Goal: Transaction & Acquisition: Purchase product/service

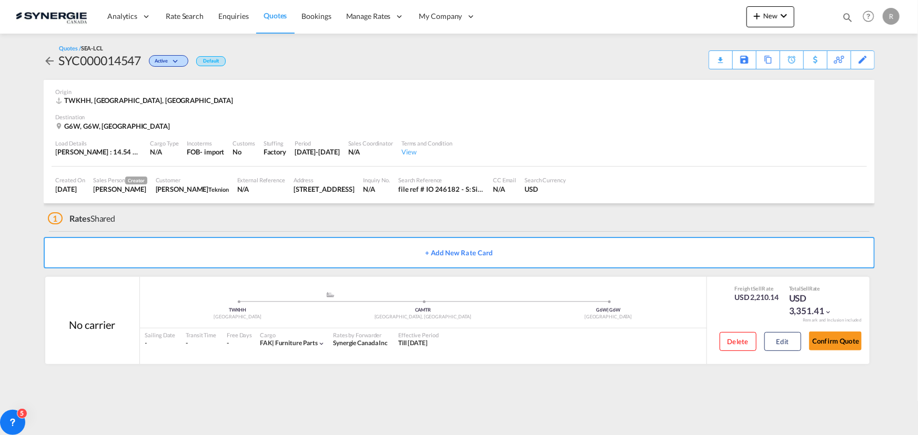
click at [846, 17] on md-icon "icon-magnify" at bounding box center [847, 18] width 12 height 12
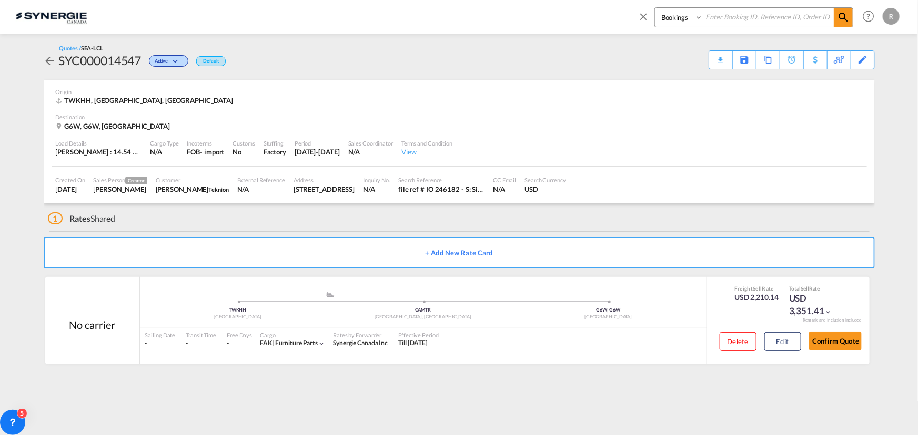
click at [682, 26] on select "Bookings Quotes Enquiries" at bounding box center [680, 17] width 50 height 19
click at [655, 8] on select "Bookings Quotes Enquiries" at bounding box center [680, 17] width 50 height 19
click at [682, 23] on select "Bookings Quotes Enquiries" at bounding box center [680, 17] width 50 height 19
select select "Quotes"
click at [655, 8] on select "Bookings Quotes Enquiries" at bounding box center [680, 17] width 50 height 19
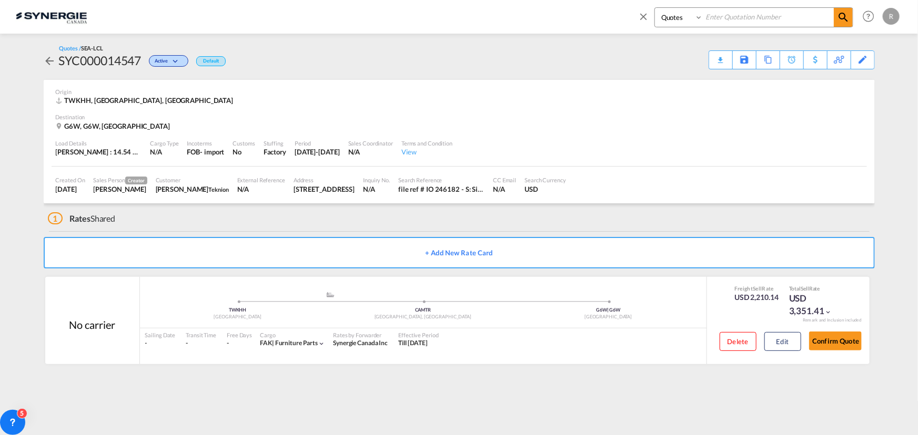
click at [745, 16] on input at bounding box center [768, 17] width 131 height 18
type input "14354"
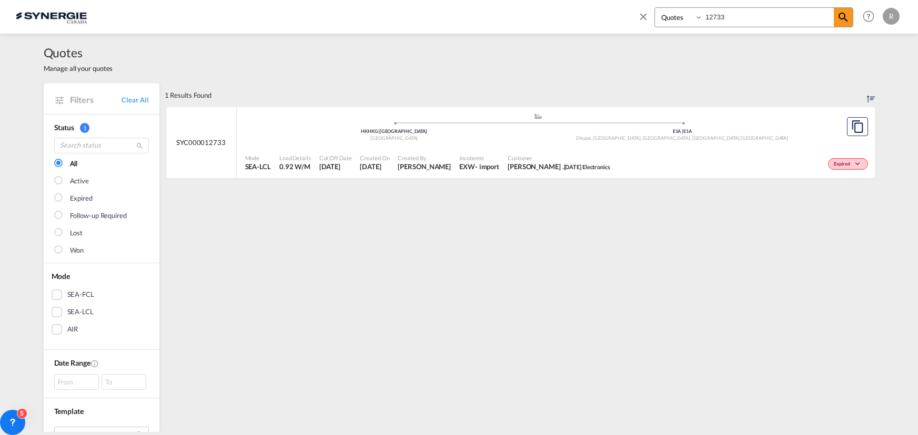
select select "Quotes"
drag, startPoint x: 768, startPoint y: 17, endPoint x: 638, endPoint y: 0, distance: 131.6
click at [638, 0] on div "Bookings Quotes Enquiries 12733 Help Resources Product Release R My Profile Log…" at bounding box center [766, 16] width 271 height 33
type input "14354"
click at [615, 154] on div "Expired" at bounding box center [733, 163] width 276 height 26
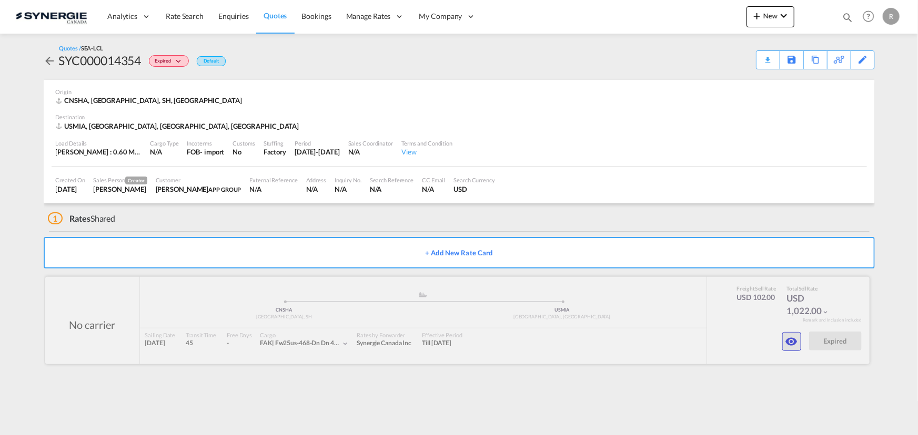
click at [794, 341] on md-icon "icon-eye" at bounding box center [791, 341] width 13 height 13
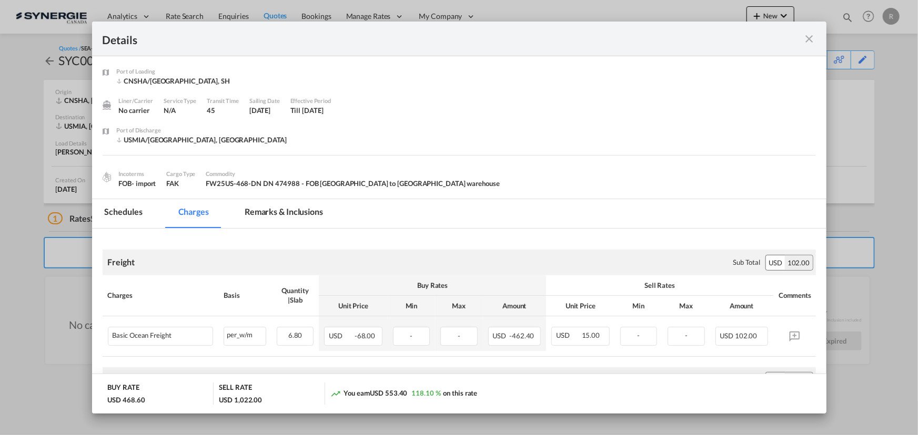
click at [287, 212] on md-tab-item "Remarks & Inclusions" at bounding box center [284, 213] width 104 height 29
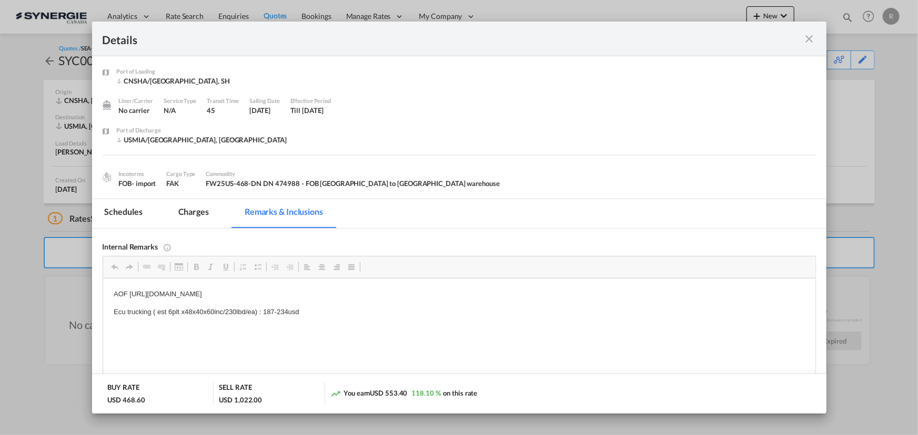
click at [810, 34] on md-icon "icon-close fg-AAA8AD m-0 cursor" at bounding box center [809, 39] width 13 height 13
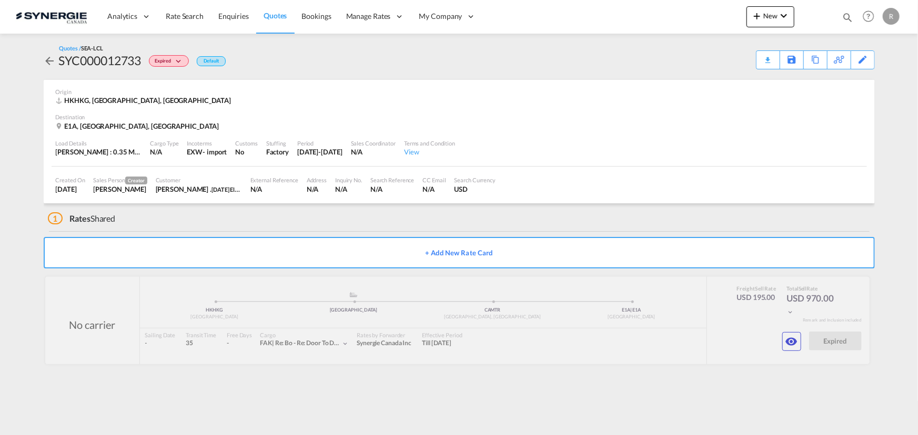
click at [271, 12] on span "Quotes" at bounding box center [274, 15] width 23 height 9
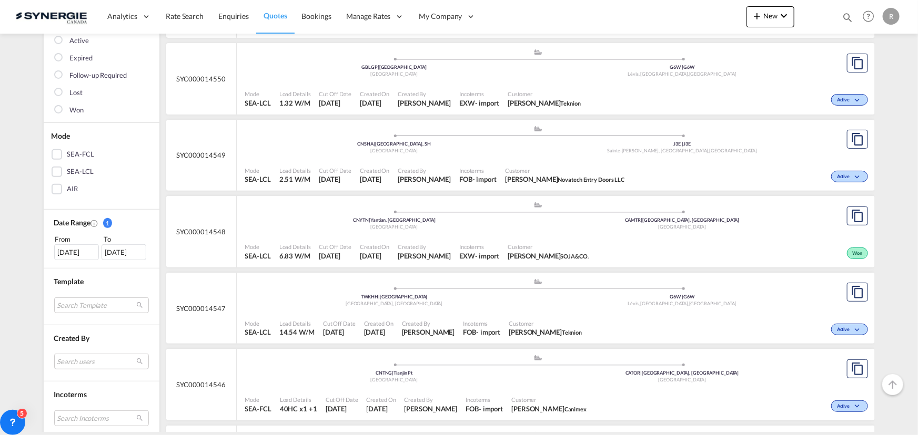
scroll to position [143, 0]
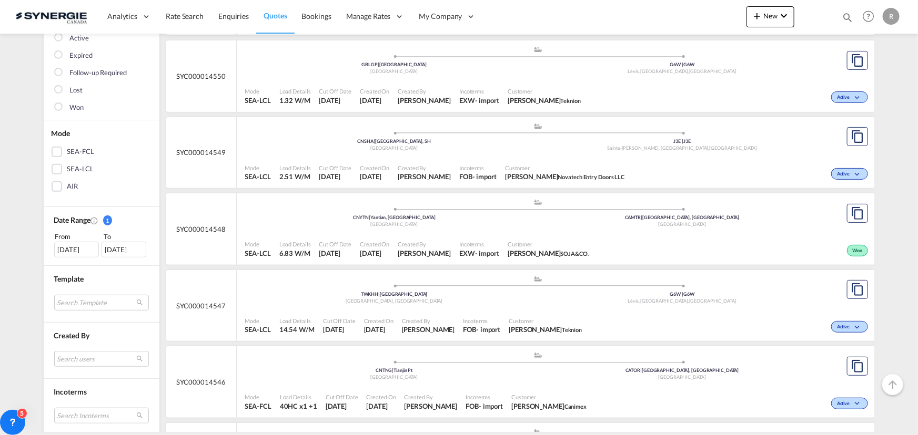
click at [82, 351] on md-select "Search users sugan T sugantha.rajan@freightfy.com raquel Jimenez raquel.jimenez…" at bounding box center [101, 359] width 95 height 16
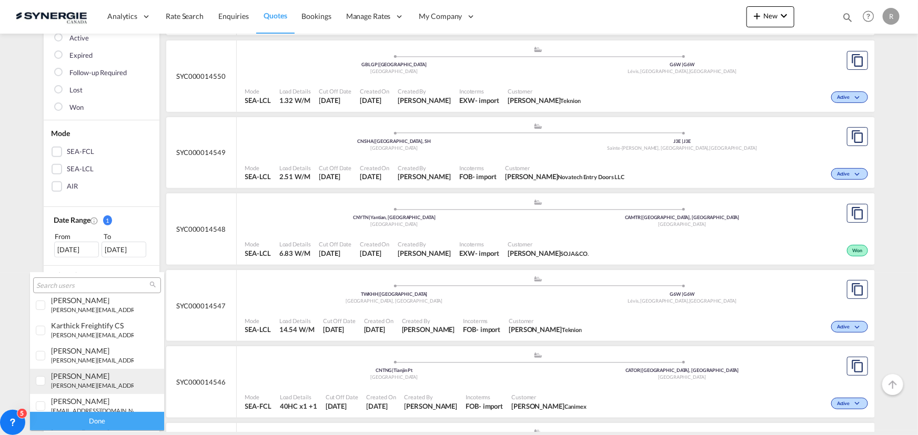
scroll to position [191, 0]
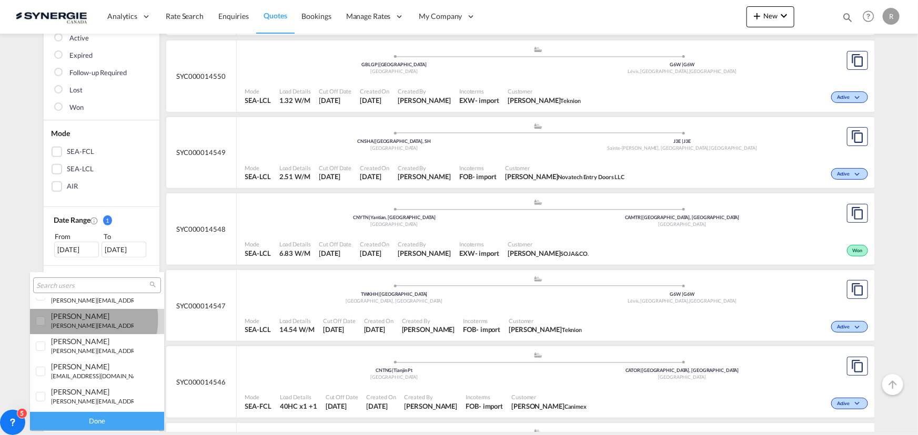
click at [73, 319] on div "[PERSON_NAME]" at bounding box center [92, 316] width 83 height 9
click at [79, 420] on div "Done" at bounding box center [97, 421] width 134 height 18
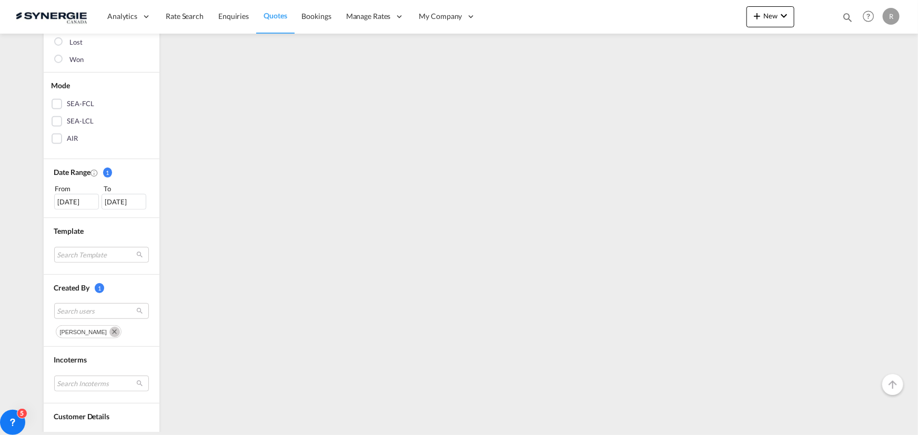
scroll to position [287, 0]
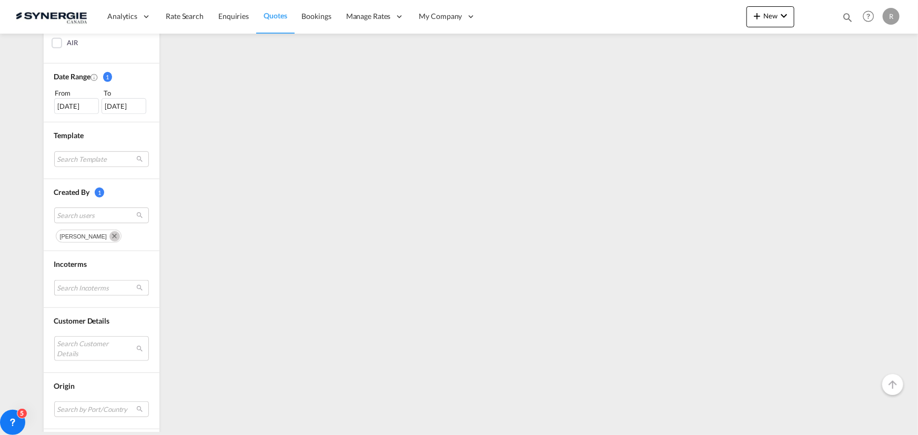
click at [83, 292] on md-select "Search Incoterms DAP-EXPORT delivered at place EXW-IMPORT ex works FAS-IMPORT f…" at bounding box center [101, 288] width 95 height 16
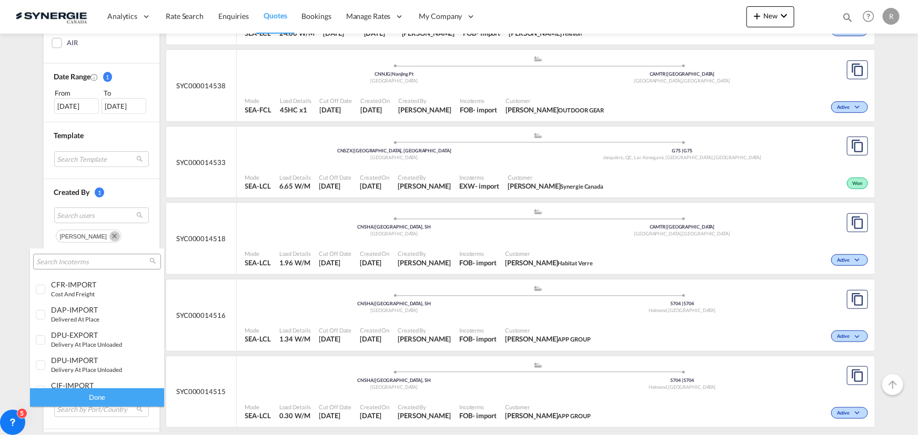
scroll to position [191, 0]
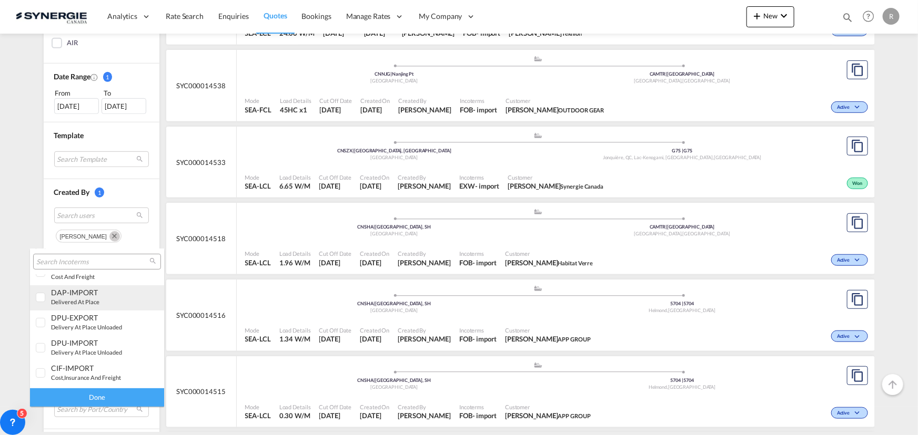
click at [82, 302] on small "delivered at place" at bounding box center [75, 302] width 48 height 7
click at [116, 392] on div "Done" at bounding box center [97, 398] width 134 height 18
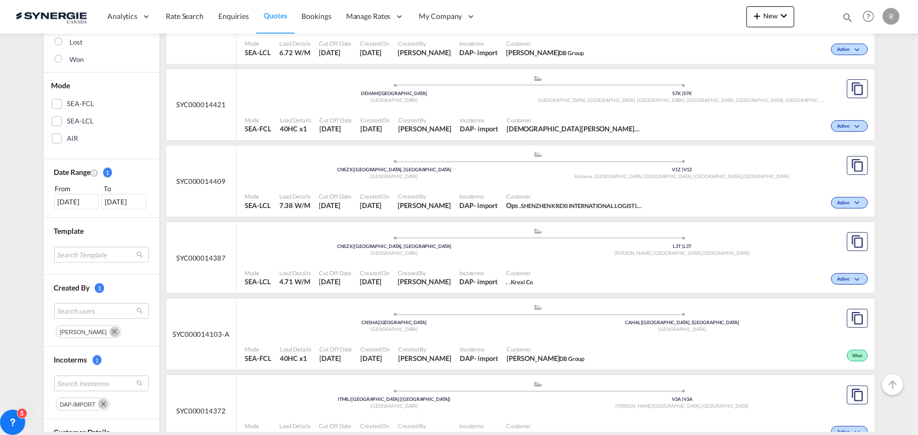
click at [672, 190] on div "Active" at bounding box center [758, 201] width 223 height 26
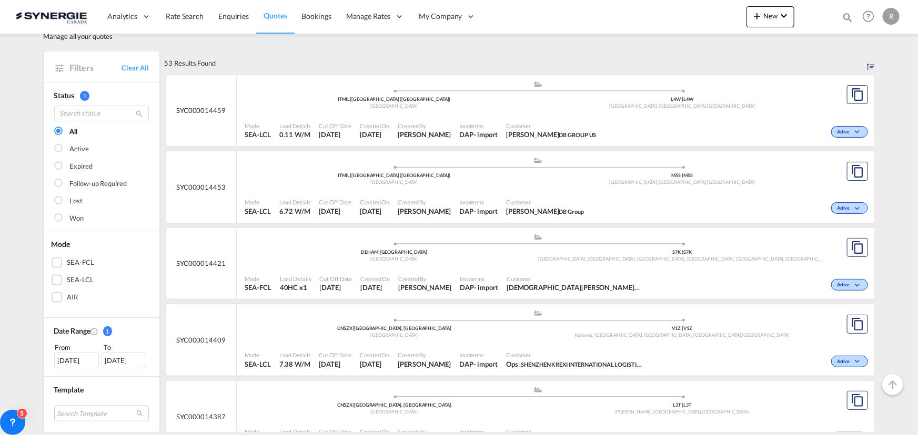
scroll to position [47, 0]
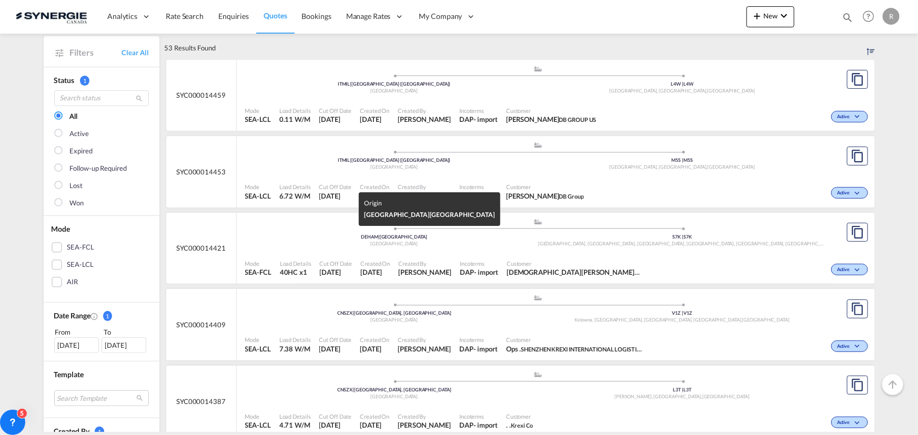
click at [436, 245] on div "[GEOGRAPHIC_DATA]" at bounding box center [394, 244] width 288 height 7
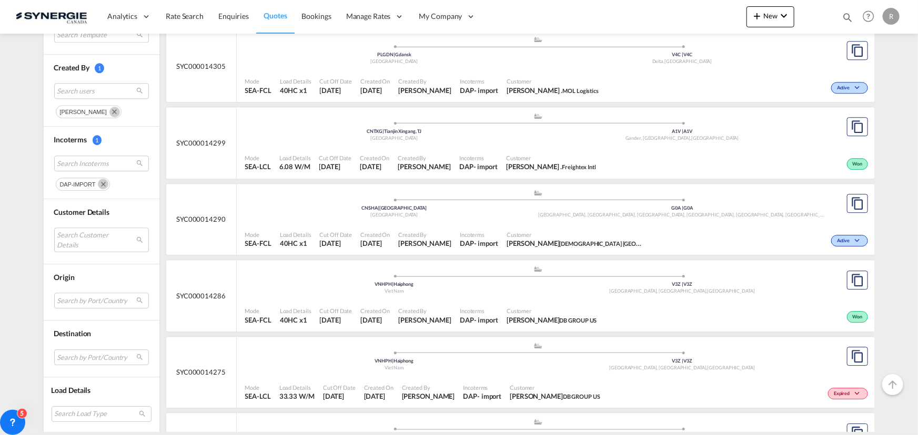
scroll to position [1386, 0]
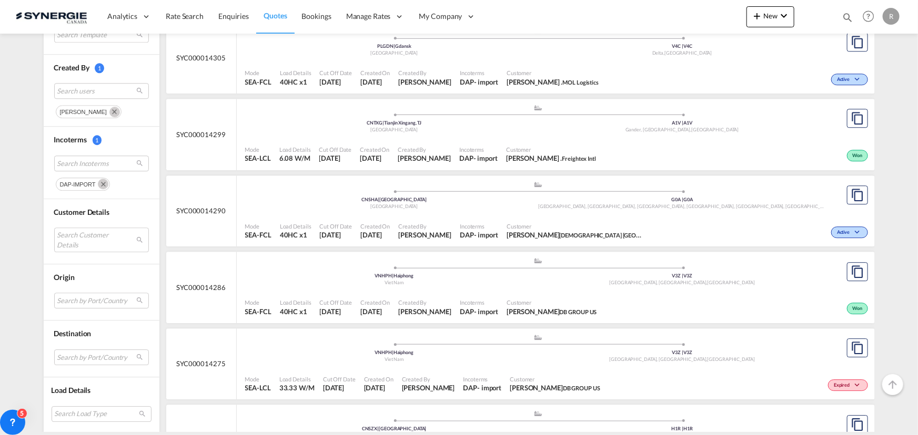
click at [560, 233] on span "Yesme China" at bounding box center [620, 235] width 120 height 8
click at [846, 15] on md-icon "icon-magnify" at bounding box center [847, 18] width 12 height 12
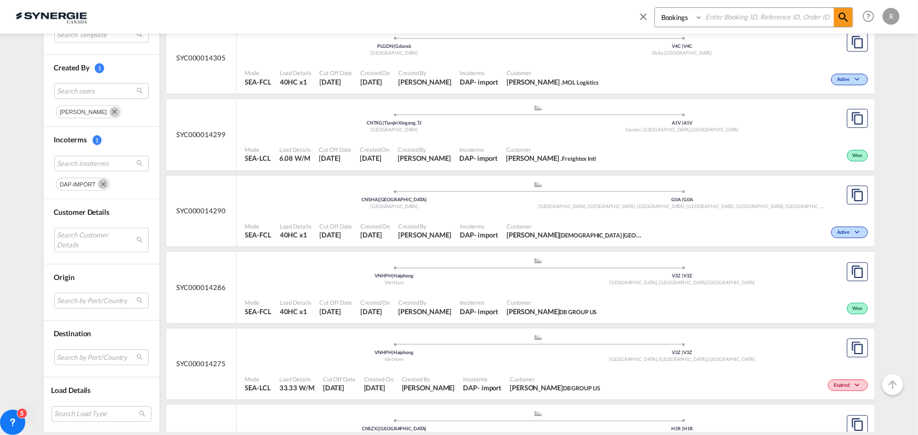
click at [682, 18] on select "Bookings Quotes Enquiries" at bounding box center [680, 17] width 50 height 19
select select "Quotes"
click at [655, 8] on select "Bookings Quotes Enquiries" at bounding box center [680, 17] width 50 height 19
click at [745, 15] on input at bounding box center [768, 17] width 131 height 18
type input "13834"
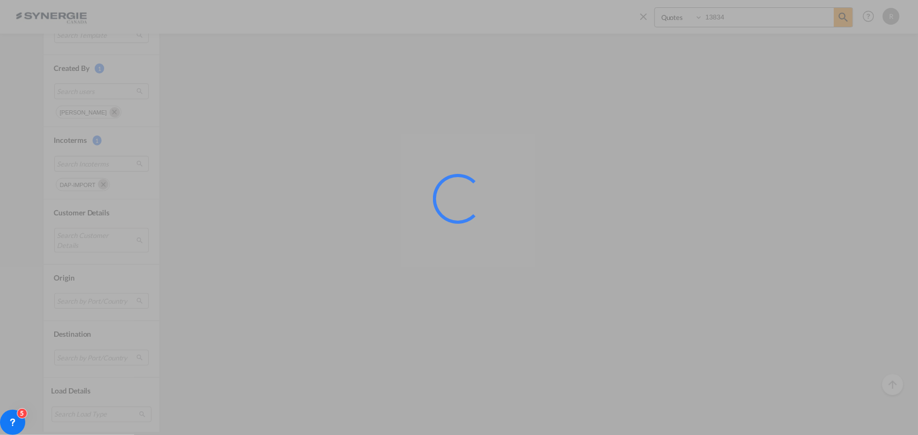
scroll to position [0, 0]
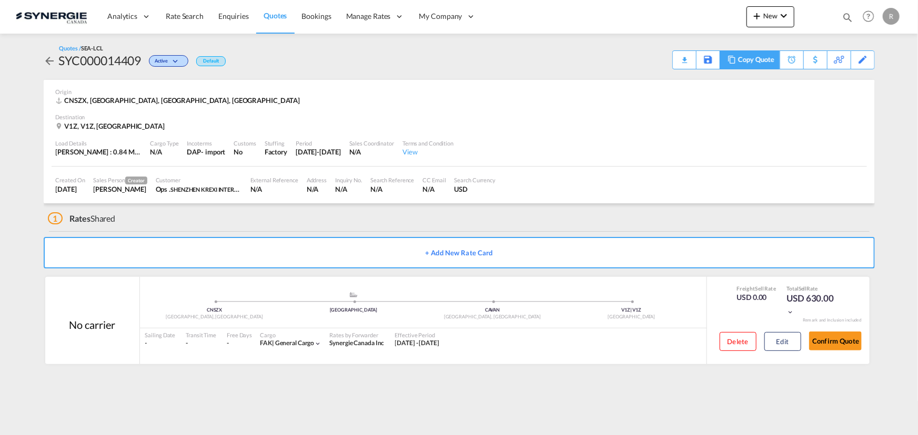
click at [735, 59] on md-icon at bounding box center [731, 60] width 13 height 8
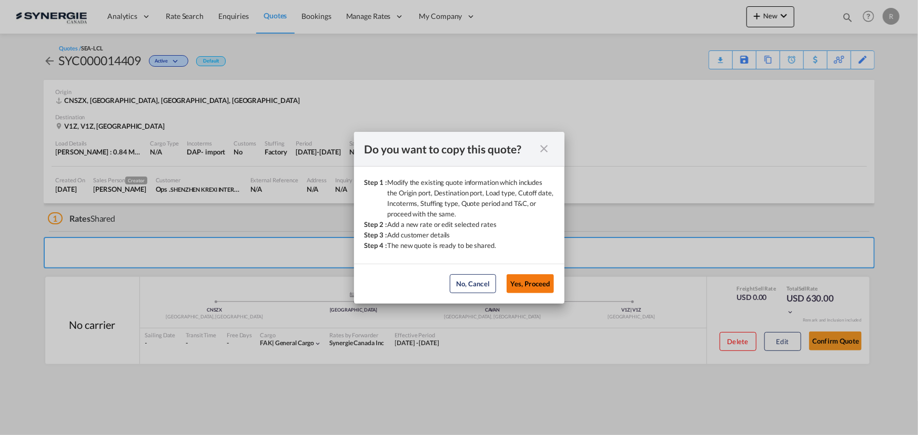
click at [534, 284] on button "Yes, Proceed" at bounding box center [529, 283] width 47 height 19
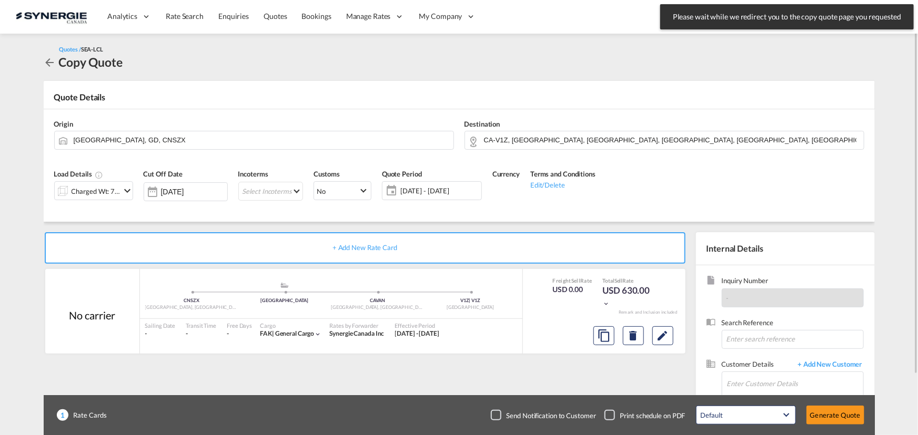
drag, startPoint x: 177, startPoint y: 120, endPoint x: 178, endPoint y: 127, distance: 6.4
click at [176, 120] on div "Origin Shenzhen, GD, CNSZX" at bounding box center [254, 135] width 410 height 42
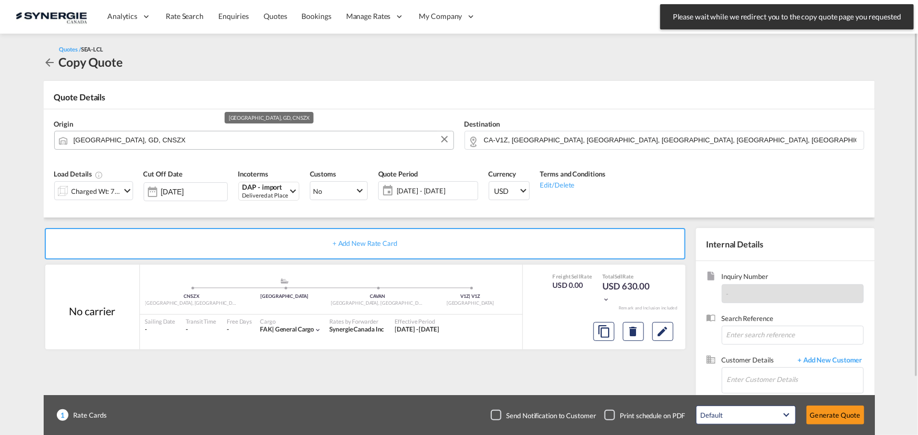
click at [185, 141] on input "Shenzhen, GD, CNSZX" at bounding box center [261, 140] width 374 height 18
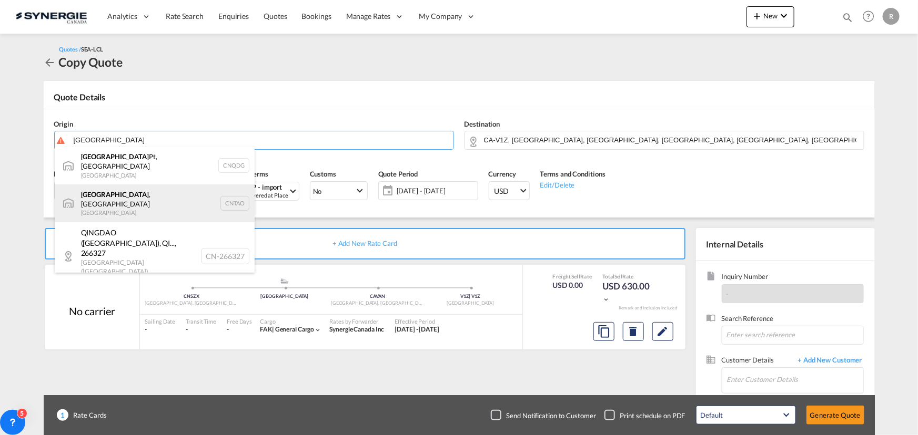
click at [91, 191] on div "Qingdao , SD China CNTAO" at bounding box center [155, 204] width 200 height 38
type input "Qingdao, SD, CNTAO"
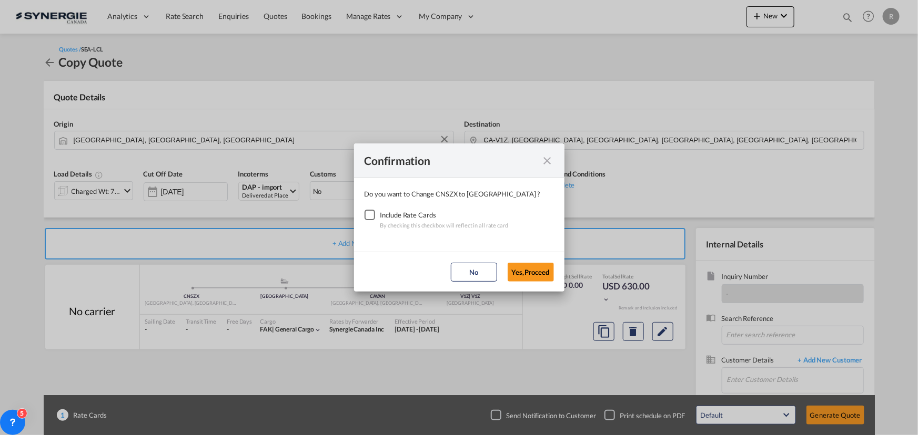
click at [369, 213] on div "Checkbox No Ink" at bounding box center [369, 215] width 11 height 11
click at [523, 276] on button "Yes,Proceed" at bounding box center [530, 272] width 46 height 19
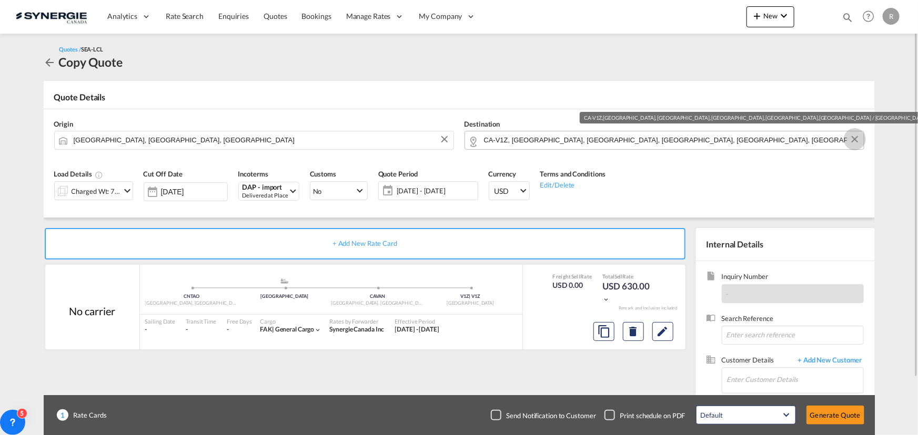
click at [855, 143] on button "Clear Input" at bounding box center [855, 139] width 16 height 16
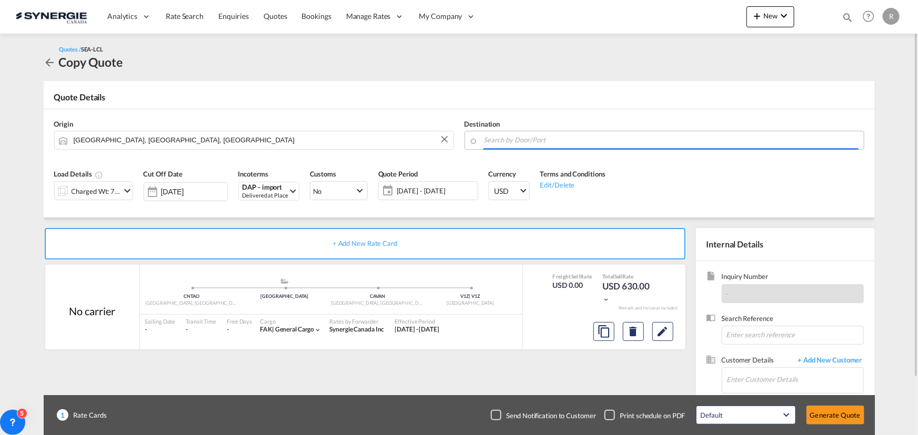
click at [767, 135] on input "Search by Door/Port" at bounding box center [671, 140] width 374 height 18
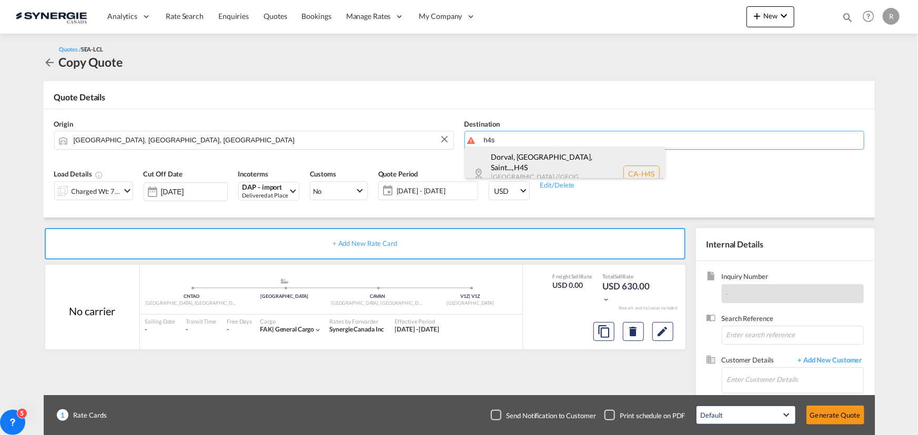
click at [558, 160] on div "Dorval, QC, Saint... , H4S Quebec / Québec Canada CA-H4S" at bounding box center [565, 174] width 200 height 54
type input "CA-H4S, Dorval, QC, Saint-Laurent, QC, Quebec / Québec"
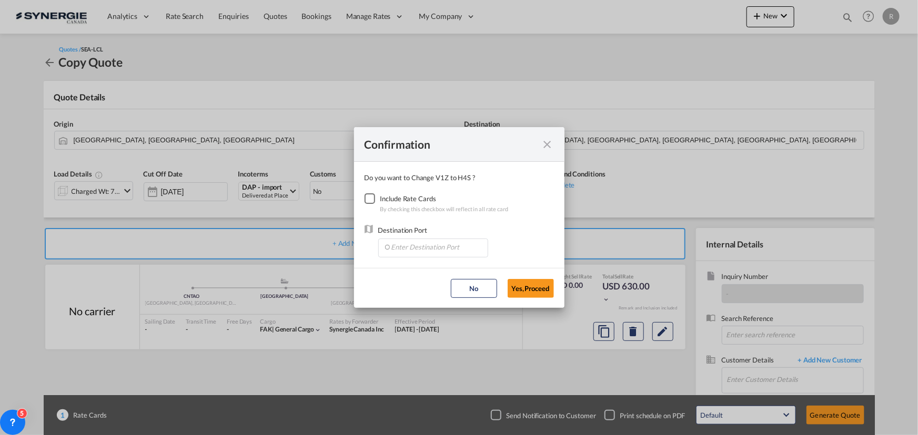
click at [373, 199] on div "Checkbox No Ink" at bounding box center [369, 199] width 11 height 11
click at [450, 251] on input "Enter Destination Port" at bounding box center [435, 247] width 104 height 16
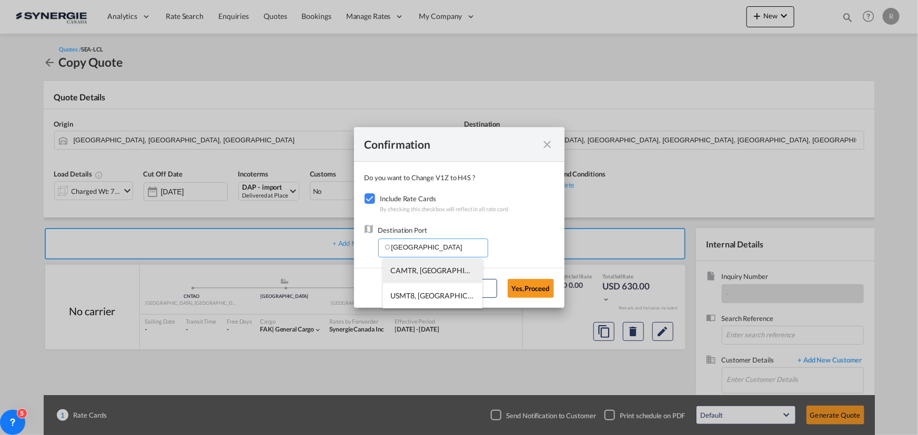
click at [399, 272] on span "CAMTR, Montreal, QC, Canada, North America, Americas" at bounding box center [597, 270] width 413 height 9
type input "CAMTR, Montreal, QC, Canada, North America, Americas"
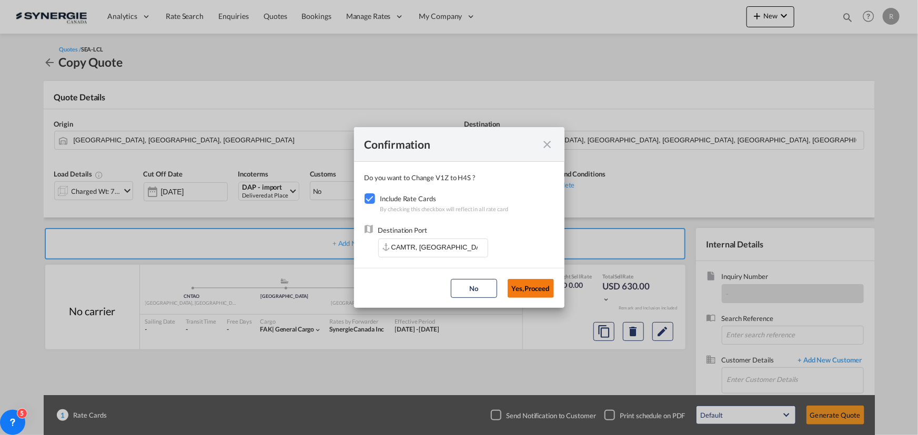
click at [541, 287] on button "Yes,Proceed" at bounding box center [530, 288] width 46 height 19
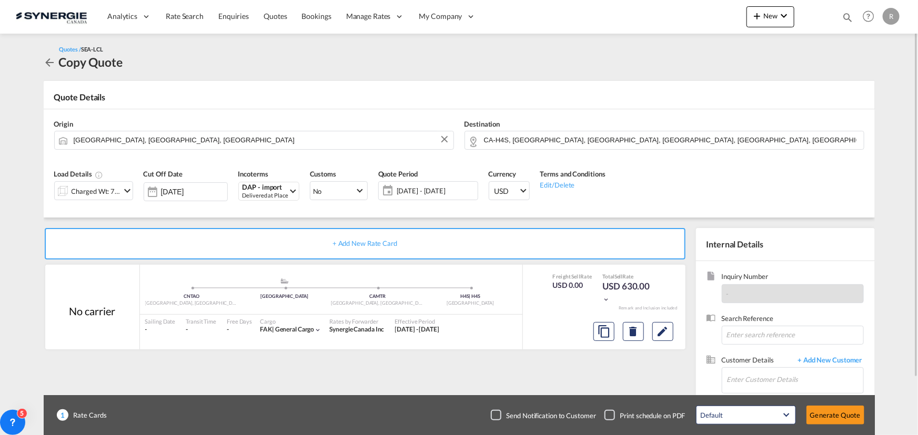
click at [95, 190] on div "Charged Wt: 7.38 W/M" at bounding box center [96, 191] width 49 height 15
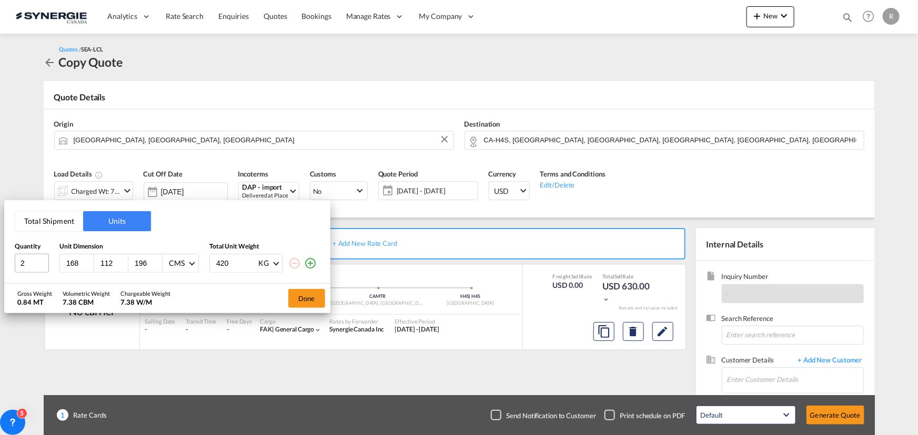
drag, startPoint x: 79, startPoint y: 262, endPoint x: 38, endPoint y: 254, distance: 42.4
click at [38, 254] on div "2 168 112 196 CMS CMS Inches 420 KG KG LB" at bounding box center [167, 263] width 305 height 19
type input "130"
type input "100"
type input "215"
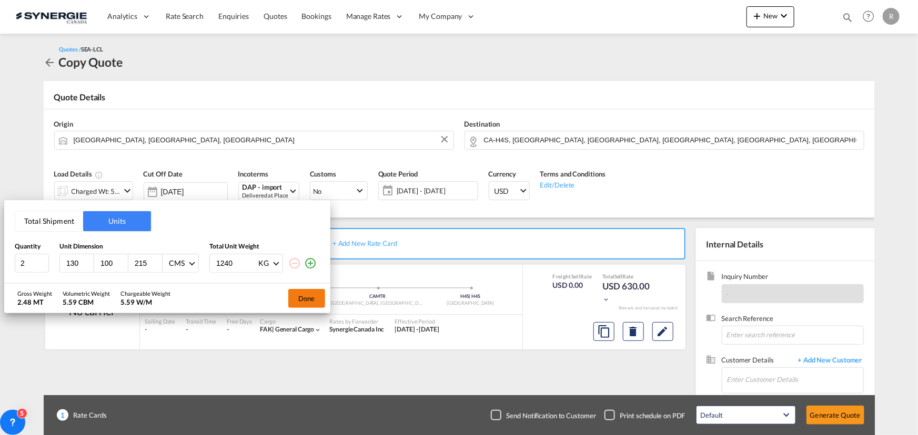
type input "1240"
click at [317, 297] on button "Done" at bounding box center [306, 298] width 37 height 19
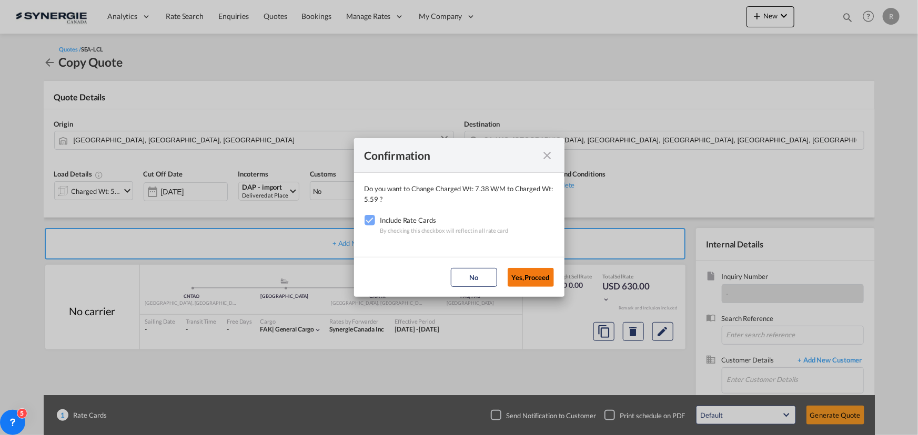
click at [534, 282] on button "Yes,Proceed" at bounding box center [530, 277] width 46 height 19
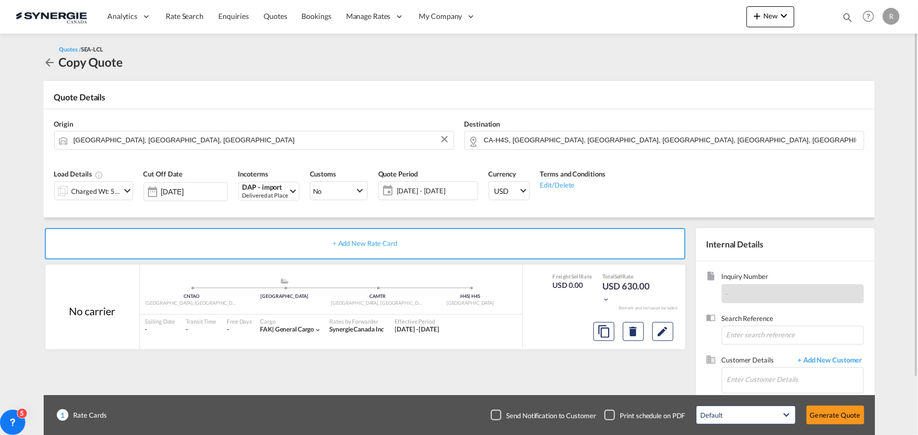
click at [422, 190] on span "22 Aug - 21 Sep 2025" at bounding box center [435, 190] width 78 height 9
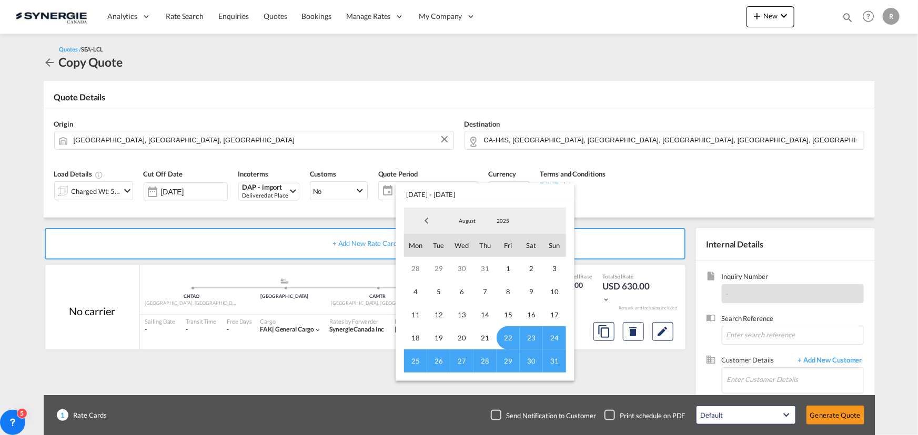
click at [751, 123] on md-backdrop at bounding box center [459, 217] width 918 height 435
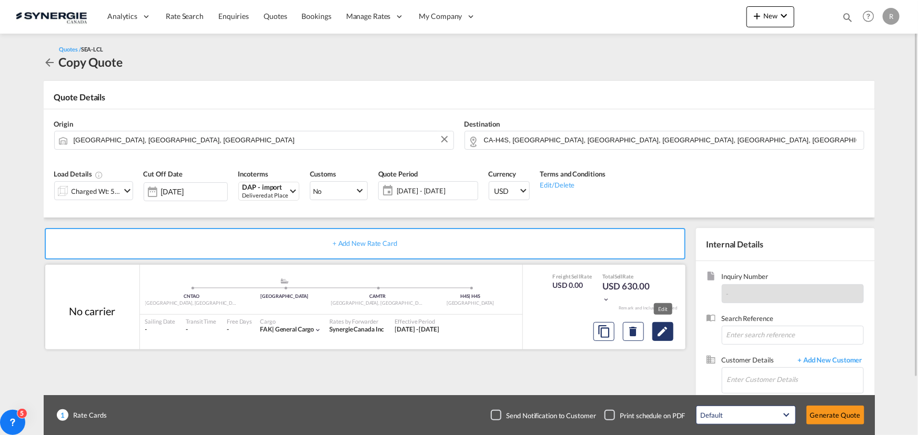
click at [668, 334] on md-icon "Edit" at bounding box center [662, 332] width 13 height 13
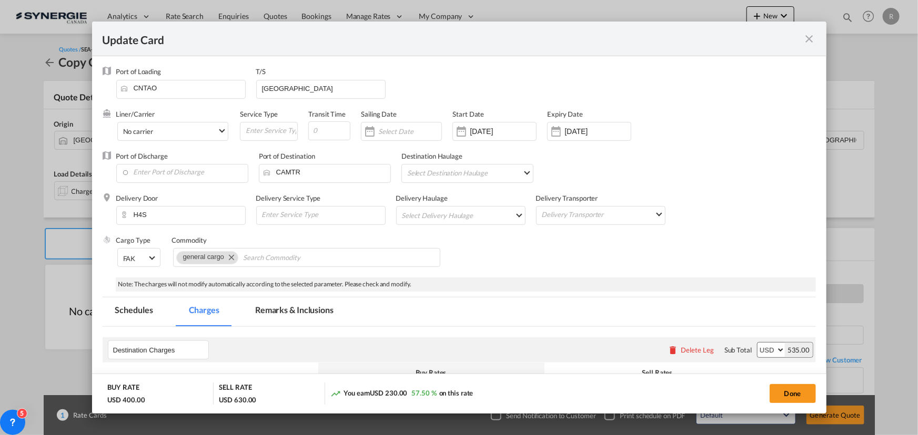
select select "flat"
select select "per_bl"
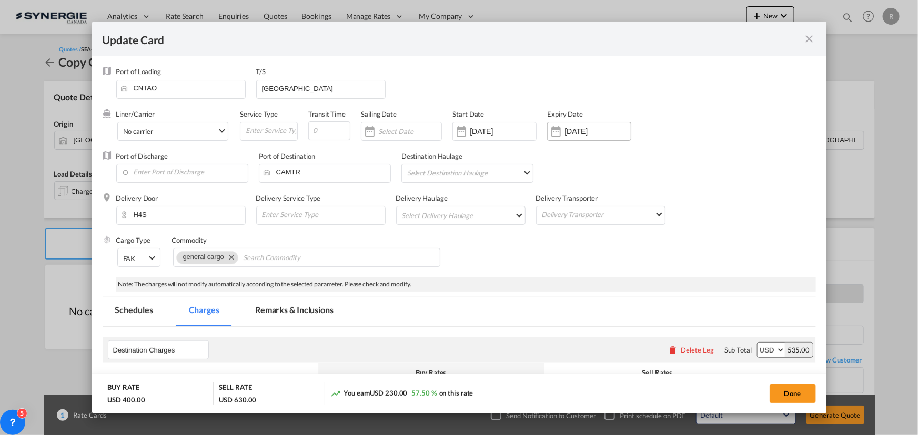
click at [578, 134] on input "21 Sep 2025" at bounding box center [597, 131] width 66 height 8
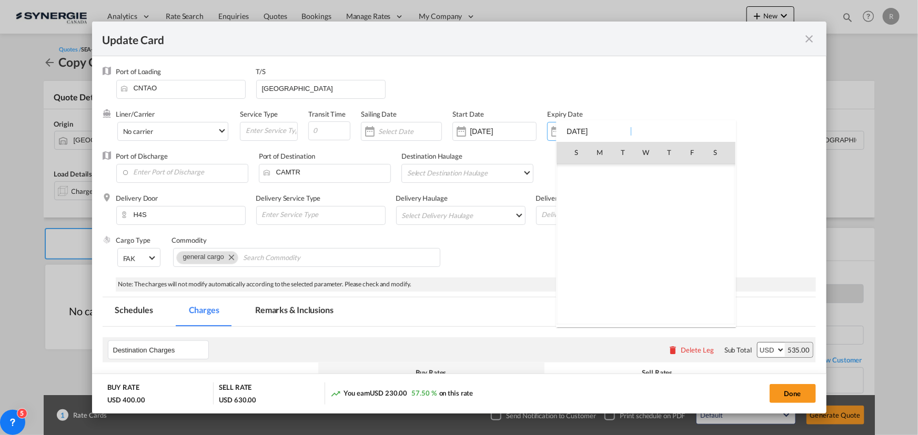
scroll to position [1533, 0]
click at [621, 293] on span "30" at bounding box center [622, 290] width 21 height 21
type input "30 Sep 2025"
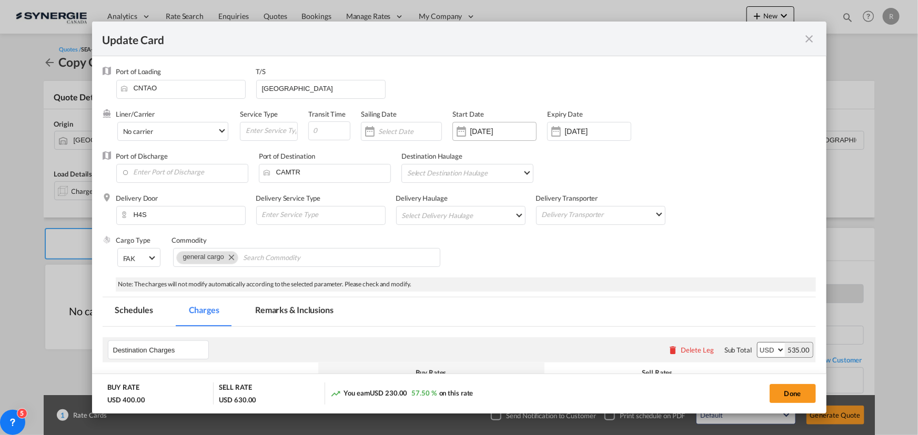
click at [515, 127] on input "07 Oct 2024" at bounding box center [503, 131] width 66 height 8
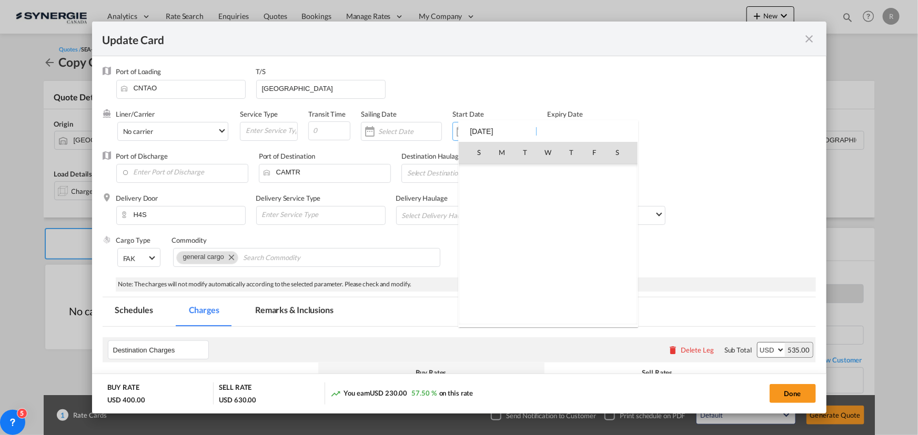
scroll to position [242057, 0]
type input "0"
click at [751, 179] on div at bounding box center [459, 217] width 918 height 435
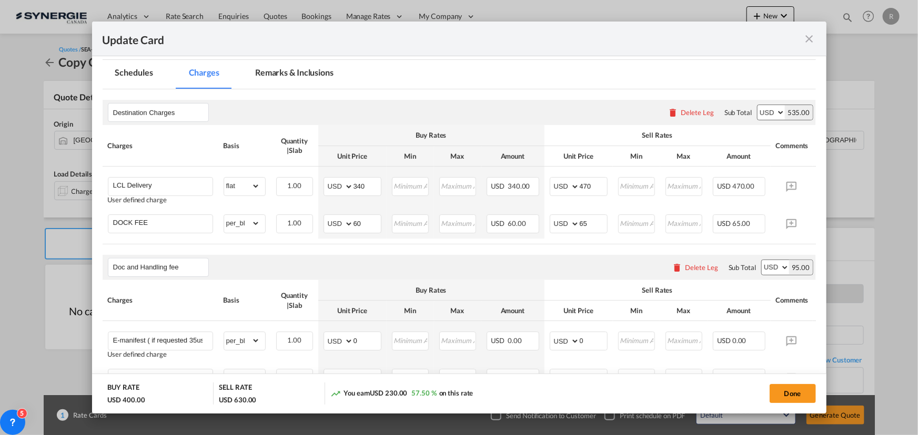
scroll to position [239, 0]
drag, startPoint x: 373, startPoint y: 181, endPoint x: 274, endPoint y: 167, distance: 100.3
click at [274, 167] on tr "LCL Delivery User defined charge Please Enter Already Exists gross_weight volum…" at bounding box center [475, 187] width 745 height 43
type input "125"
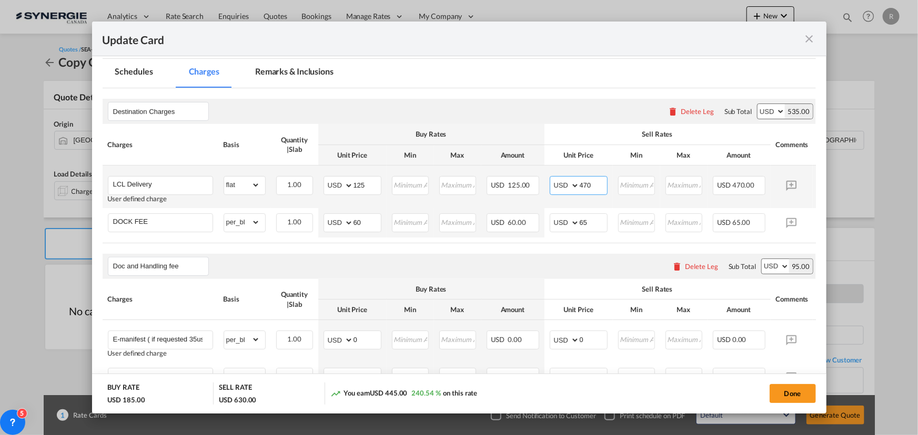
drag, startPoint x: 598, startPoint y: 178, endPoint x: 518, endPoint y: 170, distance: 79.8
click at [518, 170] on tr "LCL Delivery User defined charge Please Enter Already Exists gross_weight volum…" at bounding box center [475, 187] width 745 height 43
type input "220"
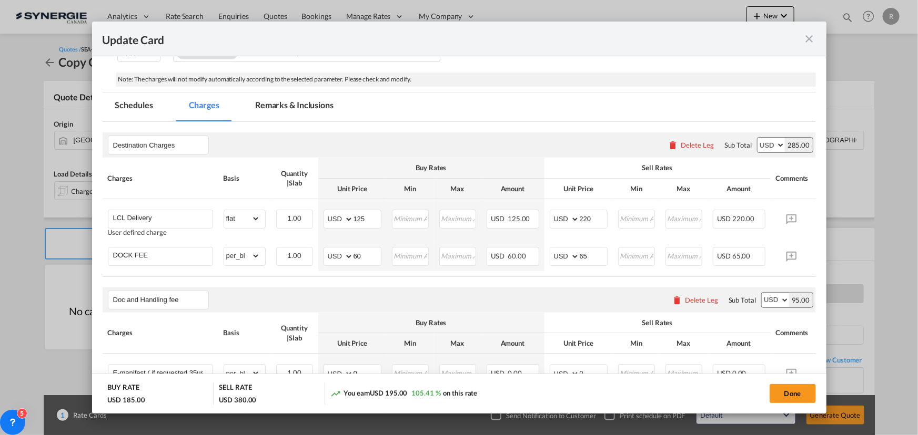
scroll to position [92, 0]
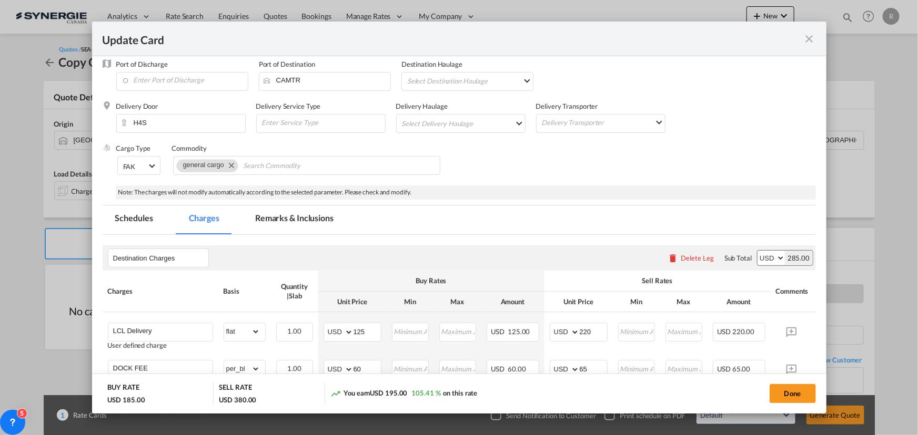
click at [294, 219] on md-tab-item "Remarks & Inclusions" at bounding box center [294, 220] width 104 height 29
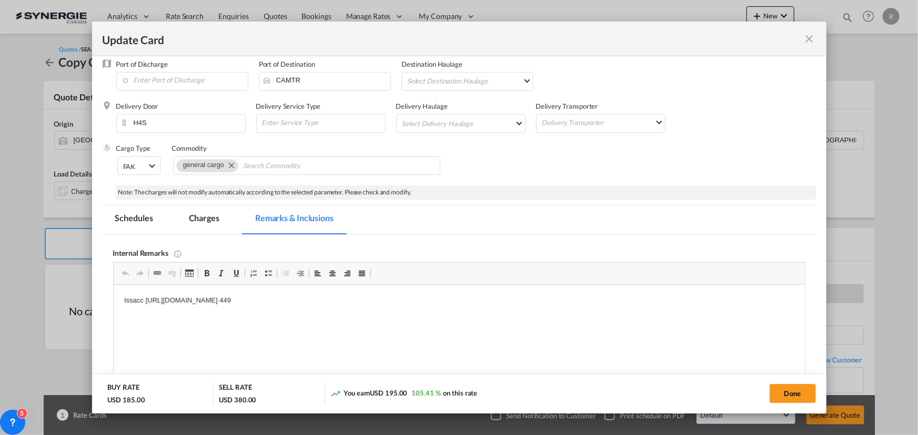
scroll to position [0, 0]
drag, startPoint x: 116, startPoint y: 299, endPoint x: 643, endPoint y: 330, distance: 527.8
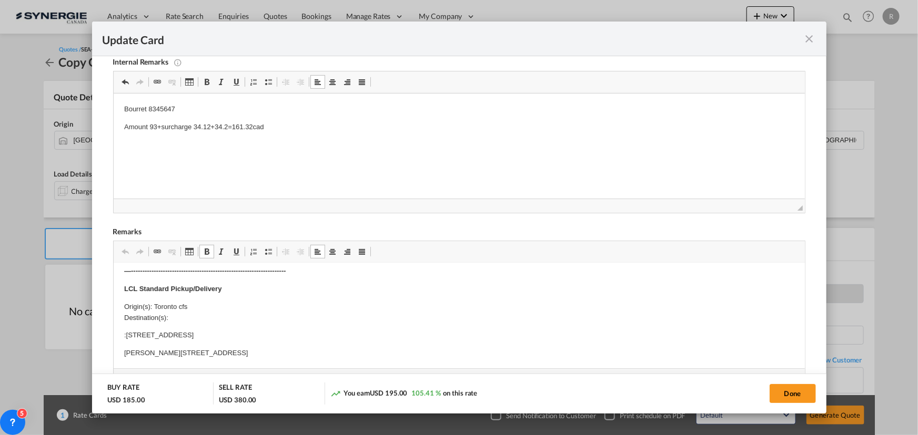
scroll to position [239, 0]
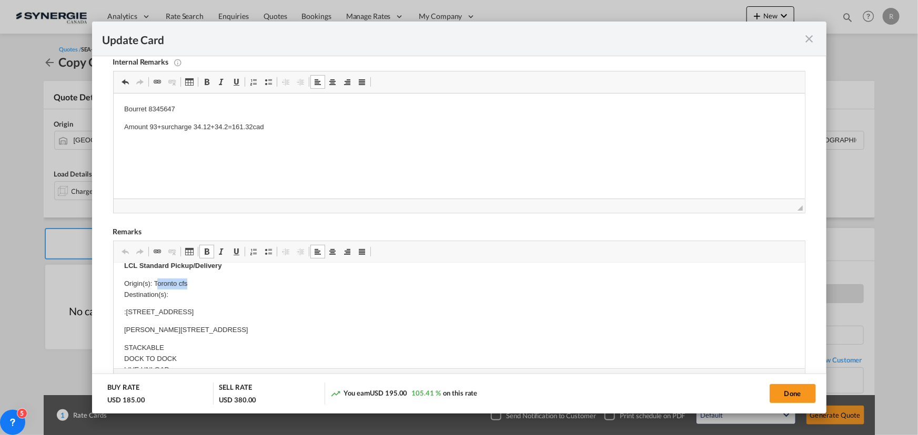
drag, startPoint x: 155, startPoint y: 284, endPoint x: 209, endPoint y: 283, distance: 54.2
click at [209, 283] on p "Origin(s): Toronto cfs Destination(s):" at bounding box center [459, 290] width 670 height 22
drag, startPoint x: 119, startPoint y: 310, endPoint x: 199, endPoint y: 327, distance: 81.8
click at [199, 327] on html "E Manifest (ACI): Applicable if Synergie is responsible to submit Per E-manifes…" at bounding box center [458, 381] width 691 height 713
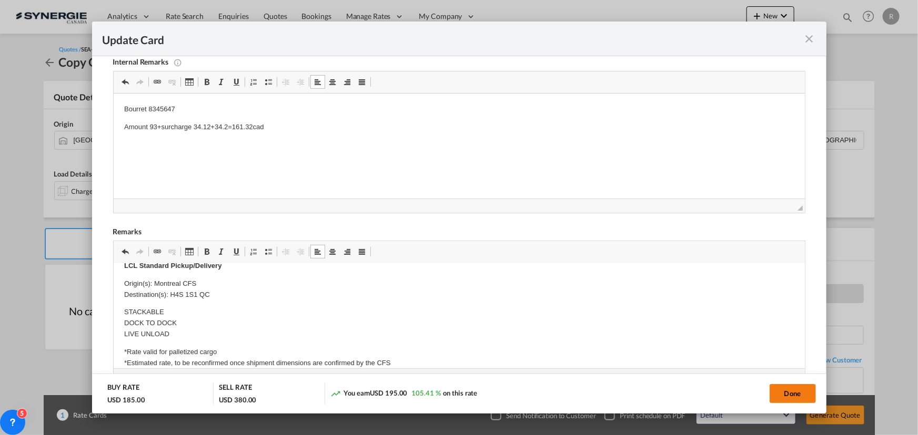
click at [796, 398] on button "Done" at bounding box center [792, 393] width 46 height 19
type input "29 Sep 2025"
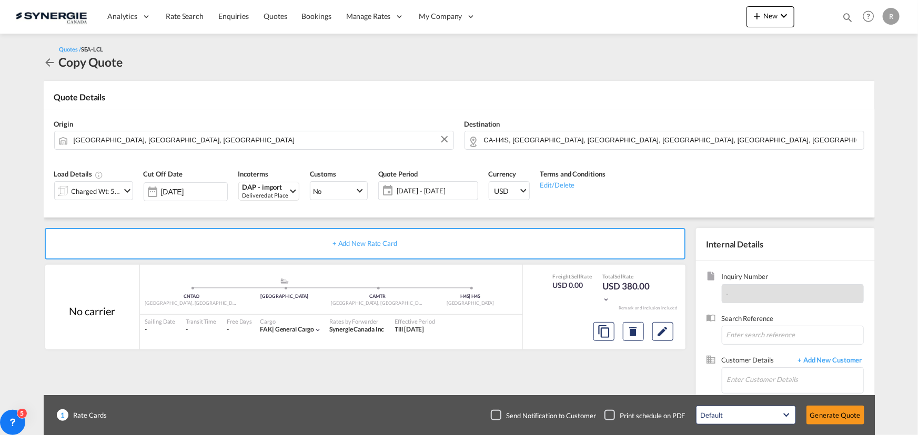
scroll to position [158, 0]
click at [750, 375] on input "Enter Customer Details" at bounding box center [795, 380] width 136 height 24
paste input "jimliang@oceanspon.com"
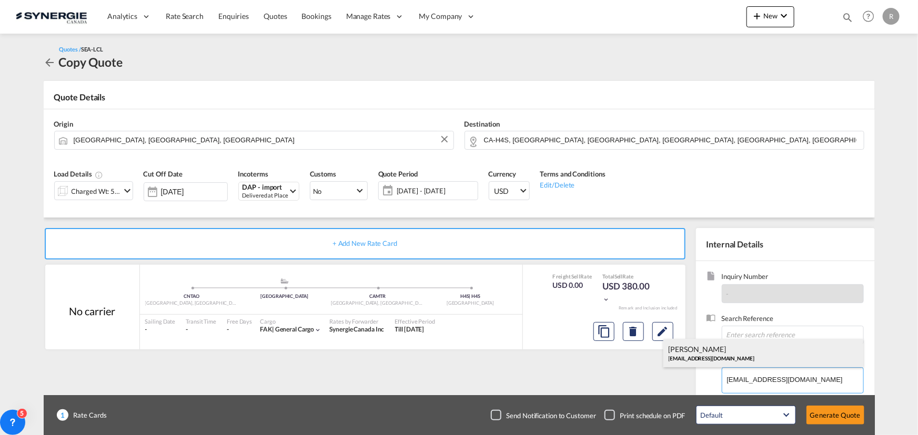
click at [695, 359] on div "JIM LIANG jimliang@oceanspon.com" at bounding box center [763, 353] width 200 height 28
type input "OCEAN SPOON, JIM LIANG, jimliang@oceanspon.com"
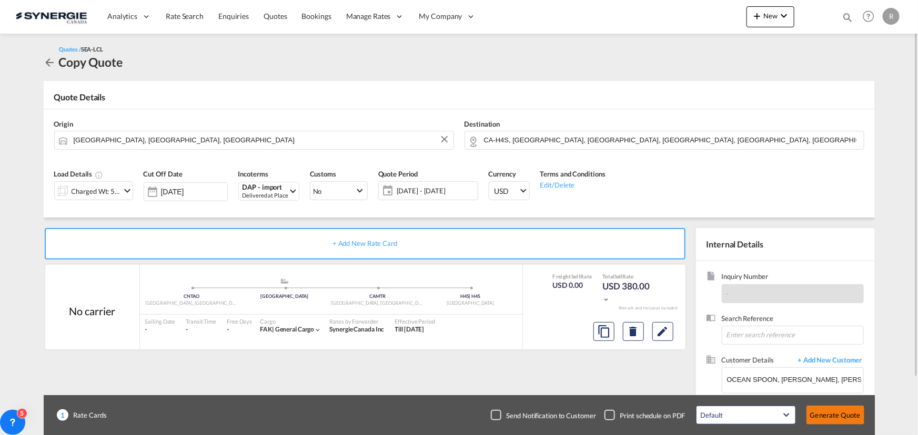
click at [851, 419] on button "Generate Quote" at bounding box center [835, 415] width 58 height 19
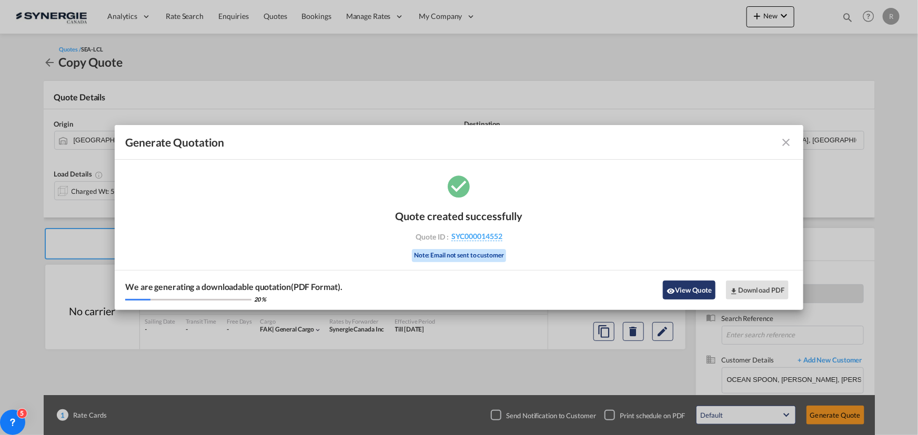
click at [686, 297] on button "View Quote" at bounding box center [689, 290] width 53 height 19
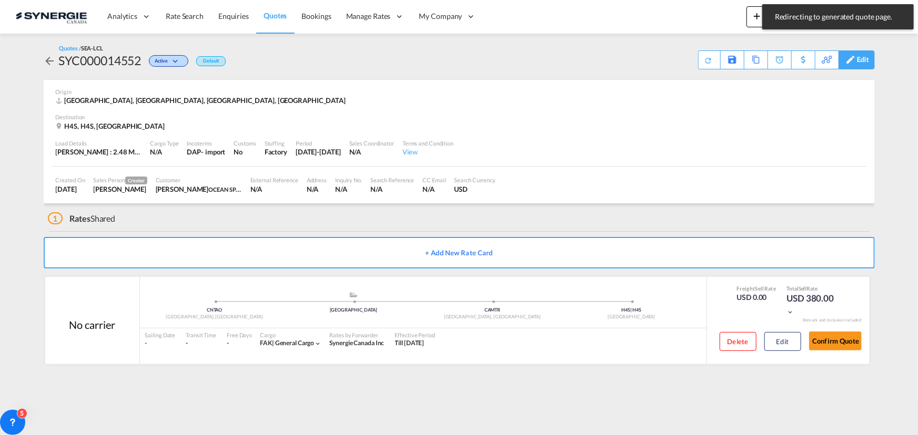
click at [867, 67] on div "Edit" at bounding box center [863, 60] width 12 height 18
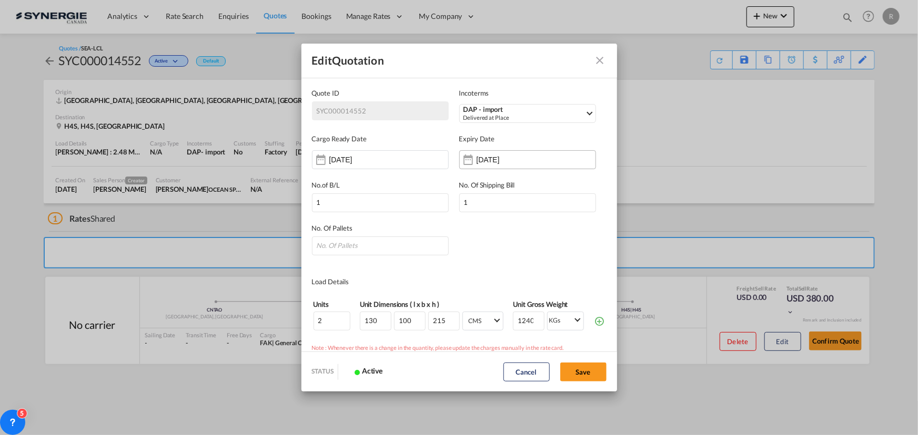
click at [490, 161] on input "21 Sep 2025" at bounding box center [509, 160] width 66 height 8
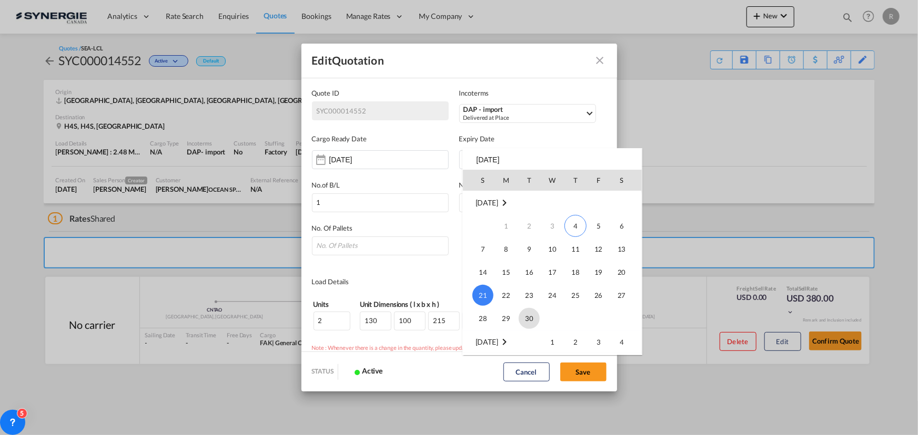
click at [532, 316] on span "30" at bounding box center [528, 318] width 21 height 21
type input "[DATE]"
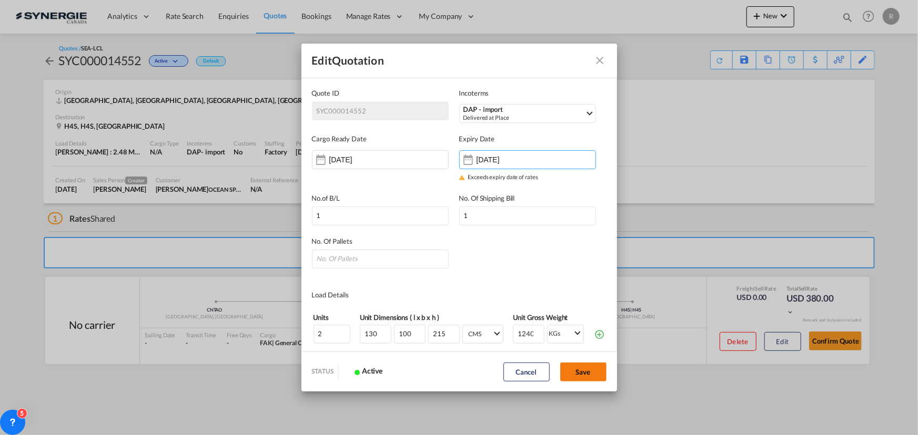
click at [599, 378] on button "Save" at bounding box center [583, 372] width 46 height 19
click at [364, 262] on input "Quote ID IncotermsDAP ..." at bounding box center [380, 259] width 137 height 19
type input "2"
click at [589, 373] on button "Save" at bounding box center [583, 372] width 46 height 19
type input "03 Sep 2025"
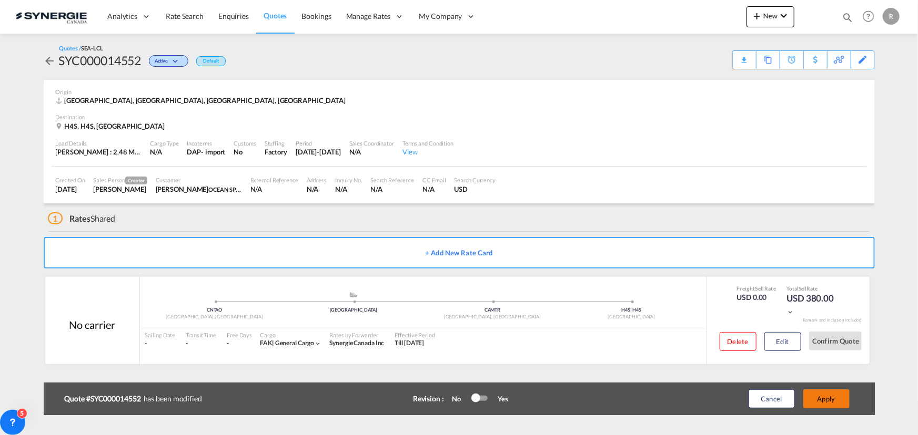
click at [826, 399] on button "Apply" at bounding box center [826, 399] width 46 height 19
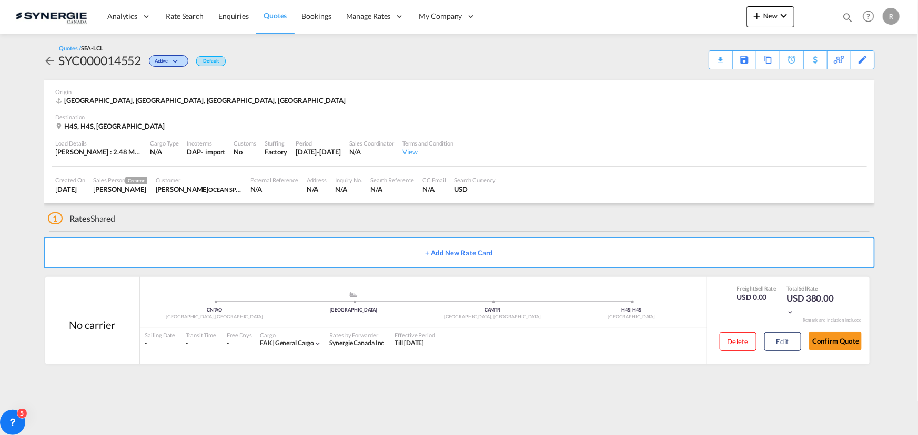
click at [0, 0] on div "Download Quote" at bounding box center [0, 0] width 0 height 0
click at [843, 17] on md-icon "icon-magnify" at bounding box center [847, 18] width 12 height 12
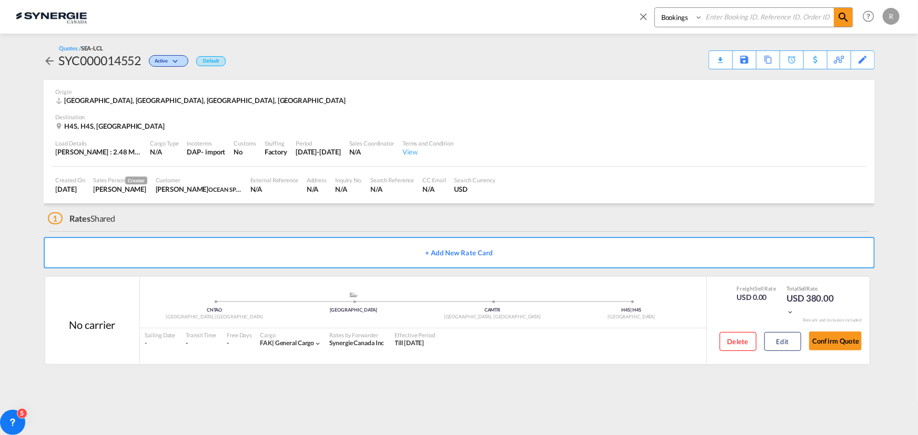
click at [738, 23] on input at bounding box center [768, 17] width 131 height 18
click at [687, 17] on select "Bookings Quotes Enquiries" at bounding box center [680, 17] width 50 height 19
select select "Quotes"
click at [655, 8] on select "Bookings Quotes Enquiries" at bounding box center [680, 17] width 50 height 19
click at [739, 18] on input at bounding box center [768, 17] width 131 height 18
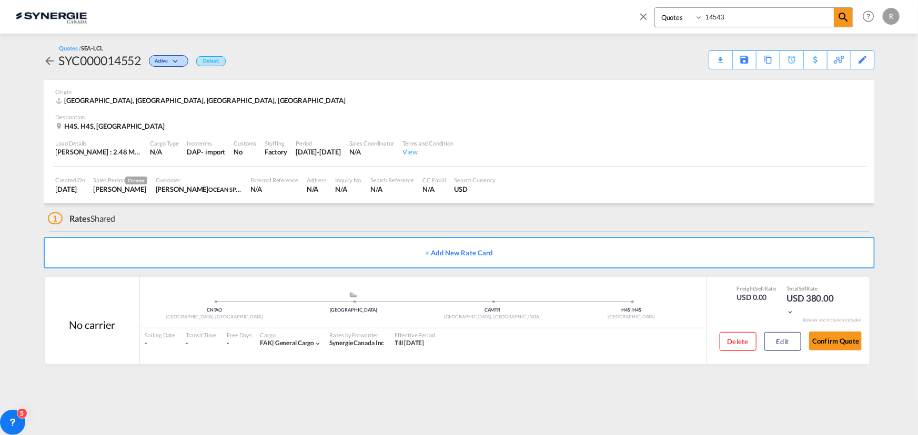
type input "14543"
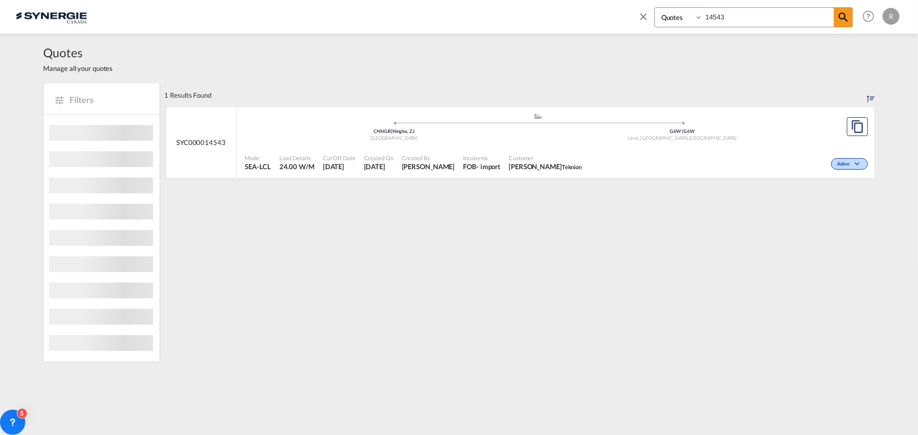
click at [666, 152] on div "Active" at bounding box center [728, 163] width 284 height 26
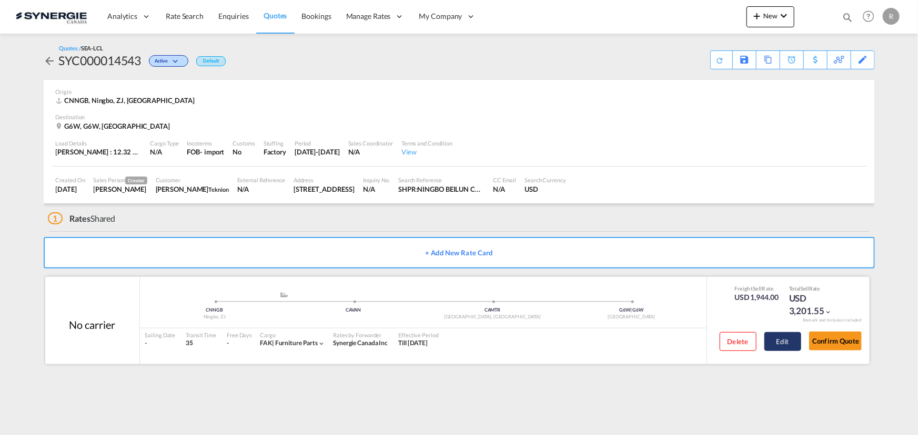
click at [782, 343] on button "Edit" at bounding box center [782, 341] width 37 height 19
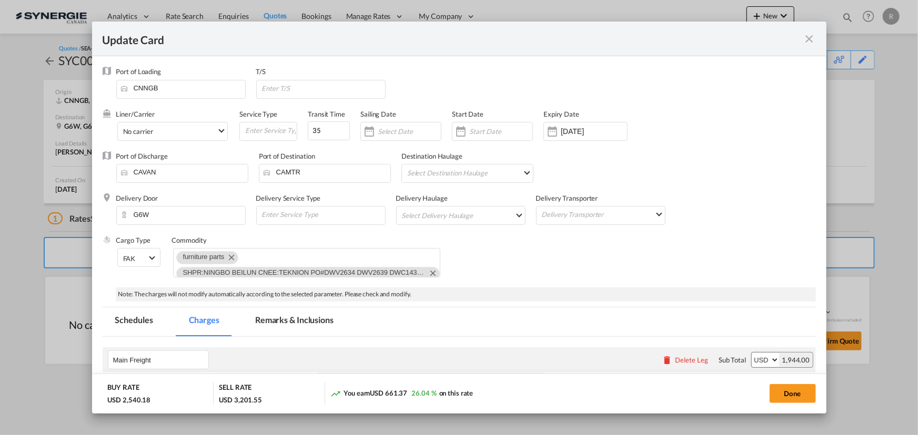
select select "per_w/m"
select select "per_hbl"
select select "per_bl"
select select "per_kg"
select select "flat"
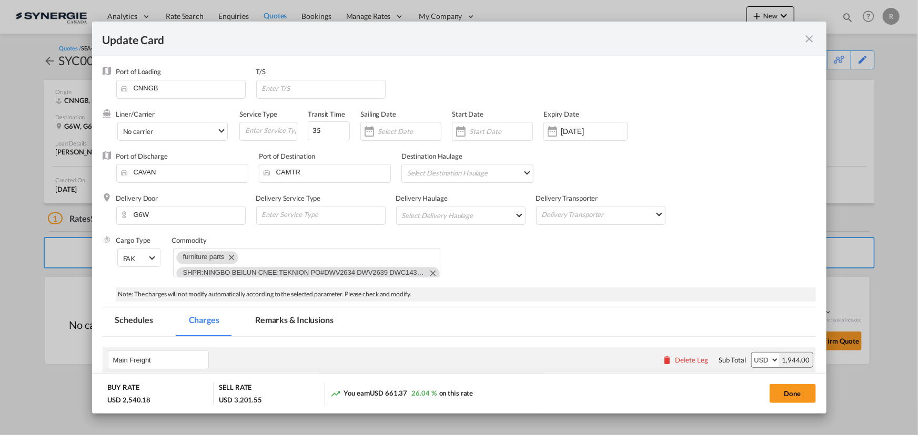
select select "per_bl"
select select "per_shipment"
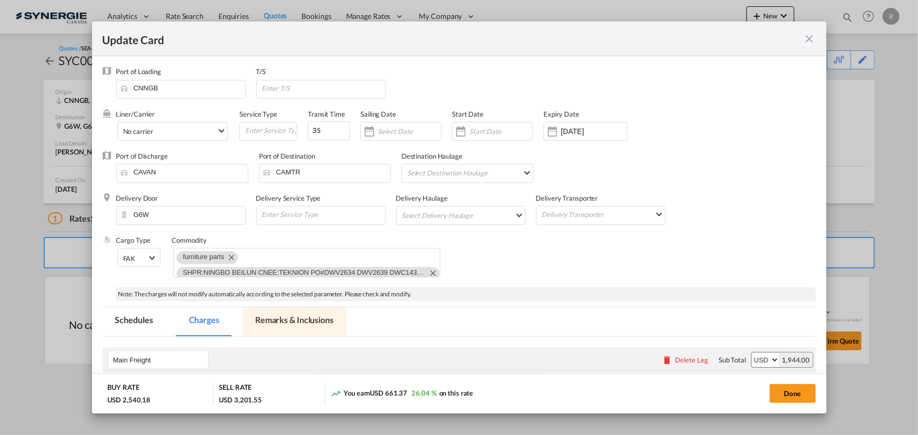
click at [290, 321] on md-tab-item "Remarks & Inclusions" at bounding box center [294, 322] width 104 height 29
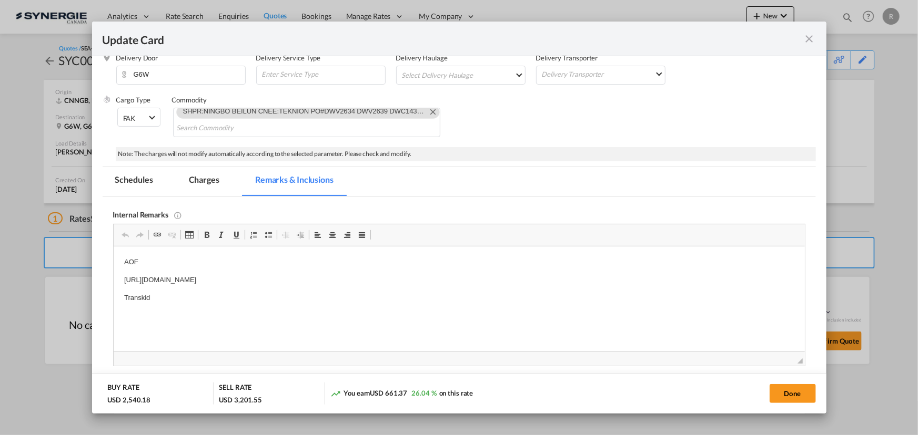
scroll to position [191, 0]
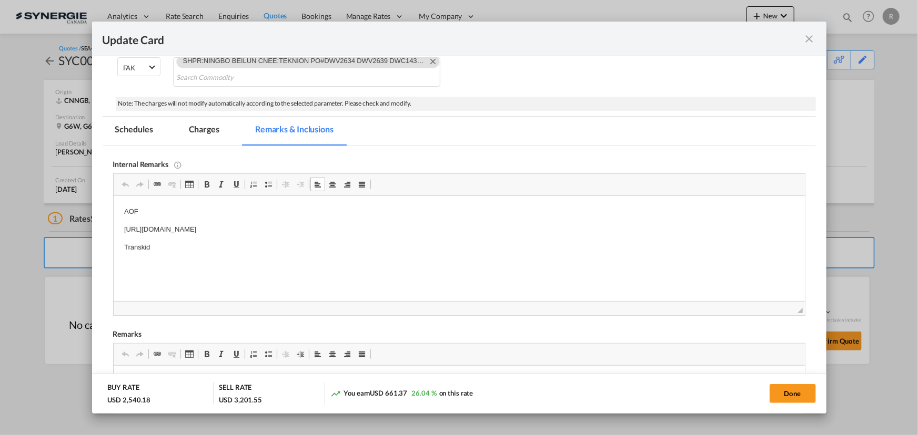
click at [179, 246] on p "Transkid" at bounding box center [459, 247] width 670 height 11
click at [197, 127] on md-tab-item "Charges" at bounding box center [204, 131] width 56 height 29
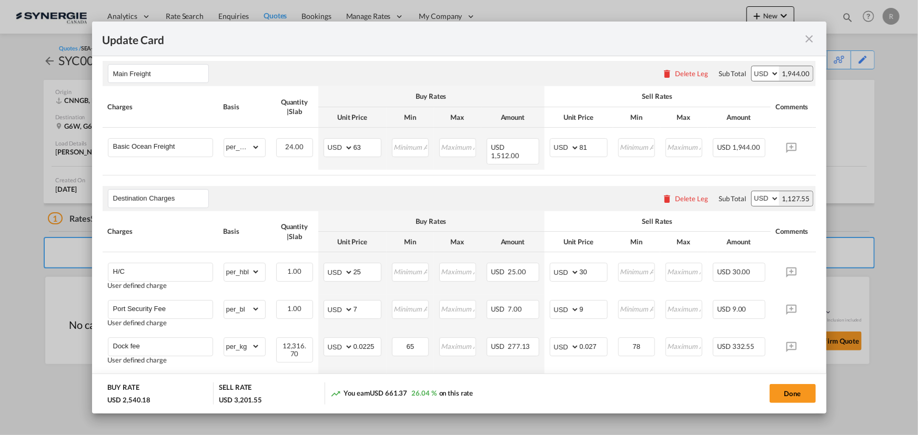
scroll to position [382, 0]
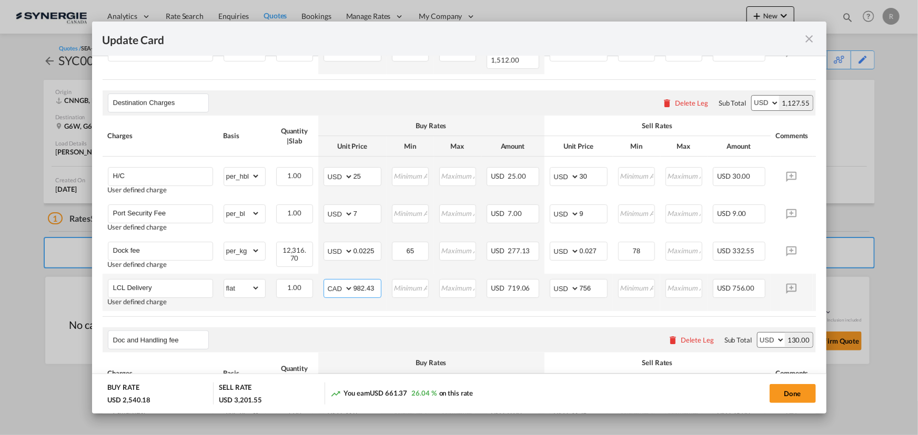
click at [363, 282] on input "982.43" at bounding box center [366, 288] width 27 height 16
drag, startPoint x: 373, startPoint y: 281, endPoint x: 295, endPoint y: 279, distance: 78.4
click at [295, 279] on tr "LCL Delivery User defined charge Please Enter Already Exists gross_weight volum…" at bounding box center [475, 292] width 745 height 37
type input "950"
click at [785, 394] on button "Done" at bounding box center [792, 393] width 46 height 19
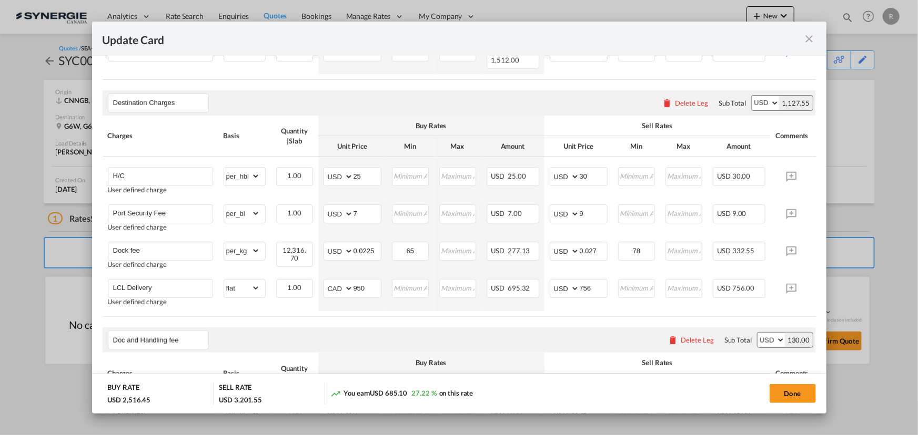
type input "[DATE]"
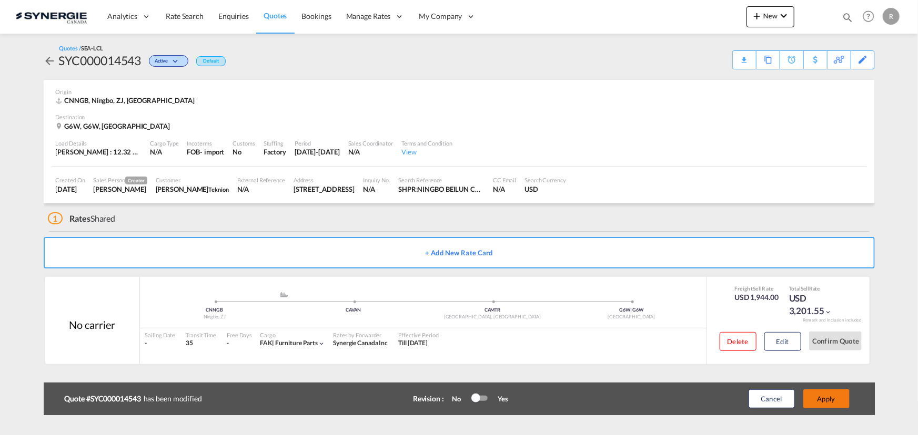
click at [815, 407] on button "Apply" at bounding box center [826, 399] width 46 height 19
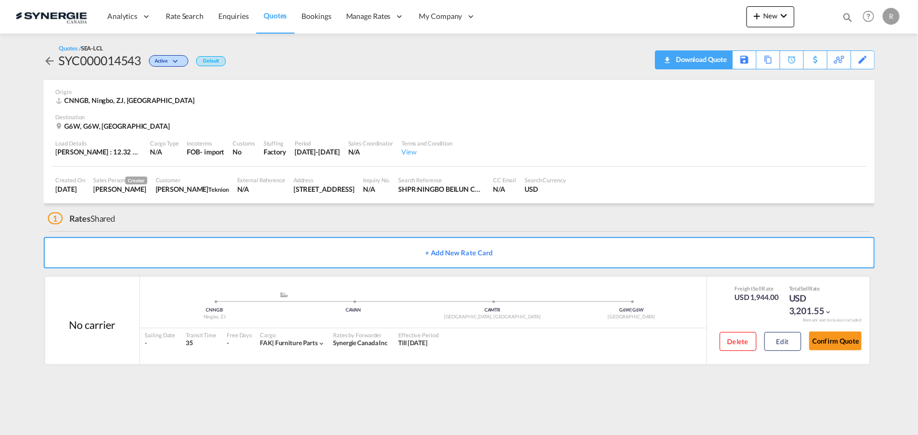
click at [713, 64] on div "Download Quote" at bounding box center [700, 59] width 54 height 17
click at [847, 344] on button "Confirm Quote" at bounding box center [835, 341] width 53 height 19
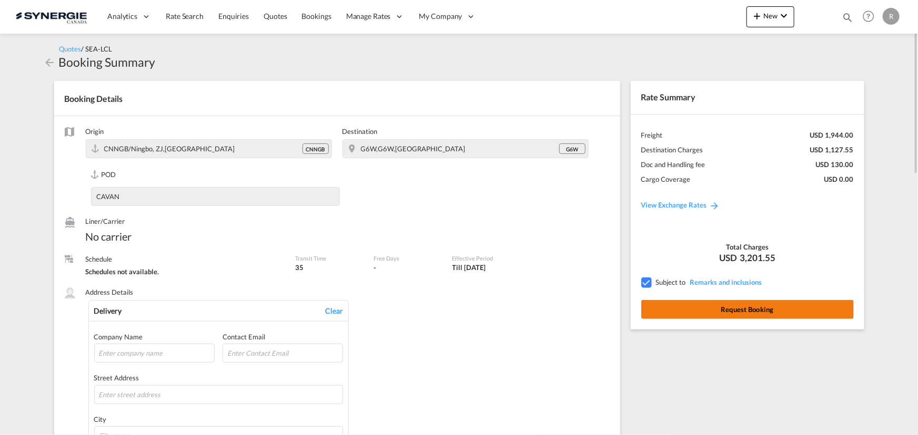
click at [733, 310] on button "Request Booking" at bounding box center [747, 309] width 212 height 19
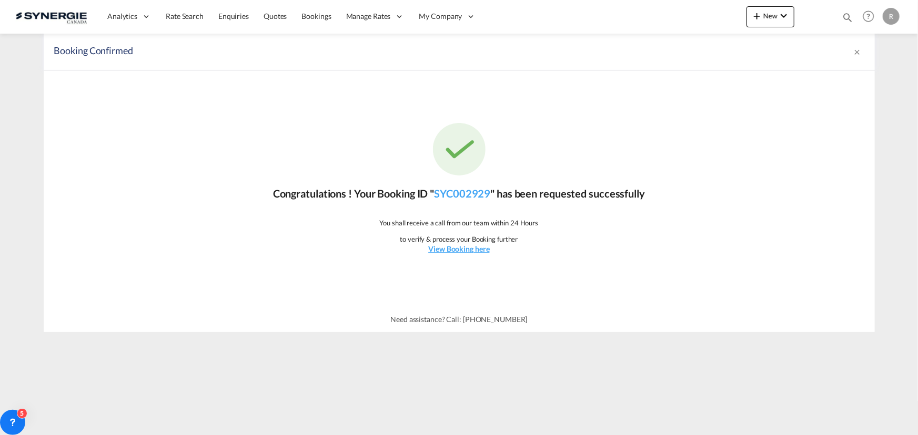
click at [845, 15] on md-icon "icon-magnify" at bounding box center [847, 18] width 12 height 12
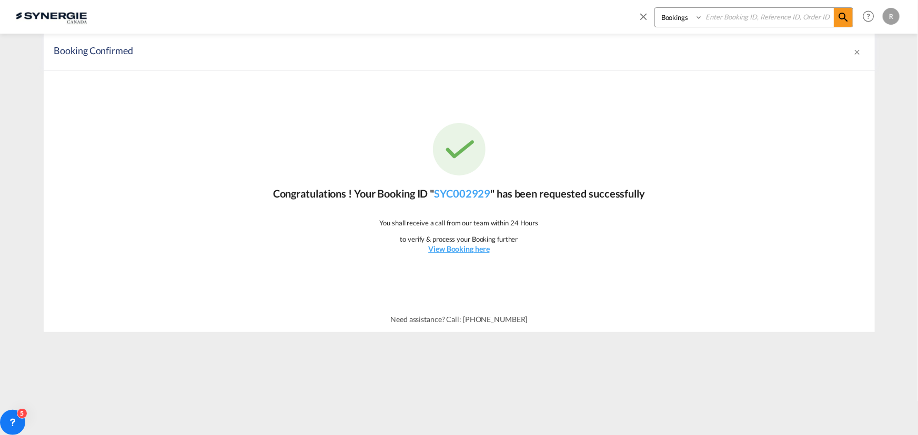
click at [679, 21] on select "Bookings Quotes Enquiries" at bounding box center [680, 17] width 50 height 19
select select "Quotes"
click at [655, 8] on select "Bookings Quotes Enquiries" at bounding box center [680, 17] width 50 height 19
click at [746, 16] on input at bounding box center [768, 17] width 131 height 18
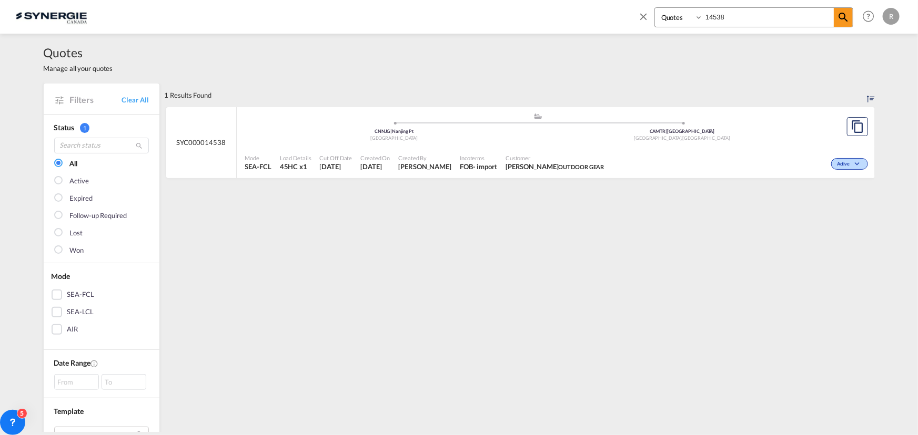
click at [552, 148] on div "Mode SEA-FCL Load Details 45HC x1 Cut Off Date 4 Sep 2025 Created On 4 Sep 2025…" at bounding box center [556, 163] width 638 height 32
drag, startPoint x: 752, startPoint y: 17, endPoint x: 659, endPoint y: 5, distance: 93.3
click at [659, 5] on div "Bookings Quotes Enquiries 14538 Help Resources Product Release R My Profile Log…" at bounding box center [766, 16] width 271 height 33
type input "14547"
click at [788, 126] on ul ".a{fill:#aaa8ad;} .a{fill:#aaa8ad;} TWKHH | Kaohsiung Taiwan, Province of China…" at bounding box center [538, 125] width 576 height 5
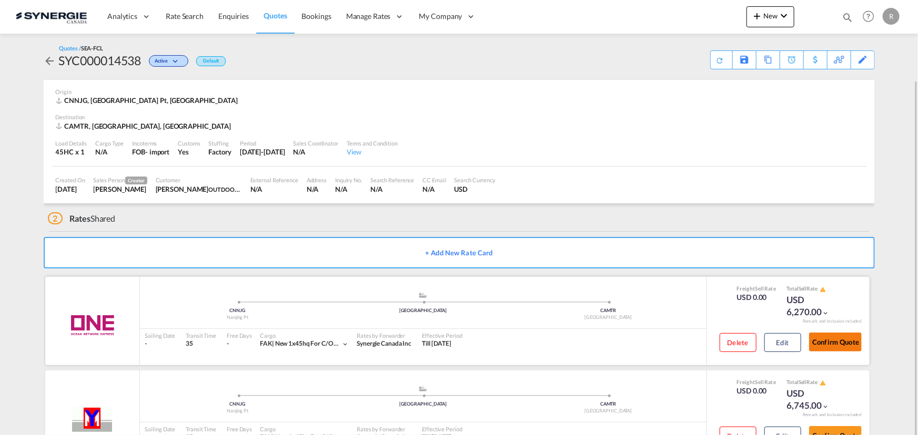
scroll to position [42, 0]
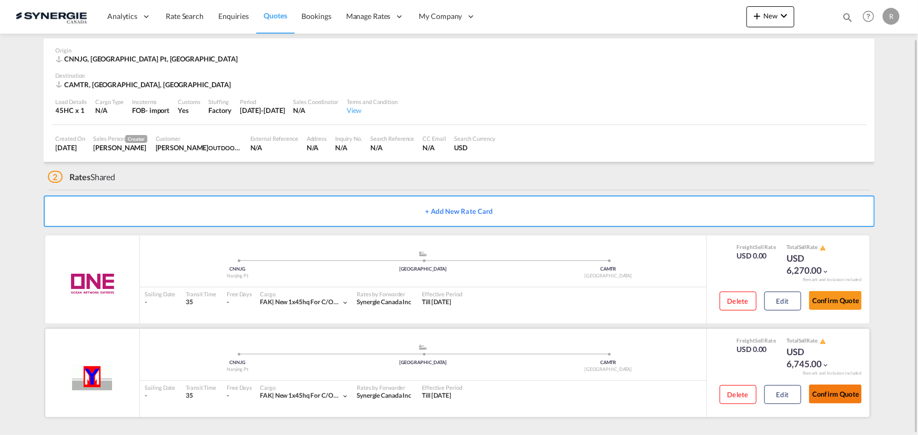
click at [841, 391] on button "Confirm Quote" at bounding box center [835, 394] width 53 height 19
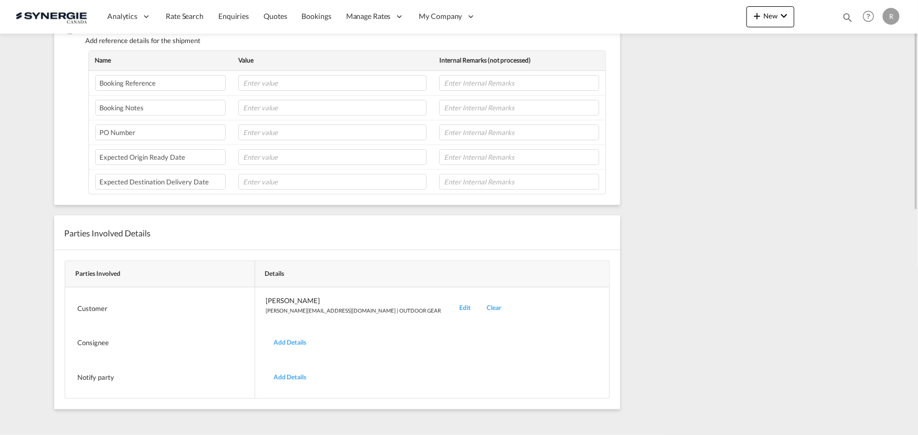
scroll to position [185, 0]
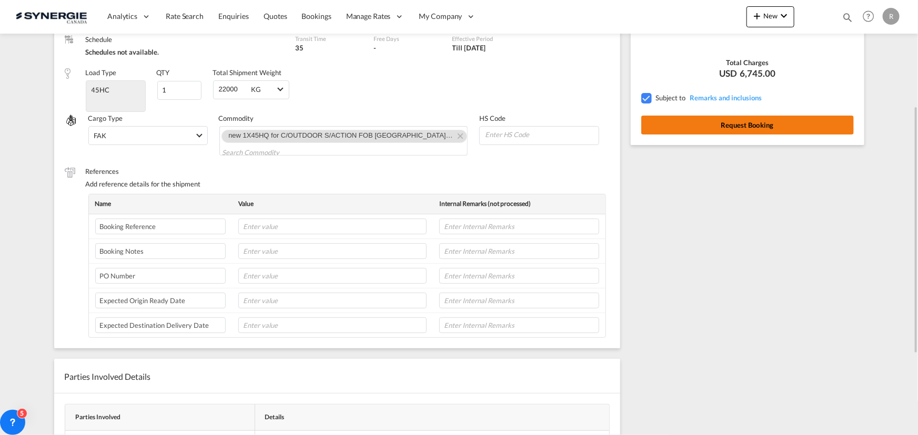
click at [758, 130] on button "Request Booking" at bounding box center [747, 125] width 212 height 19
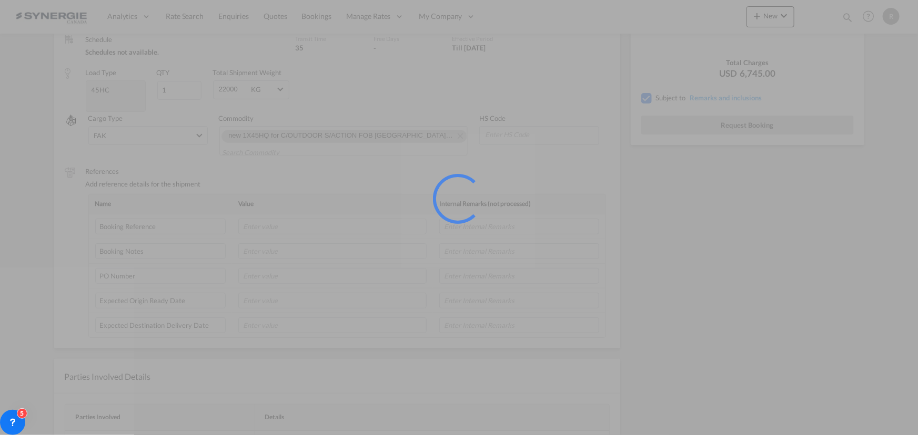
scroll to position [0, 0]
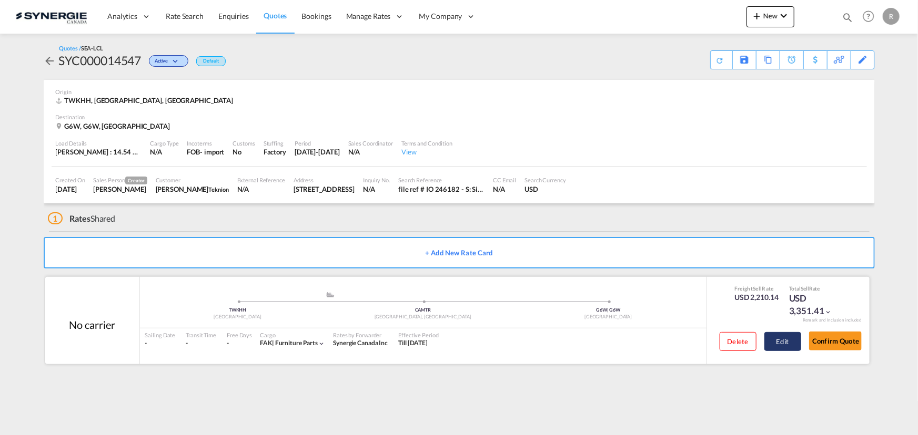
click at [791, 345] on button "Edit" at bounding box center [782, 341] width 37 height 19
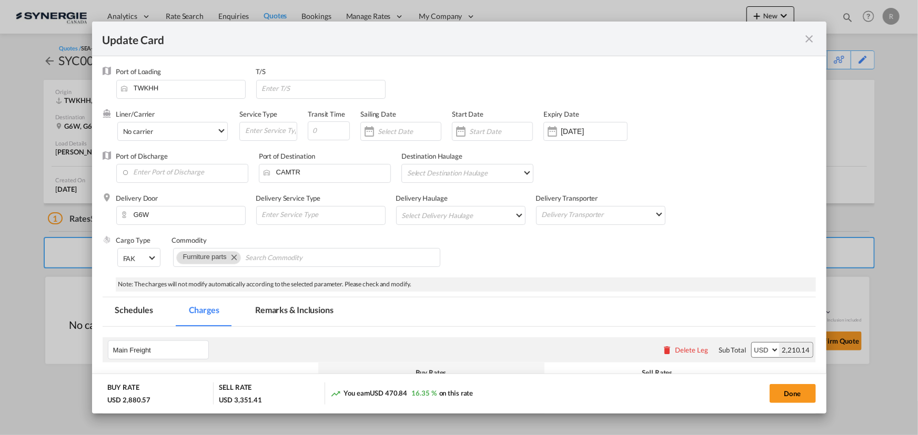
select select "per_ton"
select select "per_kg"
select select "flat"
select select "per_shipment"
select select "per_bl"
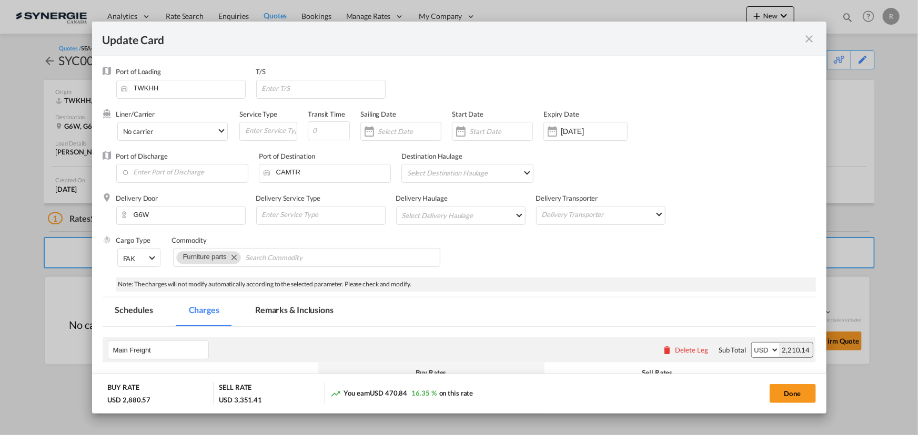
select select "per_bl"
select select "per_shipment"
click at [306, 313] on md-tab-item "Remarks & Inclusions" at bounding box center [294, 312] width 104 height 29
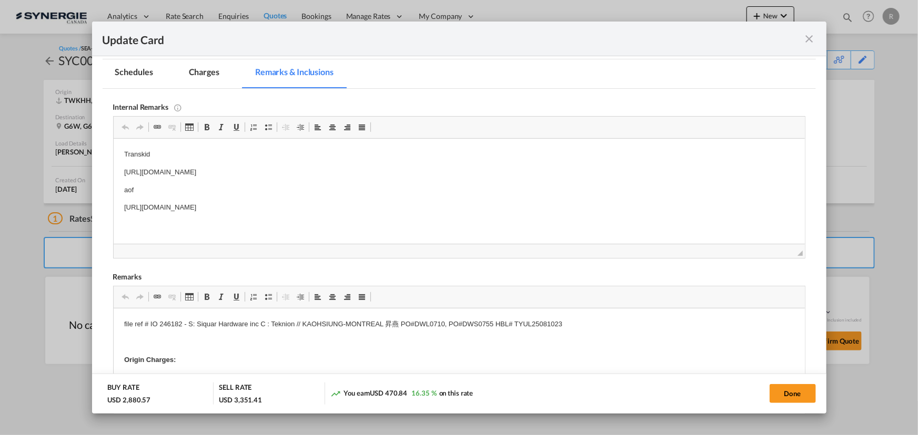
scroll to position [239, 0]
drag, startPoint x: 118, startPoint y: 169, endPoint x: 438, endPoint y: 171, distance: 320.3
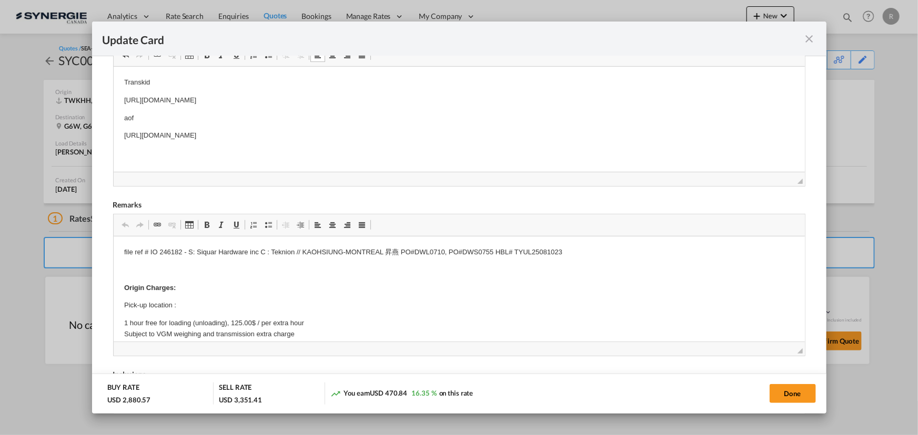
scroll to position [334, 0]
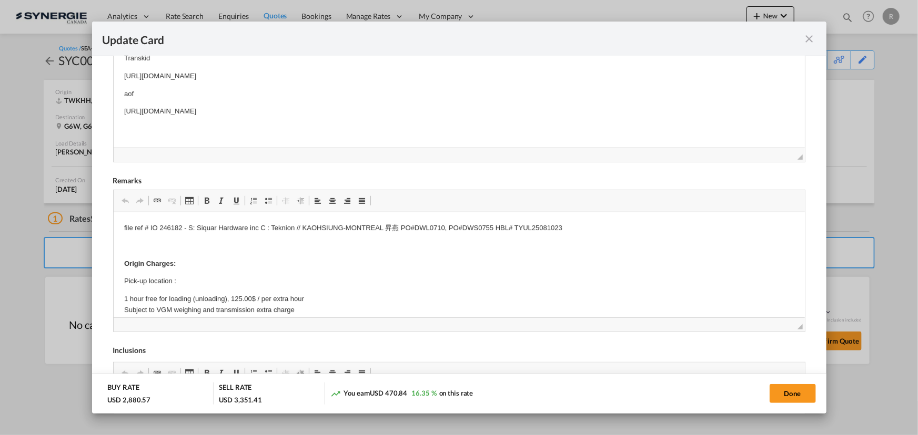
drag, startPoint x: 113, startPoint y: 112, endPoint x: 449, endPoint y: 136, distance: 336.3
click at [449, 128] on html "Transkid https://app.frontapp.com/open/msg_1hfxsdfz?key=dM-G5wa9cRYZDkmQkttH1bY…" at bounding box center [458, 85] width 691 height 85
click at [450, 128] on html "Transkid https://app.frontapp.com/open/msg_1hfxsdfz?key=dM-G5wa9cRYZDkmQkttH1bY…" at bounding box center [458, 85] width 691 height 85
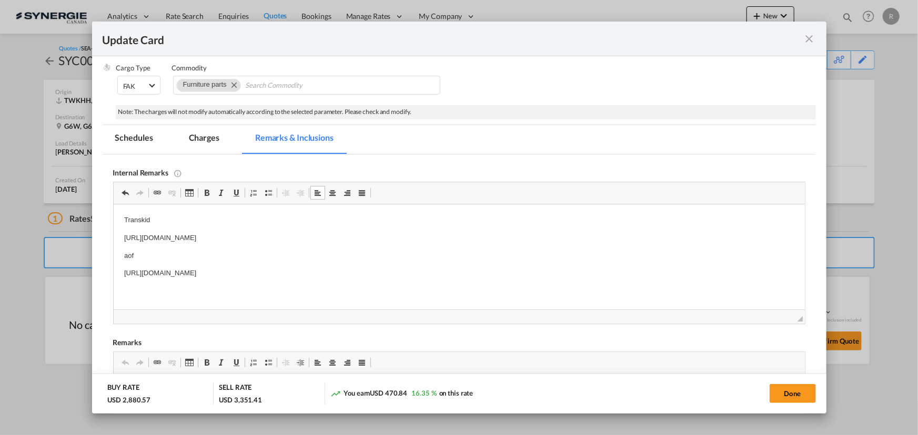
scroll to position [143, 0]
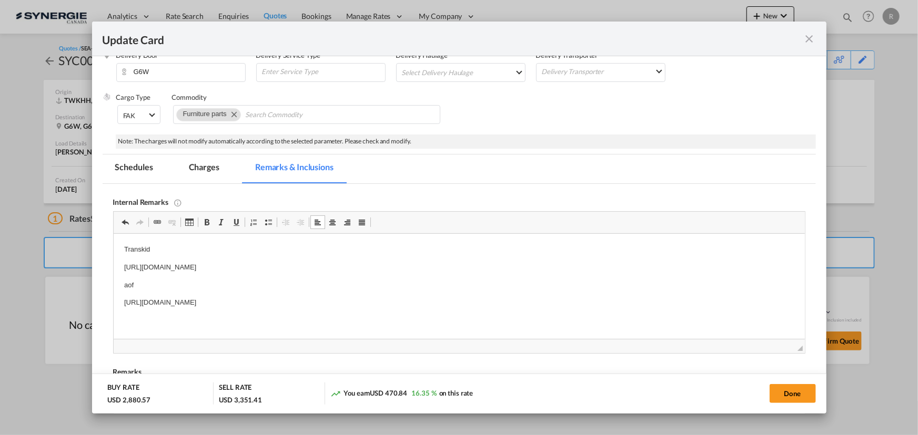
click at [206, 166] on md-tab-item "Charges" at bounding box center [204, 169] width 56 height 29
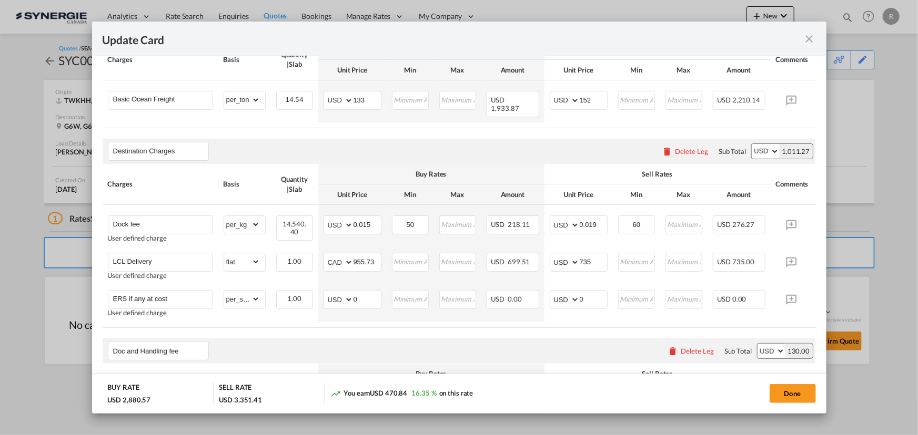
scroll to position [334, 0]
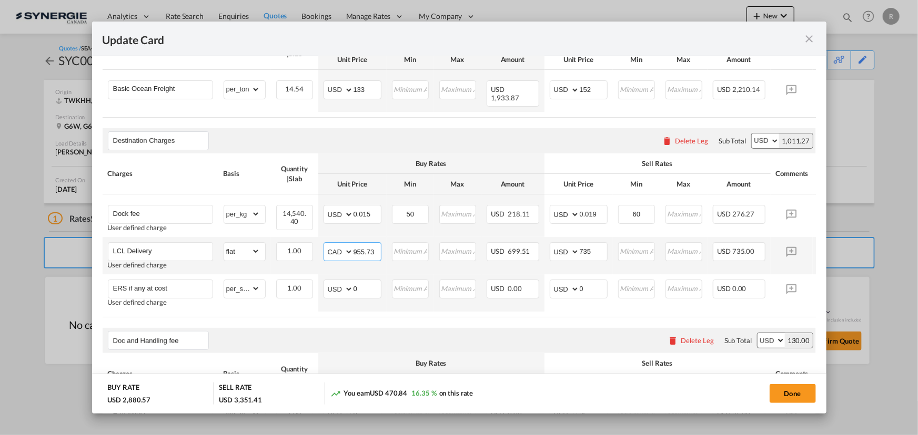
drag, startPoint x: 373, startPoint y: 243, endPoint x: 337, endPoint y: 241, distance: 36.8
click at [338, 242] on md-input-container "AED AFN ALL AMD ANG AOA ARS AUD AWG AZN BAM BBD BDT BGN BHD BIF BMD BND BOB BRL…" at bounding box center [352, 251] width 58 height 19
type input "950"
click at [401, 321] on air-lcl-rate-modification "Main Freight Please enter leg name Leg Name Already Exists Delete Leg Sub Total…" at bounding box center [459, 351] width 713 height 717
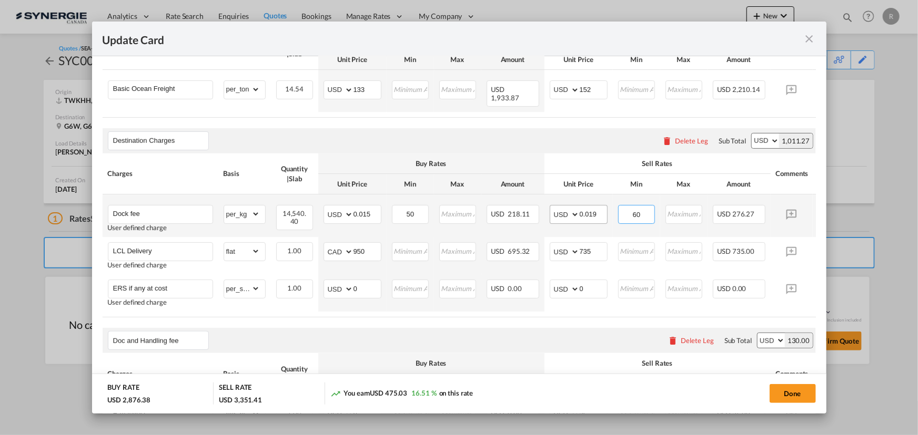
drag, startPoint x: 645, startPoint y: 207, endPoint x: 576, endPoint y: 202, distance: 69.1
click at [576, 202] on tr "Dock fee User defined charge Please Enter Already Exists gross_weight volumetri…" at bounding box center [475, 216] width 745 height 43
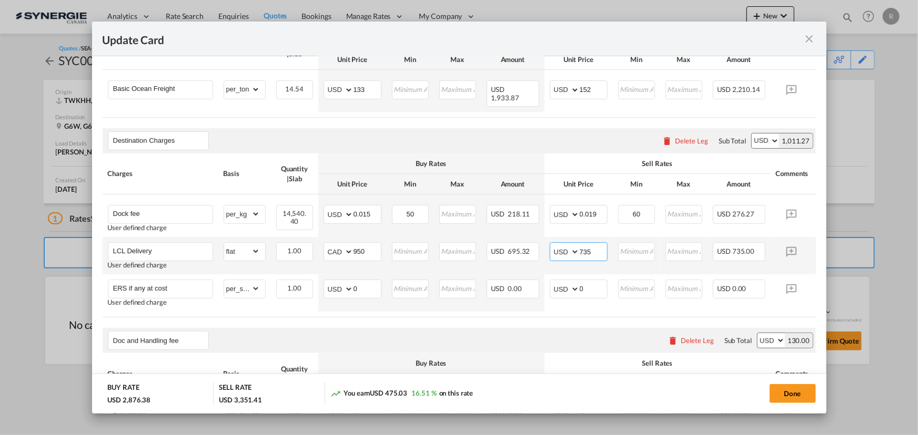
drag, startPoint x: 601, startPoint y: 246, endPoint x: 570, endPoint y: 243, distance: 31.7
click at [570, 243] on md-input-container "AED AFN ALL AMD ANG AOA ARS AUD AWG AZN BAM BBD BDT BGN BHD BIF BMD BND BOB BRL…" at bounding box center [579, 251] width 58 height 19
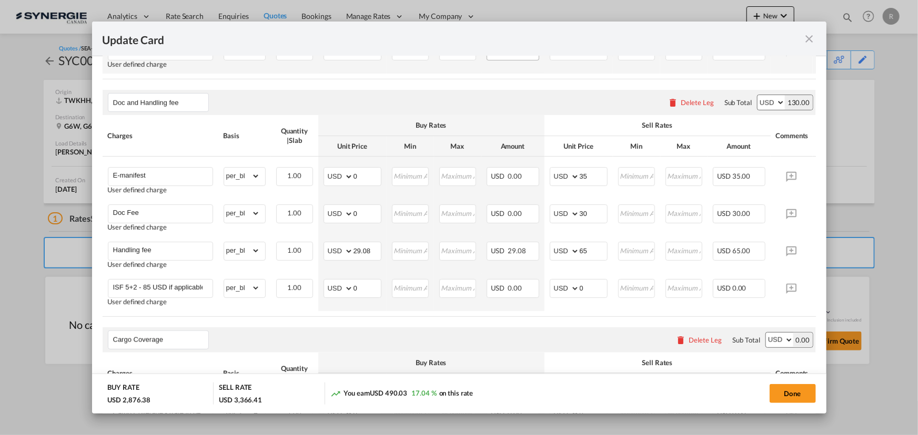
scroll to position [573, 0]
type input "750"
click at [798, 400] on button "Done" at bounding box center [792, 393] width 46 height 19
type input "[DATE]"
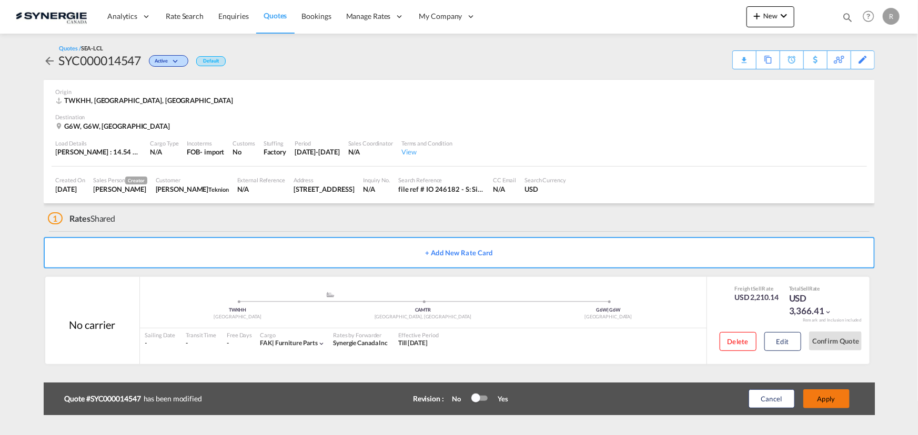
click at [819, 400] on button "Apply" at bounding box center [826, 399] width 46 height 19
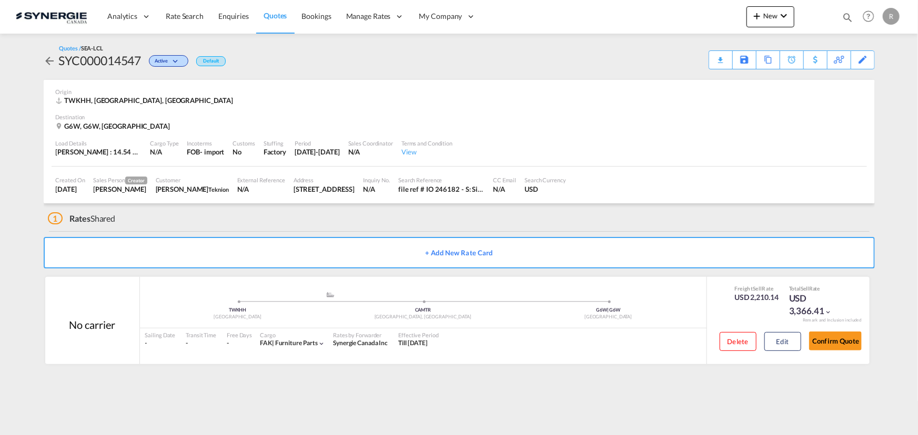
click at [0, 0] on div "Download Quote" at bounding box center [0, 0] width 0 height 0
click at [828, 347] on button "Confirm Quote" at bounding box center [835, 341] width 53 height 19
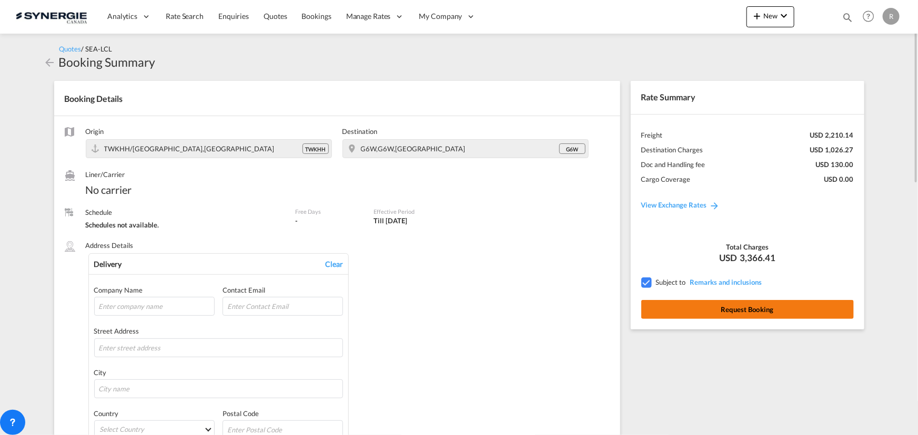
click at [731, 313] on button "Request Booking" at bounding box center [747, 309] width 212 height 19
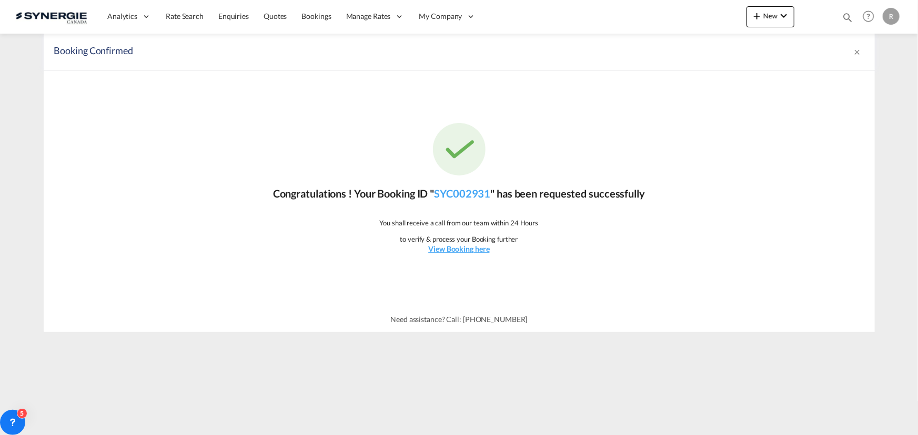
click at [845, 14] on md-icon "icon-magnify" at bounding box center [847, 18] width 12 height 12
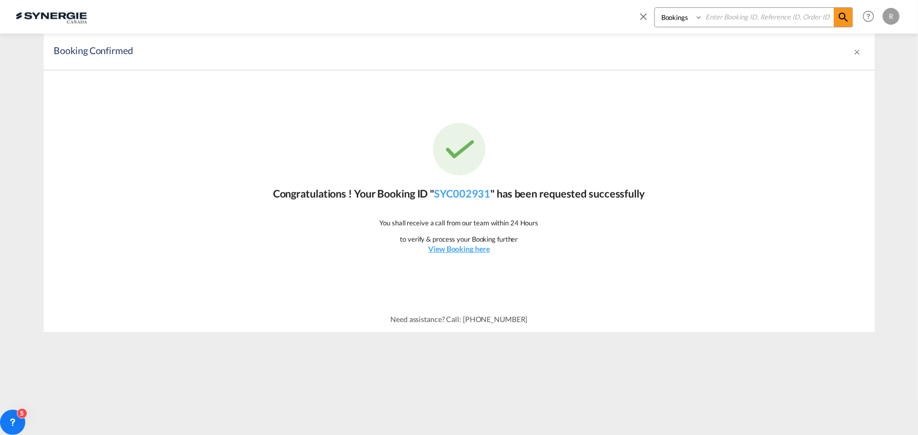
click at [697, 17] on select "Bookings Quotes Enquiries" at bounding box center [680, 17] width 50 height 19
select select "Quotes"
click at [655, 8] on select "Bookings Quotes Enquiries" at bounding box center [680, 17] width 50 height 19
click at [744, 19] on input at bounding box center [768, 17] width 131 height 18
click at [741, 15] on input at bounding box center [768, 17] width 131 height 18
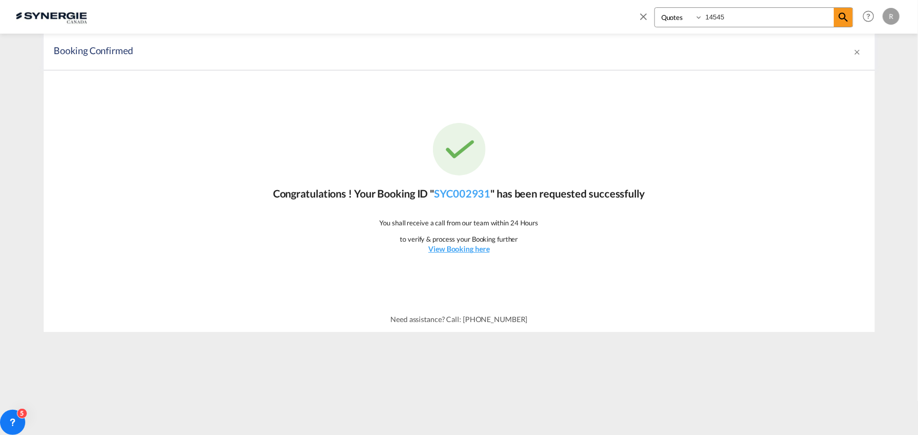
type input "14545"
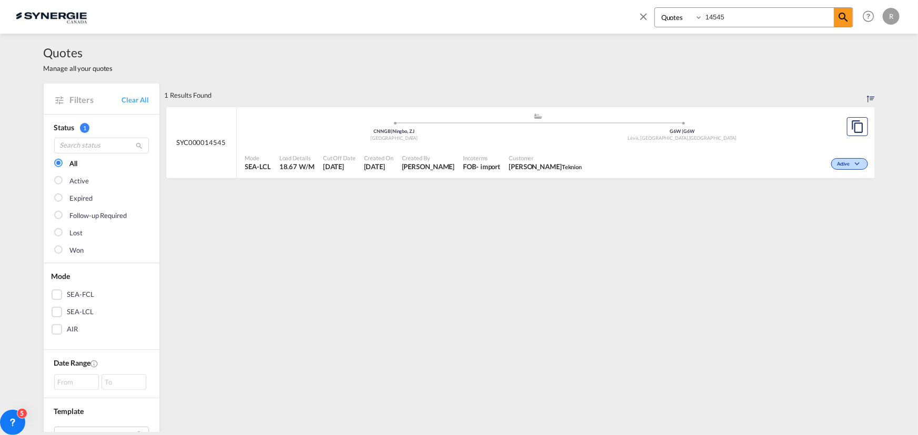
click at [687, 152] on div "Active" at bounding box center [728, 163] width 284 height 26
click at [520, 170] on span "Charles-Olivier Thibault Teknion" at bounding box center [545, 166] width 73 height 9
click at [715, 158] on div "Active" at bounding box center [728, 163] width 284 height 26
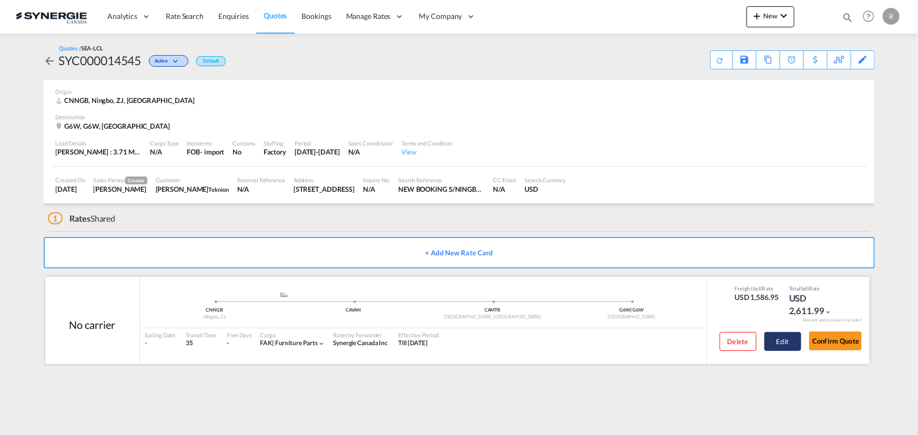
click at [780, 340] on button "Edit" at bounding box center [782, 341] width 37 height 19
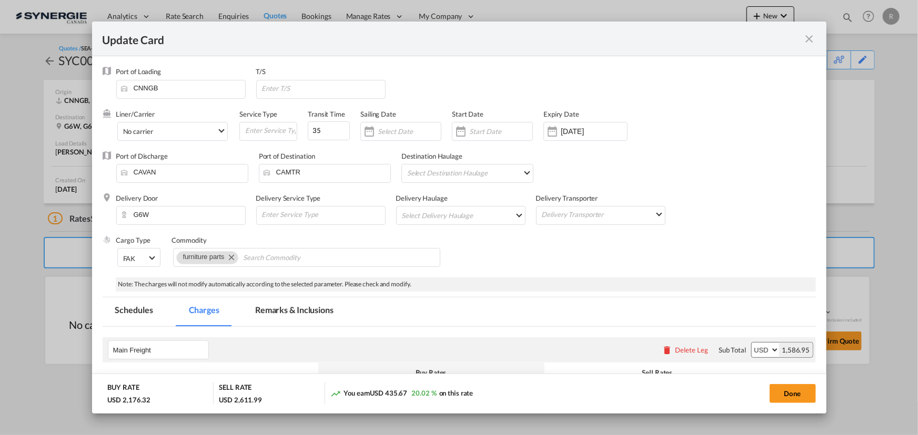
select select "per_w/m"
select select "per_hbl"
select select "per_bl"
select select "per_kg"
select select "flat"
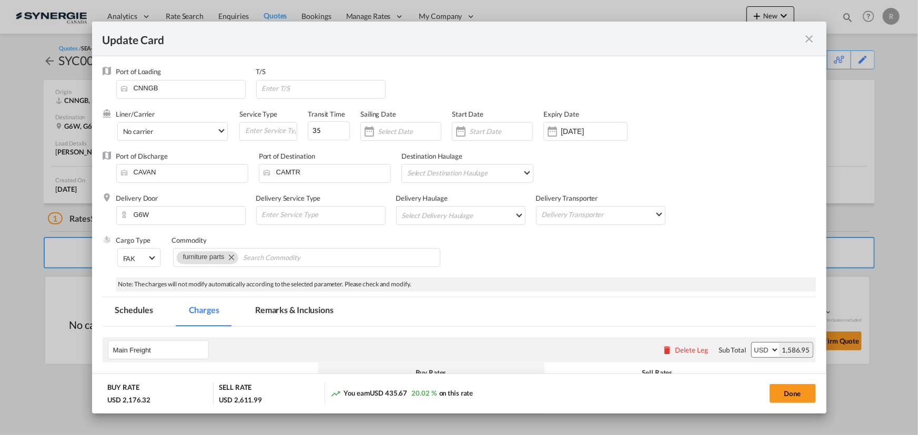
select select "per_bl"
select select "per_shipment"
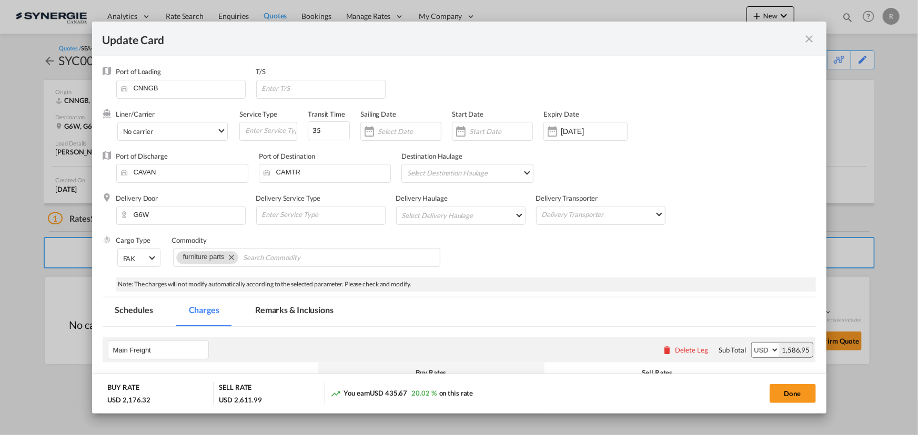
click at [307, 313] on md-tab-item "Remarks & Inclusions" at bounding box center [294, 312] width 104 height 29
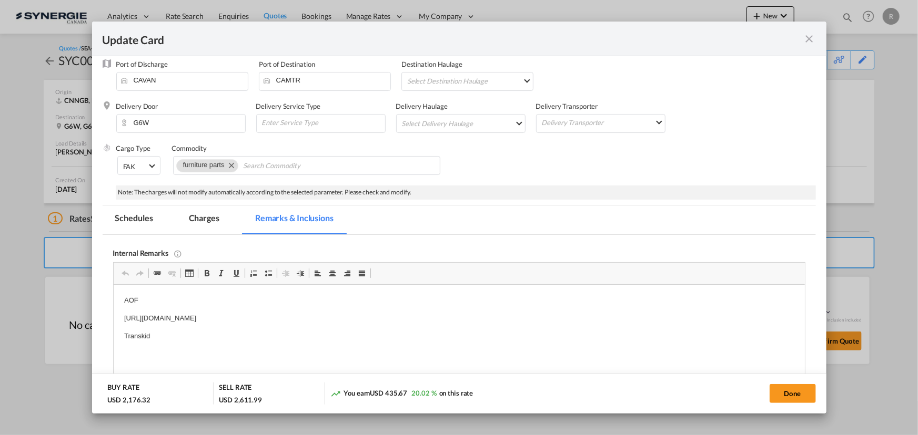
scroll to position [95, 0]
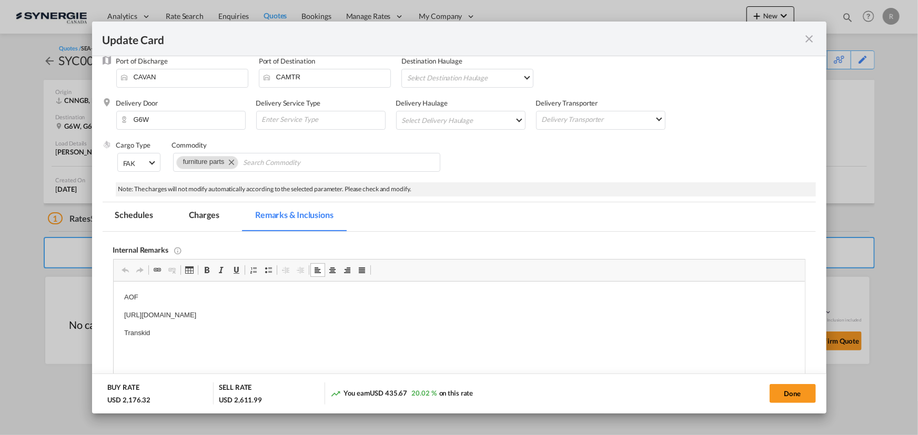
click at [176, 332] on p "Transkid" at bounding box center [459, 333] width 670 height 11
click at [210, 211] on md-tab-item "Charges" at bounding box center [204, 216] width 56 height 29
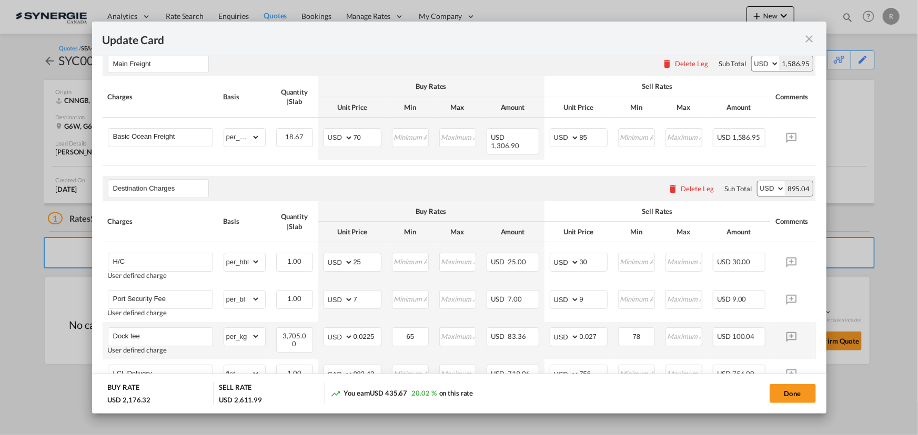
scroll to position [334, 0]
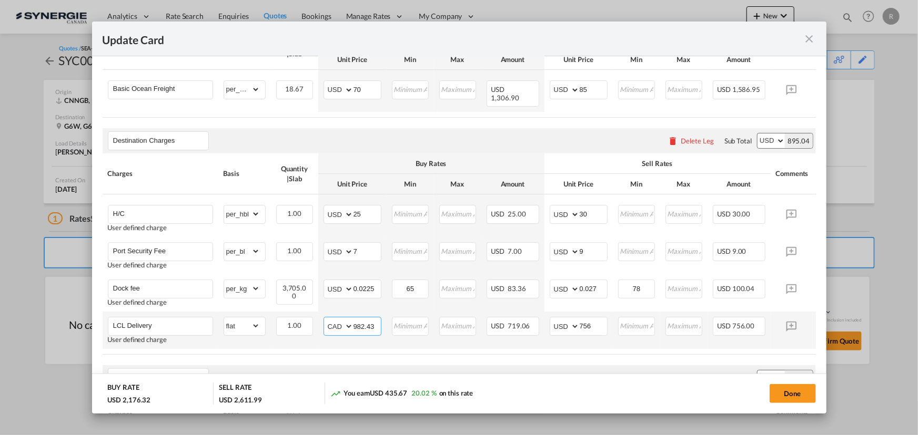
drag, startPoint x: 375, startPoint y: 321, endPoint x: 316, endPoint y: 314, distance: 59.8
click at [316, 314] on tr "LCL Delivery User defined charge Please Enter Already Exists gross_weight volum…" at bounding box center [475, 330] width 745 height 37
type input "670.61"
drag, startPoint x: 594, startPoint y: 321, endPoint x: 531, endPoint y: 312, distance: 63.8
click at [531, 312] on tr "LCL Delivery User defined charge Please Enter Already Exists gross_weight volum…" at bounding box center [475, 330] width 745 height 37
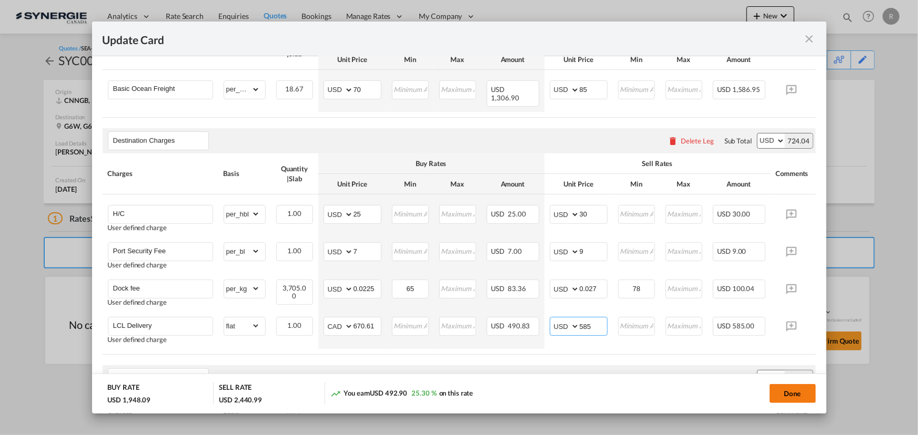
type input "585"
click at [792, 400] on button "Done" at bounding box center [792, 393] width 46 height 19
type input "05 Sep 2025"
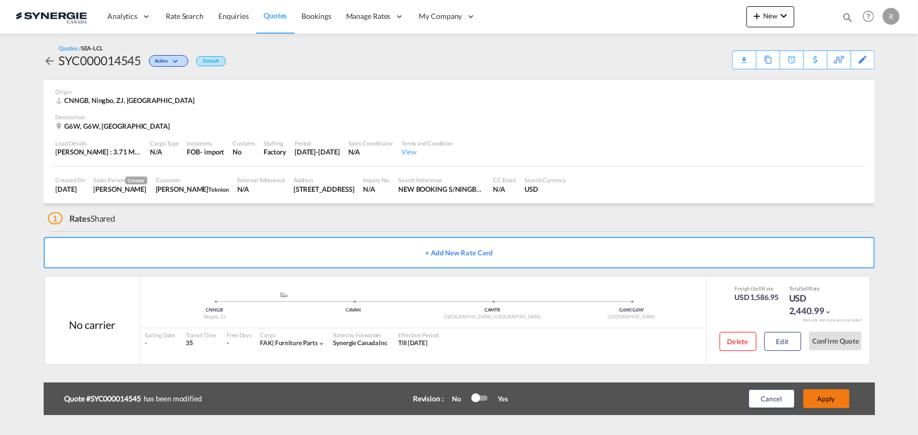
click at [817, 403] on button "Apply" at bounding box center [826, 399] width 46 height 19
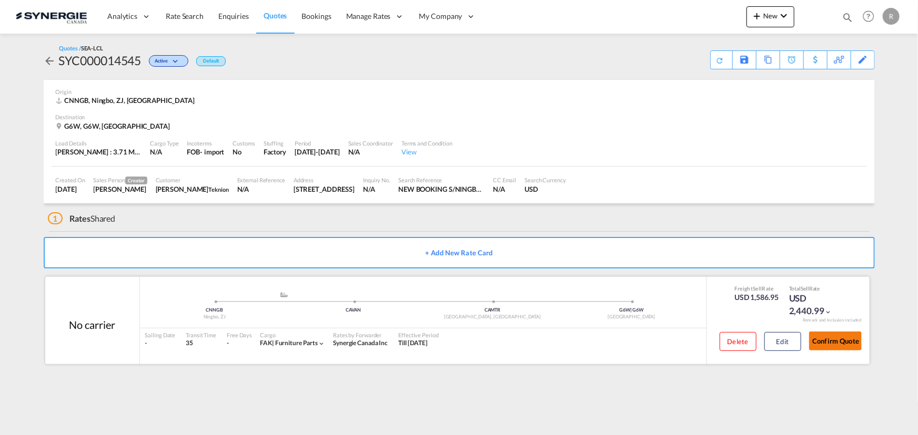
click at [836, 344] on button "Confirm Quote" at bounding box center [835, 341] width 53 height 19
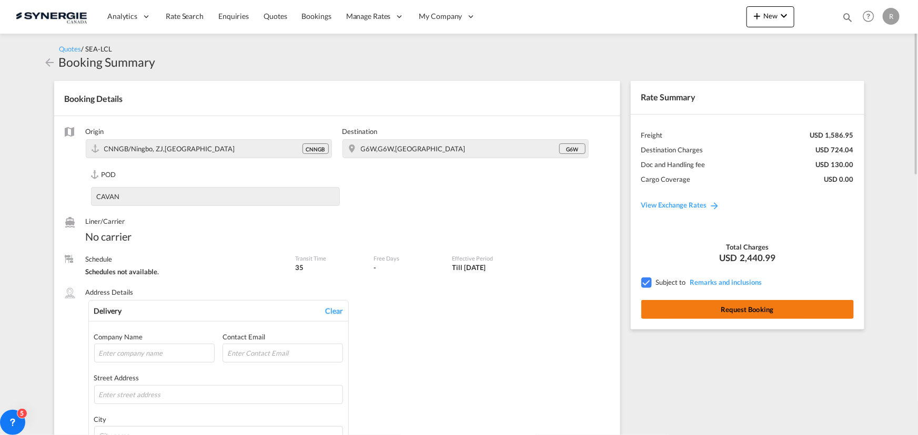
click at [750, 311] on button "Request Booking" at bounding box center [747, 309] width 212 height 19
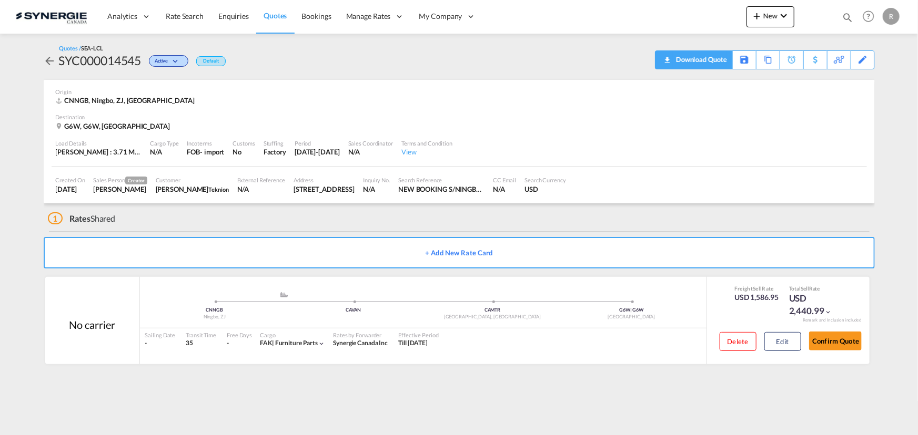
click at [718, 63] on div "Download Quote" at bounding box center [700, 59] width 54 height 17
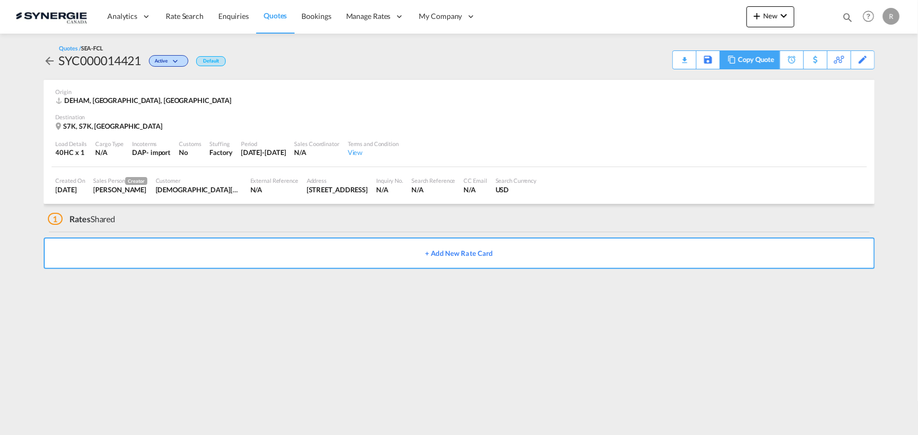
click at [729, 60] on md-icon at bounding box center [731, 60] width 13 height 8
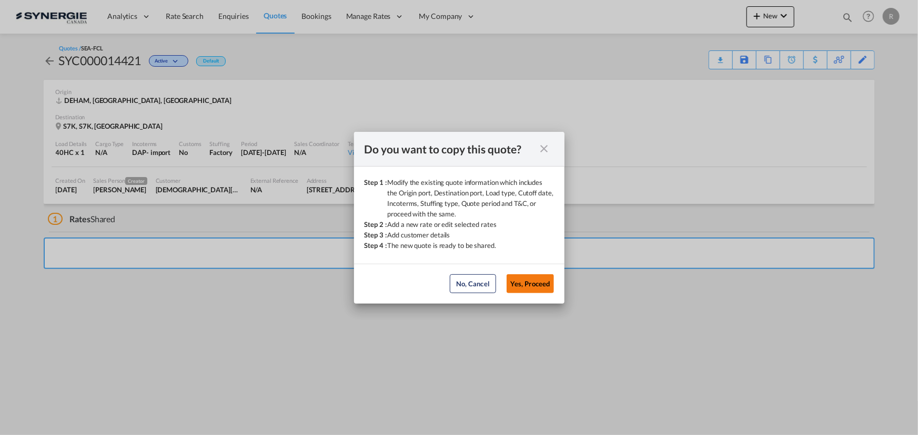
click at [526, 283] on button "Yes, Proceed" at bounding box center [529, 283] width 47 height 19
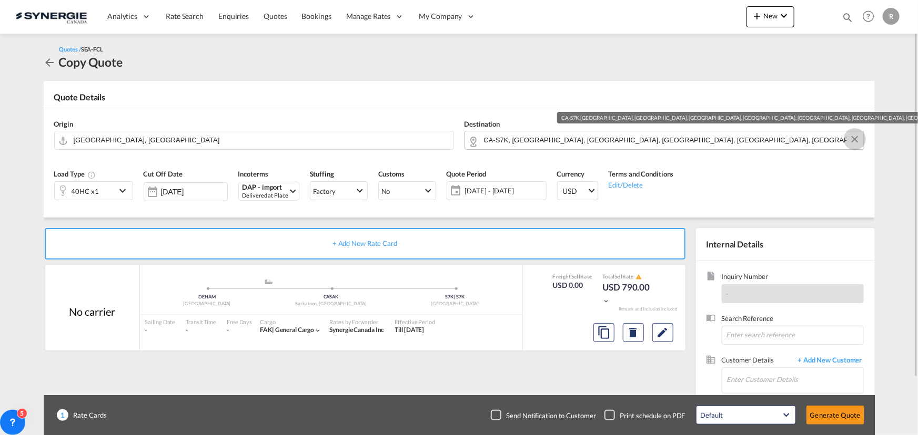
click at [857, 140] on button "Clear Input" at bounding box center [855, 139] width 16 height 16
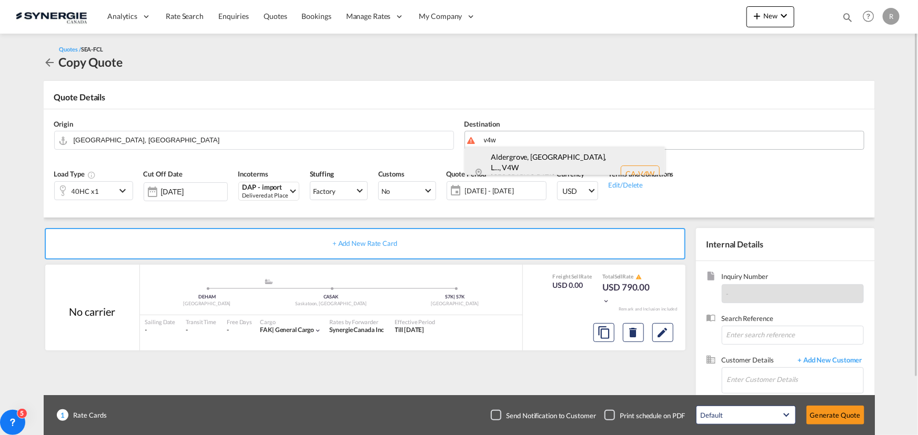
click at [519, 158] on div "Aldergrove, [GEOGRAPHIC_DATA], L... , V4W [GEOGRAPHIC_DATA] ... Canada CA-V4W" at bounding box center [565, 174] width 200 height 54
type input "CA-V4W, [GEOGRAPHIC_DATA], [GEOGRAPHIC_DATA], [GEOGRAPHIC_DATA][PERSON_NAME][GE…"
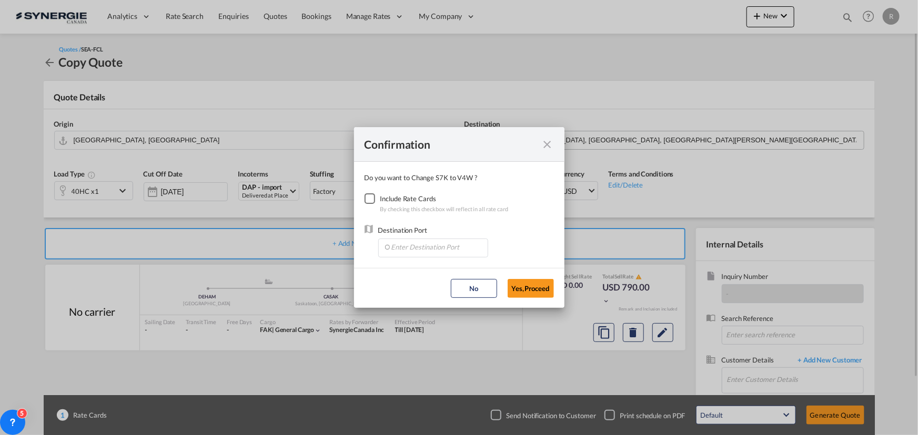
click at [371, 199] on div "Checkbox No Ink" at bounding box center [369, 199] width 11 height 11
click at [408, 243] on input "Enter Destination Port" at bounding box center [435, 247] width 104 height 16
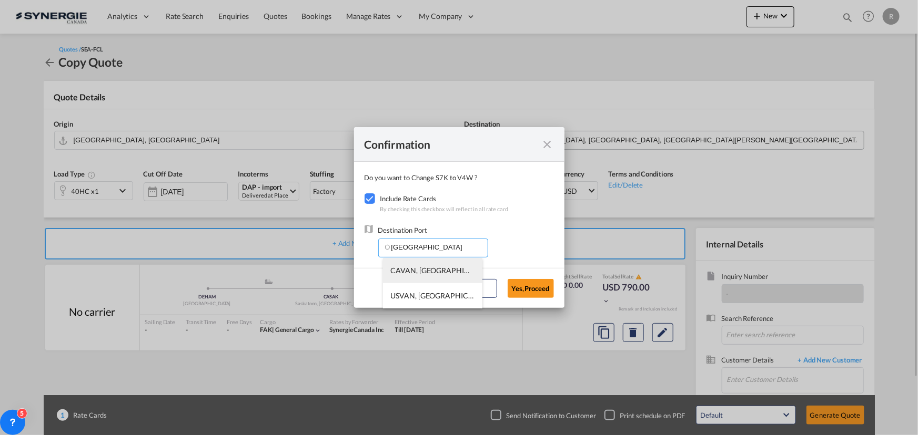
click at [426, 273] on span "CAVAN, [GEOGRAPHIC_DATA], [GEOGRAPHIC_DATA], [GEOGRAPHIC_DATA], [GEOGRAPHIC_DAT…" at bounding box center [597, 270] width 412 height 9
type input "CAVAN, [GEOGRAPHIC_DATA], [GEOGRAPHIC_DATA], [GEOGRAPHIC_DATA], [GEOGRAPHIC_DAT…"
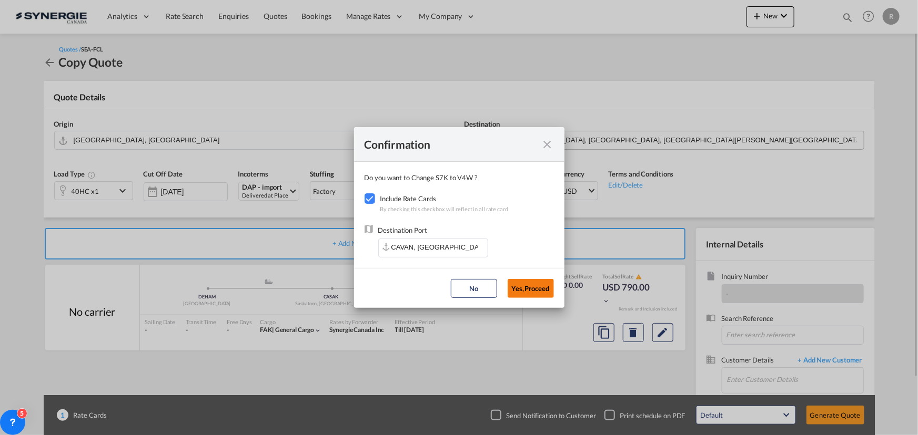
click at [526, 292] on button "Yes,Proceed" at bounding box center [530, 288] width 46 height 19
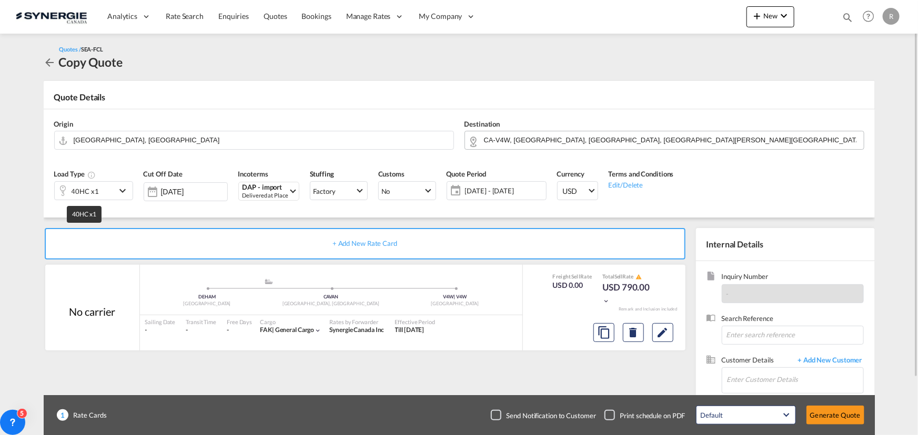
click at [78, 185] on div "40HC x1" at bounding box center [85, 191] width 27 height 15
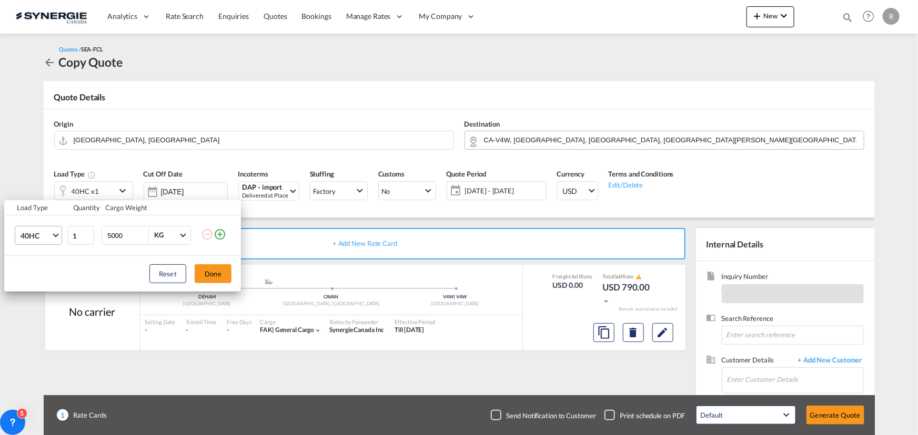
click at [46, 232] on span "40HC" at bounding box center [36, 236] width 30 height 11
click at [42, 185] on md-option "20GP" at bounding box center [48, 184] width 72 height 25
drag, startPoint x: 126, startPoint y: 233, endPoint x: 58, endPoint y: 223, distance: 69.1
click at [58, 223] on tr "20GP 1 5000 KG KG" at bounding box center [122, 236] width 237 height 40
type input "19960"
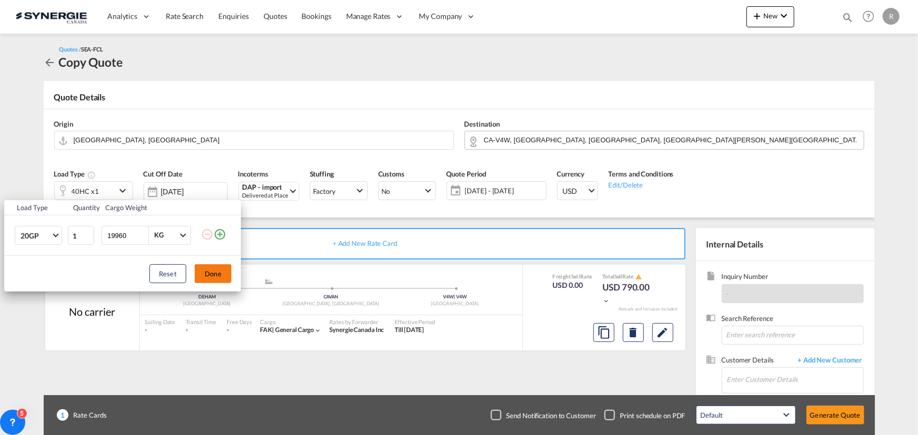
click at [214, 273] on button "Done" at bounding box center [213, 274] width 37 height 19
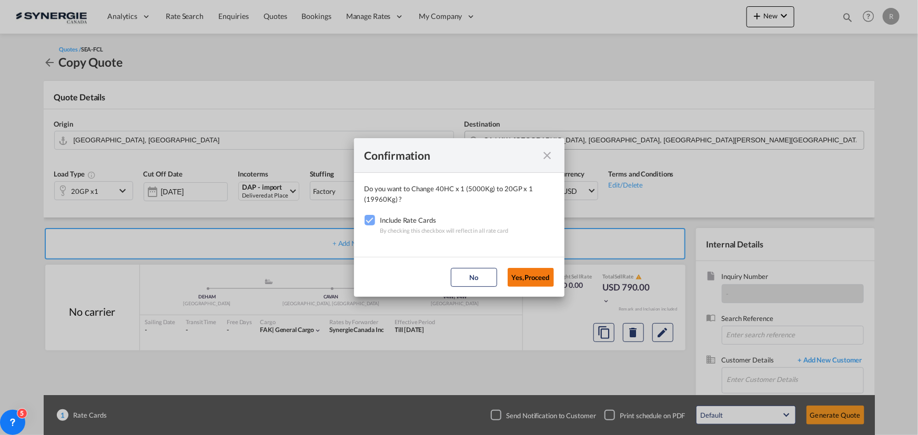
click at [534, 277] on button "Yes,Proceed" at bounding box center [530, 277] width 46 height 19
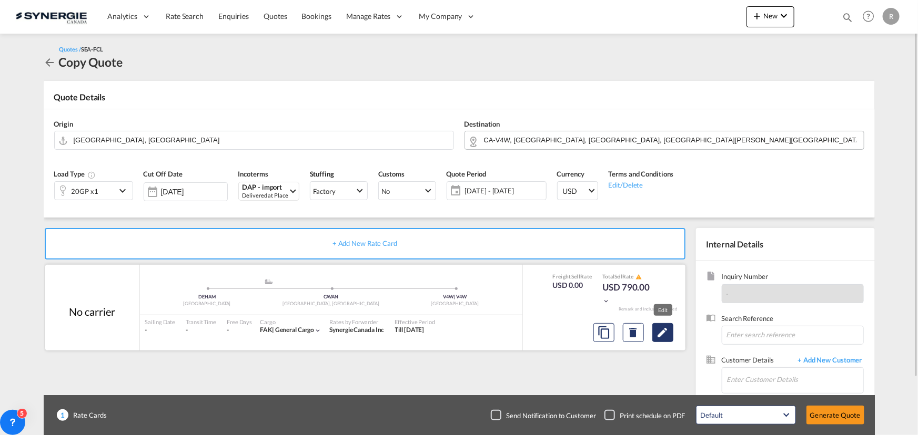
click at [659, 337] on md-icon "Edit" at bounding box center [662, 333] width 13 height 13
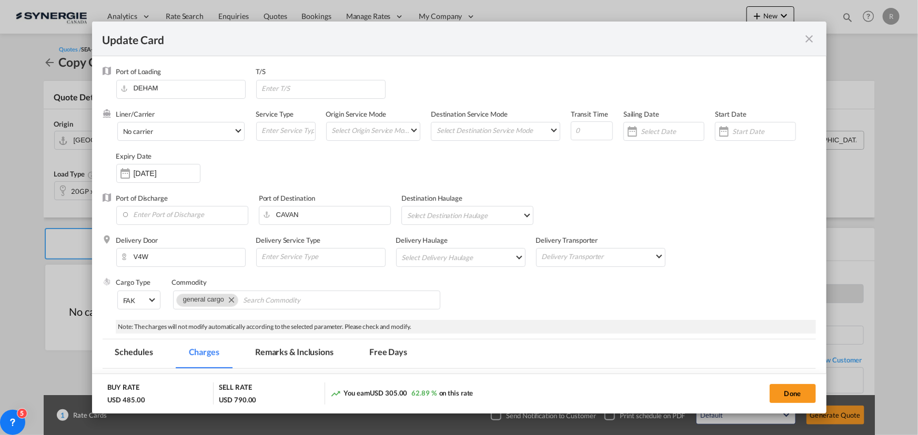
select select "per container"
select select "per B/L"
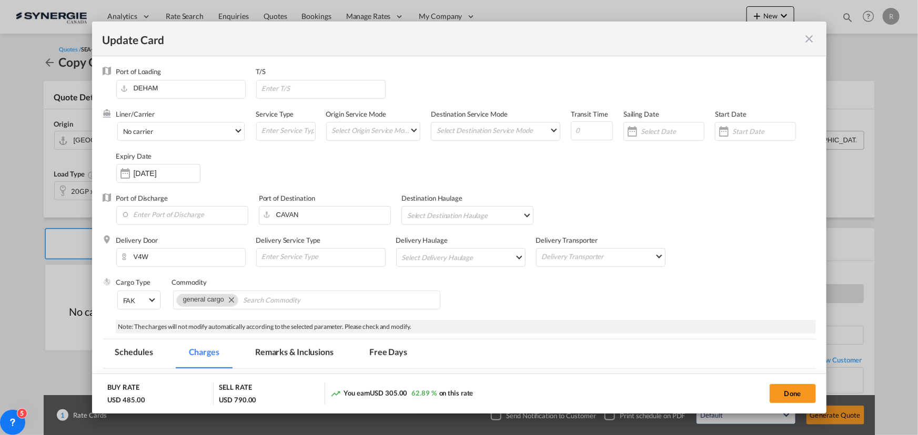
select select "per shipment"
select select "per B/L"
click at [179, 179] on div "[DATE]" at bounding box center [158, 173] width 84 height 19
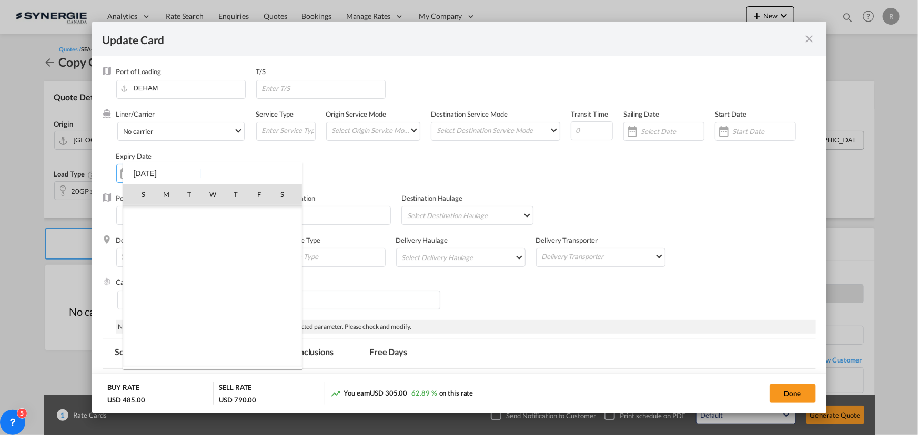
scroll to position [243590, 0]
click at [195, 332] on span "30" at bounding box center [189, 332] width 21 height 21
type input "[DATE]"
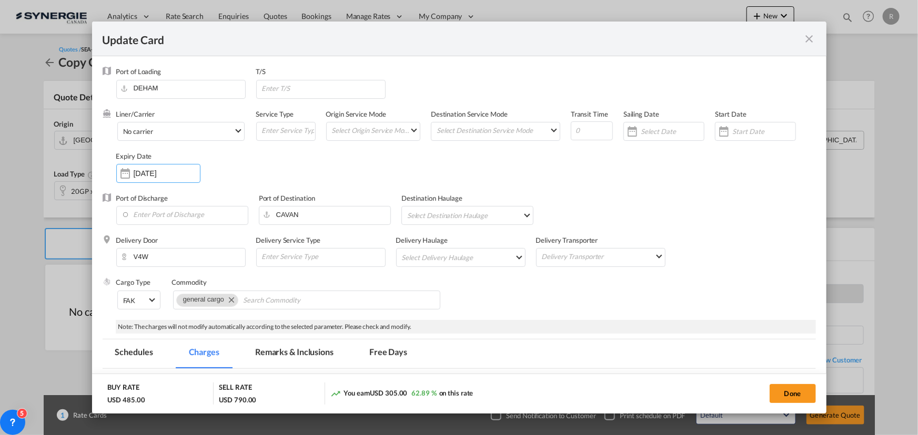
click at [745, 223] on div "Port of Discharge Port of Destination CAVAN Destination Haulage Select Destinat…" at bounding box center [459, 215] width 713 height 42
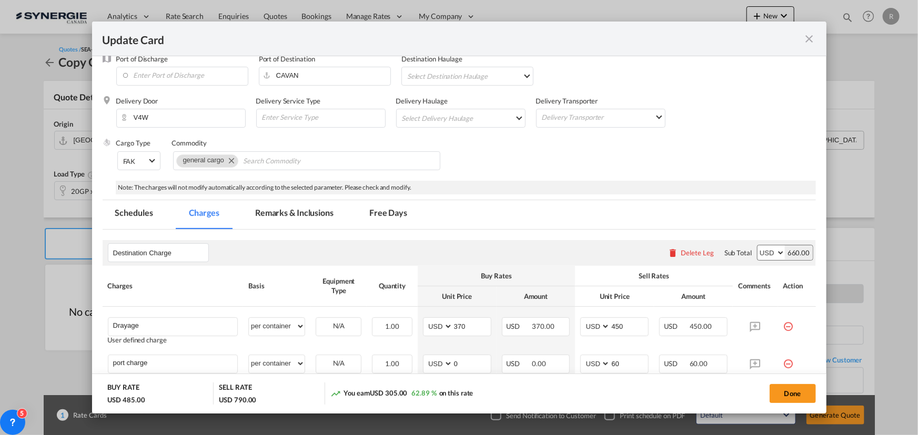
scroll to position [143, 0]
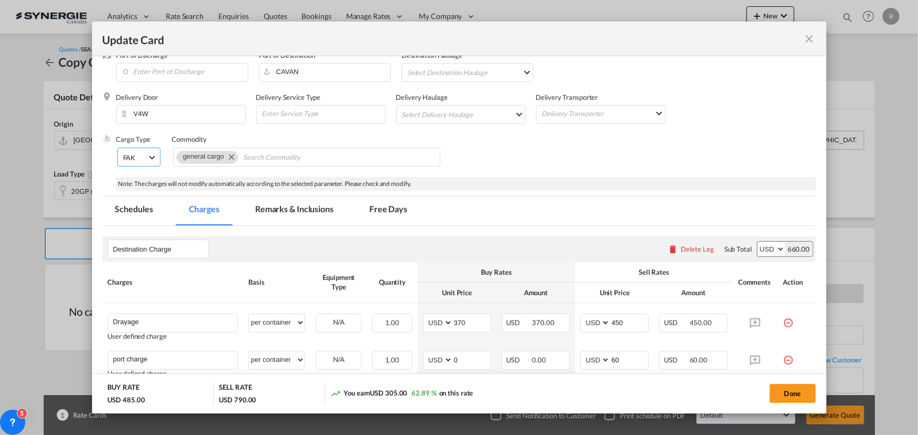
click at [131, 160] on div "FAK" at bounding box center [129, 158] width 13 height 8
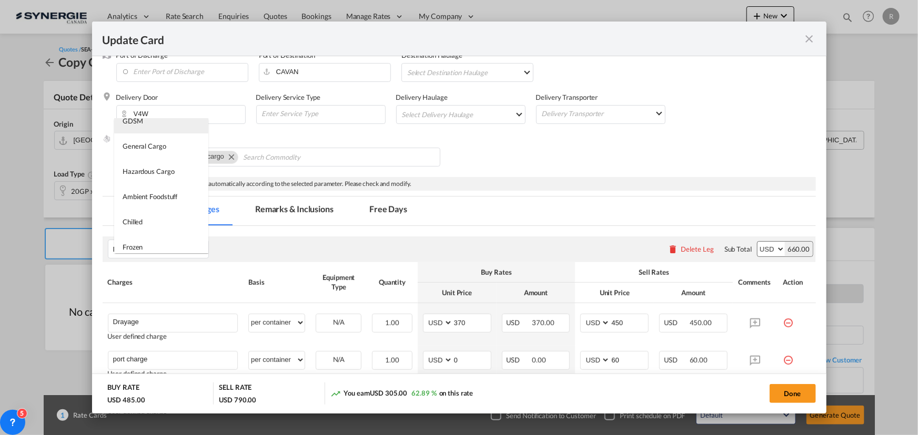
scroll to position [95, 0]
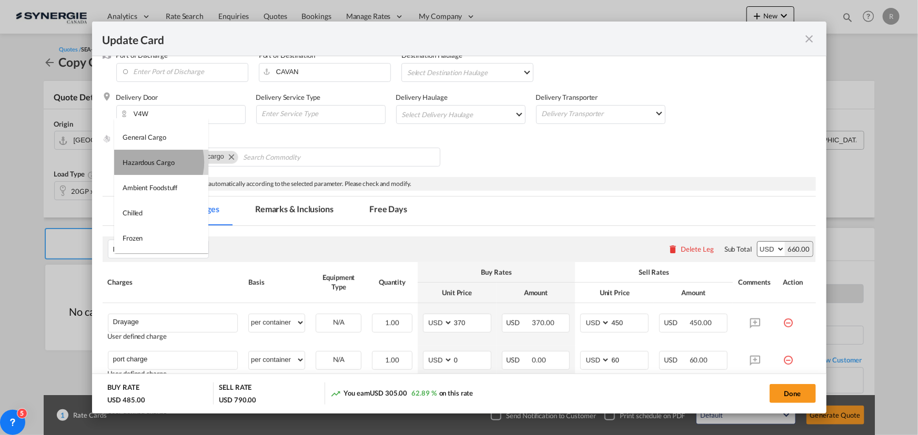
click at [148, 162] on div "Hazardous Cargo" at bounding box center [149, 162] width 52 height 9
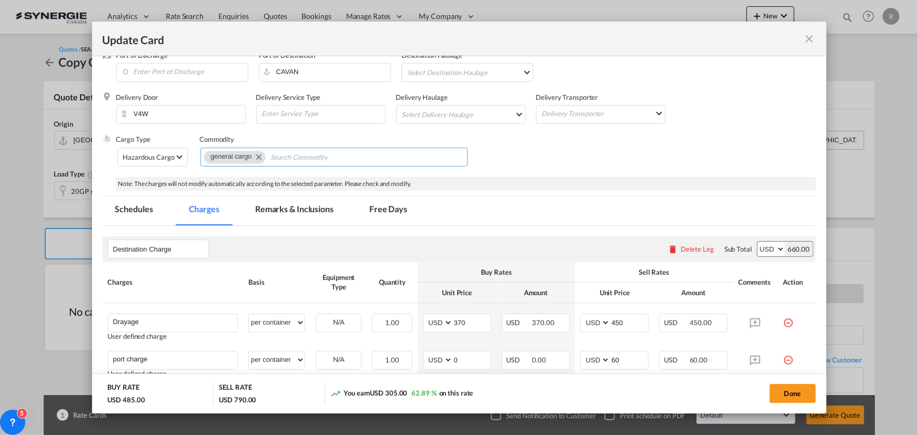
click at [261, 156] on md-icon "Remove general cargo" at bounding box center [258, 156] width 13 height 13
click at [307, 156] on md-chips-wrap "Chips container with autocompletion. Enter the text area, type text to search, …" at bounding box center [333, 157] width 267 height 19
paste input "dangerous goods (Cl. 9 / UN3082 / III)"
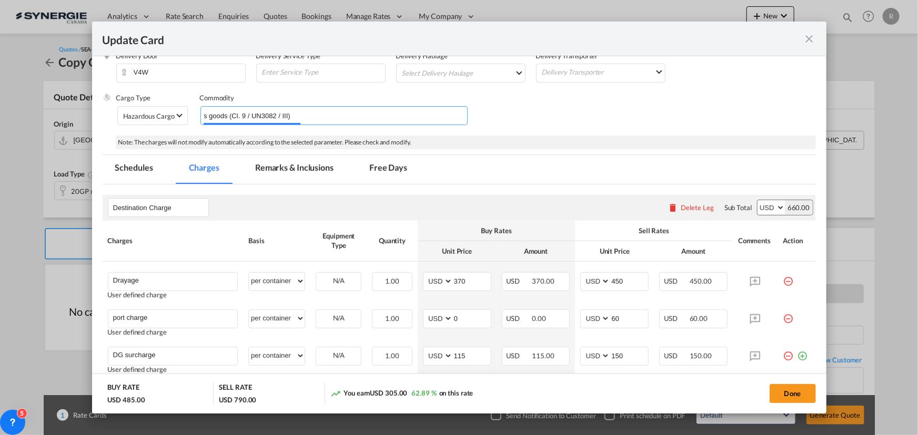
scroll to position [239, 0]
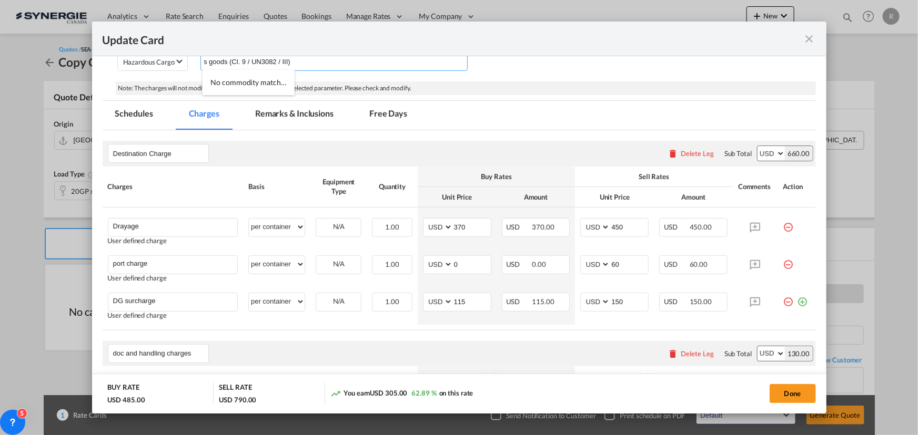
type input "dangerous goods (Cl. 9 / UN3082 / III)"
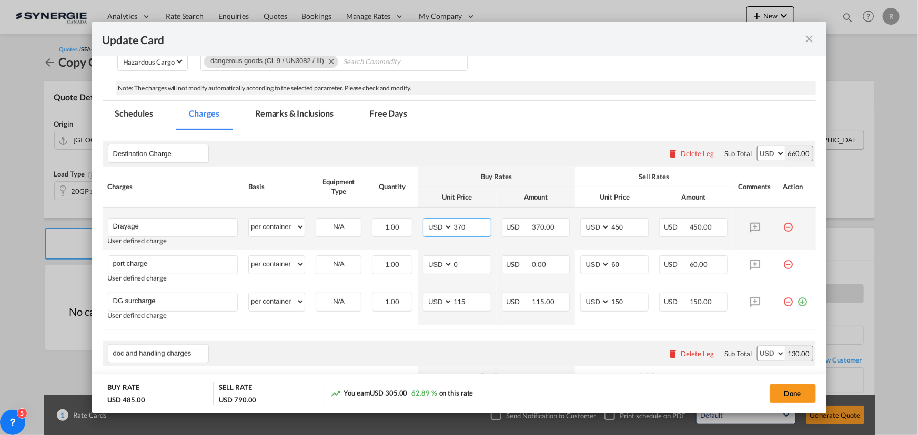
drag, startPoint x: 483, startPoint y: 227, endPoint x: 394, endPoint y: 216, distance: 89.0
click at [394, 216] on tr "Drayage Please Enter User Defined Charges Cannot Be Published User defined char…" at bounding box center [459, 229] width 713 height 43
type input "550"
drag, startPoint x: 625, startPoint y: 225, endPoint x: 558, endPoint y: 211, distance: 68.3
click at [558, 211] on tr "Drayage Please Enter User Defined Charges Cannot Be Published User defined char…" at bounding box center [459, 229] width 713 height 43
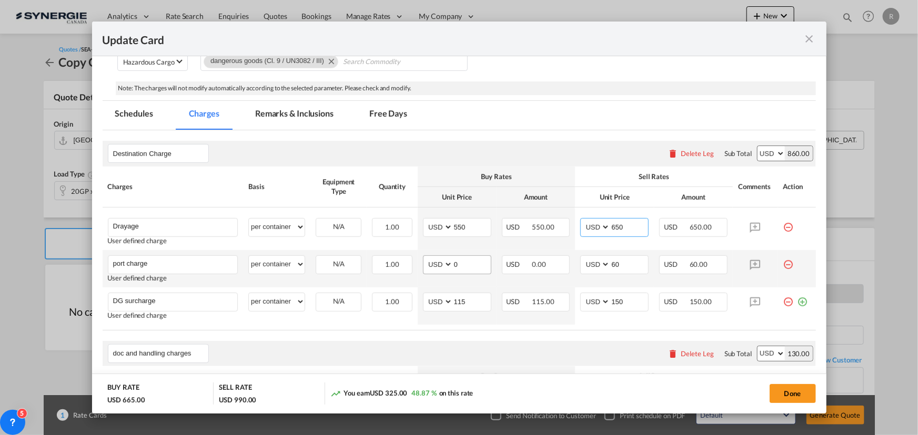
type input "650"
drag, startPoint x: 467, startPoint y: 266, endPoint x: 410, endPoint y: 256, distance: 58.3
click at [412, 256] on tr "port charge Please Enter User Defined Charges Cannot Be Published User defined …" at bounding box center [459, 268] width 713 height 37
type input "65"
drag, startPoint x: 621, startPoint y: 255, endPoint x: 562, endPoint y: 254, distance: 59.4
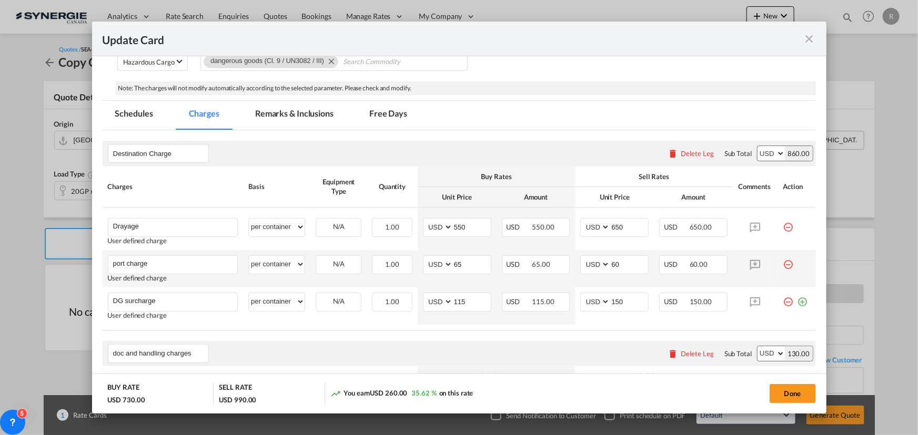
click at [562, 254] on tr "port charge Please Enter User Defined Charges Cannot Be Published User defined …" at bounding box center [459, 268] width 713 height 37
drag, startPoint x: 619, startPoint y: 262, endPoint x: 567, endPoint y: 251, distance: 52.8
click at [567, 251] on tr "port charge Please Enter User Defined Charges Cannot Be Published User defined …" at bounding box center [459, 268] width 713 height 37
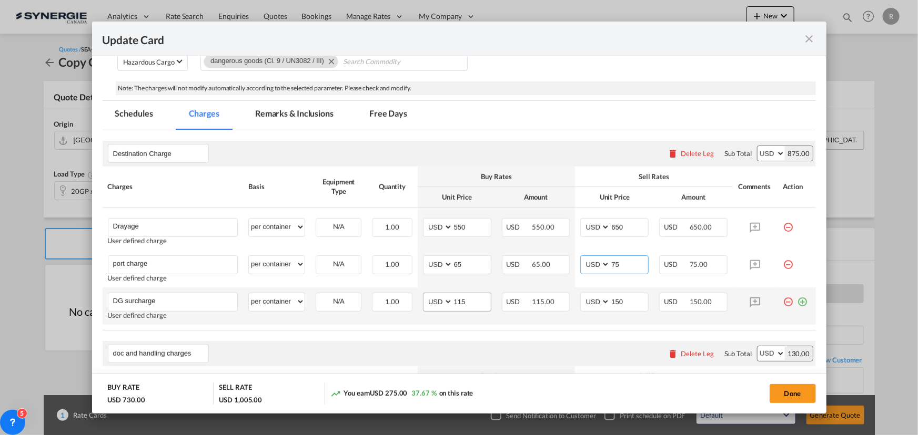
type input "75"
drag, startPoint x: 474, startPoint y: 301, endPoint x: 405, endPoint y: 300, distance: 69.4
click at [405, 300] on tr "DG surcharge Please Enter User Defined Charges Cannot Be Published User defined…" at bounding box center [459, 306] width 713 height 37
click at [472, 300] on input "115" at bounding box center [472, 301] width 38 height 16
drag, startPoint x: 472, startPoint y: 300, endPoint x: 394, endPoint y: 289, distance: 78.5
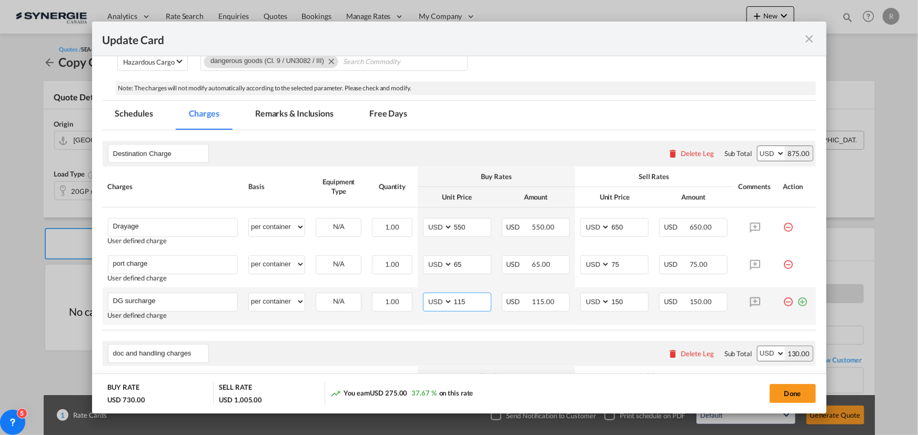
click at [394, 289] on tr "DG surcharge Please Enter User Defined Charges Cannot Be Published User defined…" at bounding box center [459, 306] width 713 height 37
type input "60"
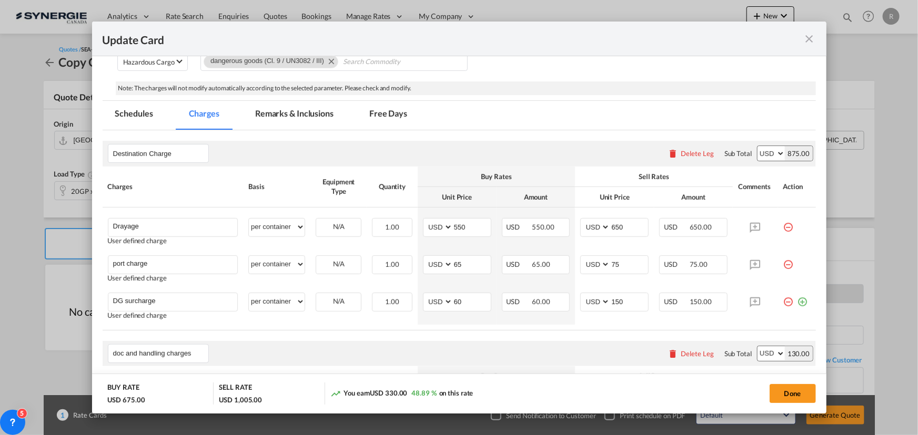
click at [453, 339] on rate-modification "Destination Charge Please enter leg name Leg Name Already Exists Delete Leg Sub…" at bounding box center [459, 382] width 713 height 504
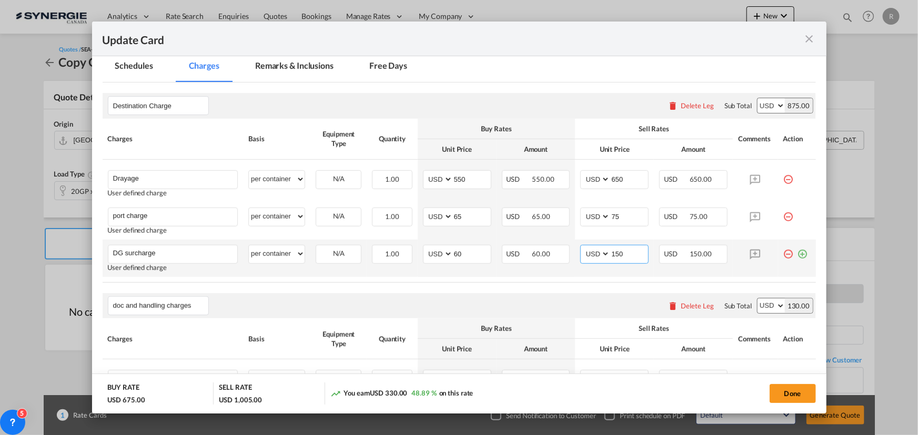
click at [631, 252] on input "150" at bounding box center [629, 254] width 38 height 16
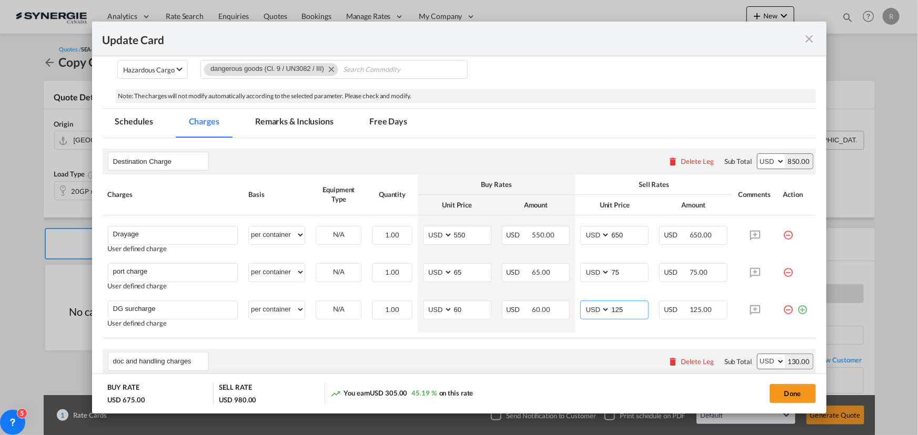
scroll to position [200, 0]
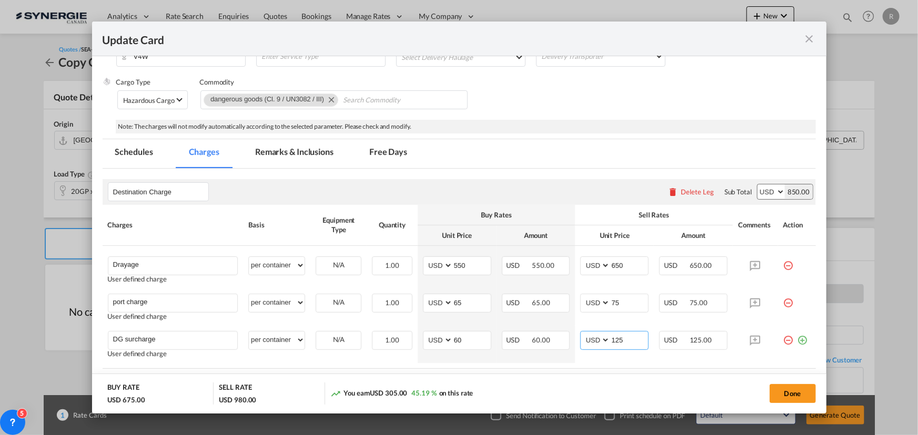
type input "125"
click at [294, 149] on md-tab-item "Remarks & Inclusions" at bounding box center [294, 153] width 104 height 29
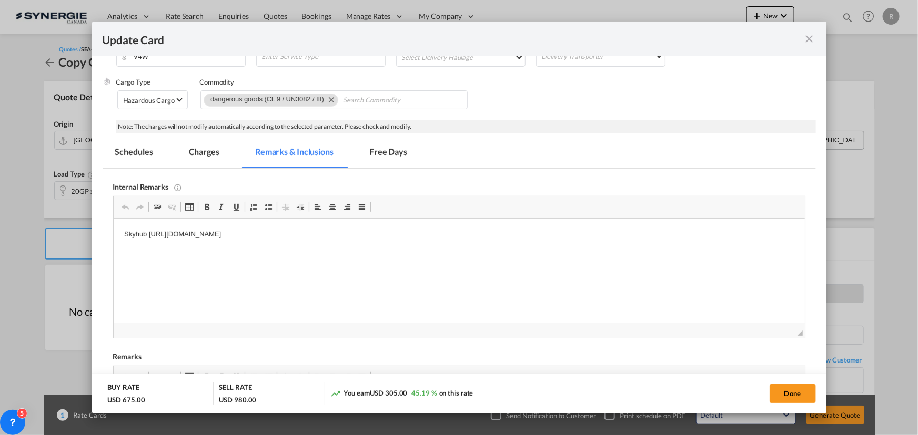
drag, startPoint x: 222, startPoint y: 445, endPoint x: 134, endPoint y: 230, distance: 232.5
drag, startPoint x: 121, startPoint y: 234, endPoint x: 509, endPoint y: 243, distance: 387.7
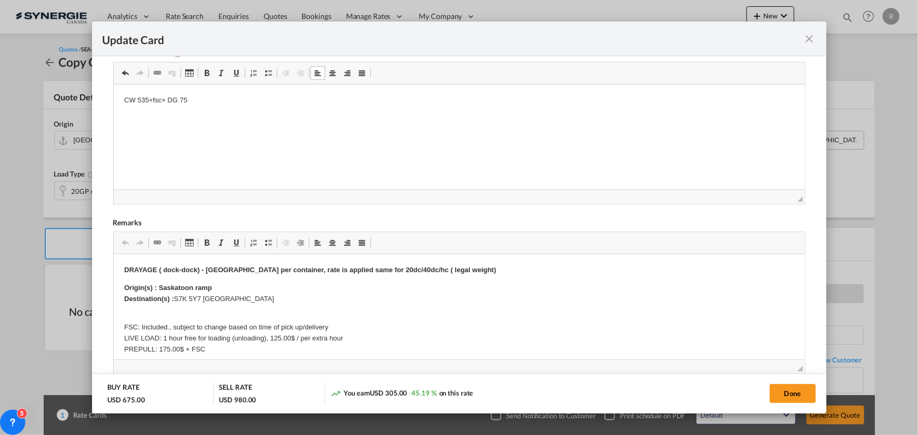
scroll to position [392, 0]
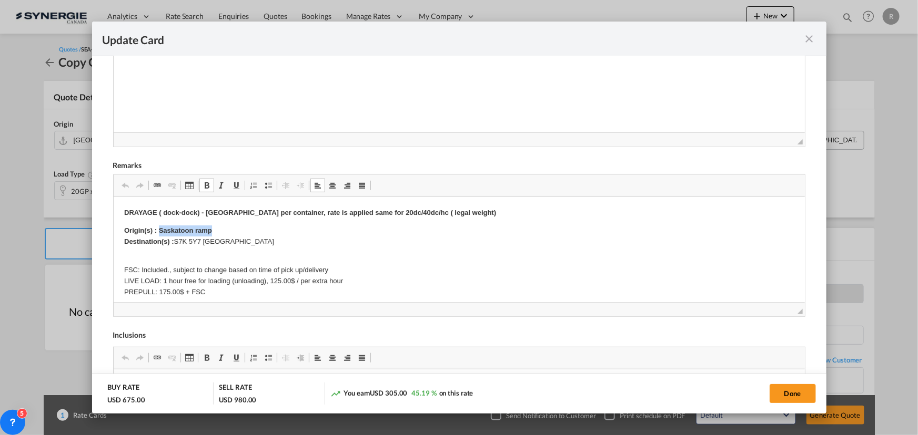
drag, startPoint x: 175, startPoint y: 228, endPoint x: 237, endPoint y: 228, distance: 62.6
click at [237, 228] on p "Origin(s) : Saskatoon ramp Destination(s) : S7K 5Y7 Saskatoon" at bounding box center [459, 237] width 670 height 22
click at [294, 246] on body "DRAYAGE ( dock-dock) - Drayage per container, rate is applied same for 20dc/40d…" at bounding box center [459, 291] width 670 height 166
drag, startPoint x: 174, startPoint y: 239, endPoint x: 240, endPoint y: 240, distance: 66.3
click at [240, 240] on p "Origin(s) : Vancouver CY Destination(s) : S7K 5Y7 Saskatoon" at bounding box center [459, 237] width 670 height 22
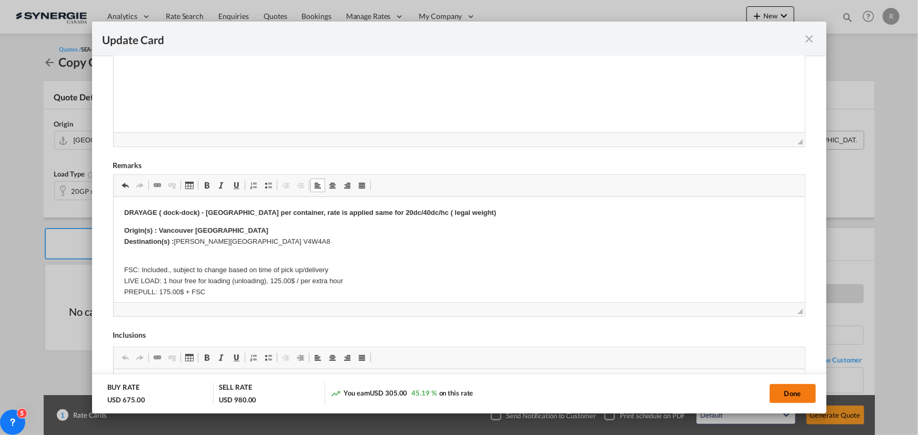
click at [797, 393] on button "Done" at bounding box center [792, 393] width 46 height 19
type input "[DATE]"
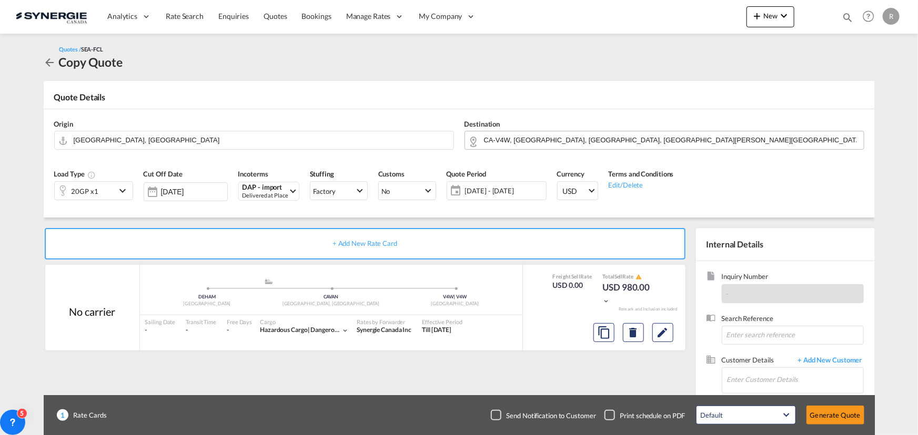
scroll to position [200, 0]
click at [742, 378] on input "Enter Customer Details" at bounding box center [795, 380] width 136 height 24
paste input "richard.juodaitis@astracon.com"
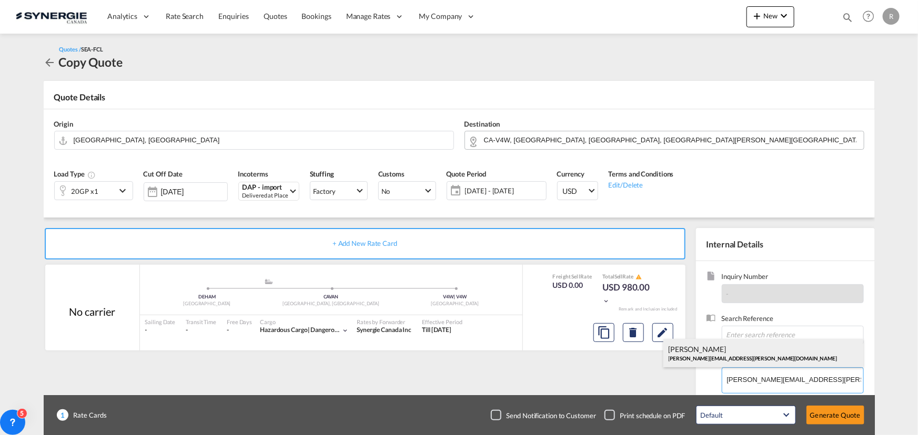
click at [714, 358] on div "Richard Juodaitis richard.juodaitis@astracon.com" at bounding box center [763, 353] width 200 height 28
type input "ASTRACON, Richard Juodaitis, richard.juodaitis@astracon.com"
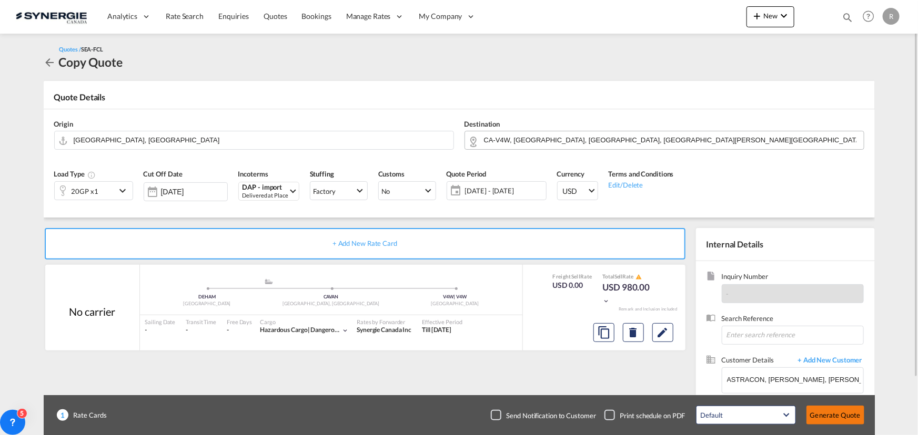
click at [826, 420] on button "Generate Quote" at bounding box center [835, 415] width 58 height 19
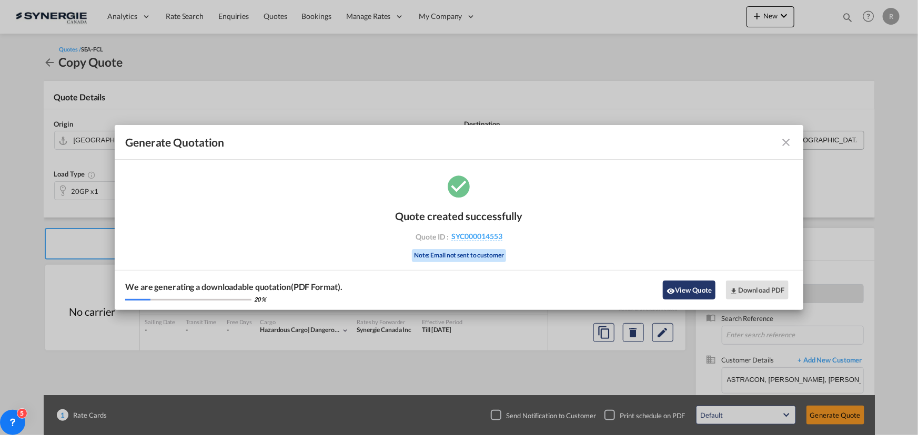
click at [666, 286] on button "View Quote" at bounding box center [689, 290] width 53 height 19
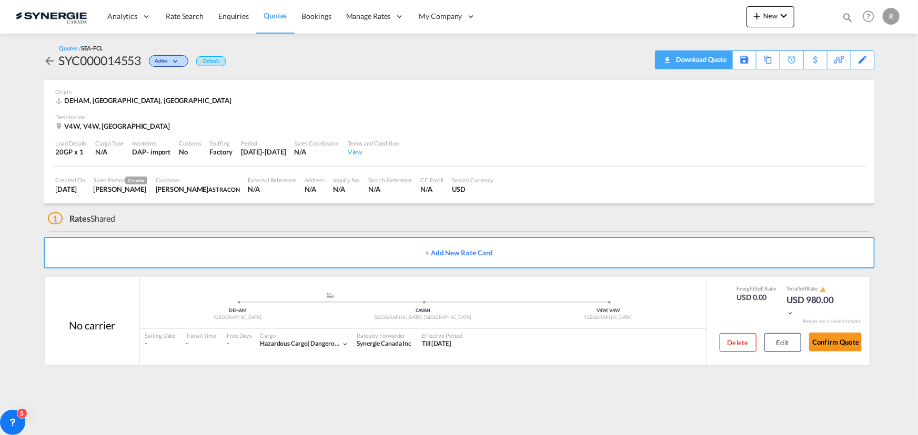
click at [721, 62] on div "Download Quote" at bounding box center [700, 59] width 54 height 17
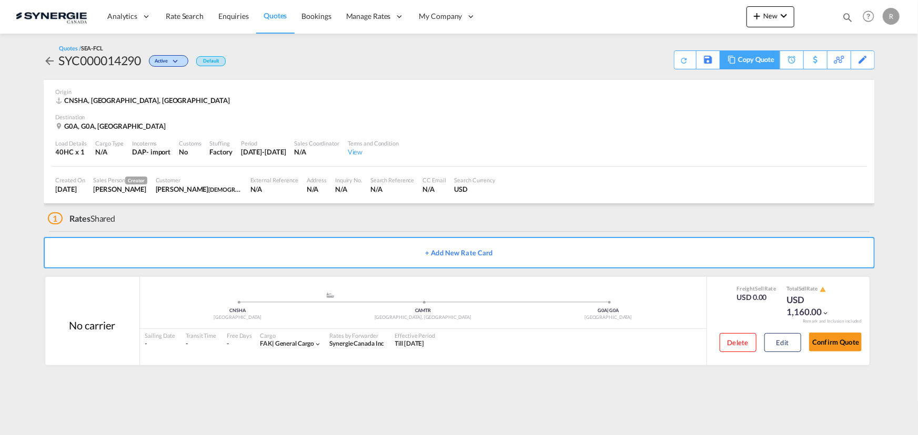
click at [751, 61] on div "Copy Quote" at bounding box center [756, 60] width 36 height 18
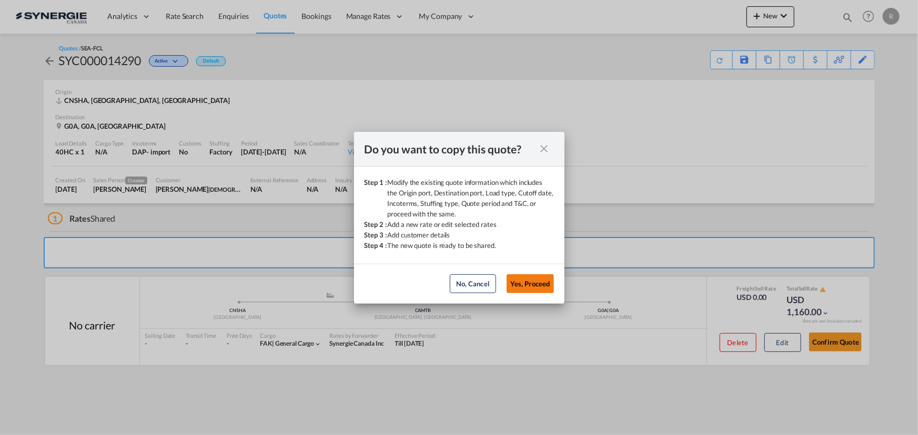
click at [527, 281] on button "Yes, Proceed" at bounding box center [529, 283] width 47 height 19
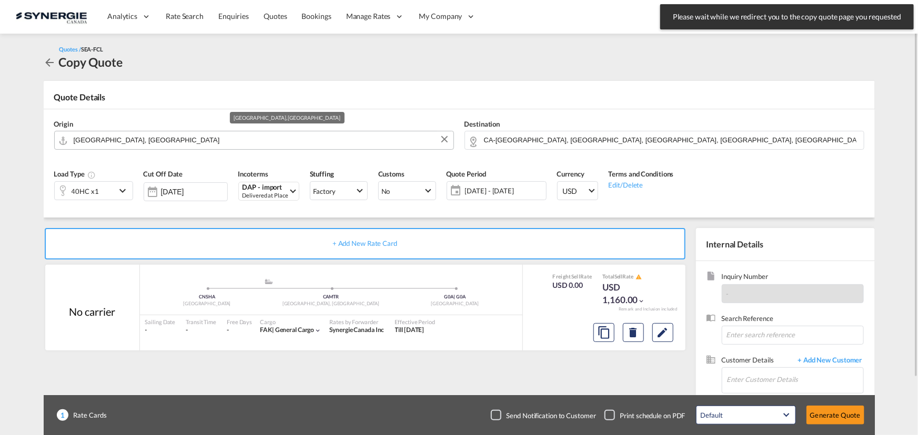
click at [234, 147] on md-autocomplete "[GEOGRAPHIC_DATA], [GEOGRAPHIC_DATA]" at bounding box center [260, 140] width 375 height 19
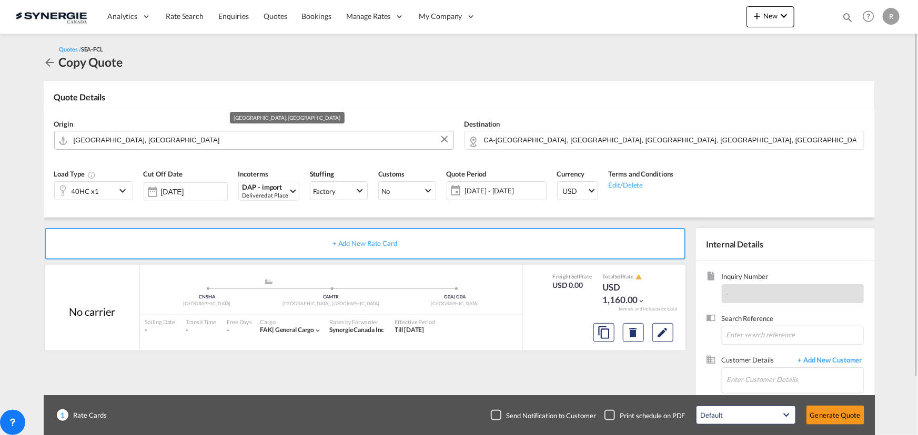
click at [234, 141] on input "[GEOGRAPHIC_DATA], [GEOGRAPHIC_DATA]" at bounding box center [261, 140] width 374 height 18
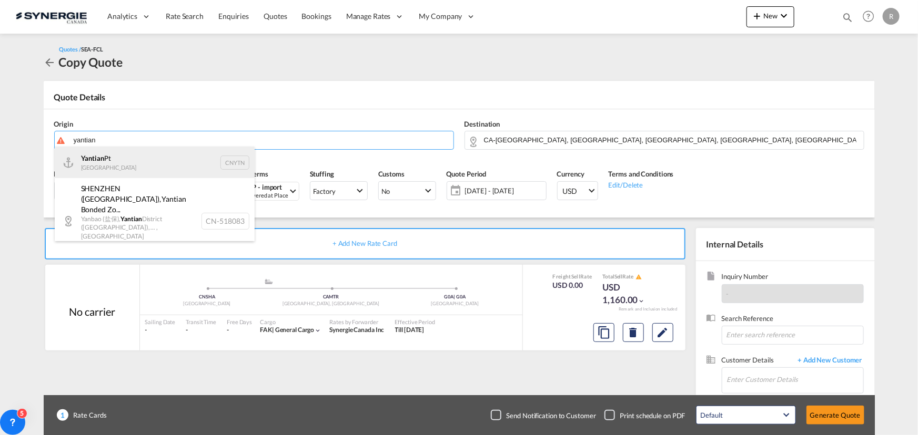
click at [96, 165] on div "Yantian Pt China CNYTN" at bounding box center [155, 163] width 200 height 32
type input "Yantian Pt, CNYTN"
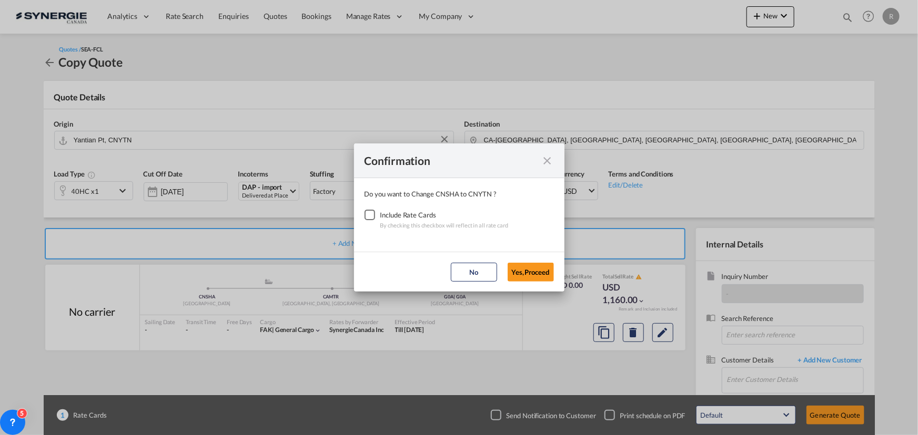
click at [372, 211] on div "Checkbox No Ink" at bounding box center [369, 215] width 11 height 11
click at [537, 268] on button "Yes,Proceed" at bounding box center [530, 272] width 46 height 19
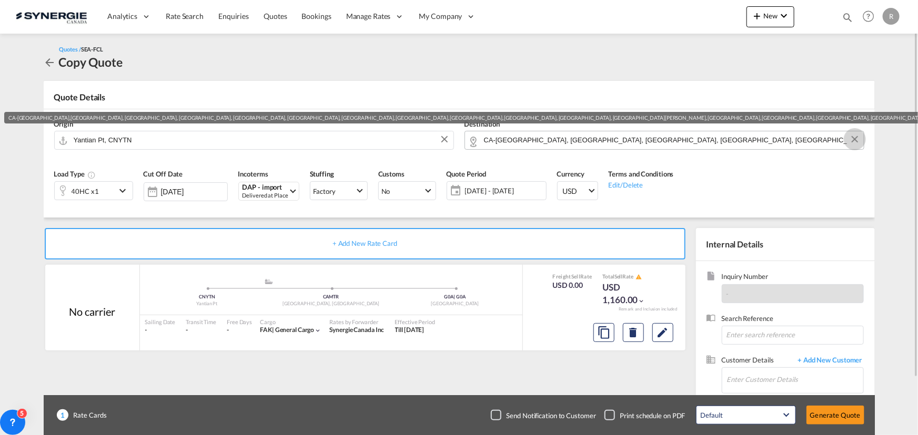
click at [857, 139] on button "Clear Input" at bounding box center [855, 139] width 16 height 16
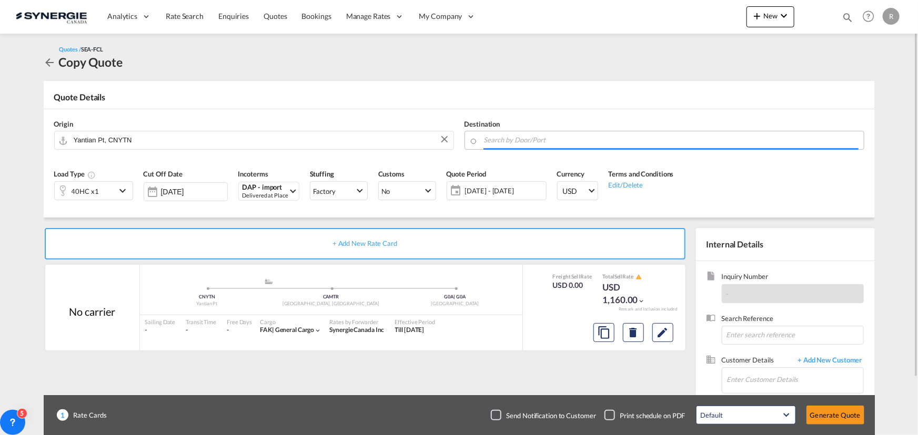
click at [776, 144] on input "Search by Door/Port" at bounding box center [671, 140] width 374 height 18
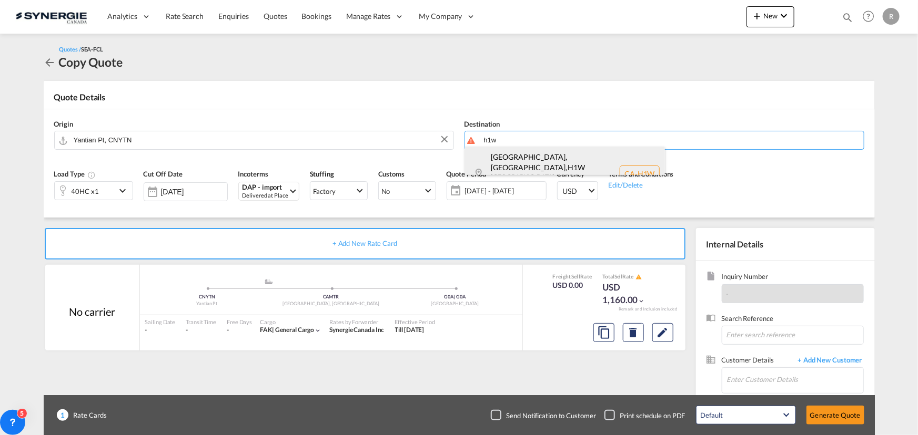
click at [534, 163] on div "[GEOGRAPHIC_DATA], [GEOGRAPHIC_DATA] , H1W [GEOGRAPHIC_DATA] / [GEOGRAPHIC_DATA…" at bounding box center [565, 174] width 200 height 54
type input "CA-H1W, [GEOGRAPHIC_DATA], [GEOGRAPHIC_DATA], [GEOGRAPHIC_DATA] / [GEOGRAPHIC_D…"
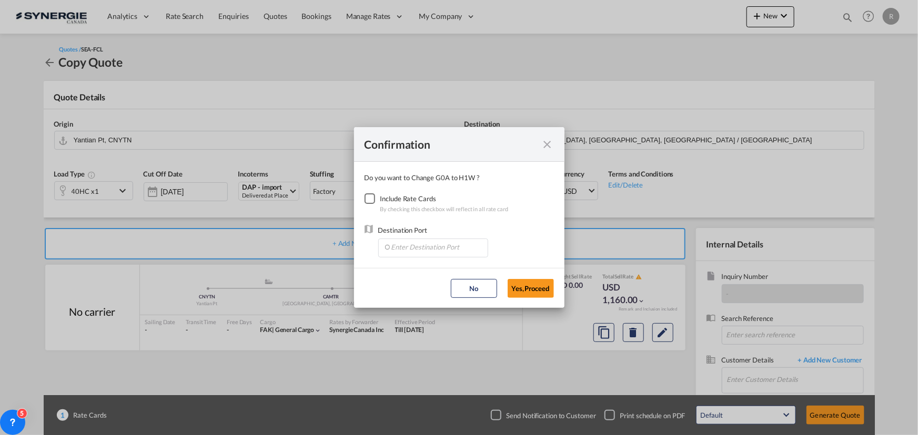
click at [364, 198] on div "Checkbox No Ink" at bounding box center [369, 199] width 11 height 11
click at [419, 247] on input "Enter Destination Port" at bounding box center [435, 247] width 104 height 16
click at [416, 294] on span "CAMTR, [GEOGRAPHIC_DATA], [GEOGRAPHIC_DATA], [GEOGRAPHIC_DATA], [GEOGRAPHIC_DAT…" at bounding box center [597, 295] width 413 height 9
type input "CAMTR, [GEOGRAPHIC_DATA], [GEOGRAPHIC_DATA], [GEOGRAPHIC_DATA], [GEOGRAPHIC_DAT…"
click at [527, 291] on button "Yes,Proceed" at bounding box center [530, 288] width 46 height 19
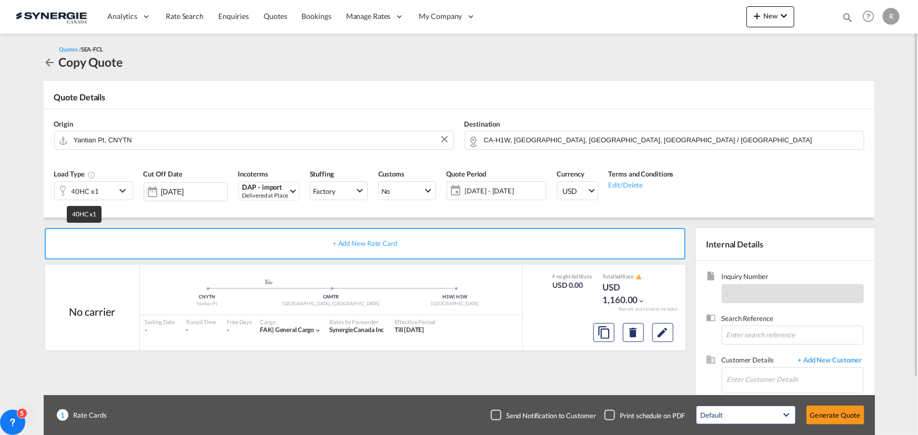
click at [73, 190] on div "40HC x1" at bounding box center [85, 191] width 27 height 15
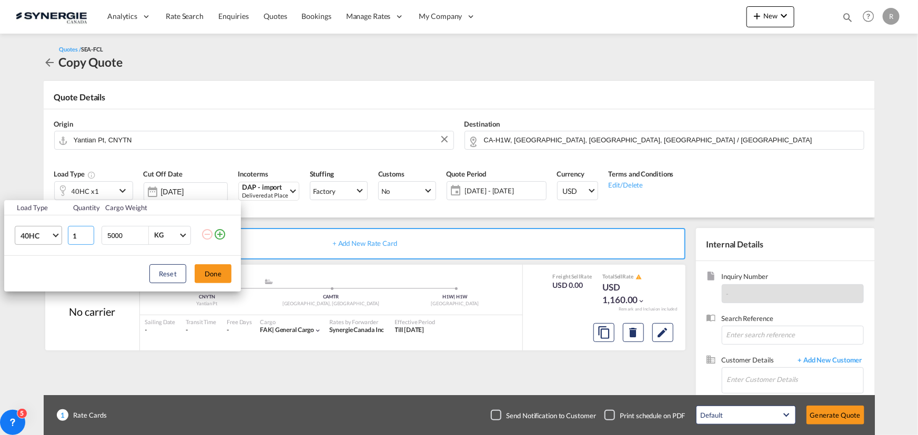
drag, startPoint x: 79, startPoint y: 232, endPoint x: 46, endPoint y: 230, distance: 32.7
click at [46, 230] on tr "40HC 20GP 40GP 40HC 45HC 20RE 40RE 40HR 20OT 40OT 20FR 40FR 40NR 20NR 45S 20TK …" at bounding box center [122, 236] width 237 height 40
type input "5"
click at [201, 274] on button "Done" at bounding box center [213, 274] width 37 height 19
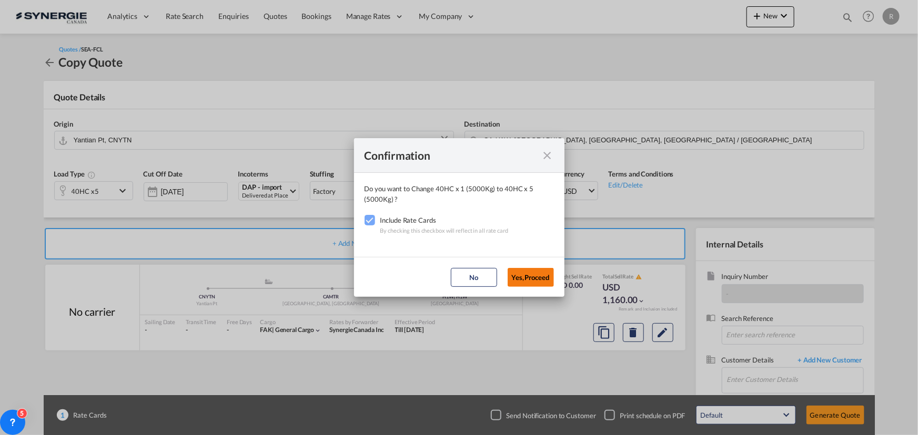
click at [520, 273] on button "Yes,Proceed" at bounding box center [530, 277] width 46 height 19
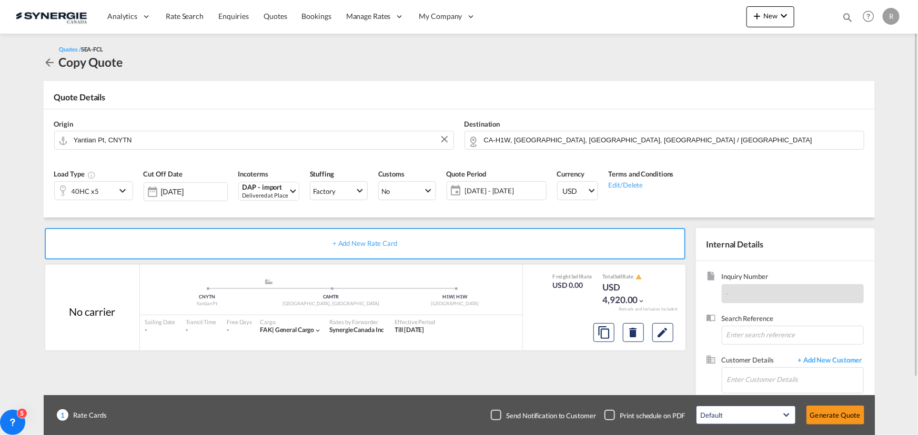
click at [513, 192] on span "[DATE] - [DATE]" at bounding box center [504, 190] width 78 height 9
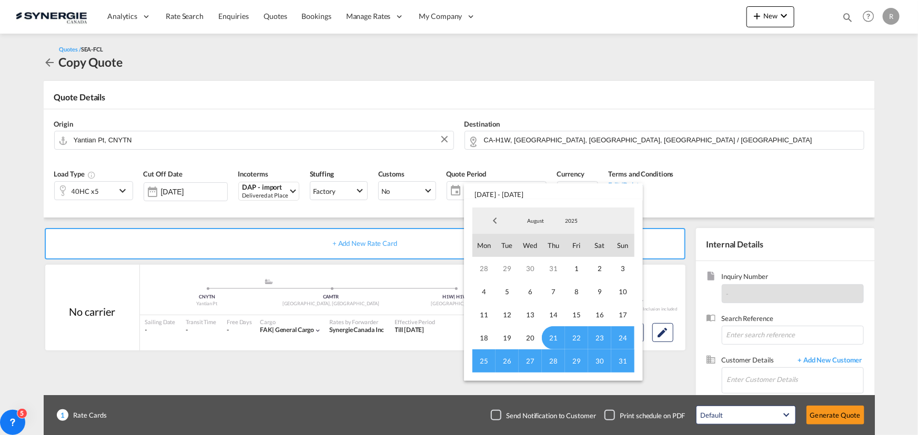
click at [860, 165] on md-backdrop at bounding box center [459, 217] width 918 height 435
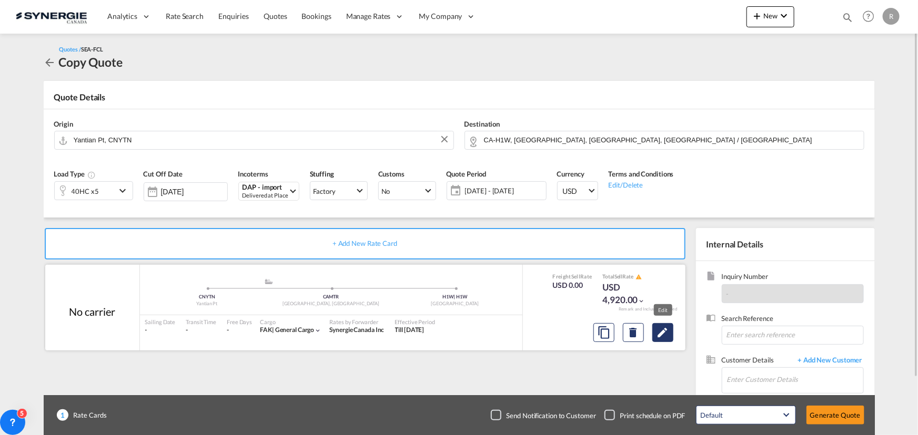
click at [668, 330] on md-icon "Edit" at bounding box center [662, 333] width 13 height 13
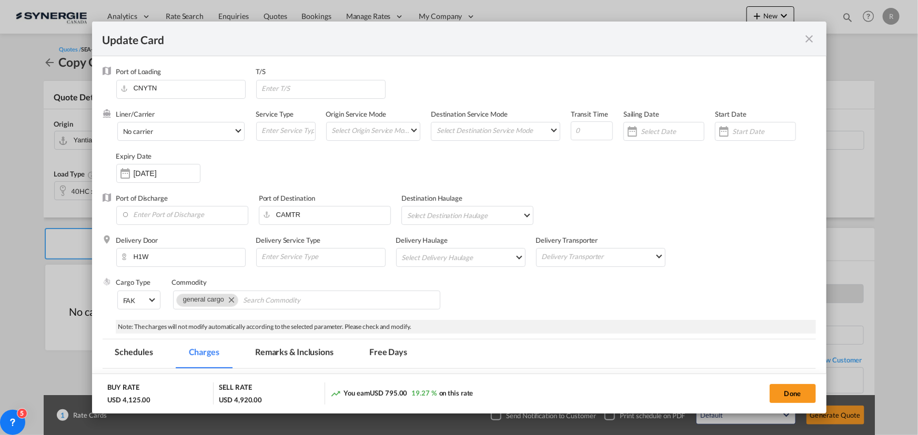
select select "per container"
select select "per B/L"
select select "per shipment"
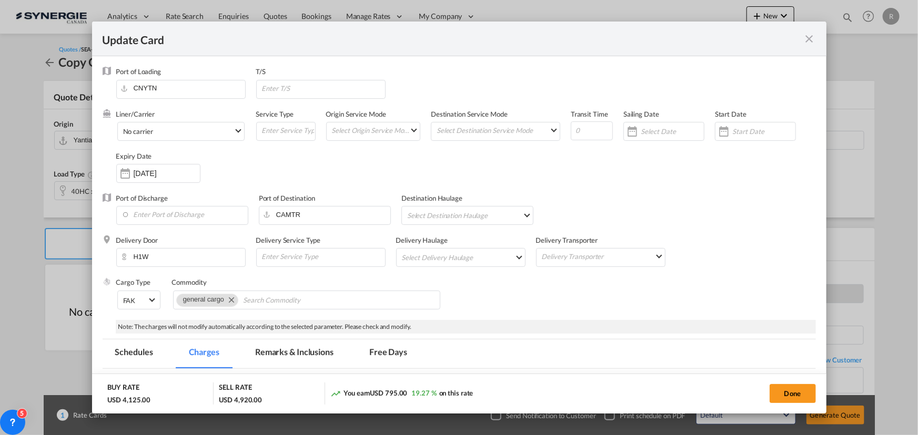
select select "per B/L"
select select "per_declaration"
click at [142, 175] on input "[DATE]" at bounding box center [167, 173] width 66 height 8
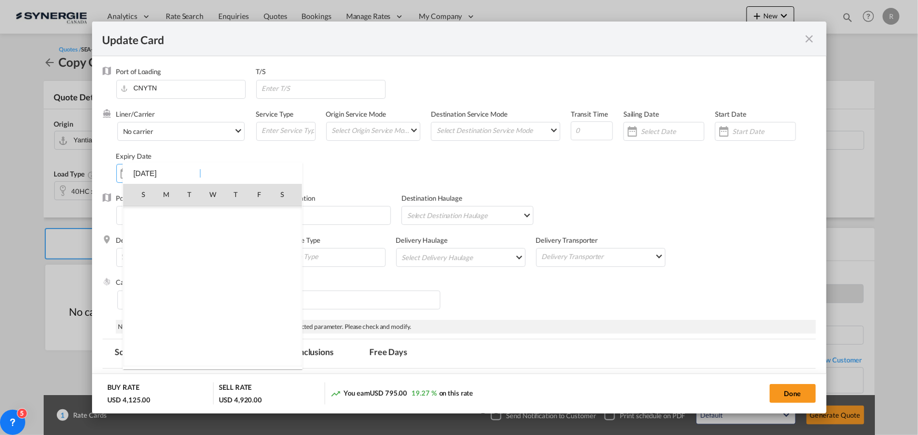
scroll to position [243590, 0]
click at [186, 332] on span "30" at bounding box center [189, 332] width 21 height 21
type input "[DATE]"
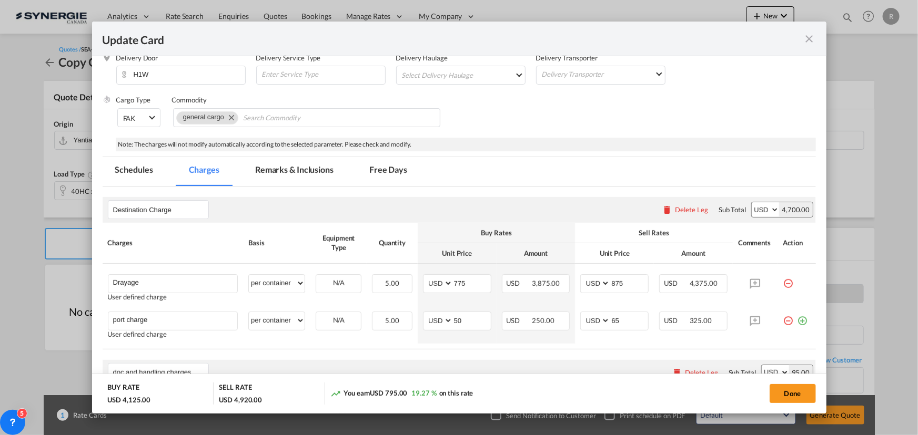
scroll to position [191, 0]
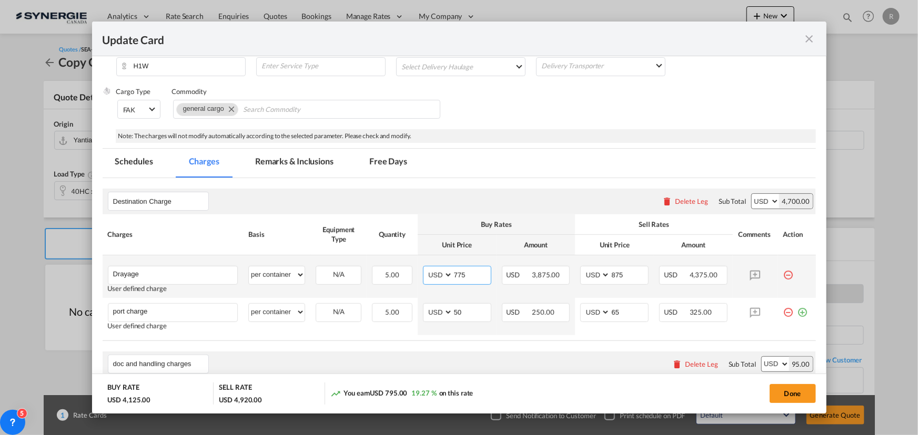
drag, startPoint x: 473, startPoint y: 274, endPoint x: 405, endPoint y: 262, distance: 68.9
click at [405, 262] on tr "Drayage Please Enter User Defined Charges Cannot Be Published User defined char…" at bounding box center [459, 277] width 713 height 43
type input "410"
drag, startPoint x: 625, startPoint y: 274, endPoint x: 573, endPoint y: 265, distance: 52.4
click at [575, 265] on td "AED AFN ALL AMD ANG AOA ARS AUD AWG AZN BAM BBD BDT BGN BHD BIF BMD BND [PERSON…" at bounding box center [614, 277] width 79 height 43
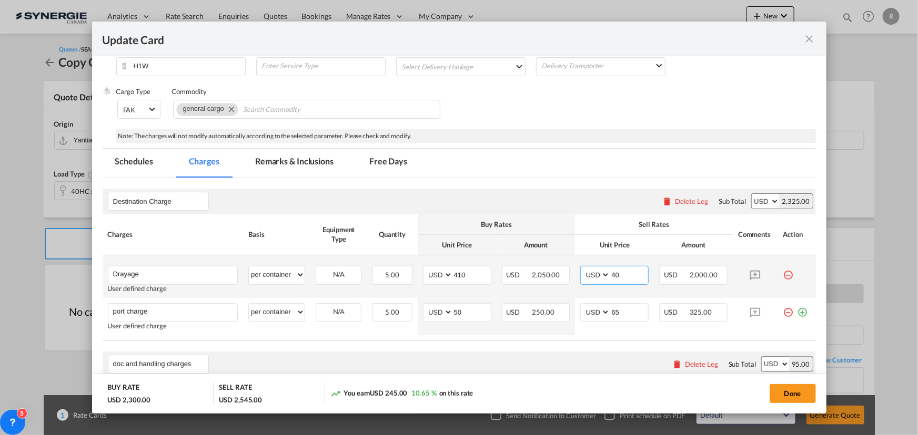
type input "4"
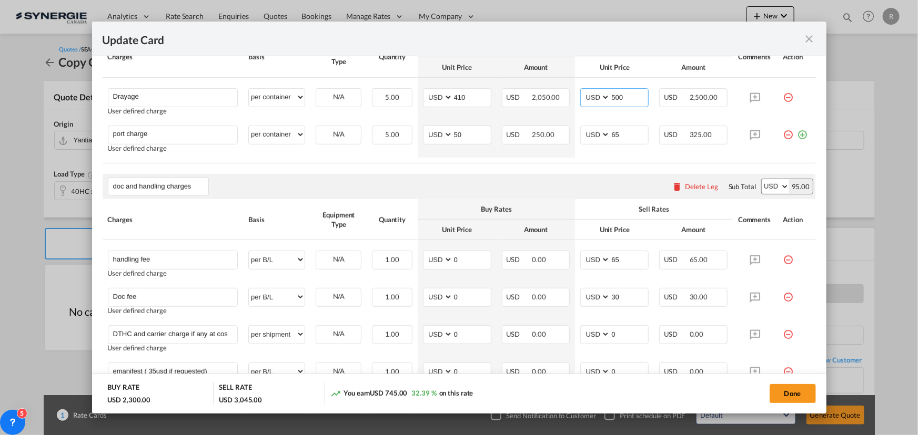
scroll to position [382, 0]
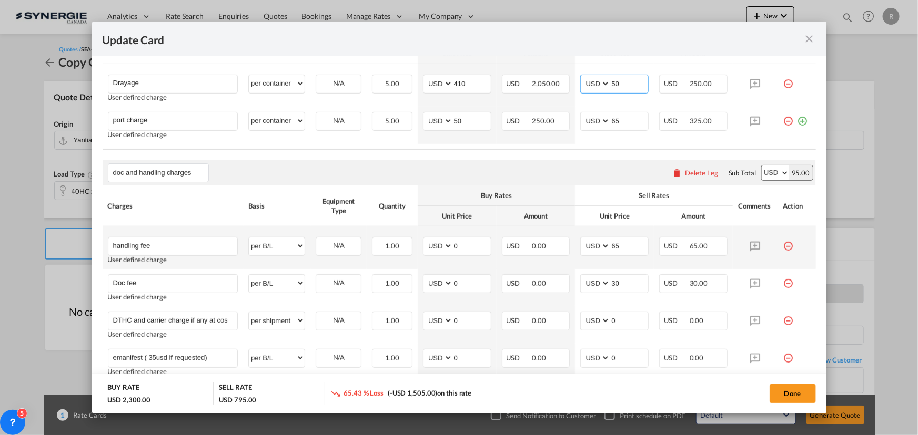
type input "5"
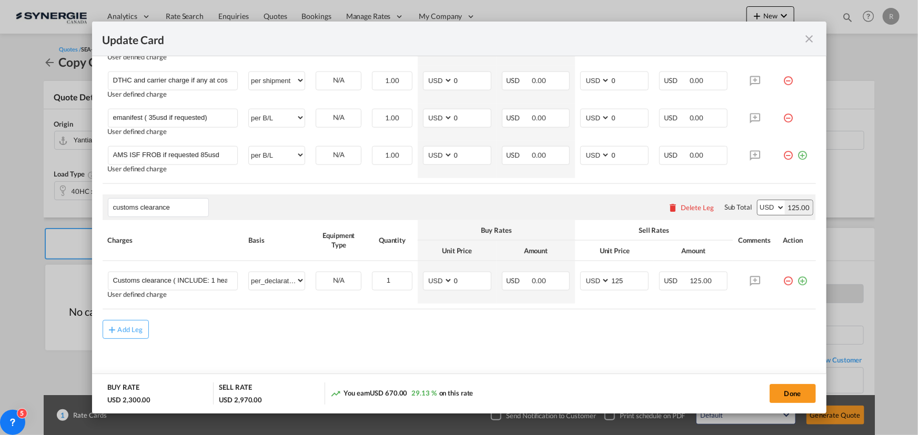
scroll to position [623, 0]
click at [695, 209] on div "Delete Leg" at bounding box center [696, 207] width 33 height 8
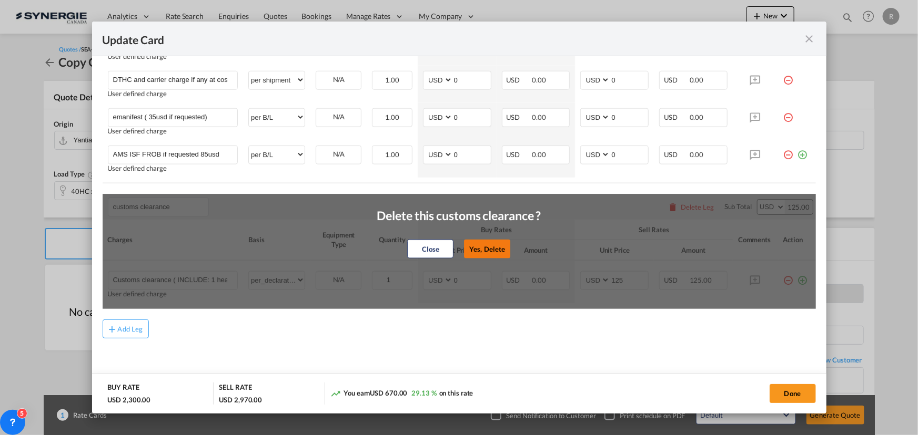
click at [489, 248] on button "Yes, Delete" at bounding box center [487, 249] width 46 height 19
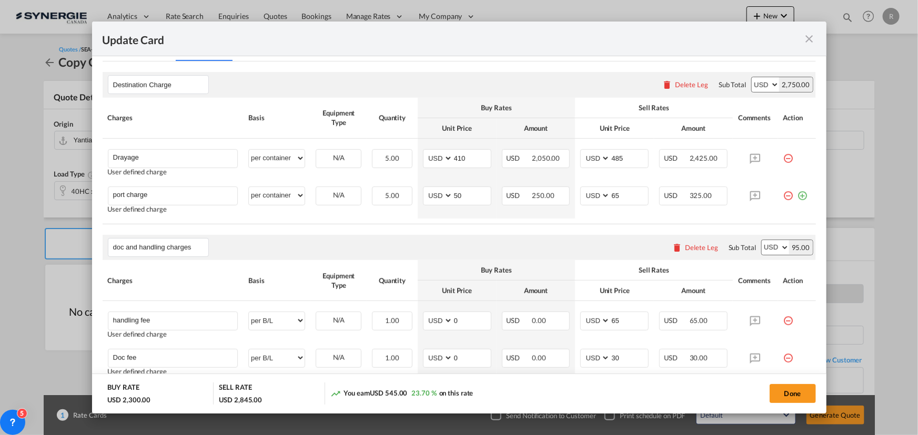
scroll to position [259, 0]
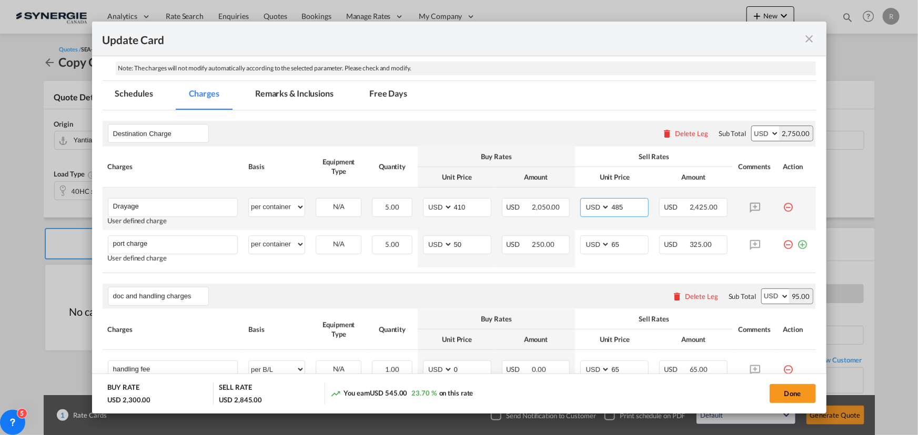
click at [626, 206] on input "485" at bounding box center [629, 207] width 38 height 16
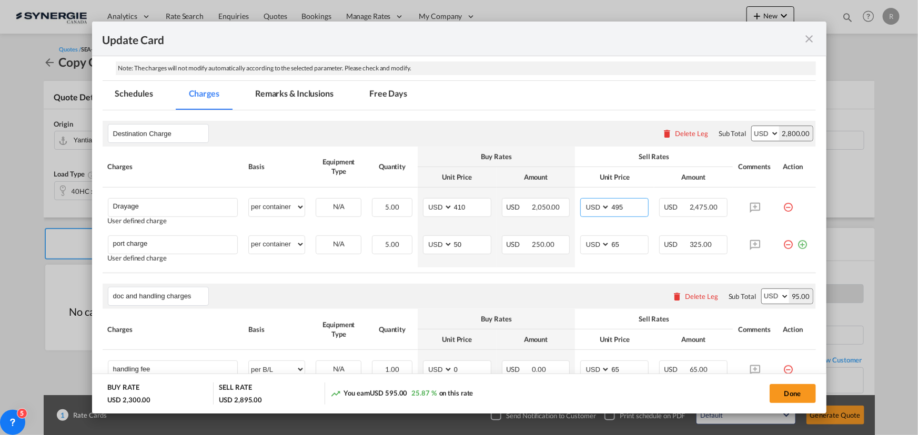
type input "495"
click at [310, 90] on md-tab-item "Remarks & Inclusions" at bounding box center [294, 95] width 104 height 29
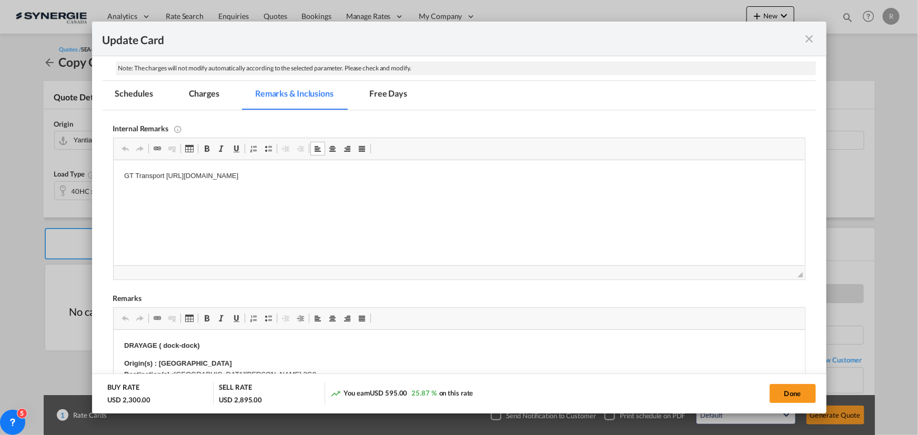
drag, startPoint x: 116, startPoint y: 172, endPoint x: 646, endPoint y: 198, distance: 530.2
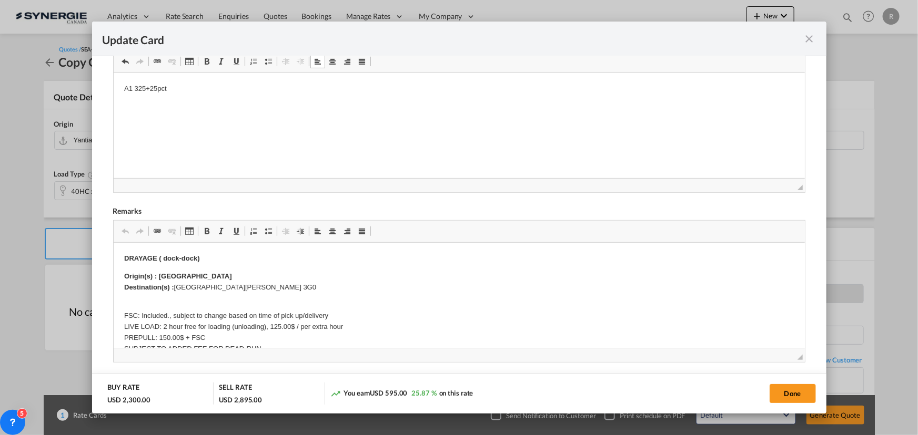
scroll to position [354, 0]
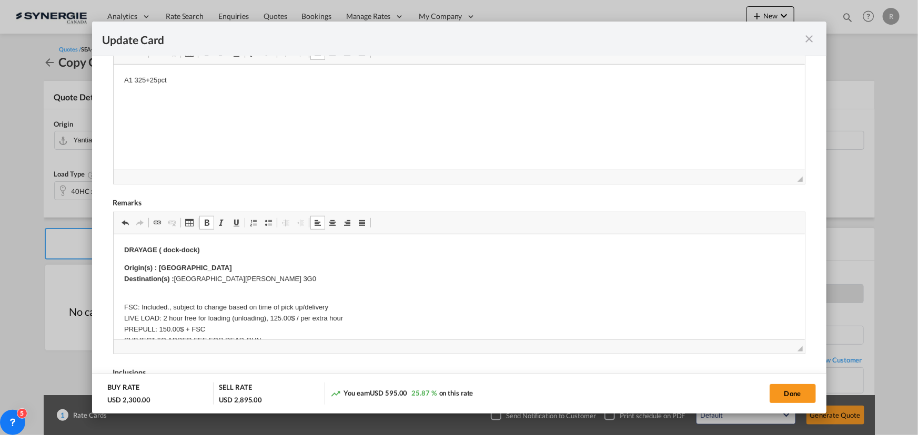
drag, startPoint x: 228, startPoint y: 277, endPoint x: 216, endPoint y: 267, distance: 16.1
click at [216, 266] on p "Origin(s) : Montreal Destination(s) : [GEOGRAPHIC_DATA][PERSON_NAME], [GEOGRAPH…" at bounding box center [459, 274] width 670 height 22
drag, startPoint x: 176, startPoint y: 279, endPoint x: 284, endPoint y: 280, distance: 108.9
click at [284, 280] on p "Origin(s) : Montreal Destination(s) : [GEOGRAPHIC_DATA][PERSON_NAME], [GEOGRAPH…" at bounding box center [459, 274] width 670 height 22
click at [794, 393] on button "Done" at bounding box center [792, 393] width 46 height 19
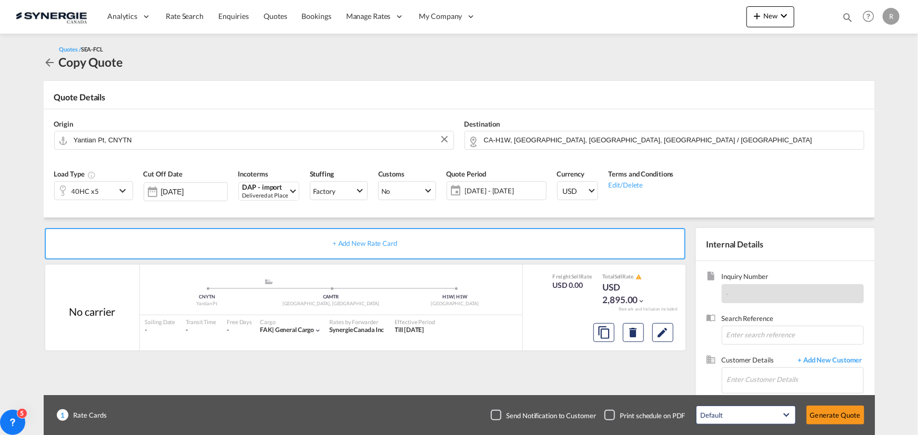
type input "[DATE]"
click at [755, 377] on input "Enter Customer Details" at bounding box center [795, 380] width 136 height 24
click at [741, 373] on input "Enter Customer Details" at bounding box center [795, 380] width 136 height 24
paste input "[PERSON_NAME][EMAIL_ADDRESS][PERSON_NAME][DOMAIN_NAME]"
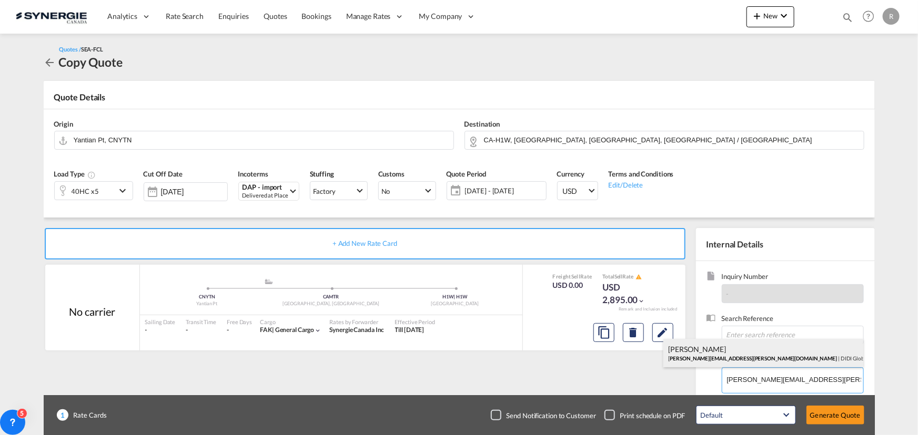
click at [708, 361] on div "[PERSON_NAME] [PERSON_NAME][EMAIL_ADDRESS][PERSON_NAME][DOMAIN_NAME] | DIDI Glo…" at bounding box center [763, 353] width 200 height 28
type input "DIDI Global, [PERSON_NAME], [PERSON_NAME][EMAIL_ADDRESS][PERSON_NAME][DOMAIN_NA…"
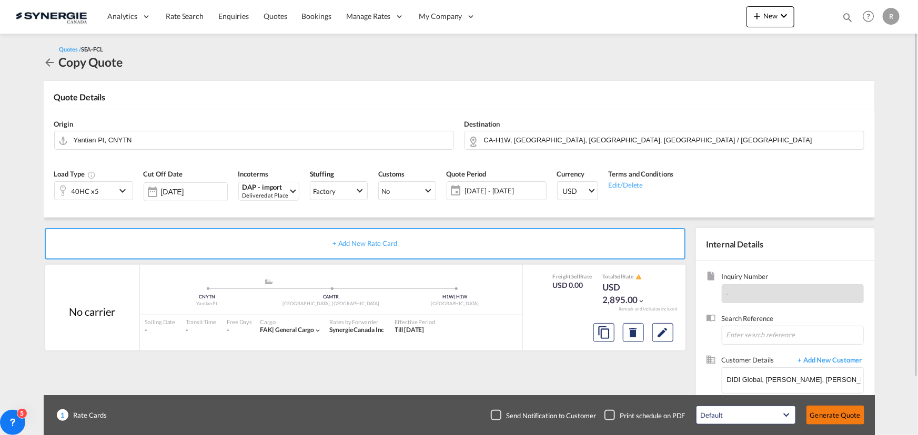
click at [836, 413] on button "Generate Quote" at bounding box center [835, 415] width 58 height 19
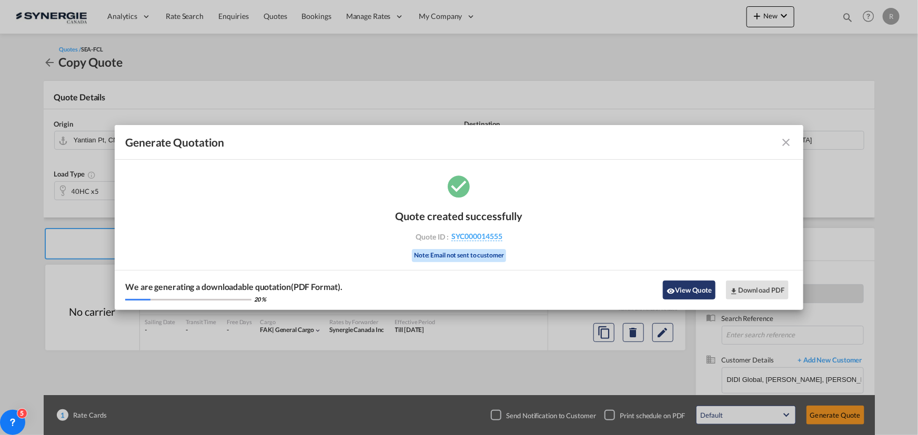
click at [699, 289] on button "View Quote" at bounding box center [689, 290] width 53 height 19
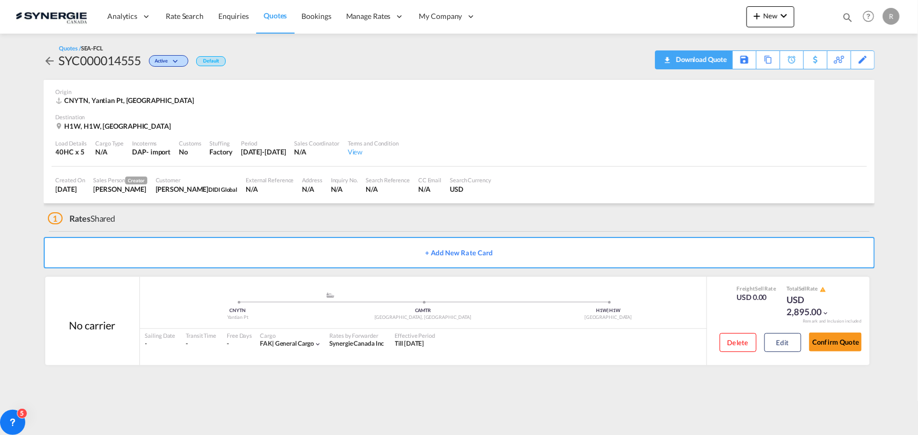
click at [715, 61] on div "Download Quote" at bounding box center [700, 59] width 54 height 17
click at [842, 17] on md-icon "icon-magnify" at bounding box center [847, 18] width 12 height 12
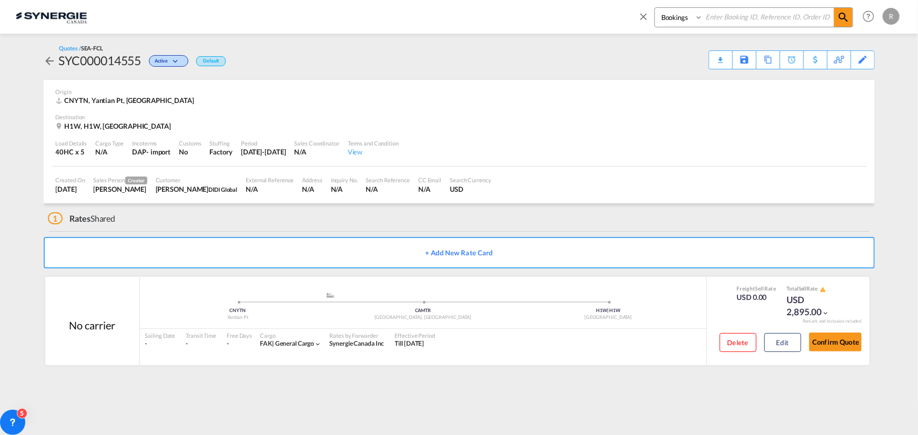
click at [689, 23] on select "Bookings Quotes Enquiries" at bounding box center [680, 17] width 50 height 19
select select "Quotes"
click at [655, 8] on select "Bookings Quotes Enquiries" at bounding box center [680, 17] width 50 height 19
click at [729, 19] on input at bounding box center [768, 17] width 131 height 18
type input "13834"
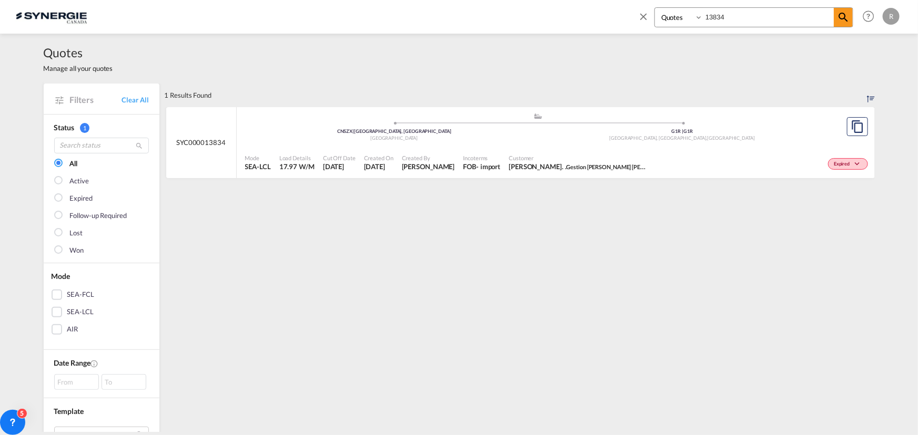
click at [649, 152] on div "Expired" at bounding box center [759, 163] width 220 height 26
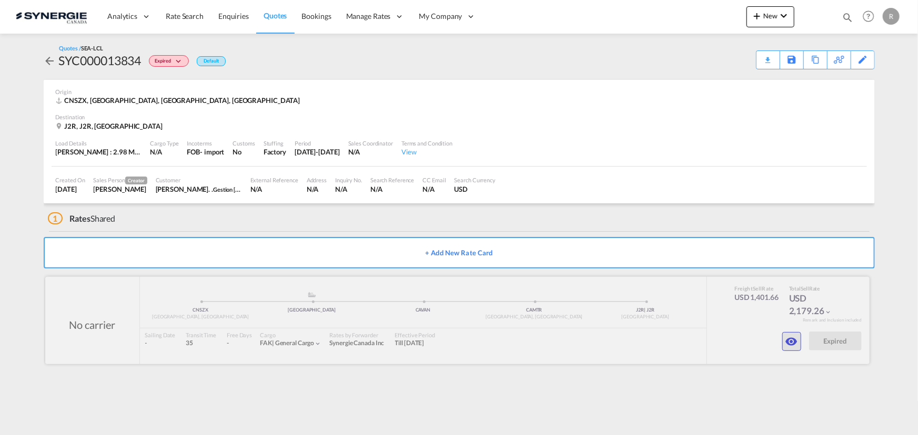
click at [792, 342] on md-icon "icon-eye" at bounding box center [791, 341] width 13 height 13
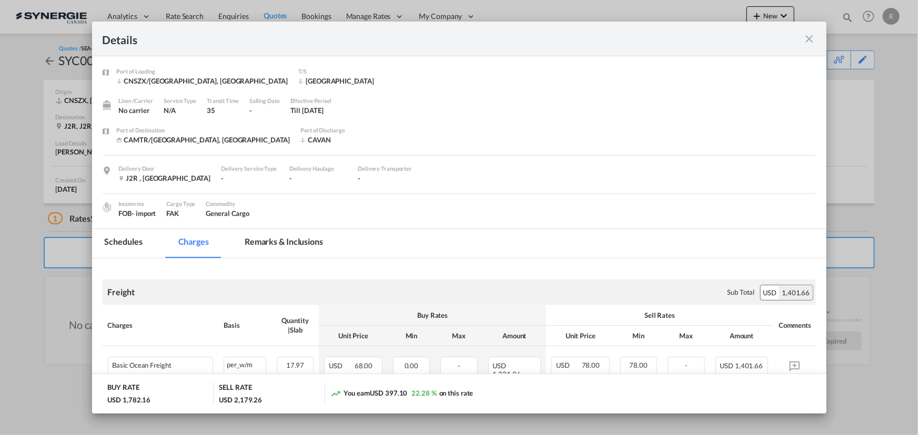
click at [294, 245] on md-tab-item "Remarks & Inclusions" at bounding box center [284, 243] width 104 height 29
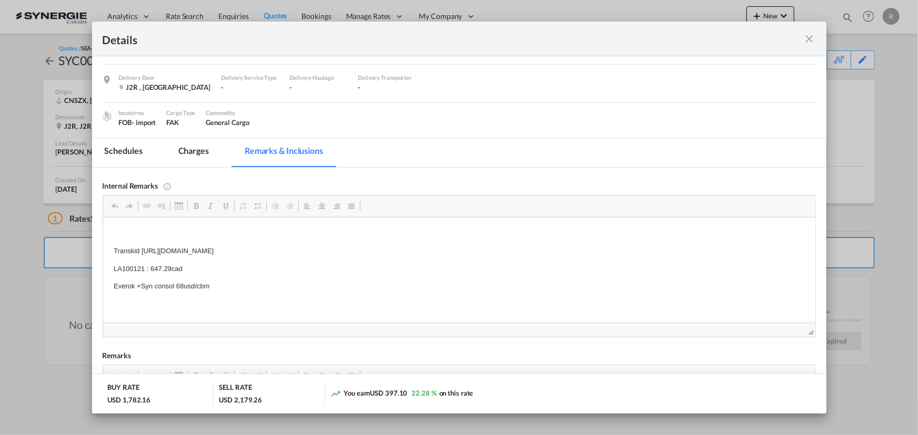
scroll to position [95, 0]
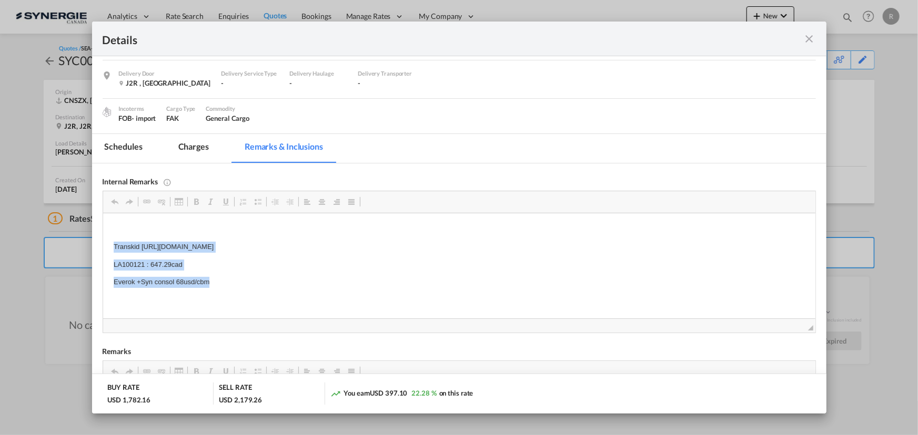
drag, startPoint x: 111, startPoint y: 245, endPoint x: 233, endPoint y: 290, distance: 130.3
copy body "Transkid https://app.frontapp.com/open/msg_1gww02dr?key=4cGzRmgaYieO4B4dHNfry9j…"
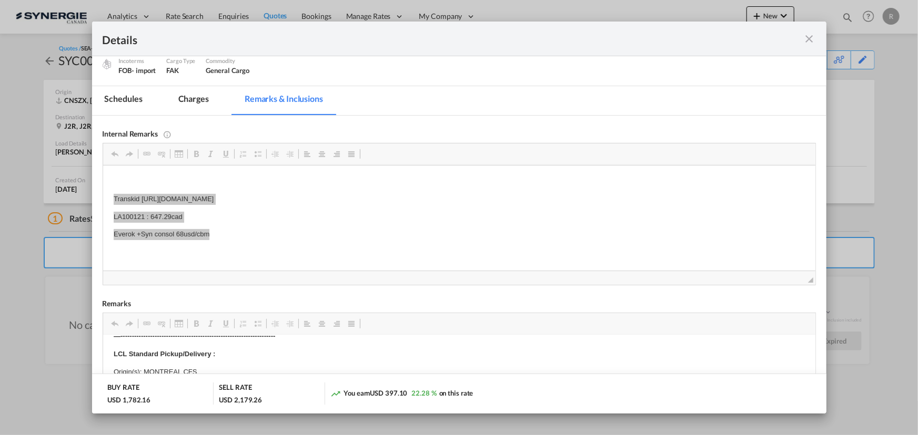
scroll to position [0, 0]
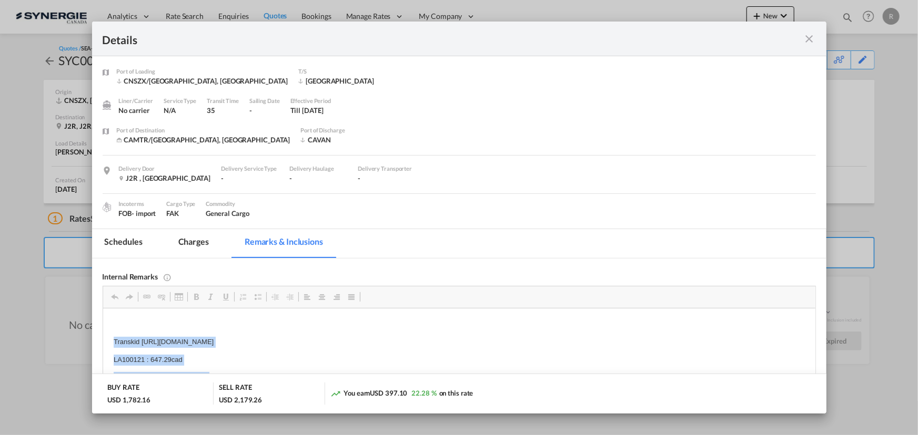
click at [190, 246] on md-tab-item "Charges" at bounding box center [194, 243] width 56 height 29
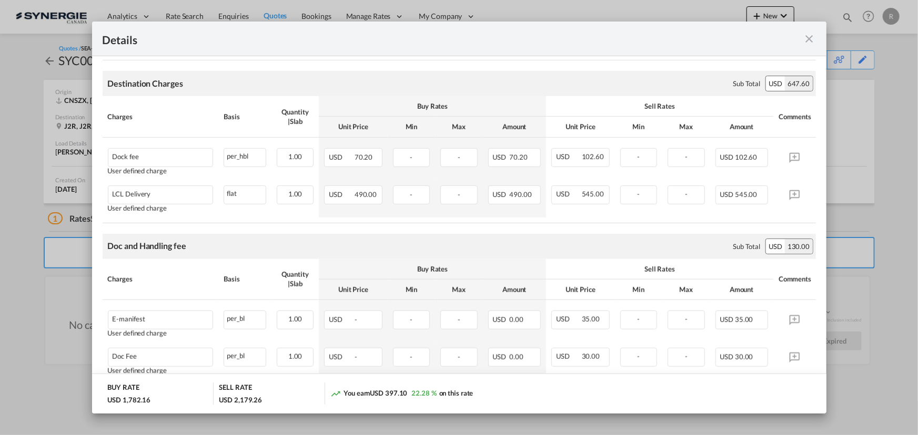
scroll to position [334, 0]
drag, startPoint x: 814, startPoint y: 39, endPoint x: 808, endPoint y: 53, distance: 14.8
click at [814, 39] on md-icon "icon-close fg-AAA8AD m-0 cursor" at bounding box center [809, 39] width 13 height 13
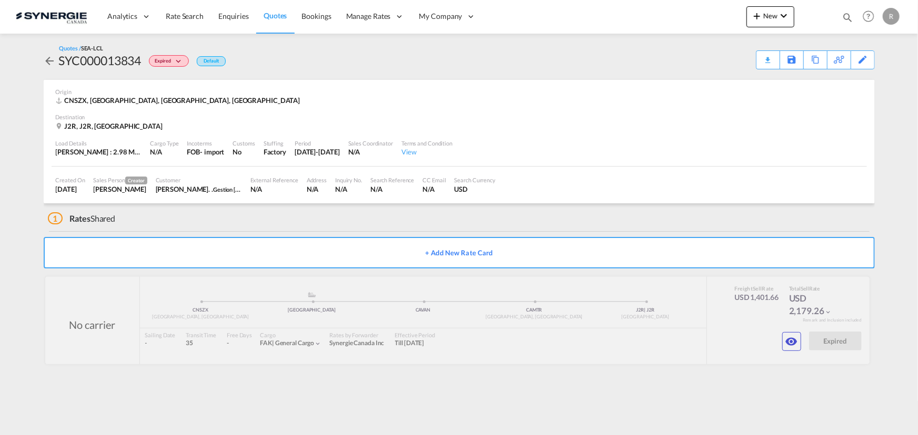
click at [848, 20] on md-icon "icon-magnify" at bounding box center [847, 18] width 12 height 12
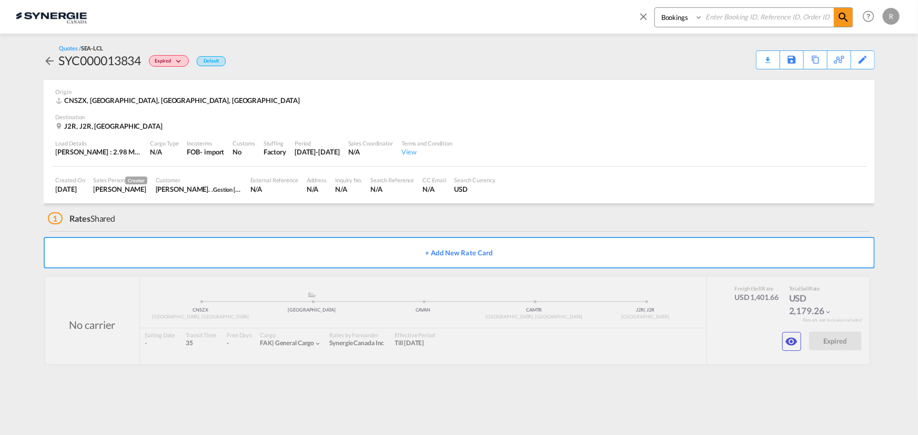
click at [686, 21] on select "Bookings Quotes Enquiries" at bounding box center [680, 17] width 50 height 19
select select "Quotes"
click at [655, 8] on select "Bookings Quotes Enquiries" at bounding box center [680, 17] width 50 height 19
click at [731, 11] on input at bounding box center [768, 17] width 131 height 18
type input "13787"
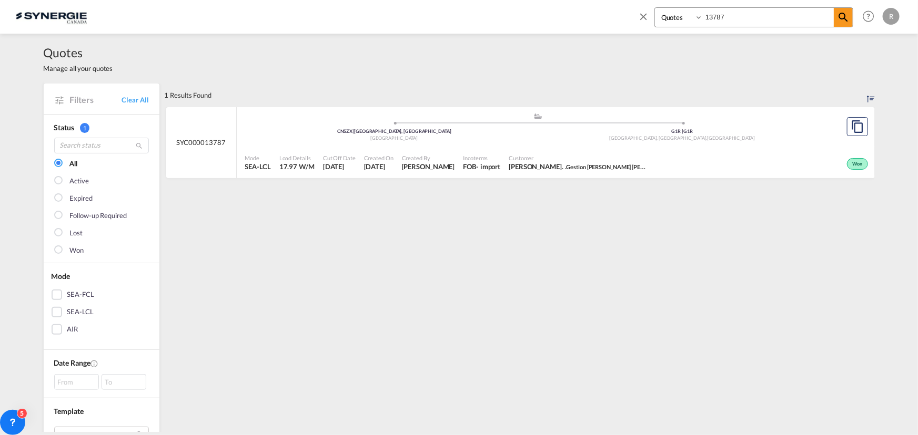
click at [509, 164] on span "Tom. . Gestion Dussault Laprise inc" at bounding box center [577, 166] width 137 height 9
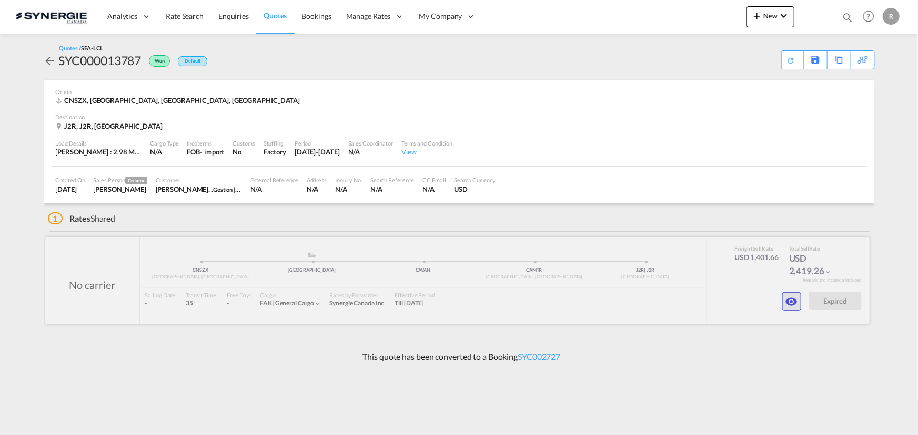
click at [793, 302] on md-icon "icon-eye" at bounding box center [791, 302] width 13 height 13
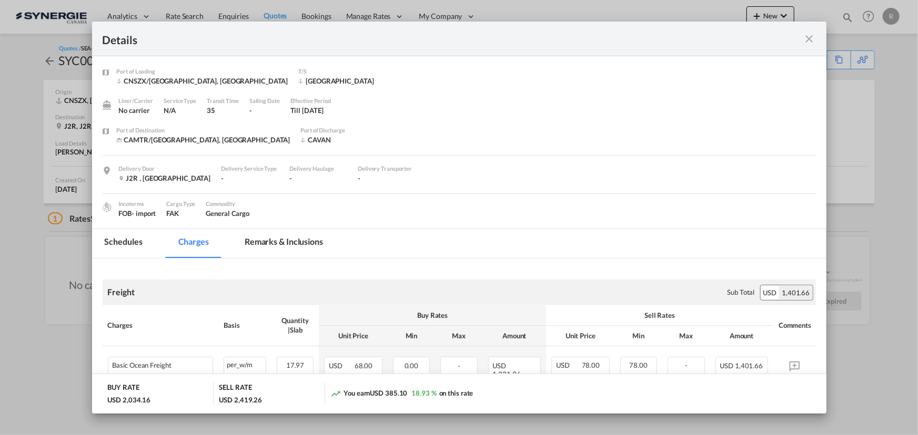
click at [281, 241] on md-tab-item "Remarks & Inclusions" at bounding box center [284, 243] width 104 height 29
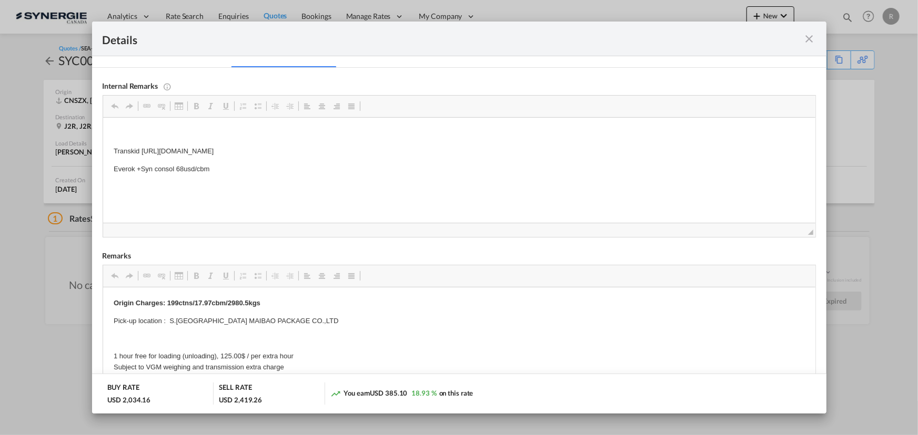
scroll to position [239, 0]
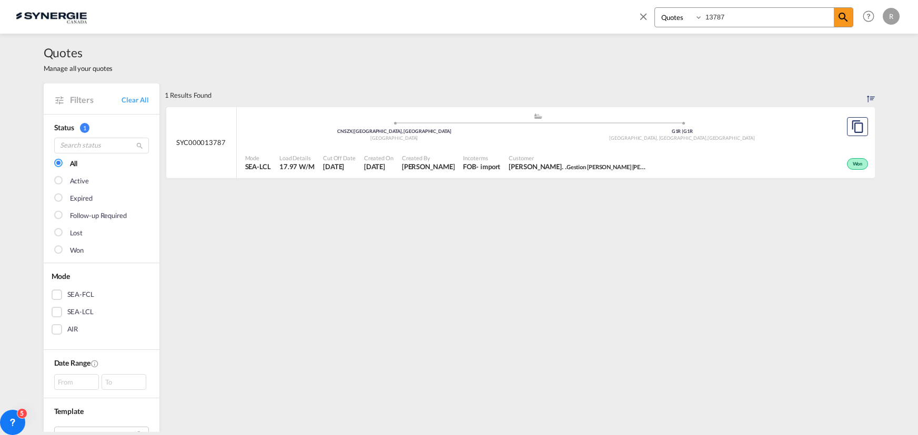
select select "Quotes"
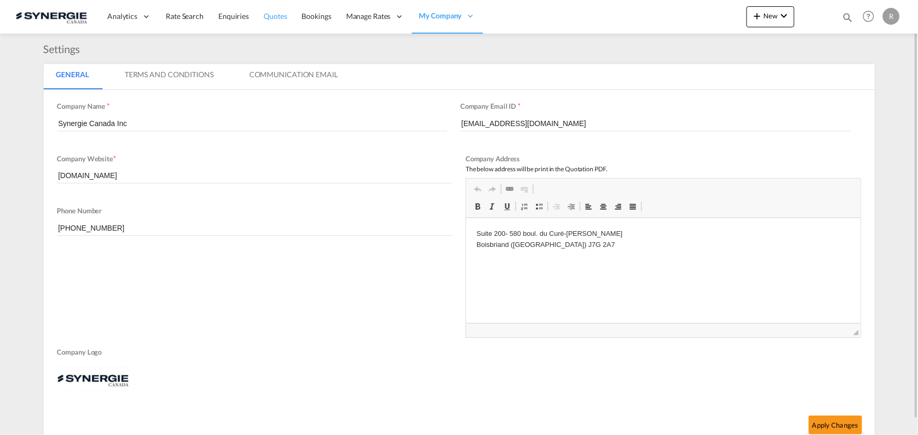
click at [276, 18] on span "Quotes" at bounding box center [274, 16] width 23 height 9
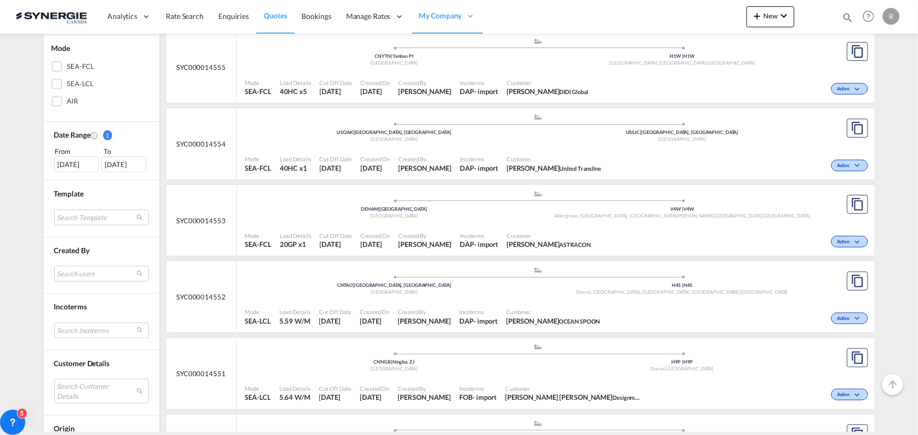
scroll to position [239, 0]
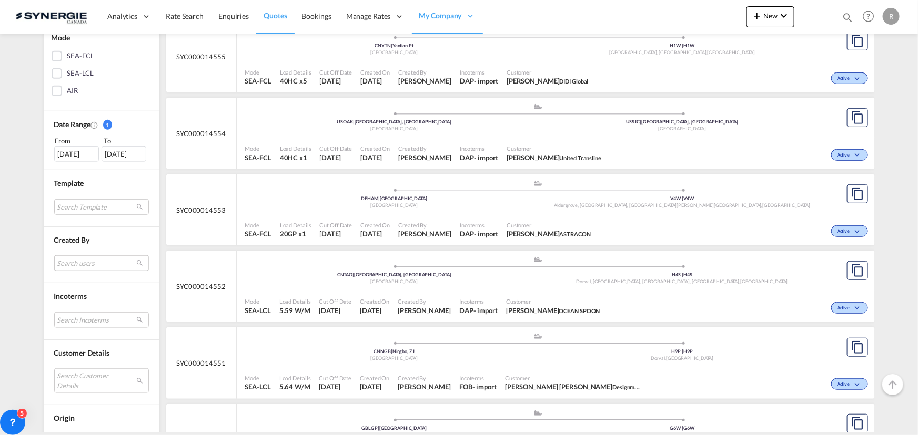
click at [76, 266] on md-select "Search users sugan T sugantha.rajan@freightfy.com raquel Jimenez raquel.jimenez…" at bounding box center [101, 264] width 95 height 16
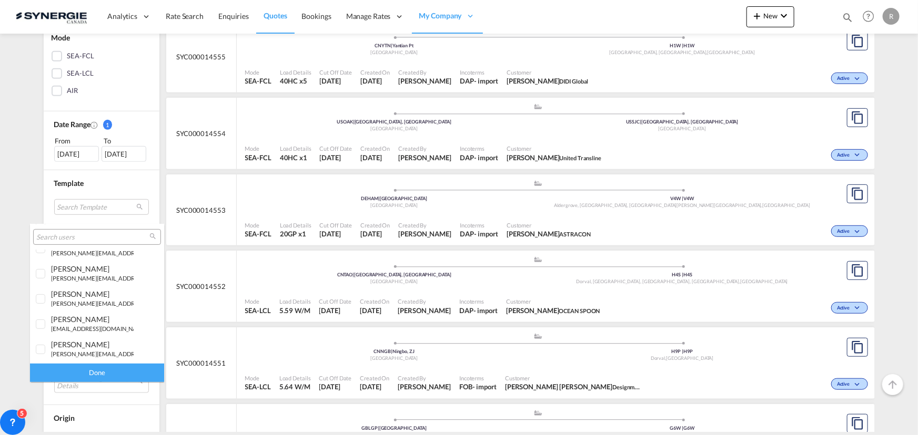
scroll to position [191, 0]
click at [69, 274] on small "r.ho@synergiecanada.com" at bounding box center [122, 277] width 142 height 7
click at [238, 341] on md-backdrop at bounding box center [459, 217] width 918 height 435
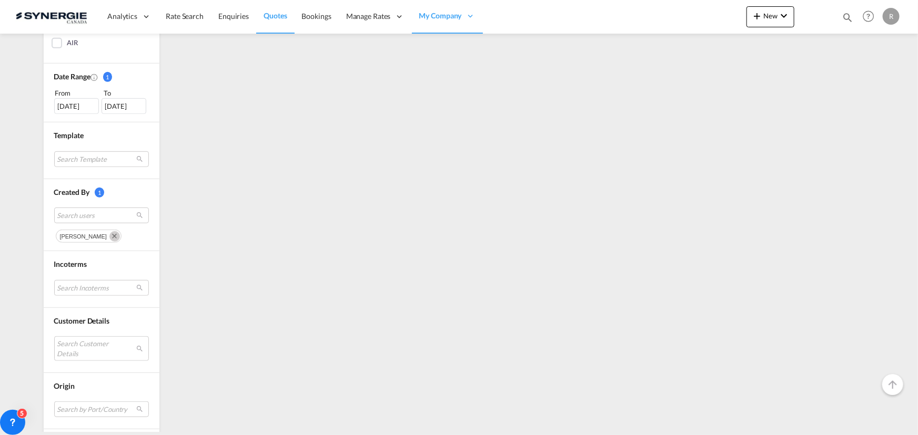
scroll to position [334, 0]
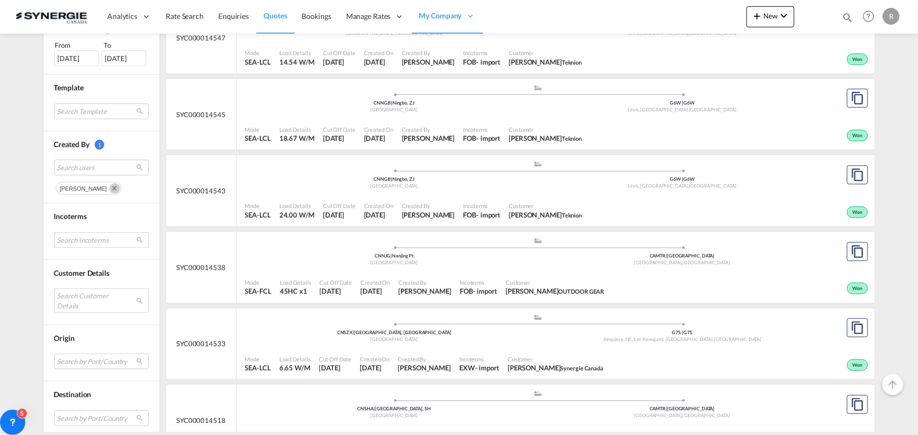
click at [93, 239] on md-select "Search Incoterms CIP-IMPORT carriage and insurance paid to EXW-IMPORT ex works …" at bounding box center [101, 240] width 95 height 16
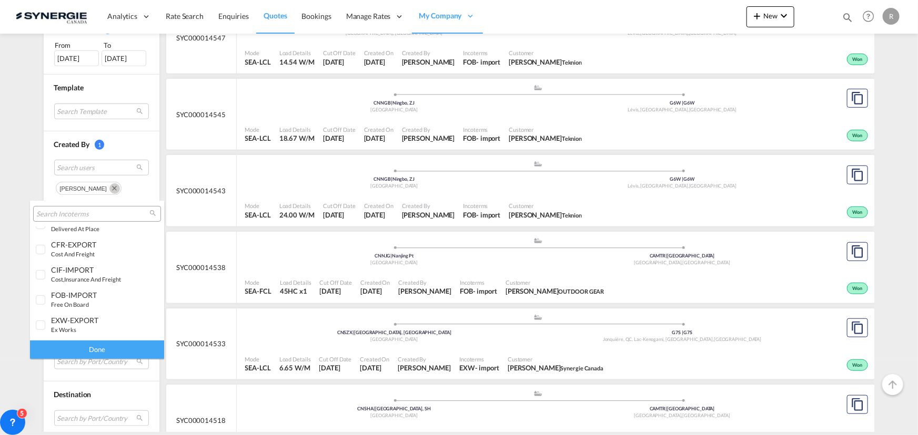
scroll to position [143, 0]
click at [95, 273] on small "delivered at place" at bounding box center [75, 276] width 48 height 7
click at [124, 343] on div "Done" at bounding box center [97, 350] width 134 height 18
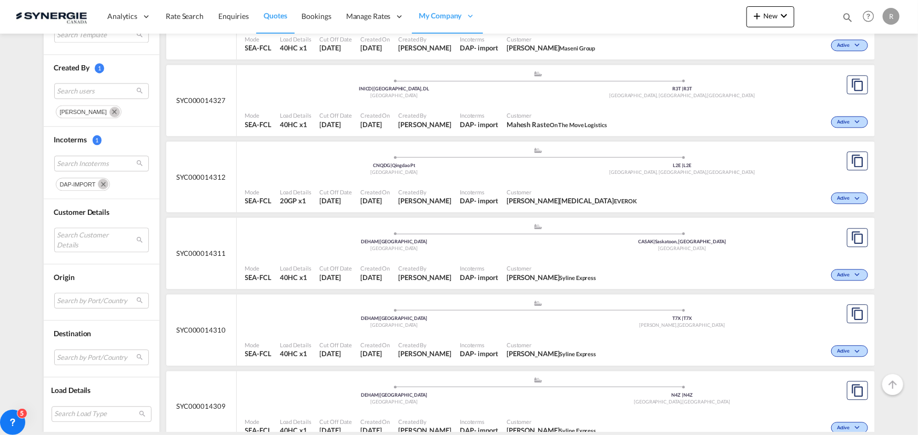
scroll to position [1195, 0]
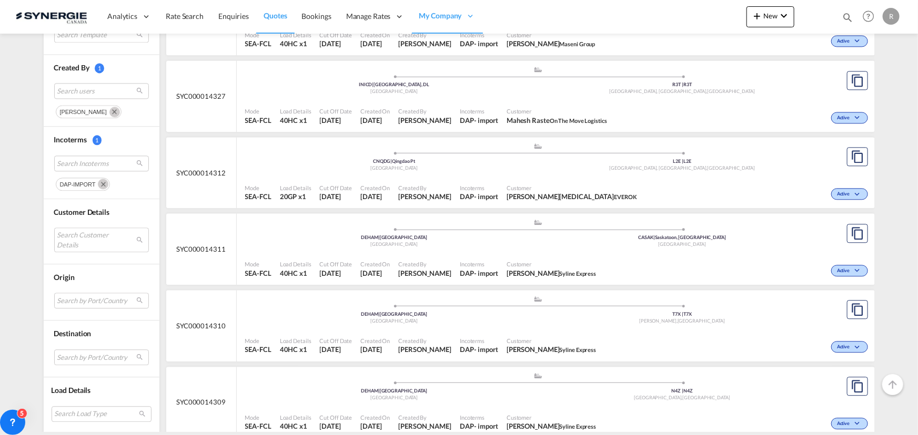
click at [538, 186] on span "Customer" at bounding box center [571, 188] width 130 height 8
click at [506, 187] on span "Customer" at bounding box center [571, 188] width 130 height 8
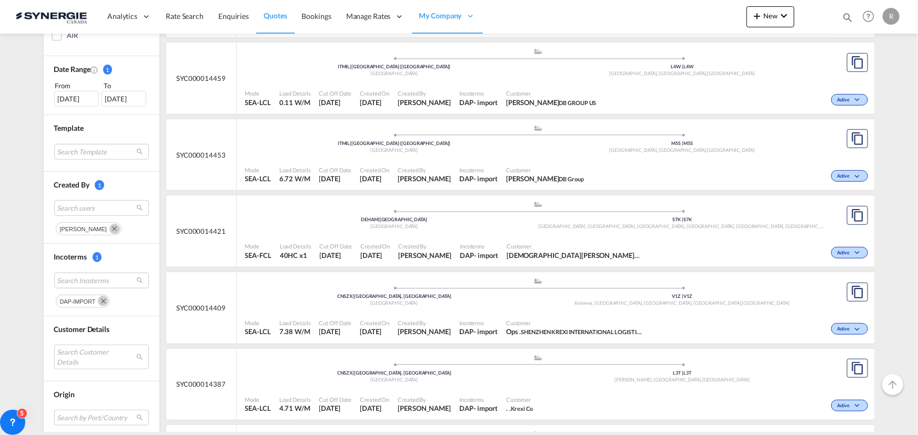
scroll to position [287, 0]
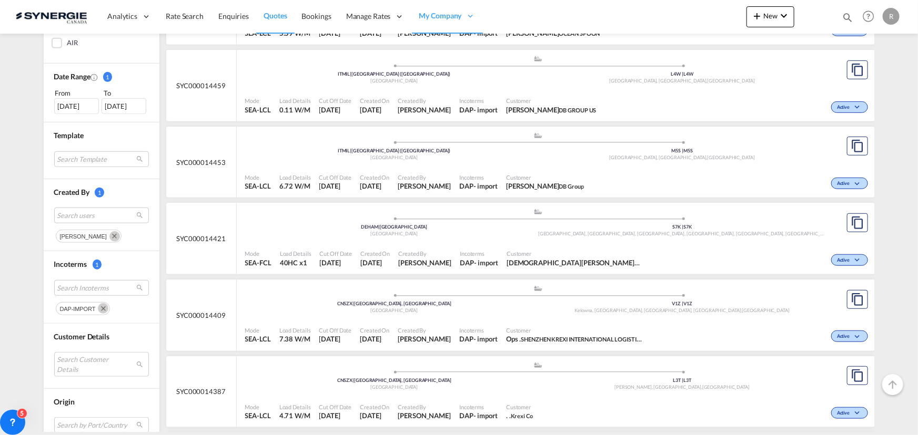
click at [502, 169] on div "Customer Alessandra Comis DB Group" at bounding box center [545, 182] width 86 height 26
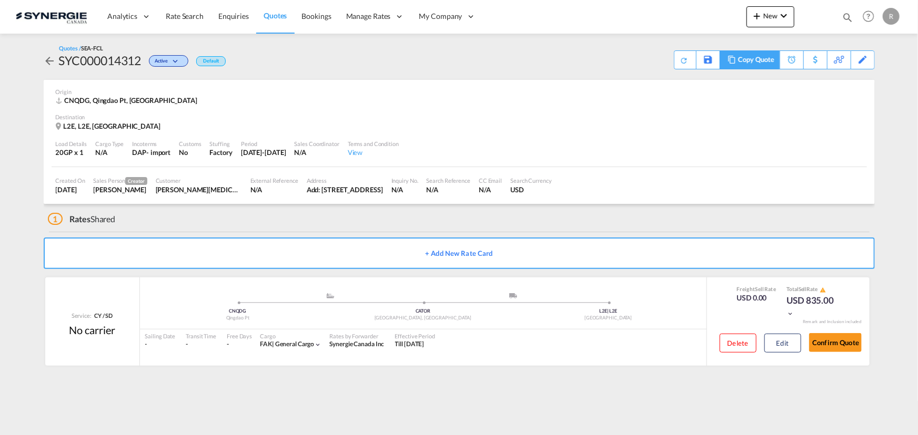
click at [736, 64] on div "Copy Quote" at bounding box center [748, 59] width 59 height 19
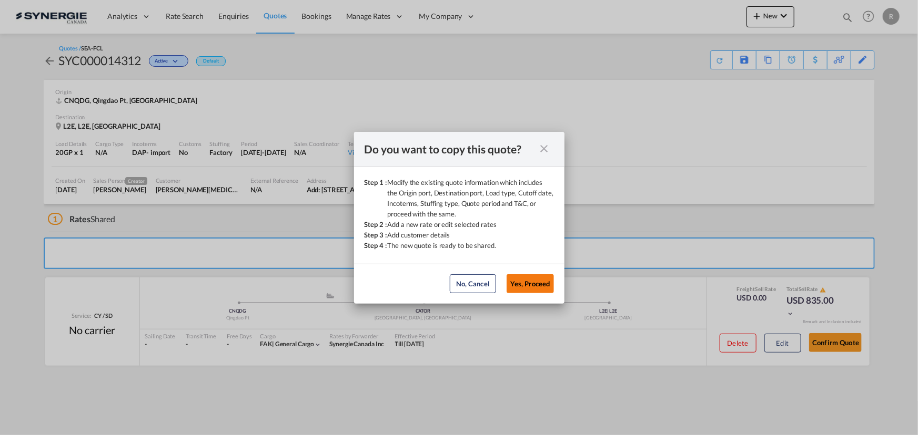
click at [537, 283] on button "Yes, Proceed" at bounding box center [529, 283] width 47 height 19
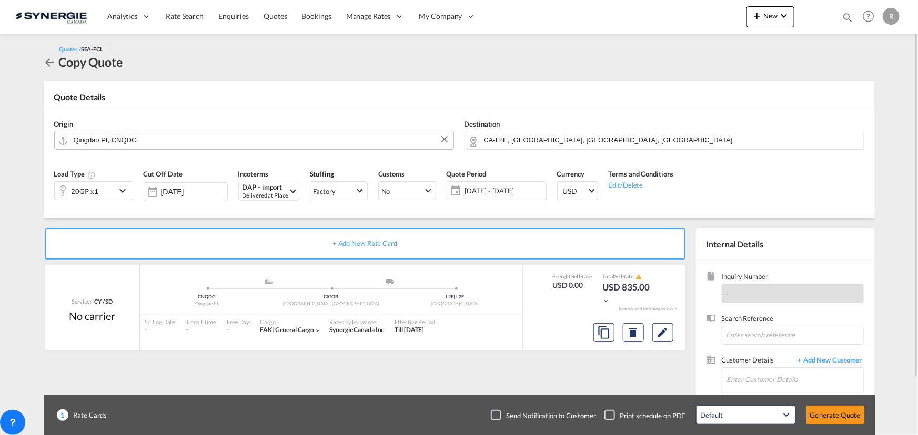
click at [174, 144] on input "Qingdao Pt, CNQDG" at bounding box center [261, 140] width 374 height 18
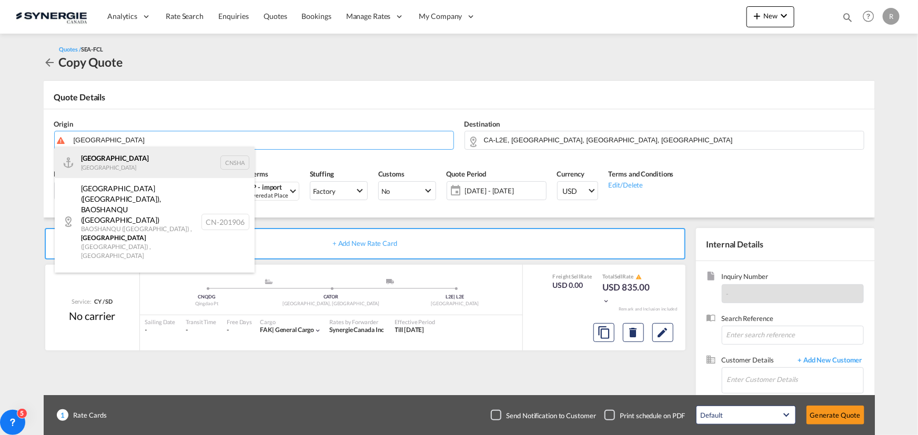
click at [80, 161] on div "Shanghai [GEOGRAPHIC_DATA] CNSHA" at bounding box center [155, 163] width 200 height 32
type input "[GEOGRAPHIC_DATA], [GEOGRAPHIC_DATA]"
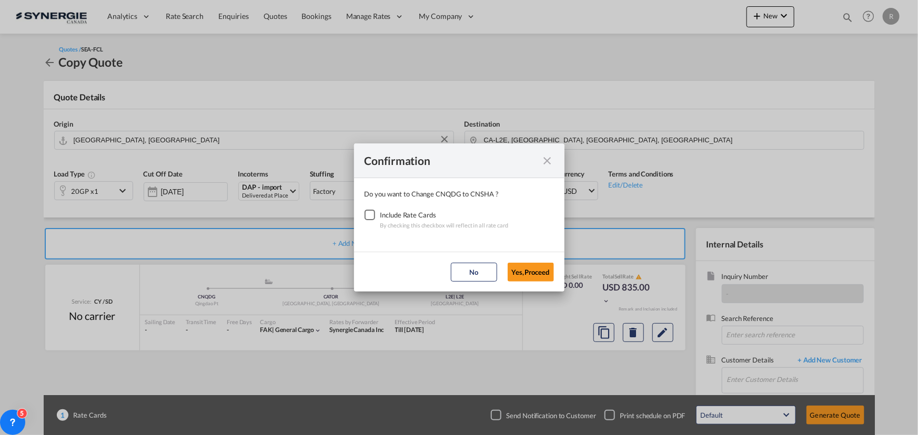
click at [364, 216] on div "Checkbox No Ink" at bounding box center [369, 215] width 11 height 11
click at [521, 273] on button "Yes,Proceed" at bounding box center [530, 272] width 46 height 19
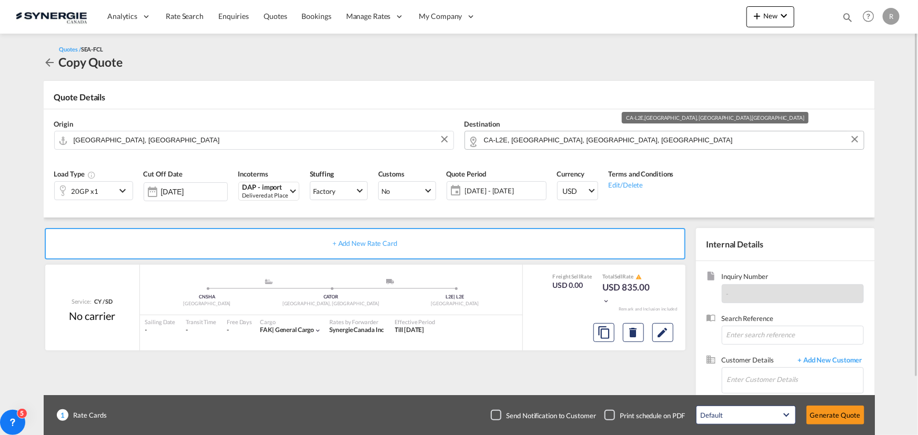
click at [625, 140] on input "CA-L2E, [GEOGRAPHIC_DATA], [GEOGRAPHIC_DATA], [GEOGRAPHIC_DATA]" at bounding box center [671, 140] width 374 height 18
click at [855, 142] on button "Clear Input" at bounding box center [855, 139] width 16 height 16
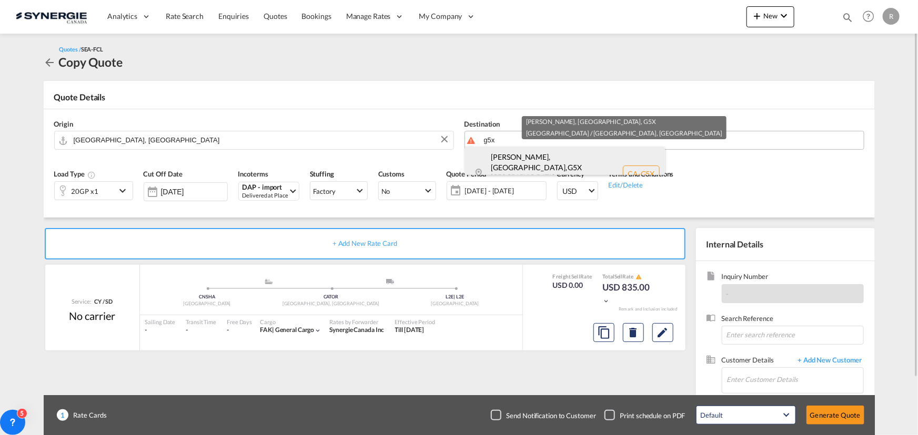
click at [538, 160] on div "Beauceville, [GEOGRAPHIC_DATA] , G5X [GEOGRAPHIC_DATA] / [GEOGRAPHIC_DATA] [GEO…" at bounding box center [565, 174] width 200 height 54
type input "CA-G5X, [GEOGRAPHIC_DATA], [GEOGRAPHIC_DATA], [GEOGRAPHIC_DATA] / [GEOGRAPHIC_D…"
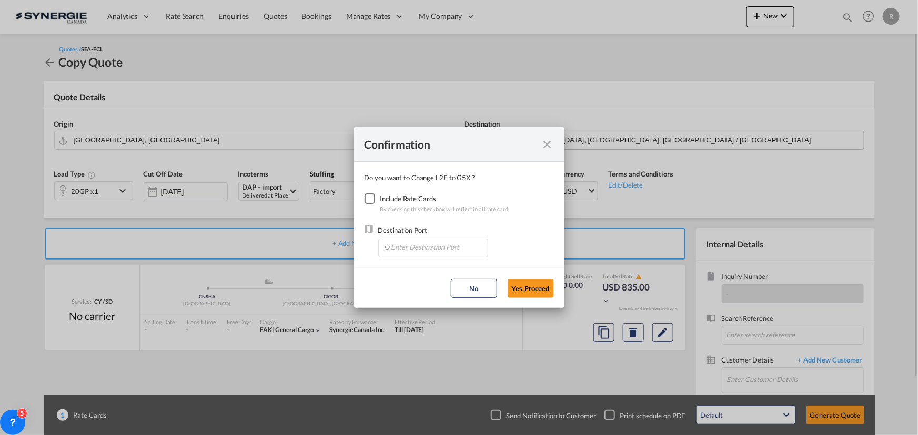
click at [370, 199] on div "Checkbox No Ink" at bounding box center [369, 199] width 11 height 11
click at [435, 247] on input "Enter Destination Port" at bounding box center [435, 247] width 104 height 16
click at [410, 302] on li "CAMTR, Montreal, QC, Canada, North America, Americas" at bounding box center [432, 295] width 99 height 25
type input "CAMTR, Montreal, QC, Canada, North America, Americas"
click at [527, 293] on button "Yes,Proceed" at bounding box center [530, 288] width 46 height 19
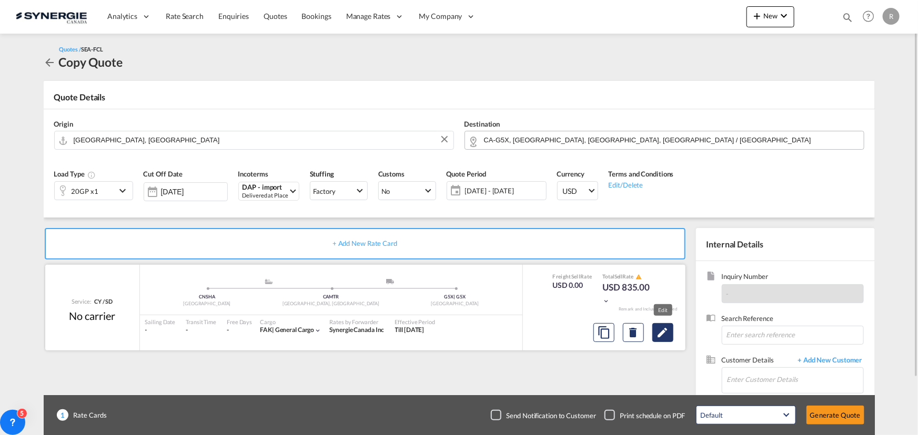
click at [659, 333] on md-icon "Edit" at bounding box center [662, 333] width 13 height 13
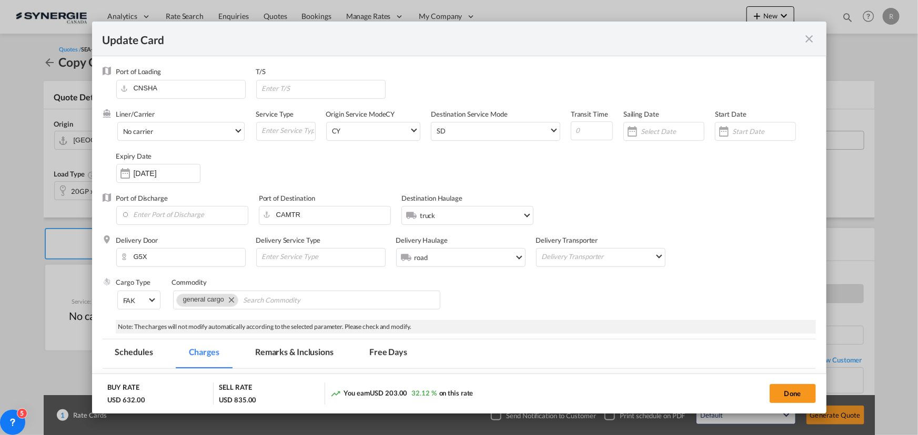
select select "per container"
select select "per B/L"
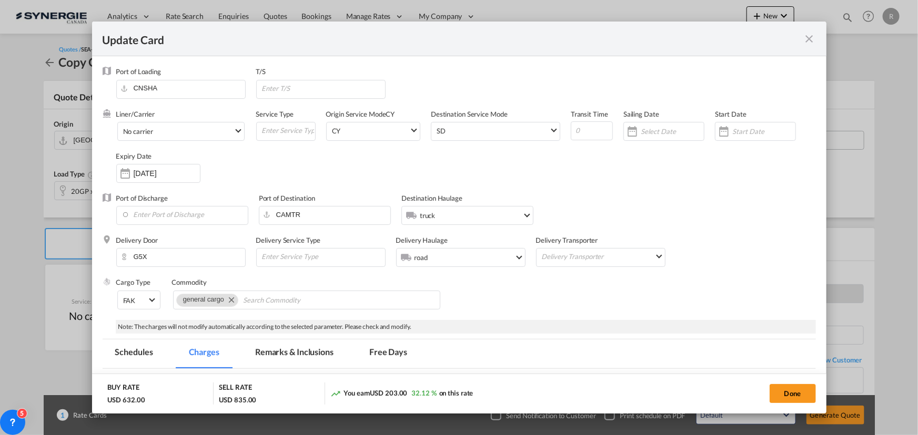
select select "per B/L"
select select "per container"
select select "per shipment"
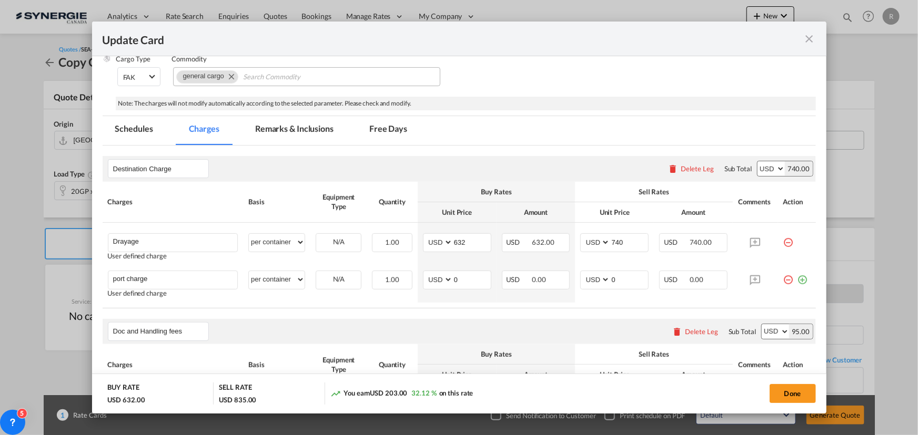
scroll to position [239, 0]
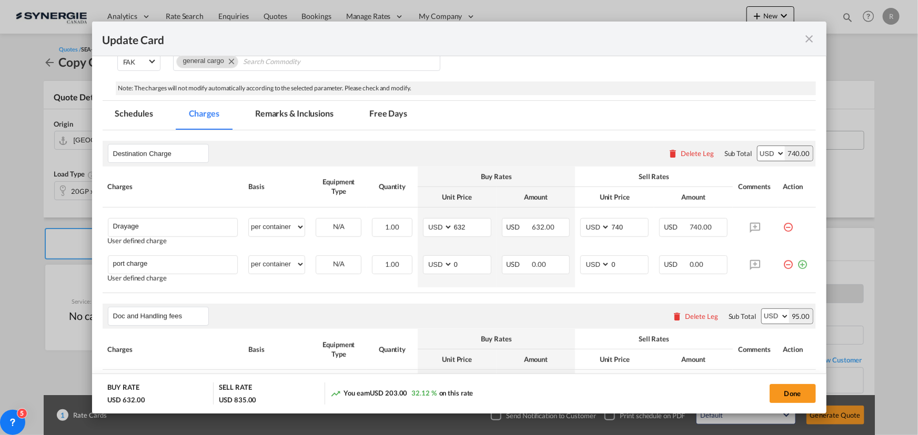
drag, startPoint x: 259, startPoint y: 107, endPoint x: 280, endPoint y: 144, distance: 41.9
click at [259, 107] on md-tab-item "Remarks & Inclusions" at bounding box center [294, 115] width 104 height 29
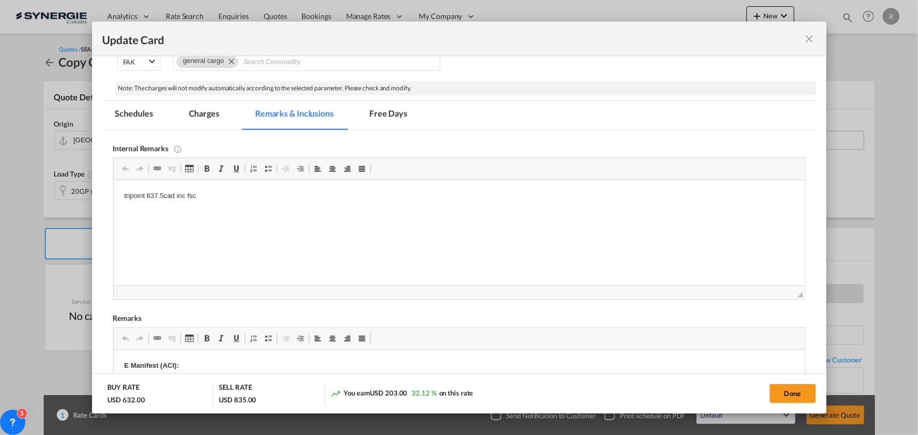
scroll to position [0, 0]
drag, startPoint x: 115, startPoint y: 193, endPoint x: 240, endPoint y: 201, distance: 125.4
click at [476, 201] on p "Pride https://app.frontapp.com/open/msg_1hg1eyrz?key=_UsNed3AYwD6a11JNds9_9jYQG…" at bounding box center [459, 196] width 670 height 11
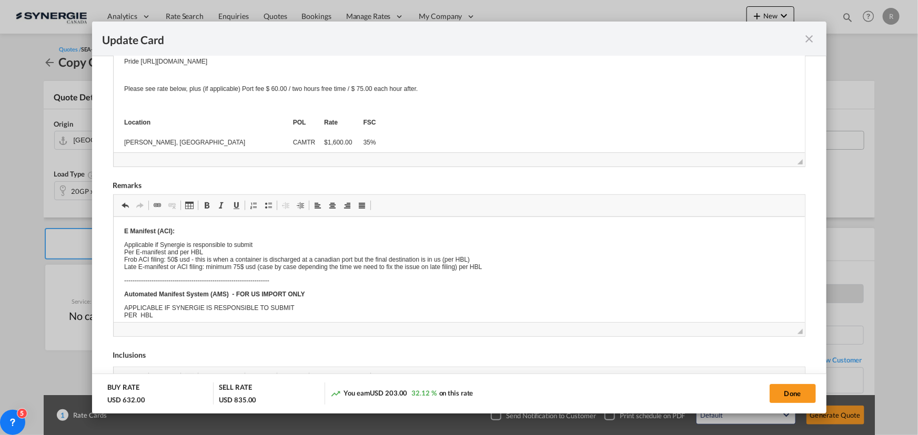
scroll to position [372, 0]
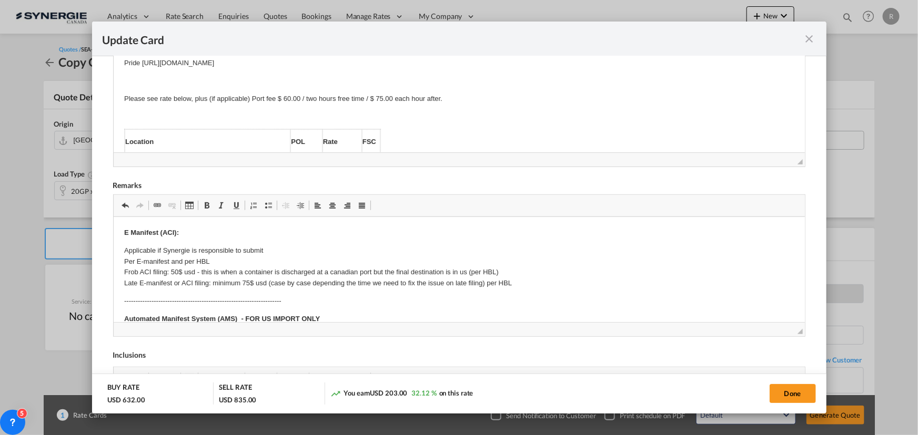
drag, startPoint x: 194, startPoint y: 266, endPoint x: 810, endPoint y: 516, distance: 665.0
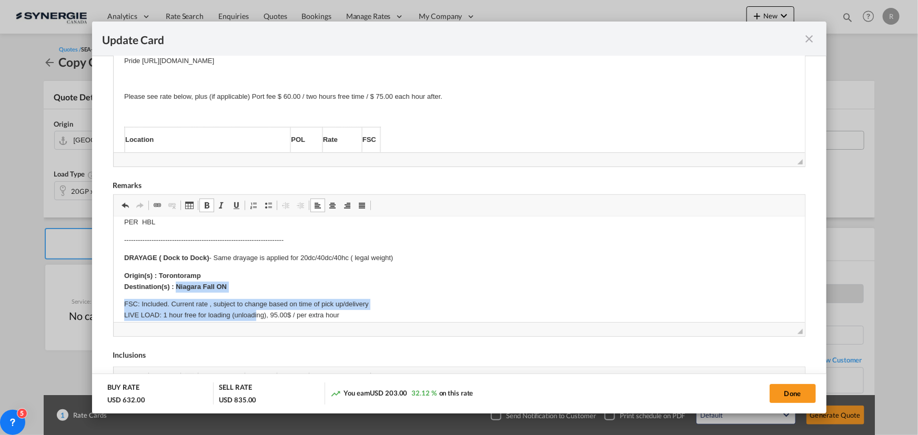
scroll to position [131, 0]
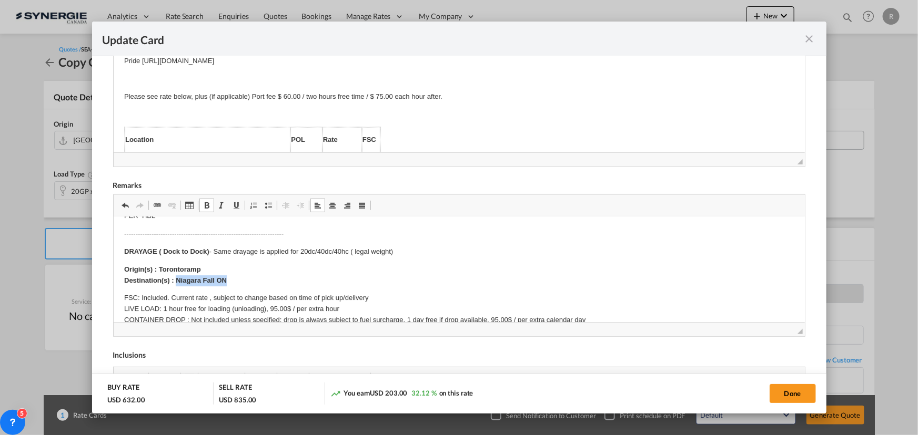
drag, startPoint x: 175, startPoint y: 313, endPoint x: 259, endPoint y: 284, distance: 89.5
click at [259, 284] on p "Origin(s) : Torontoramp Destination(s) : Niagara Fall ON" at bounding box center [459, 276] width 670 height 22
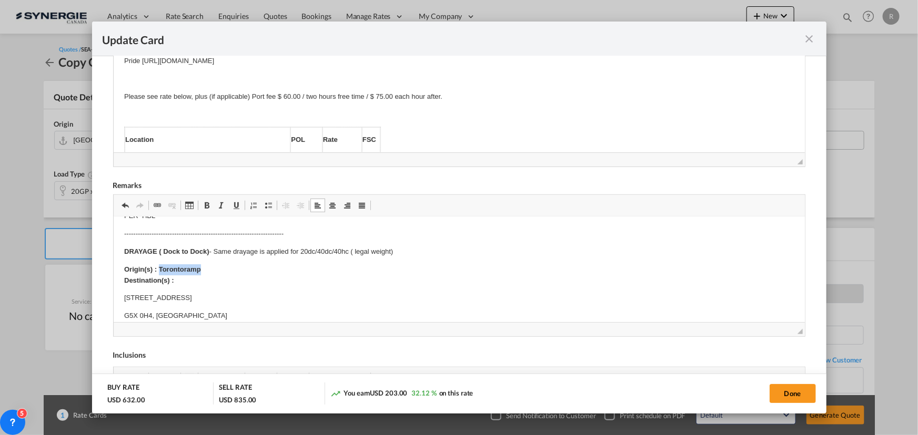
drag, startPoint x: 160, startPoint y: 266, endPoint x: 219, endPoint y: 267, distance: 59.4
click at [219, 267] on p "Origin(s) : Torontoramp Destination(s) :" at bounding box center [459, 276] width 670 height 22
drag, startPoint x: 160, startPoint y: 268, endPoint x: 242, endPoint y: 264, distance: 81.6
click at [242, 265] on p "Origin(s) : Torontoramp Destination(s) :" at bounding box center [459, 276] width 670 height 22
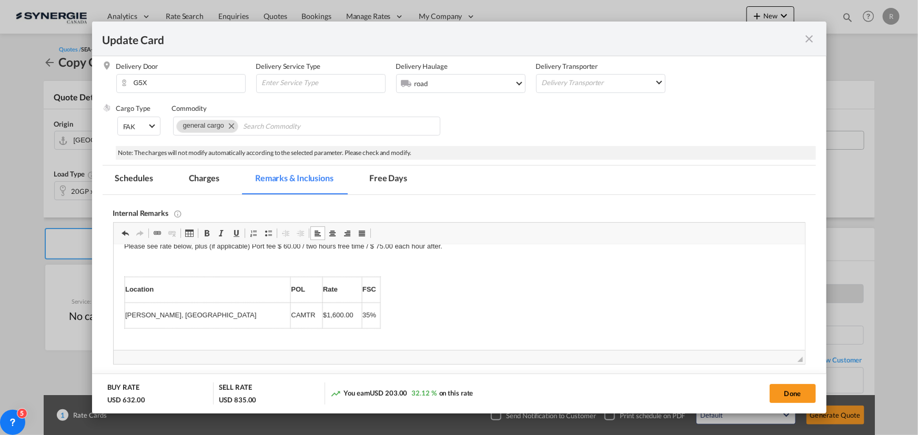
scroll to position [133, 0]
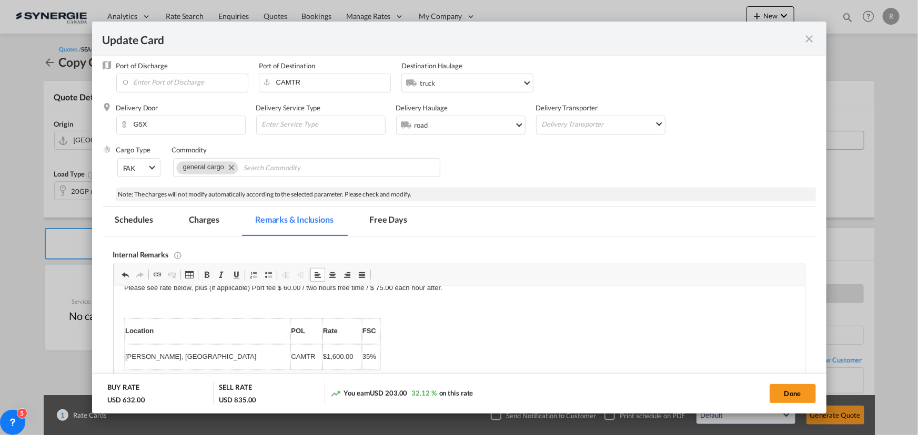
click at [211, 218] on md-tab-item "Charges" at bounding box center [204, 221] width 56 height 29
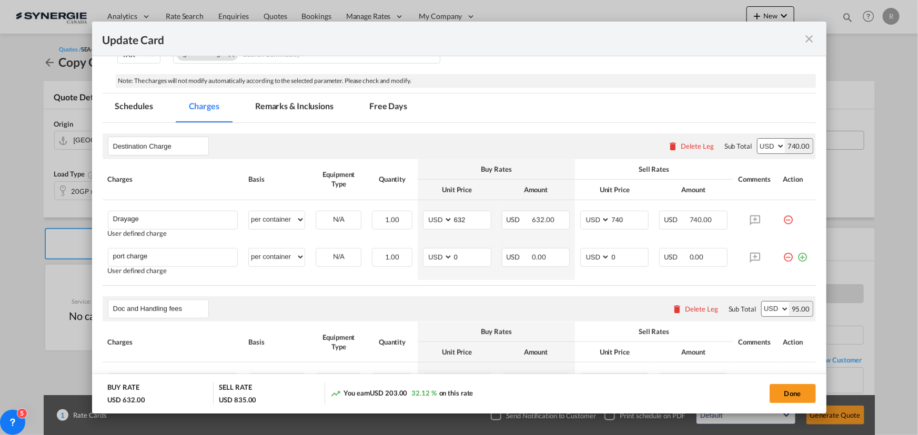
scroll to position [276, 0]
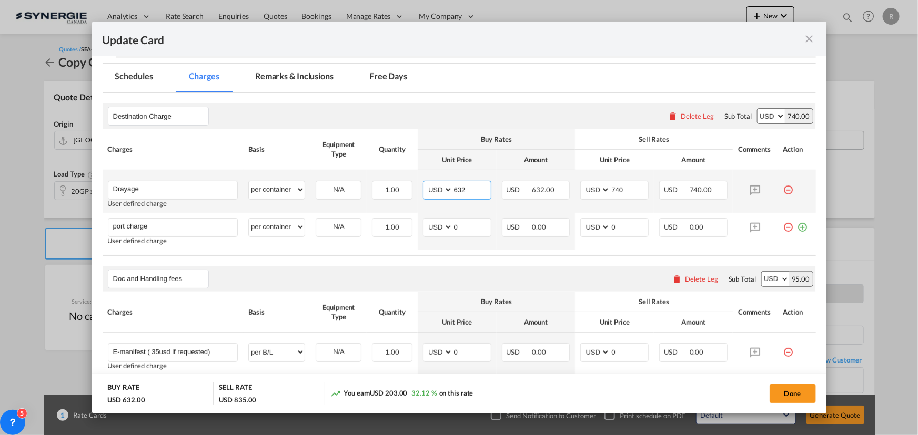
drag, startPoint x: 469, startPoint y: 188, endPoint x: 394, endPoint y: 178, distance: 74.7
click at [394, 178] on tr "Drayage Please Enter User Defined Charges Cannot Be Published User defined char…" at bounding box center [459, 191] width 713 height 43
type input "1650"
drag, startPoint x: 626, startPoint y: 191, endPoint x: 594, endPoint y: 191, distance: 31.6
click at [594, 191] on md-input-container "AED AFN ALL AMD ANG AOA ARS AUD AWG AZN BAM BBD BDT BGN BHD BIF BMD BND BOB BRL…" at bounding box center [614, 190] width 68 height 19
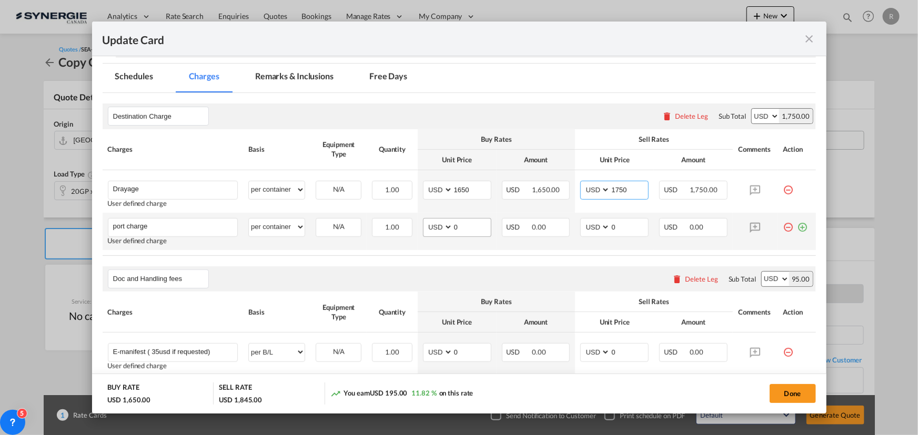
type input "1750"
drag, startPoint x: 462, startPoint y: 226, endPoint x: 421, endPoint y: 224, distance: 41.0
click at [423, 224] on md-input-container "AED AFN ALL AMD ANG AOA ARS AUD AWG AZN BAM BBD BDT BGN BHD BIF BMD BND BOB BRL…" at bounding box center [457, 227] width 68 height 19
type input "50"
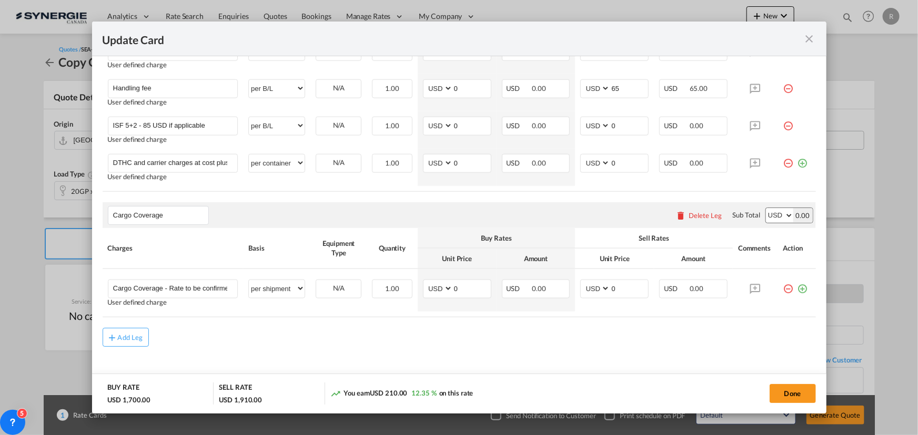
scroll to position [623, 0]
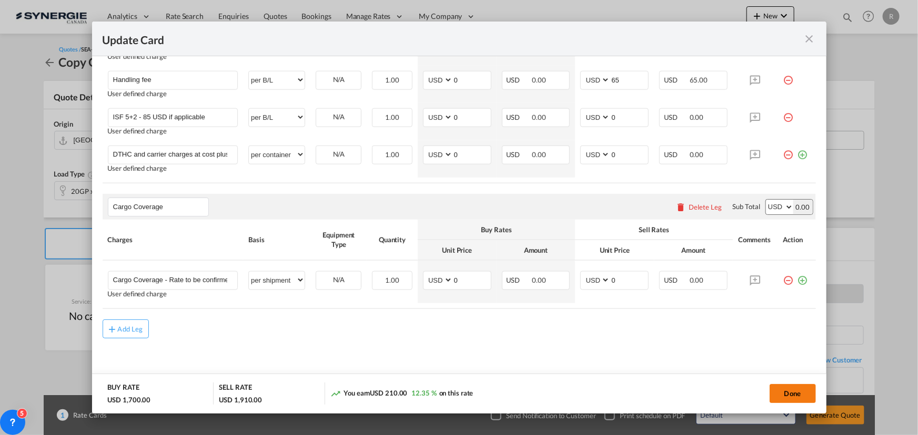
type input "65"
click at [781, 395] on button "Done" at bounding box center [792, 393] width 46 height 19
type input "29 Sep 2025"
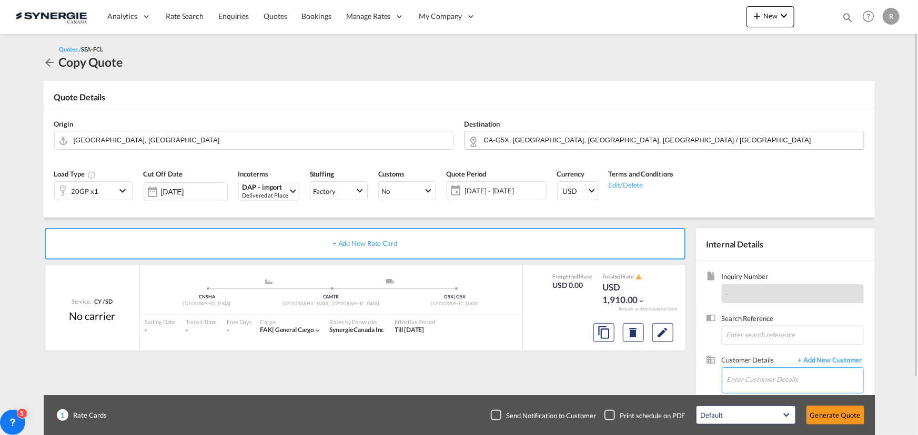
click at [762, 389] on input "Enter Customer Details" at bounding box center [795, 380] width 136 height 24
paste input "berryniesh@hlsholding.com.cn"
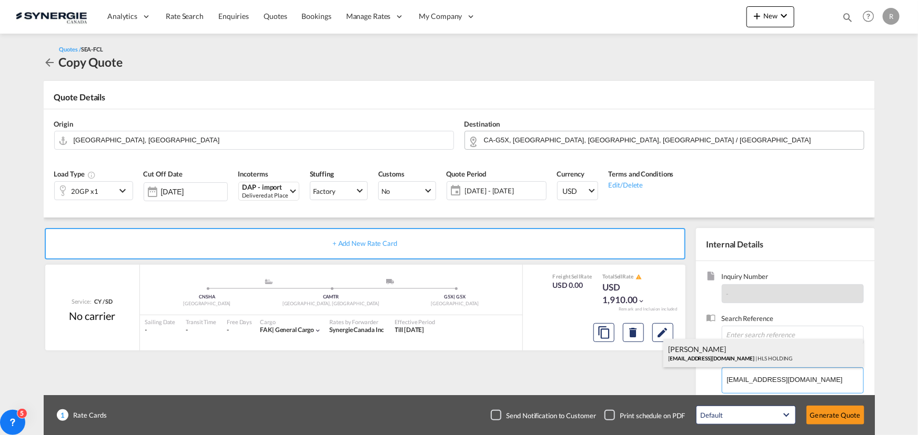
click at [715, 352] on div "Berry Nie berryniesh@hlsholding.com.cn | HLS HOLDING" at bounding box center [763, 353] width 200 height 28
type input "HLS HOLDING, Berry Nie, berryniesh@hlsholding.com.cn"
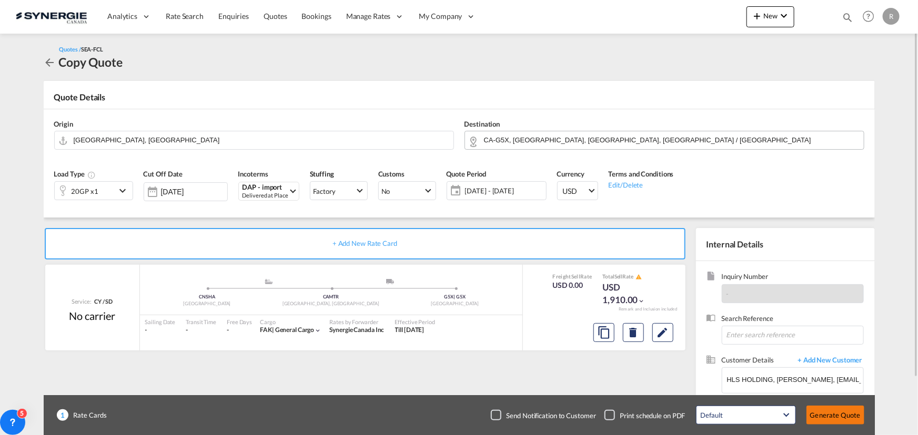
click at [826, 415] on button "Generate Quote" at bounding box center [835, 415] width 58 height 19
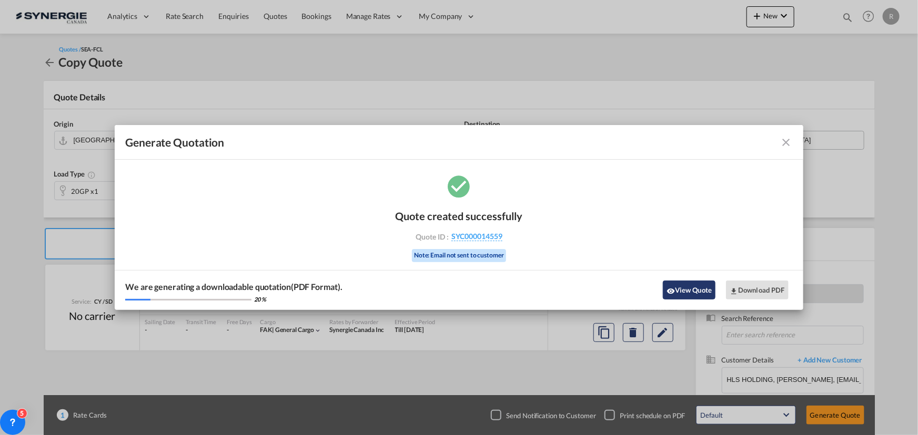
click at [688, 287] on button "View Quote" at bounding box center [689, 290] width 53 height 19
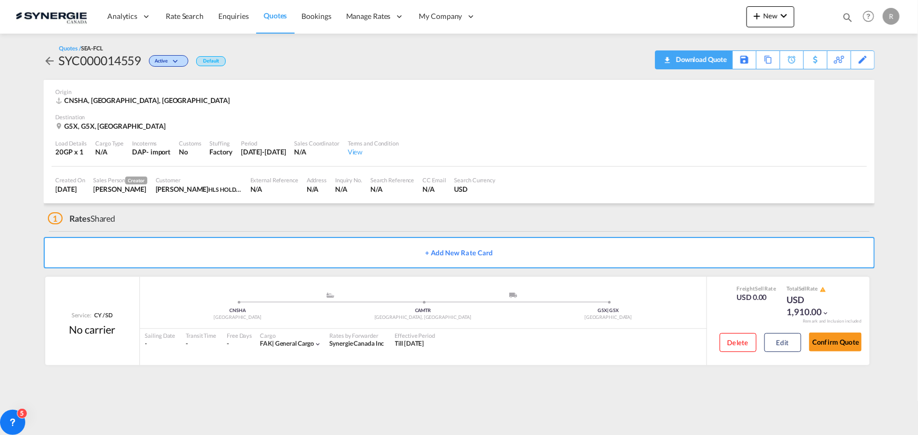
click at [724, 63] on div "Download Quote" at bounding box center [700, 59] width 54 height 17
click at [763, 62] on div "Copy Quote" at bounding box center [756, 60] width 36 height 18
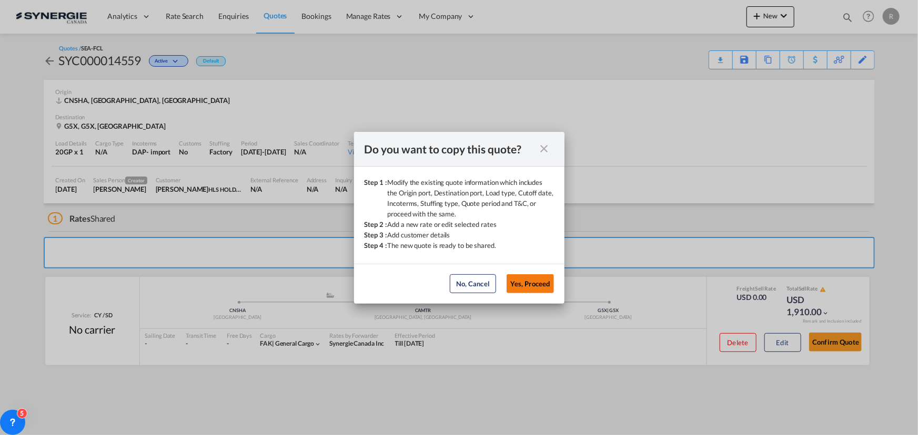
click at [522, 291] on button "Yes, Proceed" at bounding box center [529, 283] width 47 height 19
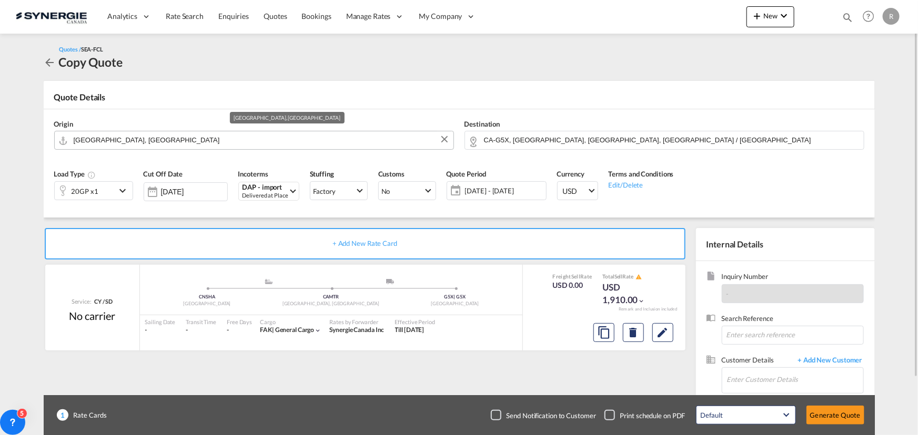
click at [276, 142] on input "Shanghai, CNSHA" at bounding box center [261, 140] width 374 height 18
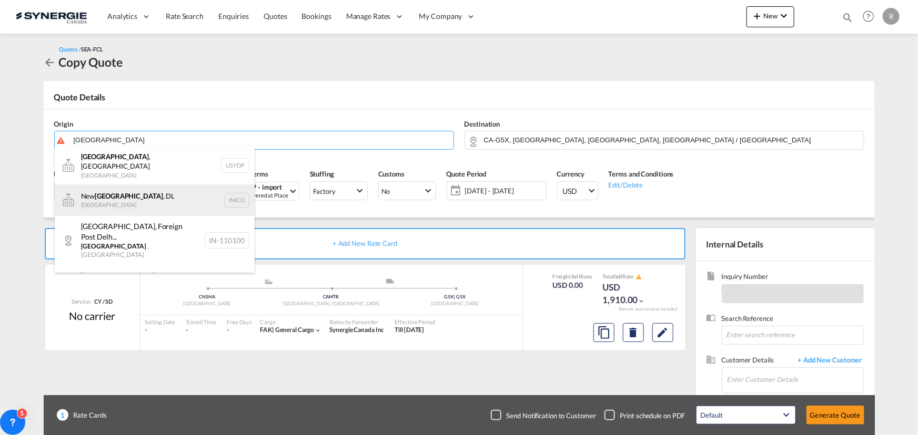
click at [113, 200] on div "New Delhi , DL India INICD" at bounding box center [155, 201] width 200 height 32
type input "New Delhi, DL, INICD"
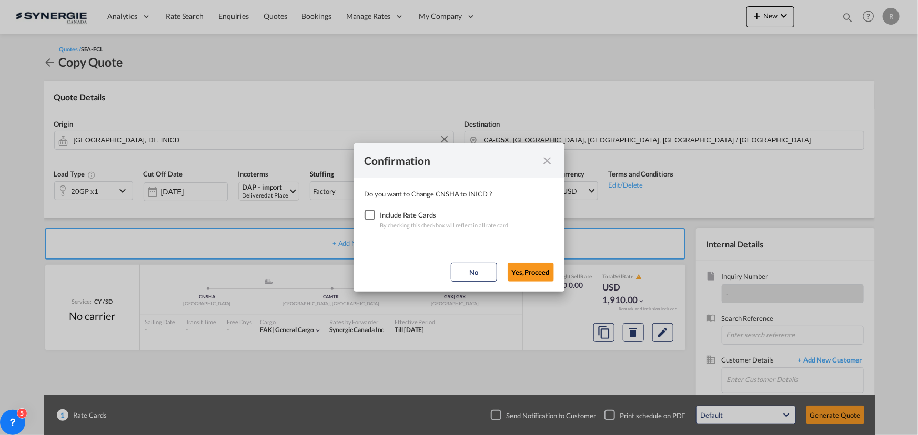
click at [368, 212] on div "Checkbox No Ink" at bounding box center [369, 215] width 11 height 11
click at [538, 268] on button "Yes,Proceed" at bounding box center [530, 272] width 46 height 19
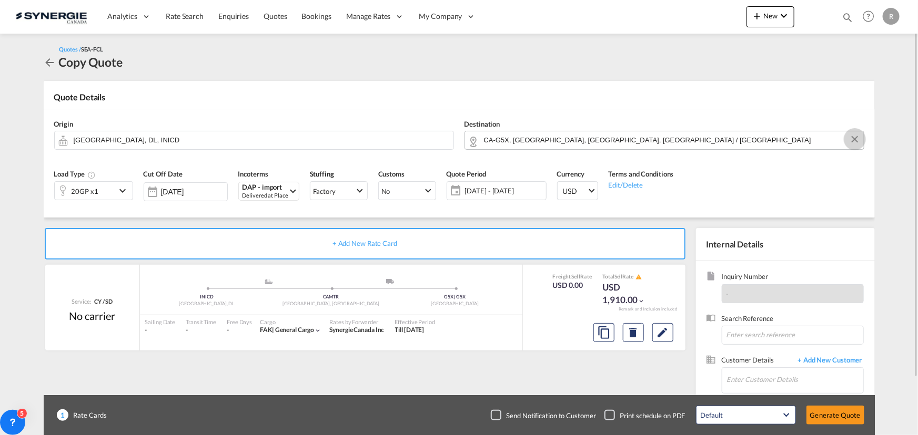
click at [853, 139] on button "Clear Input" at bounding box center [855, 139] width 16 height 16
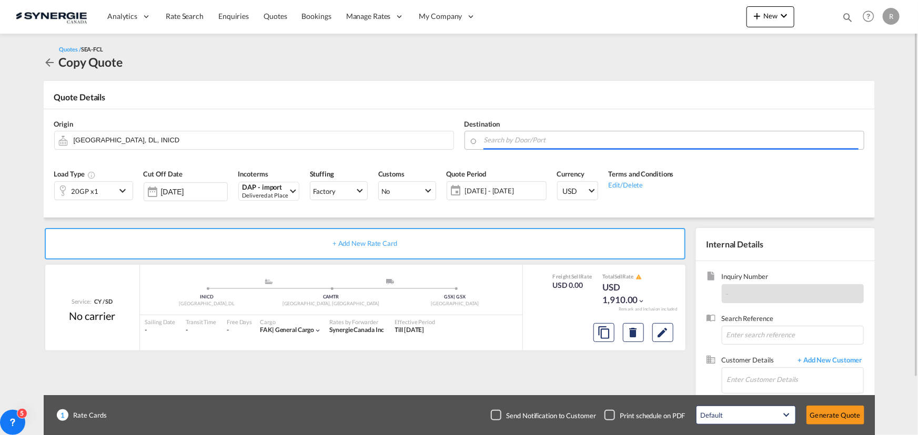
click at [774, 138] on input "Search by Door/Port" at bounding box center [671, 140] width 374 height 18
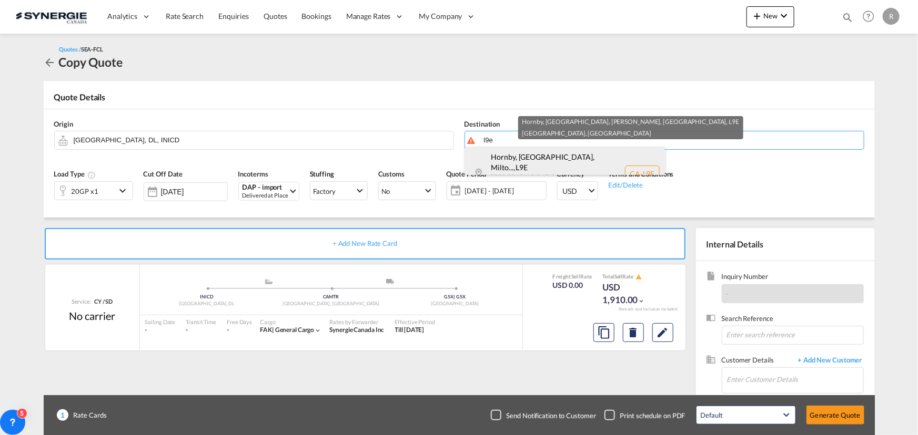
click at [553, 164] on div "Hornby, ON, Milto... , L9E Ontario Canada CA-L9E" at bounding box center [565, 174] width 200 height 54
type input "CA-L9E, Hornby, ON, Milton, ON, Ontario"
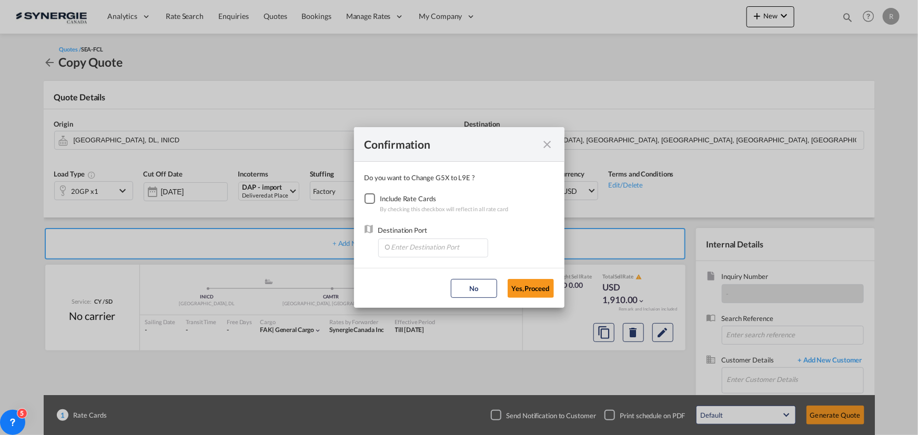
click at [375, 202] on div "Checkbox No Ink" at bounding box center [369, 199] width 11 height 11
click at [423, 244] on input "Enter Destination Port" at bounding box center [435, 247] width 104 height 16
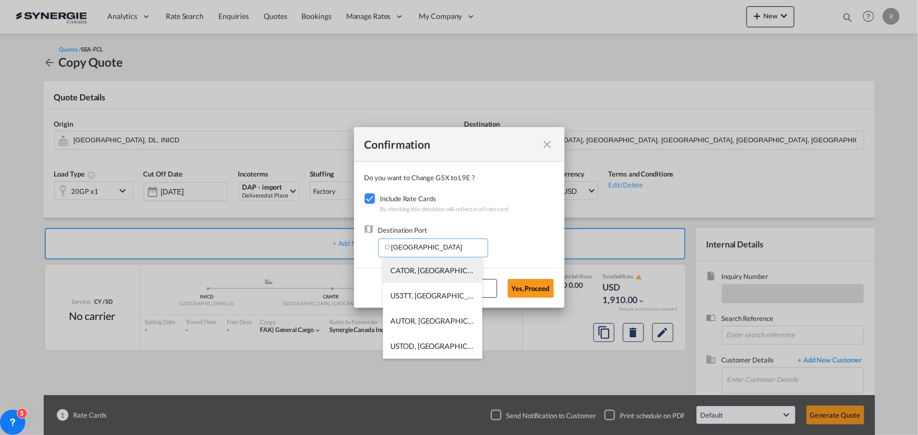
click at [405, 272] on span "CATOR, [GEOGRAPHIC_DATA], [GEOGRAPHIC_DATA], [GEOGRAPHIC_DATA], [GEOGRAPHIC_DAT…" at bounding box center [596, 270] width 411 height 9
type input "CATOR, [GEOGRAPHIC_DATA], [GEOGRAPHIC_DATA], [GEOGRAPHIC_DATA], [GEOGRAPHIC_DAT…"
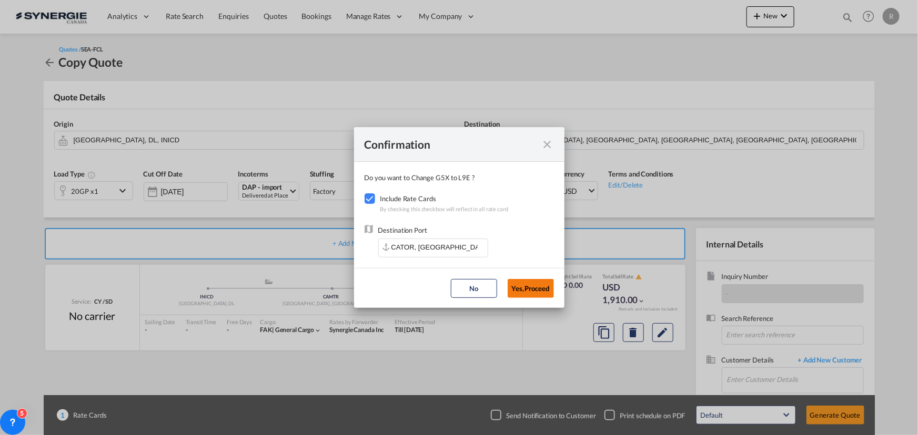
click at [533, 290] on button "Yes,Proceed" at bounding box center [530, 288] width 46 height 19
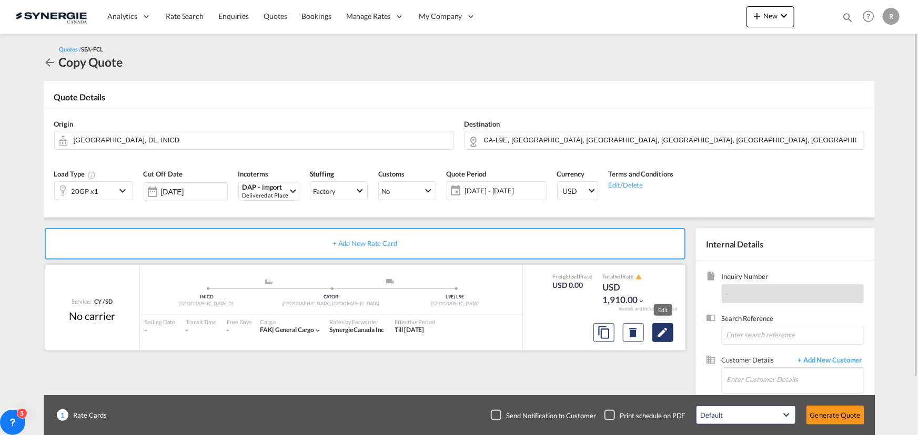
click at [662, 337] on md-icon "Edit" at bounding box center [662, 333] width 13 height 13
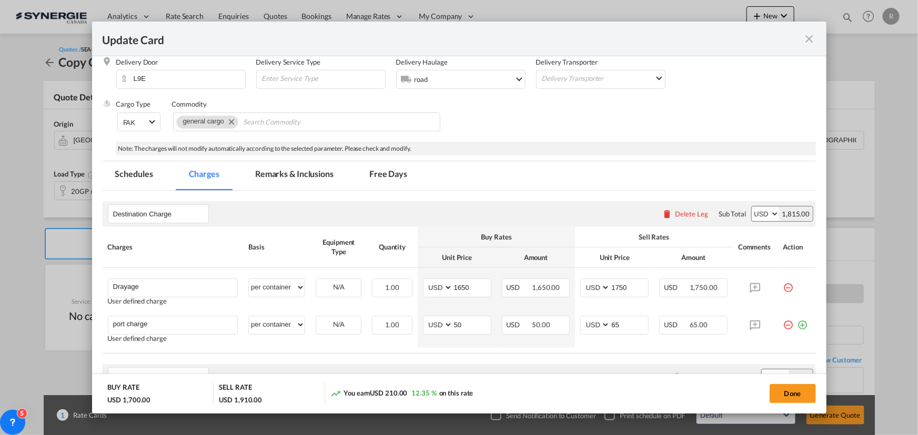
scroll to position [191, 0]
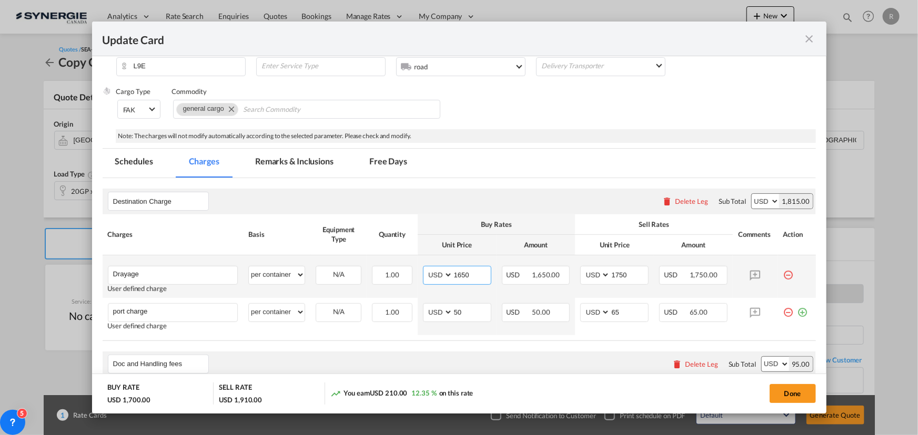
drag, startPoint x: 468, startPoint y: 276, endPoint x: 416, endPoint y: 273, distance: 52.1
click at [418, 273] on td "AED AFN ALL AMD ANG AOA ARS AUD AWG AZN BAM BBD BDT BGN BHD BIF BMD BND BOB BRL…" at bounding box center [457, 277] width 79 height 43
type input "408"
drag, startPoint x: 626, startPoint y: 275, endPoint x: 548, endPoint y: 270, distance: 77.4
click at [548, 270] on tr "Drayage Please Enter User Defined Charges Cannot Be Published User defined char…" at bounding box center [459, 277] width 713 height 43
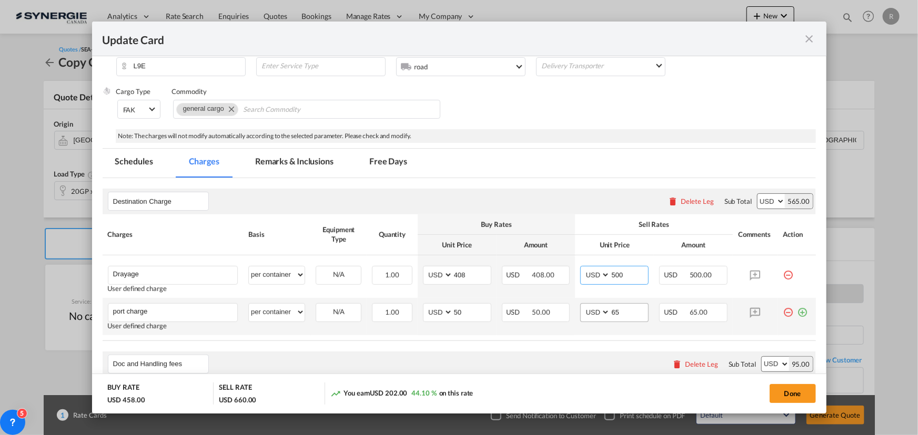
type input "500"
drag, startPoint x: 621, startPoint y: 310, endPoint x: 584, endPoint y: 306, distance: 37.0
click at [584, 306] on md-input-container "AED AFN ALL AMD ANG AOA ARS AUD AWG AZN BAM BBD BDT BGN BHD BIF BMD BND BOB BRL…" at bounding box center [614, 312] width 68 height 19
type input "50"
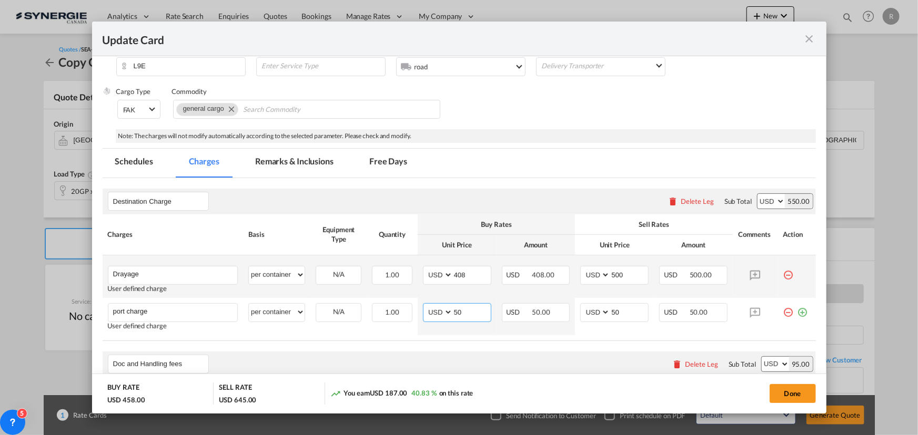
drag, startPoint x: 465, startPoint y: 312, endPoint x: 388, endPoint y: 297, distance: 78.3
click at [388, 297] on tbody "Drayage Please Enter User Defined Charges Cannot Be Published User defined char…" at bounding box center [459, 296] width 713 height 80
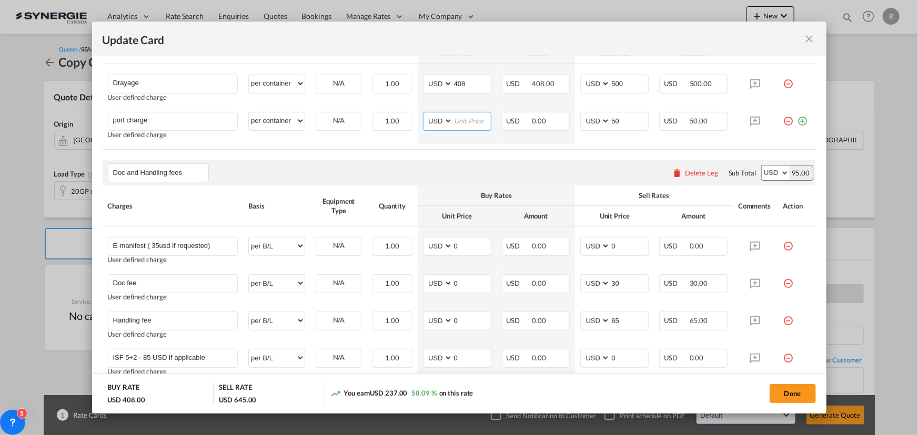
scroll to position [430, 0]
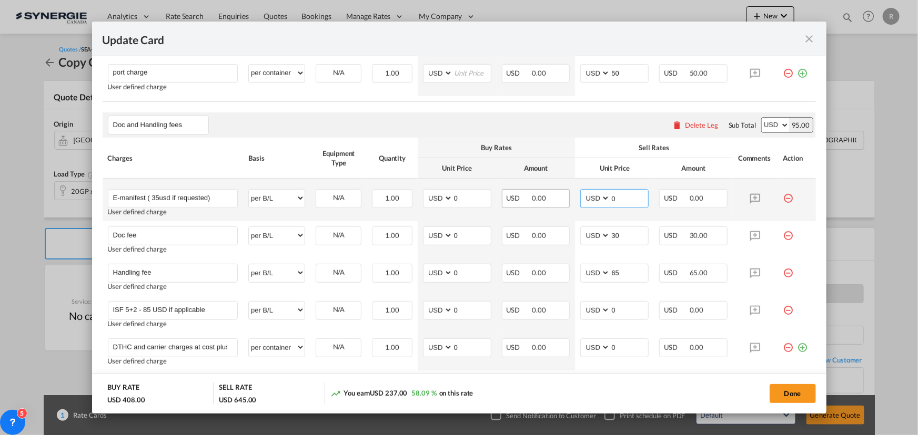
drag, startPoint x: 620, startPoint y: 198, endPoint x: 564, endPoint y: 197, distance: 55.8
click at [564, 197] on tr "E-manifest ( 35usd if requested) Please Enter User Defined Charges Cannot Be Pu…" at bounding box center [459, 200] width 713 height 43
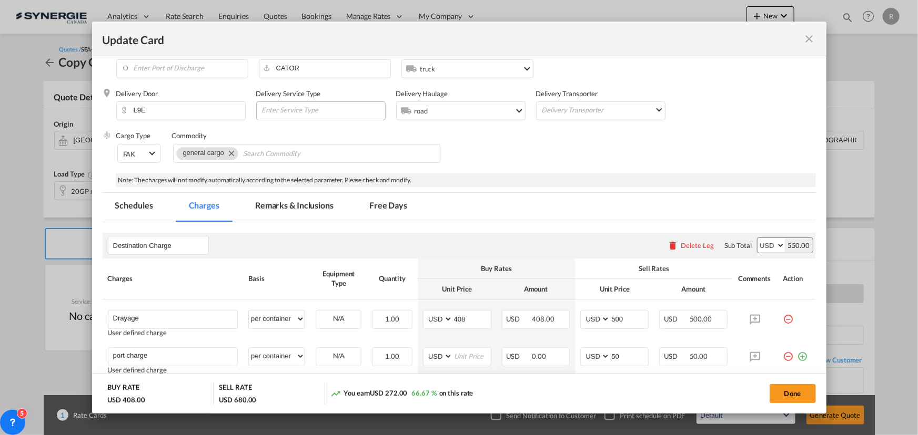
scroll to position [49, 0]
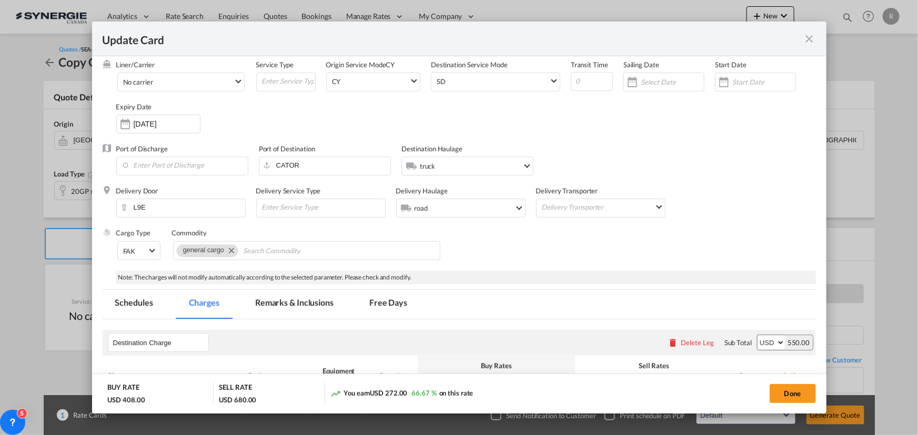
type input "35"
click at [279, 300] on md-tab-item "Remarks & Inclusions" at bounding box center [294, 304] width 104 height 29
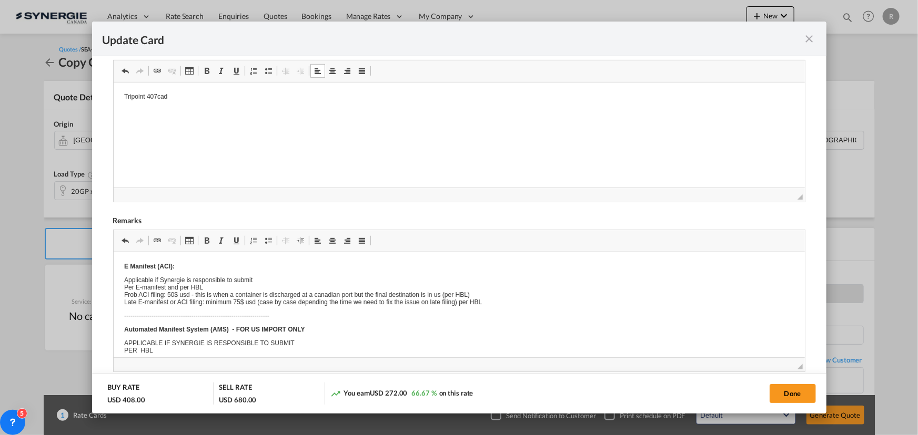
scroll to position [0, 0]
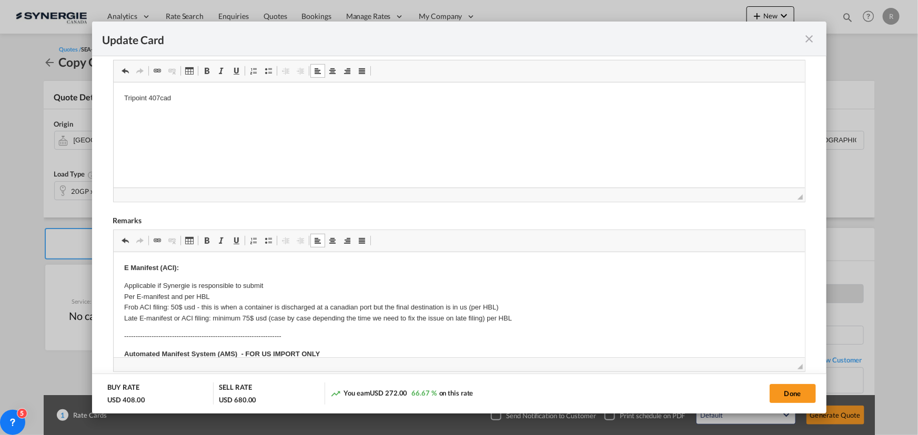
drag, startPoint x: 123, startPoint y: 334, endPoint x: 157, endPoint y: 338, distance: 34.8
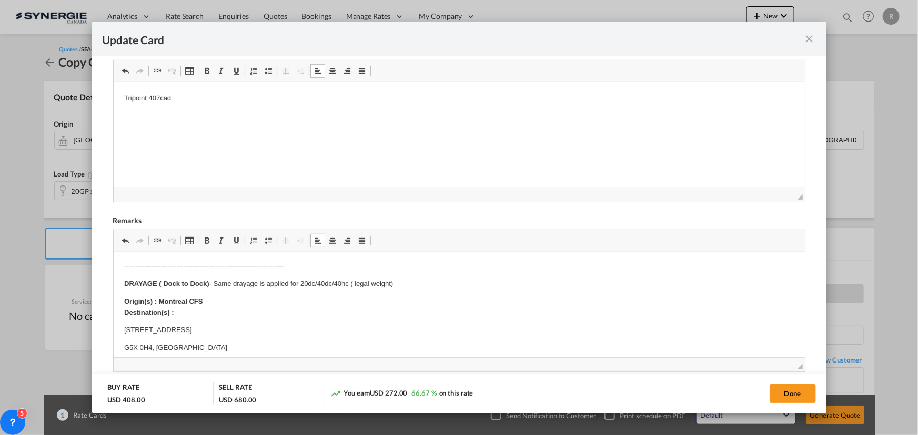
scroll to position [143, 0]
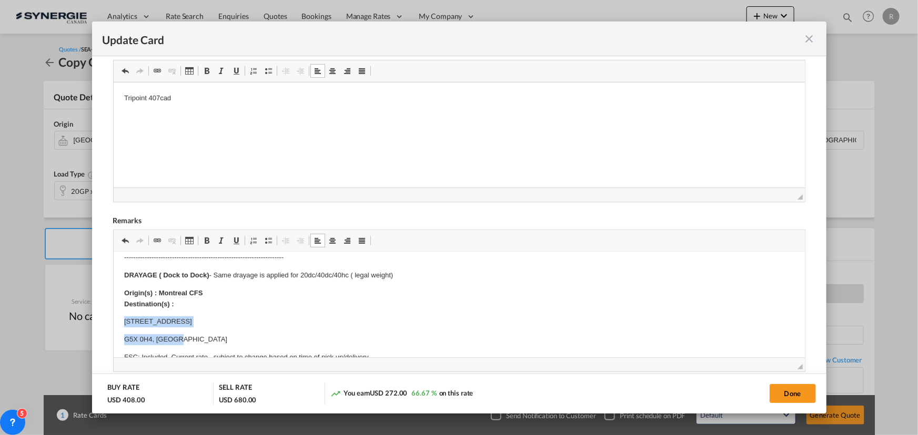
drag, startPoint x: 121, startPoint y: 319, endPoint x: 196, endPoint y: 335, distance: 76.5
click at [196, 335] on html "E Manifest (ACI): Applicable if Synergie is responsible to submit Per E-manifes…" at bounding box center [458, 376] width 691 height 534
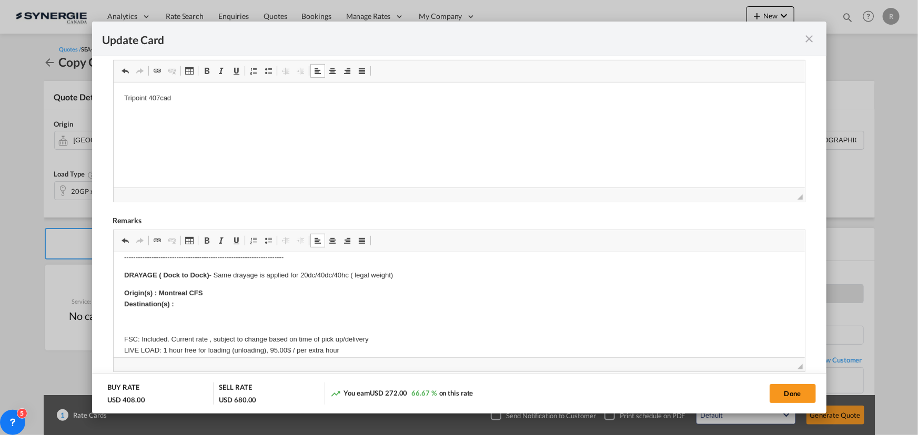
click at [202, 303] on p "Origin(s) : Montreal CFS Destination(s) :" at bounding box center [459, 299] width 670 height 22
drag, startPoint x: 159, startPoint y: 291, endPoint x: 211, endPoint y: 293, distance: 52.1
click at [211, 293] on p "Origin(s) : Montreal CFS Destination(s) : Milton L9E 1S3 ON" at bounding box center [459, 299] width 670 height 22
click at [789, 397] on button "Done" at bounding box center [792, 393] width 46 height 19
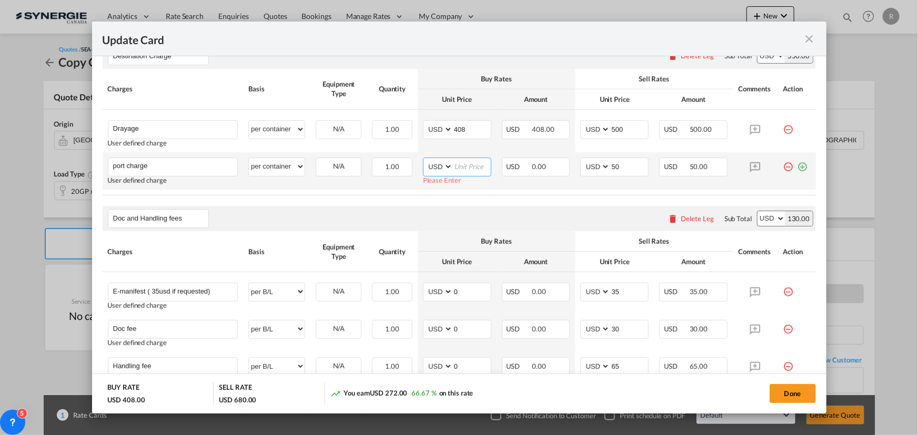
click at [467, 168] on input "Update Card Port ..." at bounding box center [472, 166] width 38 height 16
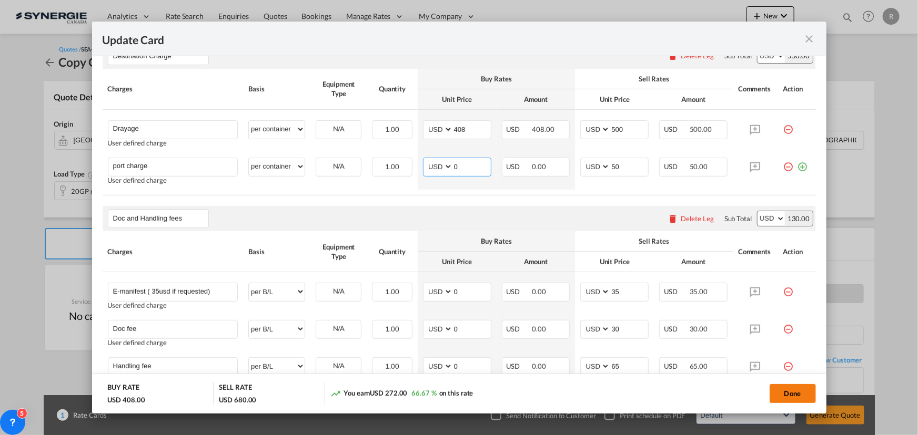
type input "0"
click at [793, 391] on button "Done" at bounding box center [792, 393] width 46 height 19
type input "29 Sep 2025"
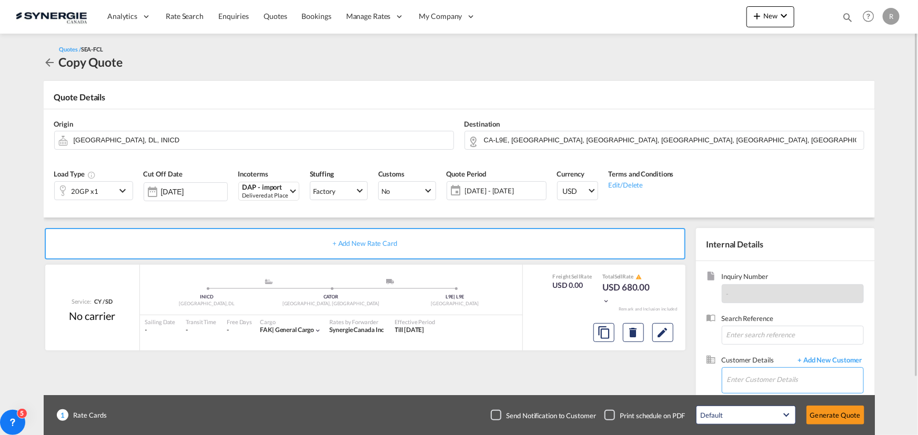
click at [765, 380] on input "Enter Customer Details" at bounding box center [795, 380] width 136 height 24
paste input "ops@sisko-worldwide.com"
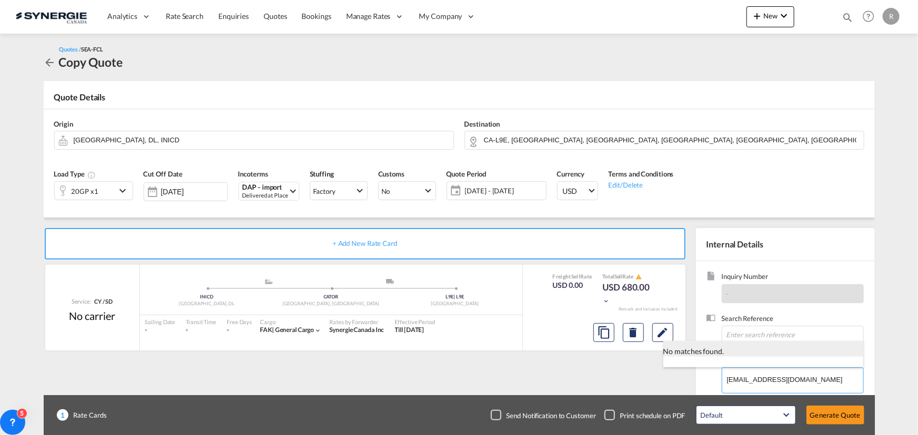
type input "ops@sisko-worldwide.com"
click at [768, 352] on div "No matches found." at bounding box center [763, 349] width 200 height 16
click at [845, 358] on span "+ Add New Customer" at bounding box center [827, 361] width 71 height 12
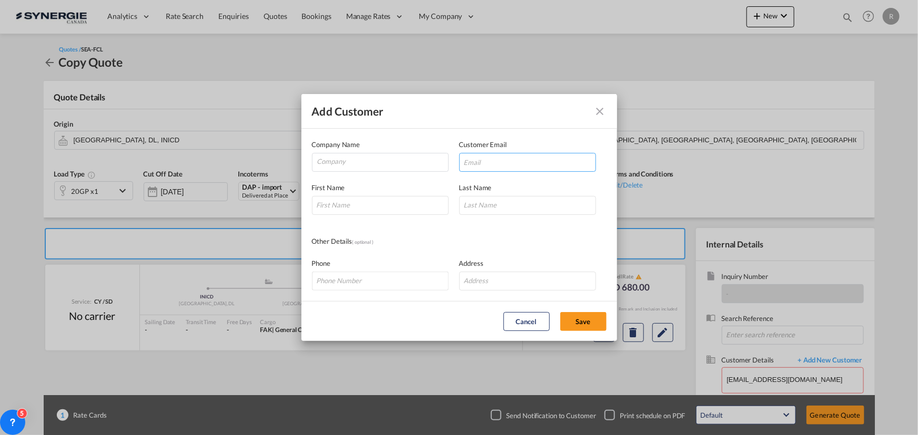
click at [507, 165] on input "Add Customer Company ..." at bounding box center [527, 162] width 137 height 19
paste input "ops@sisko-worldwide.com"
type input "ops@sisko-worldwide.com"
click at [355, 165] on input "Company" at bounding box center [382, 162] width 131 height 16
type input "SISKO"
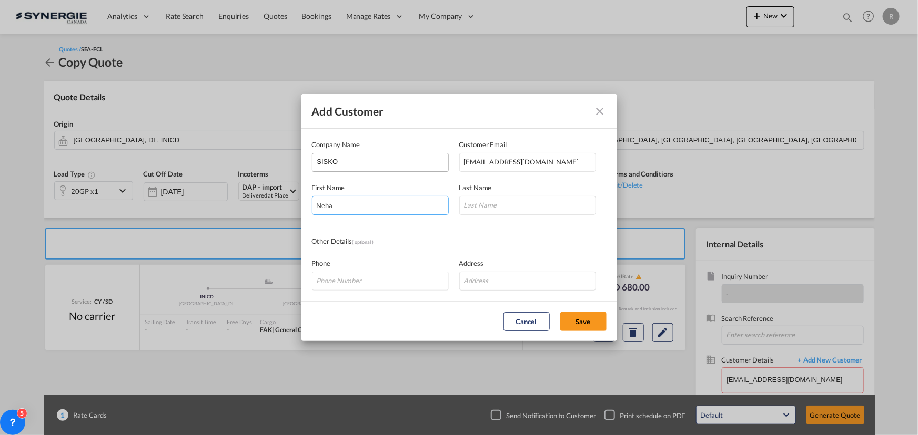
type input "Neha"
type input "Dhar"
click at [579, 326] on button "Save" at bounding box center [583, 321] width 46 height 19
type input "SISKO, Neha Dhar, ops@sisko-worldwide.com"
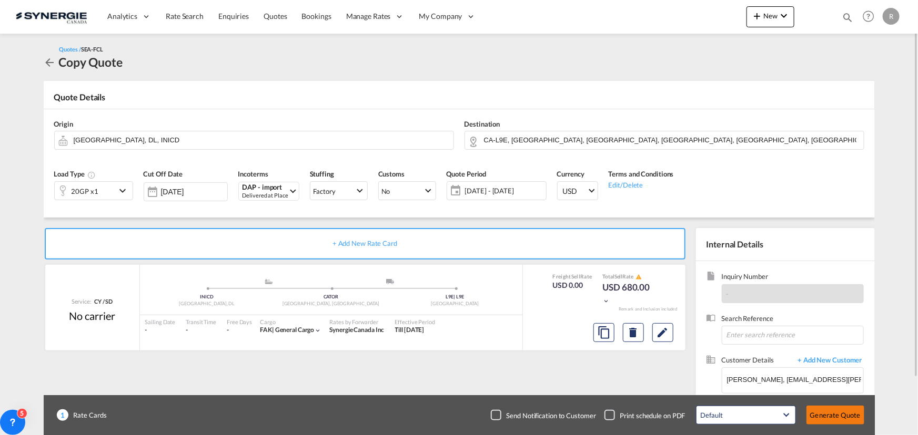
click at [835, 420] on button "Generate Quote" at bounding box center [835, 415] width 58 height 19
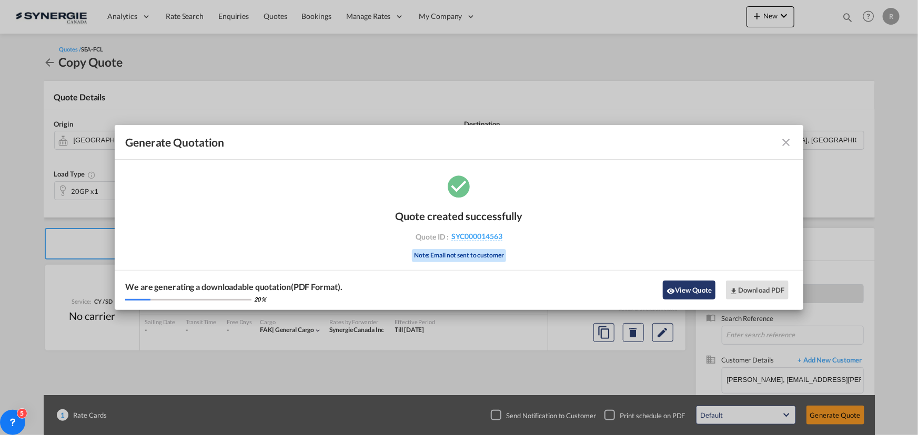
click at [685, 298] on button "View Quote" at bounding box center [689, 290] width 53 height 19
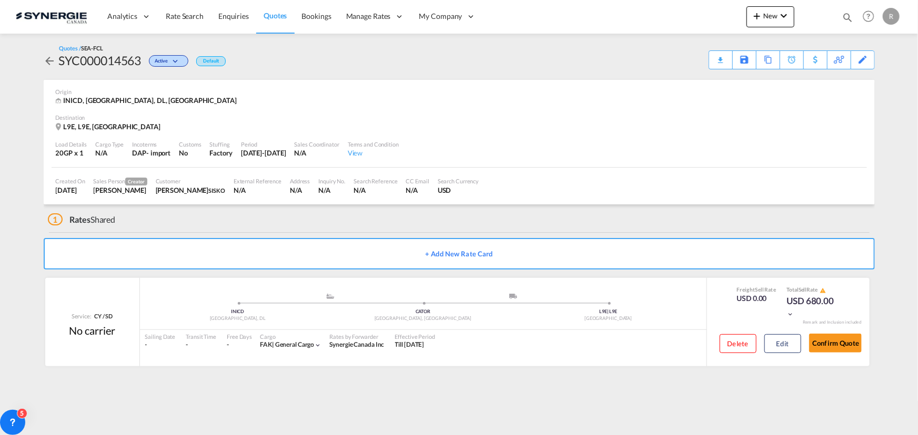
click at [0, 0] on div "Download Quote" at bounding box center [0, 0] width 0 height 0
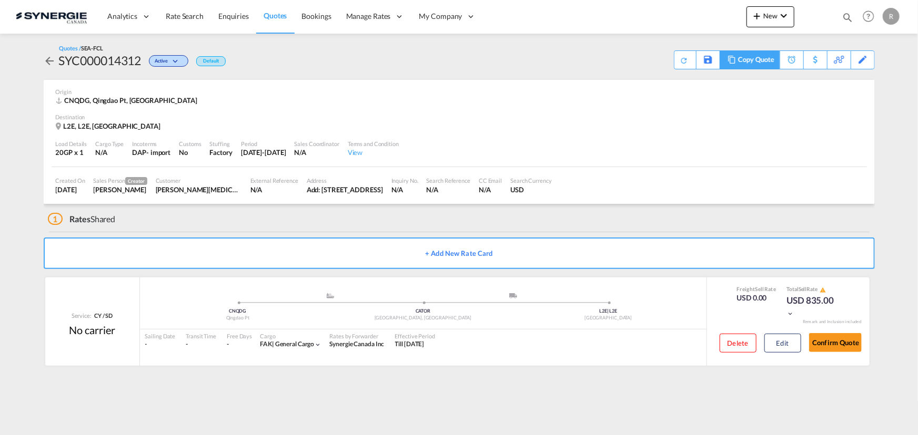
click at [730, 62] on md-icon at bounding box center [731, 60] width 13 height 8
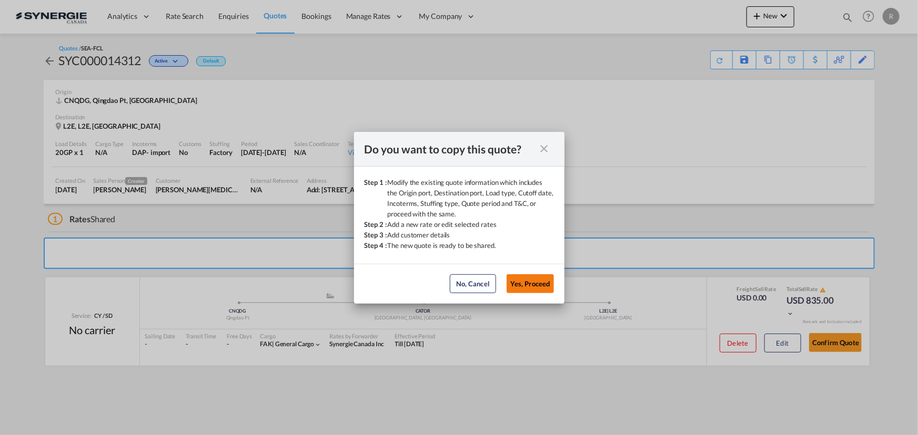
click at [533, 285] on button "Yes, Proceed" at bounding box center [529, 283] width 47 height 19
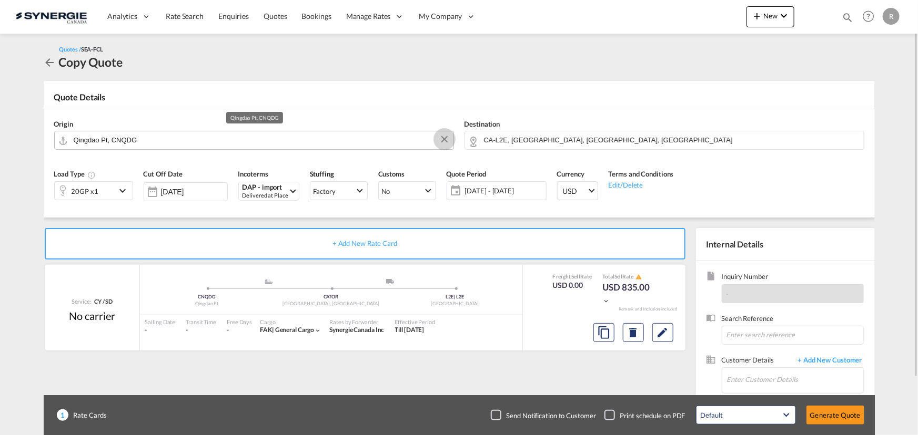
click at [446, 141] on button "Clear Input" at bounding box center [444, 139] width 16 height 16
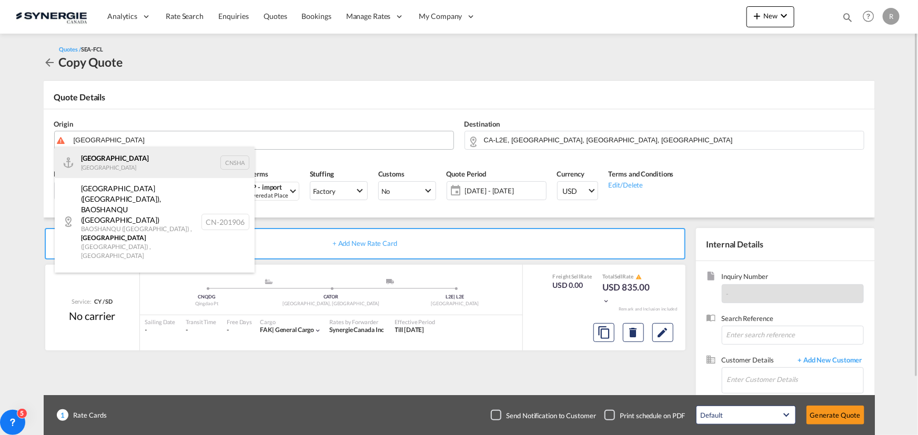
click at [114, 161] on div "Shanghai China CNSHA" at bounding box center [155, 163] width 200 height 32
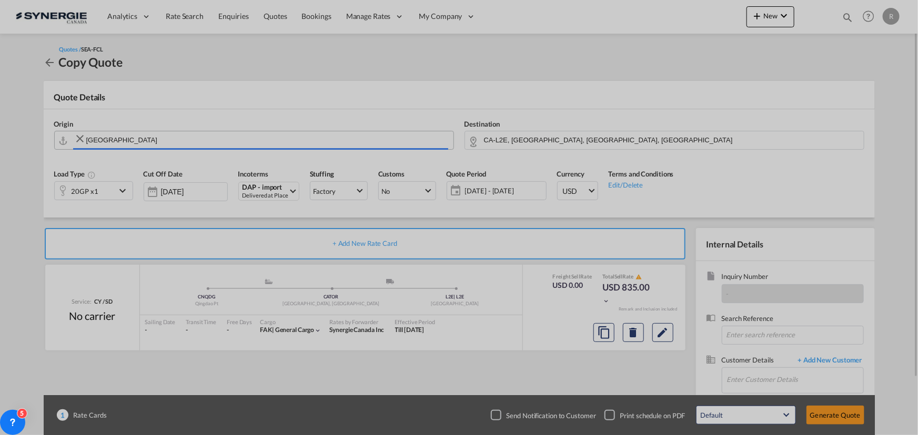
type input "Shanghai, CNSHA"
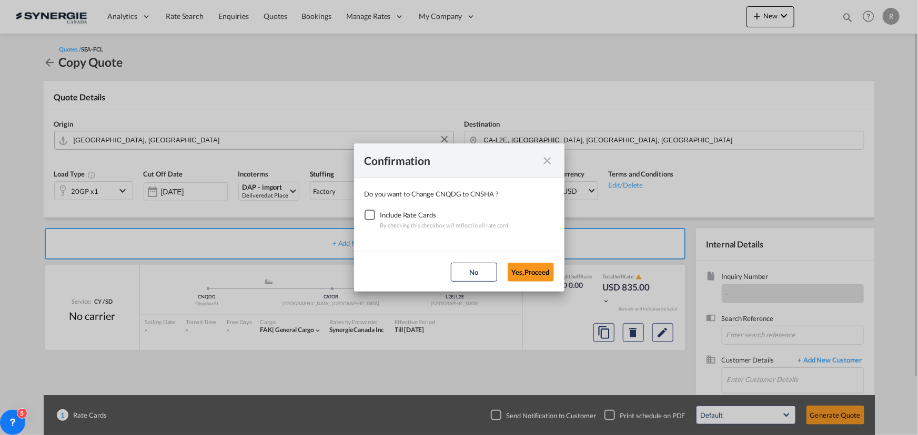
click at [372, 213] on div "Checkbox No Ink" at bounding box center [369, 215] width 11 height 11
click at [533, 278] on button "Yes,Proceed" at bounding box center [530, 272] width 46 height 19
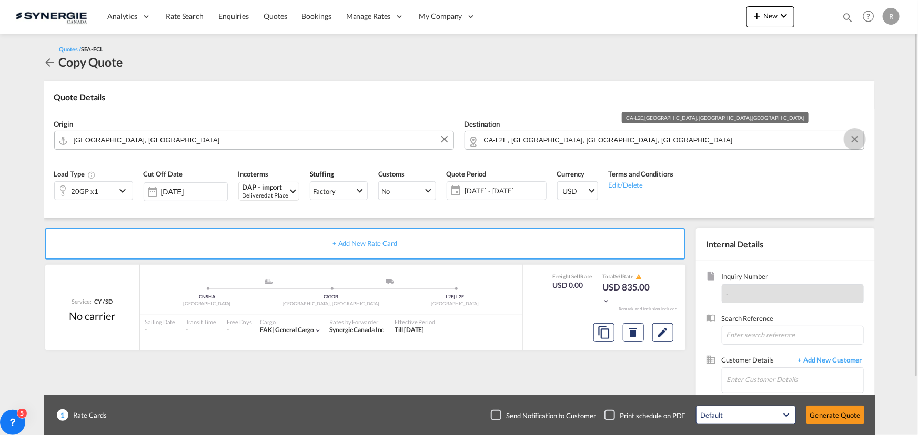
click at [857, 141] on button "Clear Input" at bounding box center [855, 139] width 16 height 16
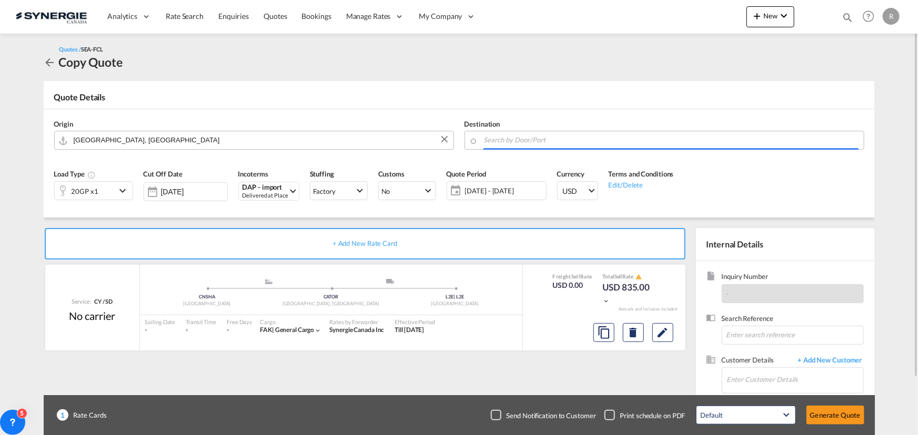
click at [758, 143] on input "Search by Door/Port" at bounding box center [671, 140] width 374 height 18
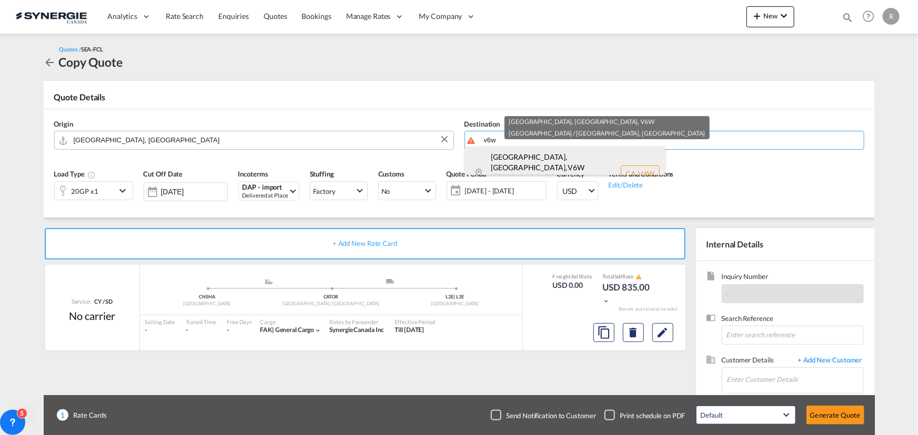
click at [502, 159] on div "Richmond, BC , V6W British Columbia ... Canada CA-V6W" at bounding box center [565, 174] width 200 height 54
type input "CA-V6W, Richmond, BC, British Columbia ..."
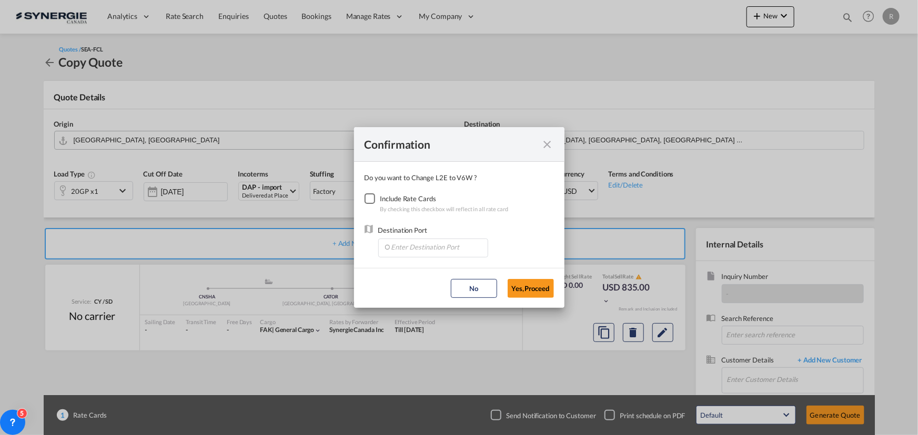
click at [372, 198] on div "Checkbox No Ink" at bounding box center [369, 199] width 11 height 11
click at [440, 248] on input "Enter Destination Port" at bounding box center [435, 247] width 104 height 16
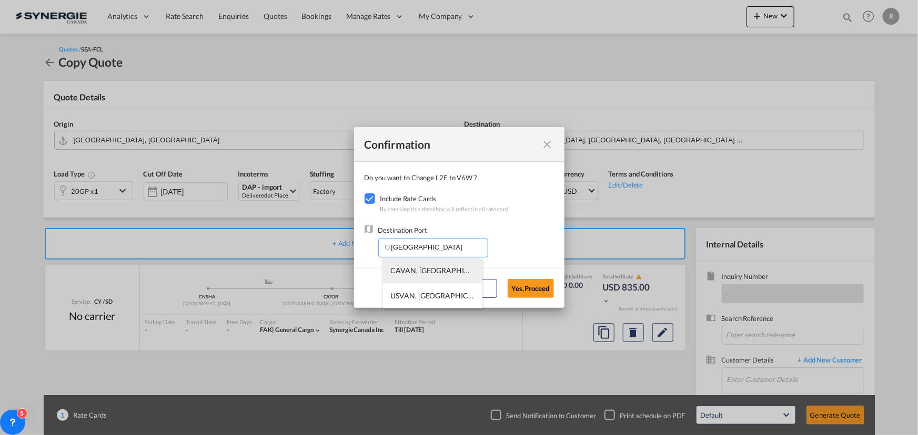
click at [418, 269] on span "CAVAN, Vancouver, BC, Canada, North America, Americas" at bounding box center [597, 270] width 412 height 9
type input "CAVAN, Vancouver, BC, Canada, North America, Americas"
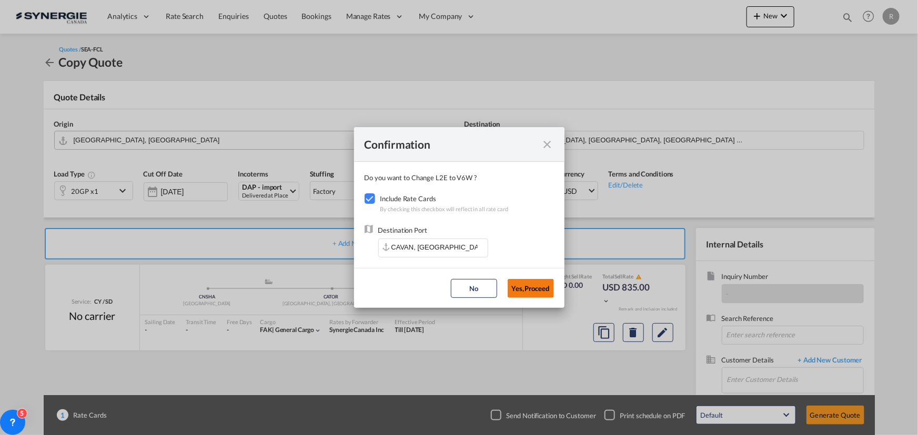
click at [543, 291] on button "Yes,Proceed" at bounding box center [530, 288] width 46 height 19
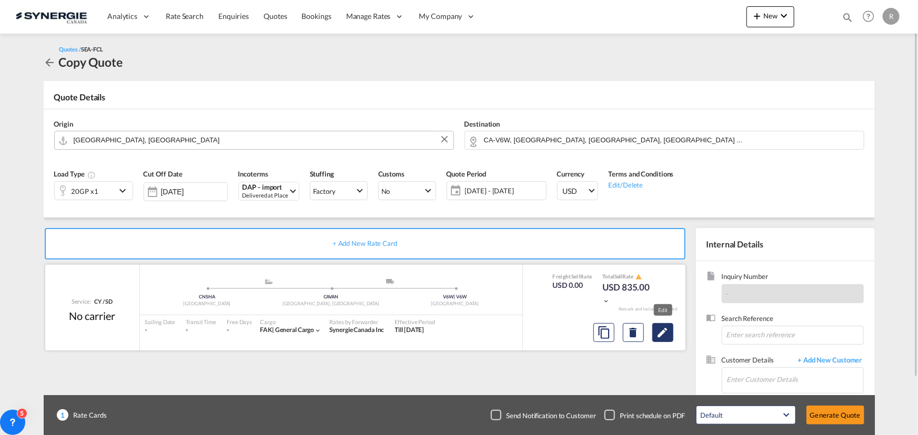
click at [662, 337] on md-icon "Edit" at bounding box center [662, 333] width 13 height 13
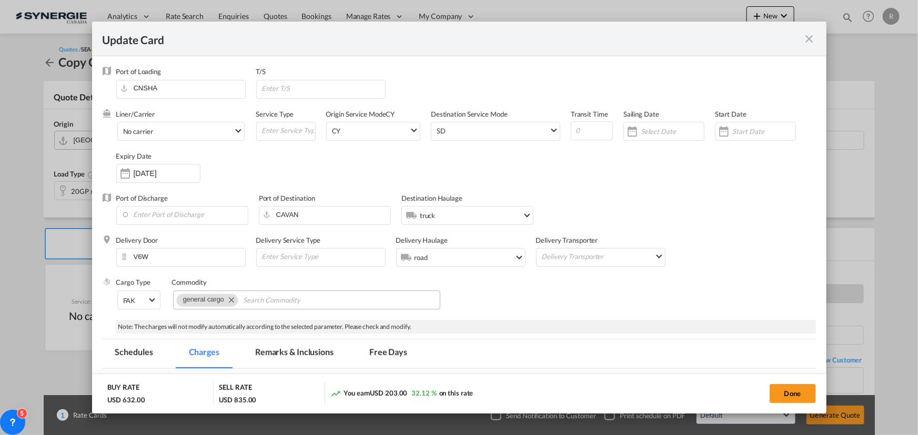
select select "per container"
select select "per B/L"
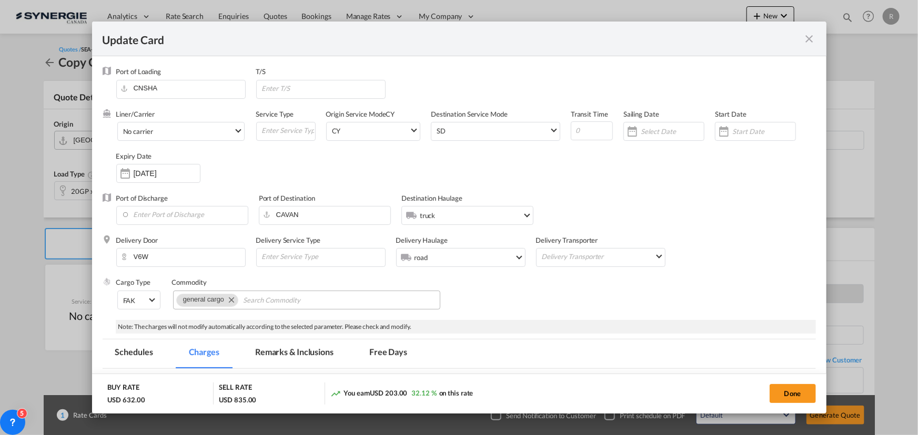
select select "per B/L"
select select "per container"
select select "per shipment"
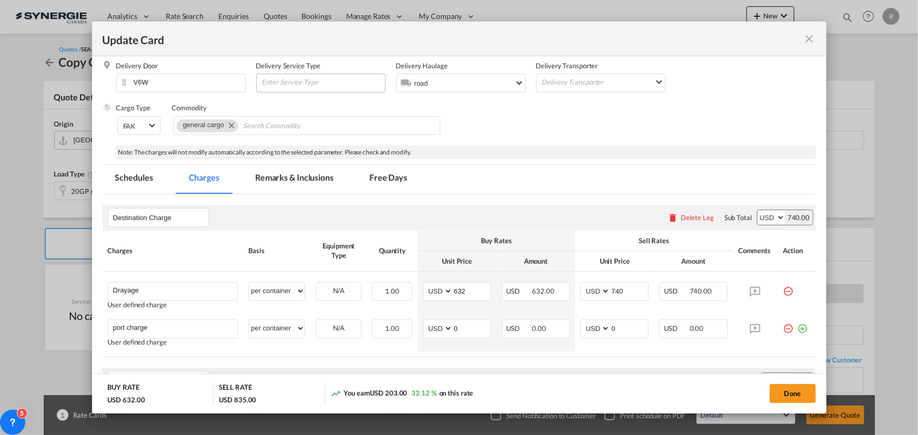
scroll to position [191, 0]
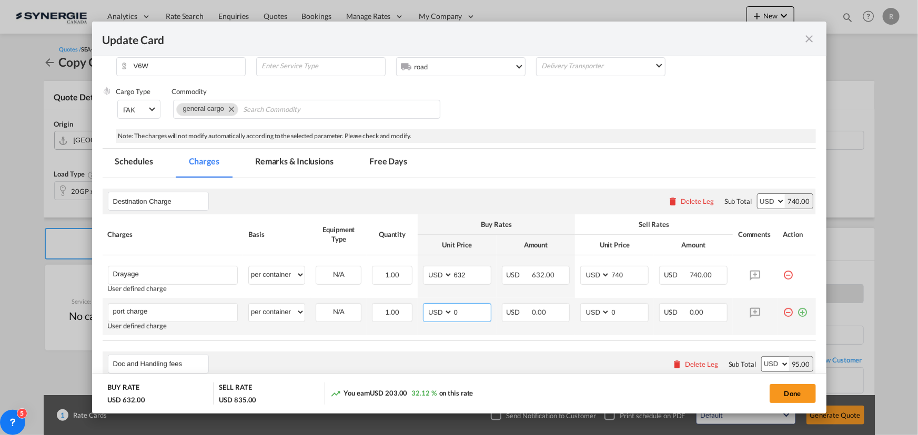
drag, startPoint x: 463, startPoint y: 311, endPoint x: 410, endPoint y: 302, distance: 53.3
click at [410, 302] on tr "port charge Please Enter User Defined Charges Cannot Be Published User defined …" at bounding box center [459, 316] width 713 height 37
type input "60"
type input "75"
drag, startPoint x: 464, startPoint y: 275, endPoint x: 372, endPoint y: 253, distance: 94.5
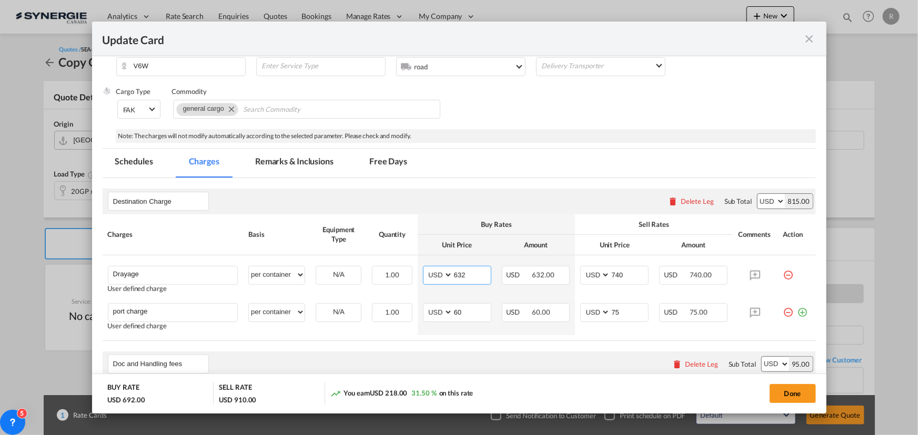
click at [372, 253] on table "Charges Basis Equipment Type Quantity Buy Rates Sell Rates Comments Action Unit…" at bounding box center [459, 278] width 713 height 127
type input "442"
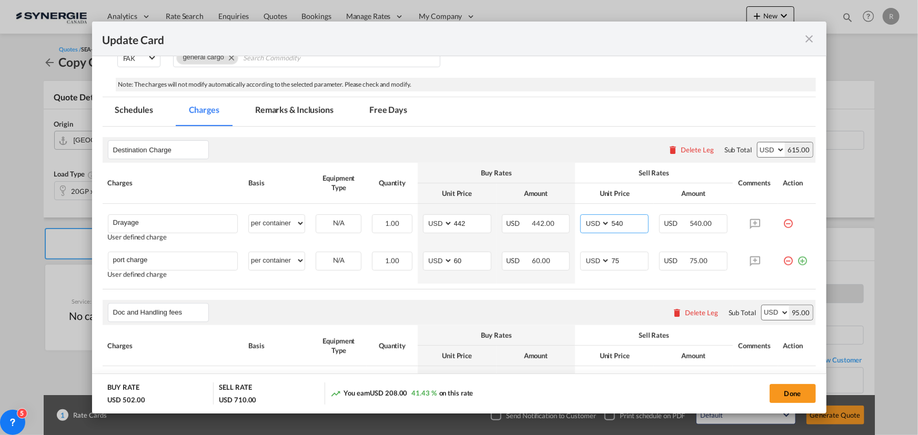
scroll to position [143, 0]
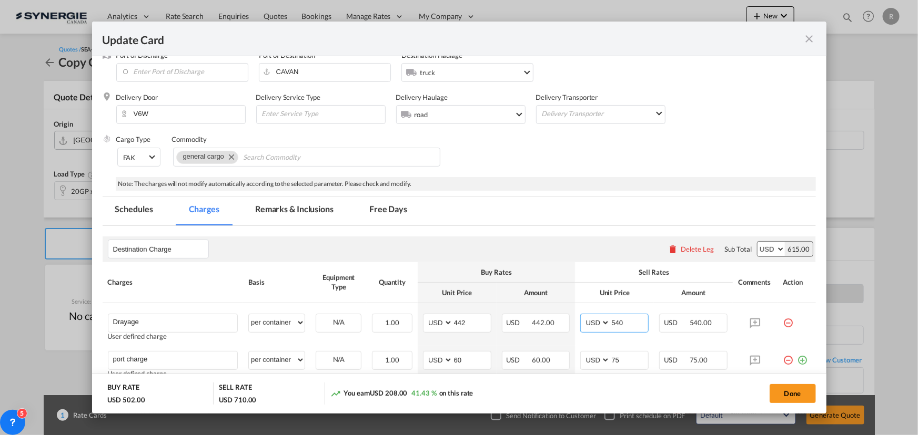
type input "540"
click at [286, 209] on md-tab-item "Remarks & Inclusions" at bounding box center [294, 211] width 104 height 29
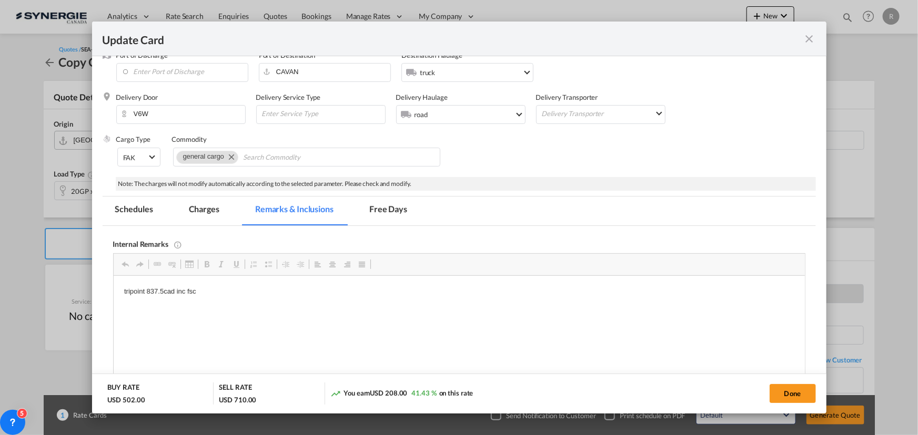
scroll to position [0, 0]
drag, startPoint x: 221, startPoint y: 563, endPoint x: 264, endPoint y: 297, distance: 270.0
drag, startPoint x: 118, startPoint y: 290, endPoint x: 289, endPoint y: 298, distance: 171.1
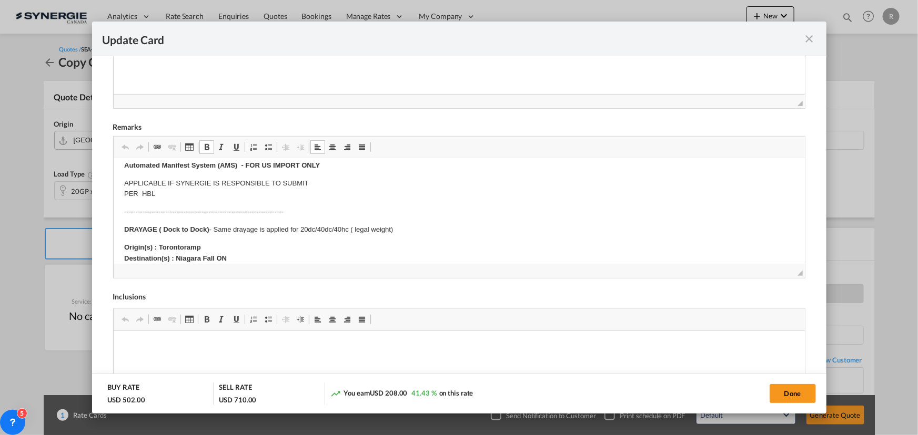
scroll to position [143, 0]
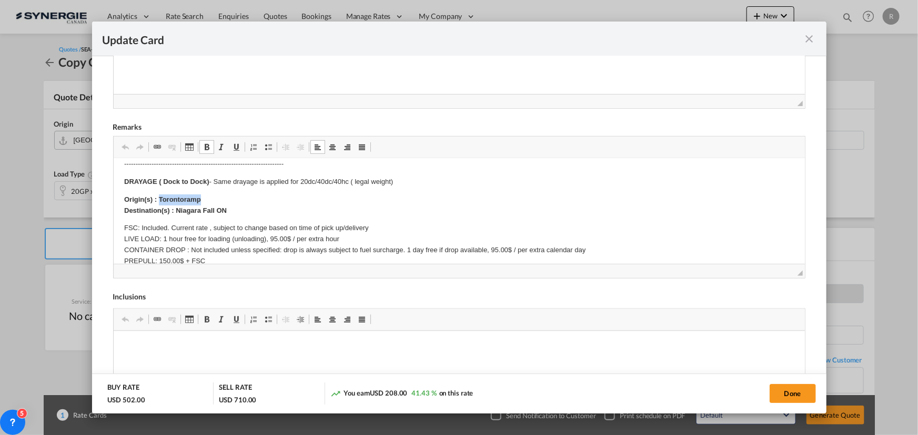
drag, startPoint x: 158, startPoint y: 199, endPoint x: 249, endPoint y: 199, distance: 90.4
click at [250, 202] on p "Origin(s) : Torontoramp Destination(s) : Niagara Fall ON" at bounding box center [459, 206] width 670 height 22
click at [190, 207] on body "E Manifest (ACI): Applicable if Synergie is responsible to submit Per E-manifes…" at bounding box center [459, 264] width 670 height 477
drag, startPoint x: 173, startPoint y: 208, endPoint x: 242, endPoint y: 214, distance: 69.7
click at [242, 214] on p "Origin(s) : Vancouver Destination(s) : Niagara Fall ON" at bounding box center [459, 206] width 670 height 22
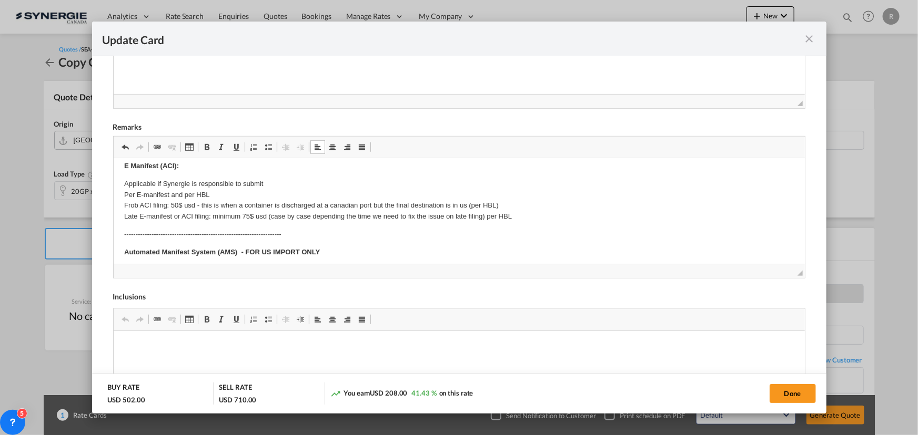
scroll to position [0, 0]
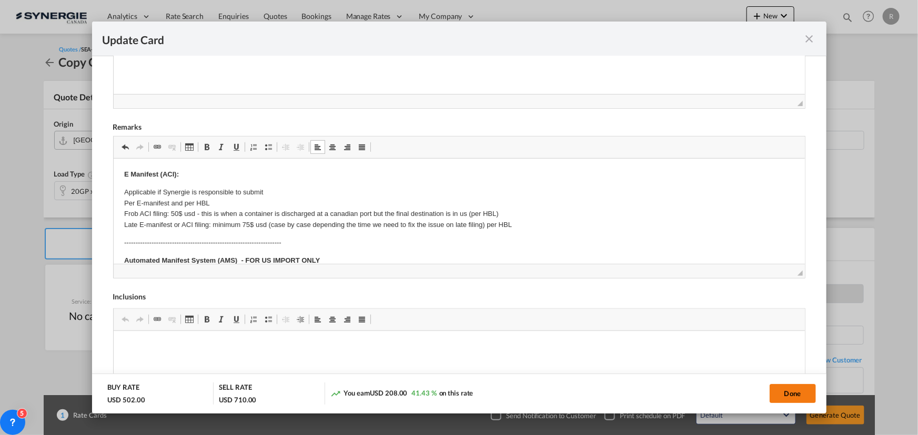
click at [799, 392] on button "Done" at bounding box center [792, 393] width 46 height 19
type input "29 Sep 2025"
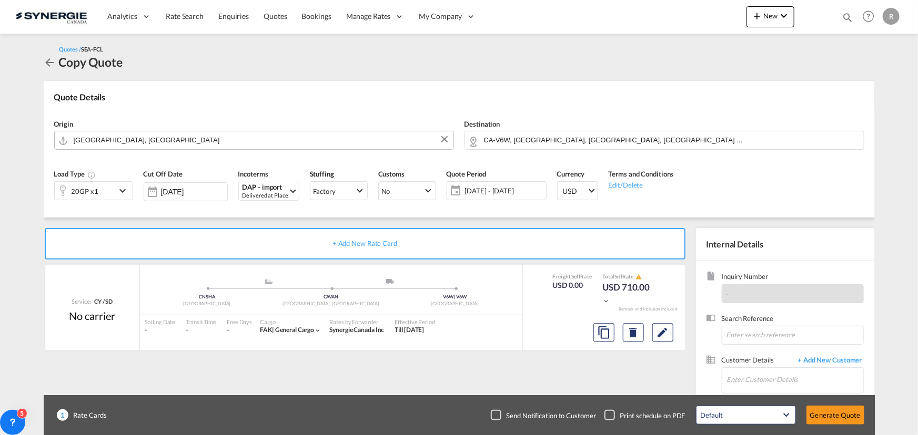
scroll to position [200, 0]
click at [771, 379] on input "Enter Customer Details" at bounding box center [795, 380] width 136 height 24
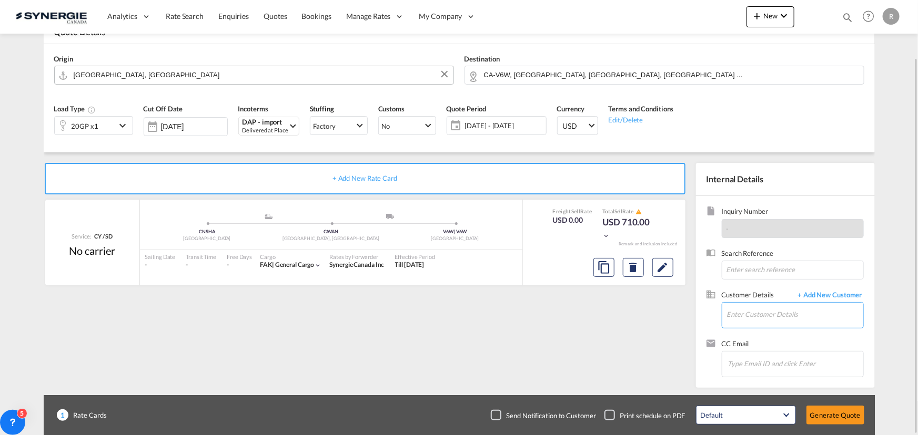
paste input "robert.ho@hgiltd.com"
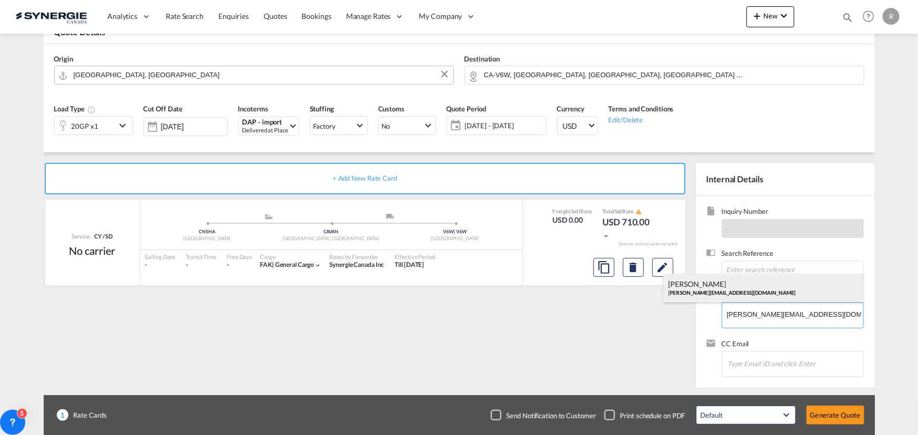
click at [667, 288] on div "Robert Ho robert.ho@hgiltd.com" at bounding box center [763, 288] width 200 height 28
type input "HG International Logistics Co., Ltd., Robert Ho, robert.ho@hgiltd.com"
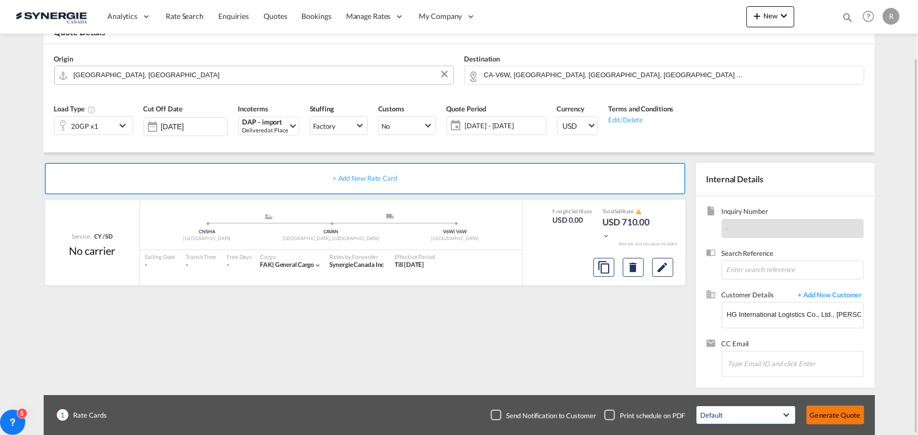
click at [846, 415] on button "Generate Quote" at bounding box center [835, 415] width 58 height 19
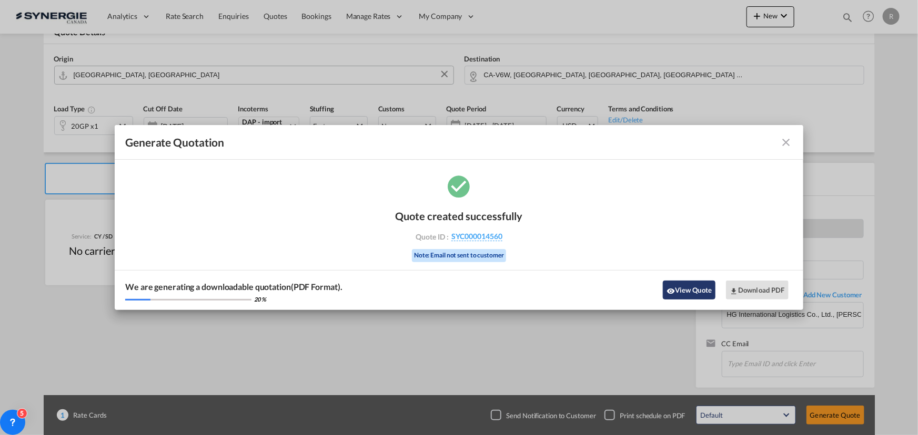
click at [697, 291] on button "View Quote" at bounding box center [689, 290] width 53 height 19
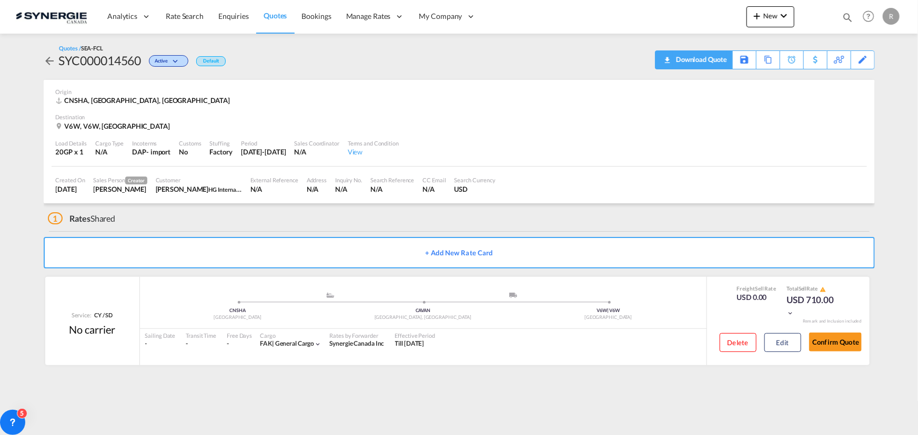
click at [715, 63] on div "Download Quote" at bounding box center [700, 59] width 54 height 17
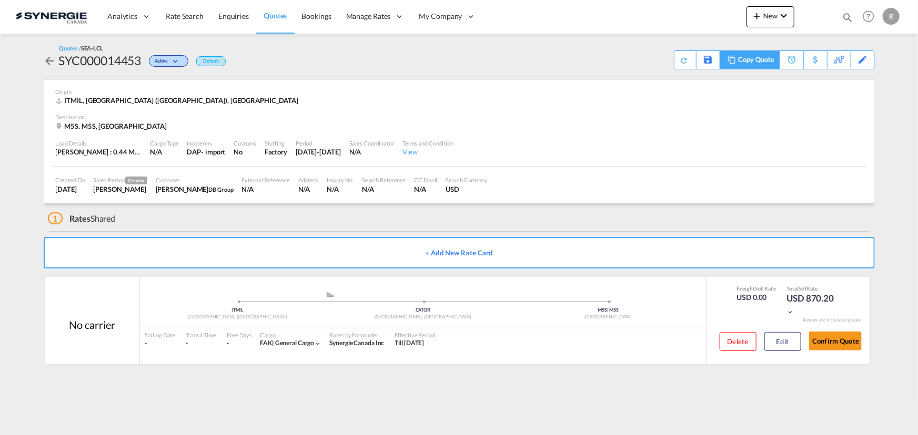
click at [743, 58] on div "Copy Quote" at bounding box center [756, 60] width 36 height 18
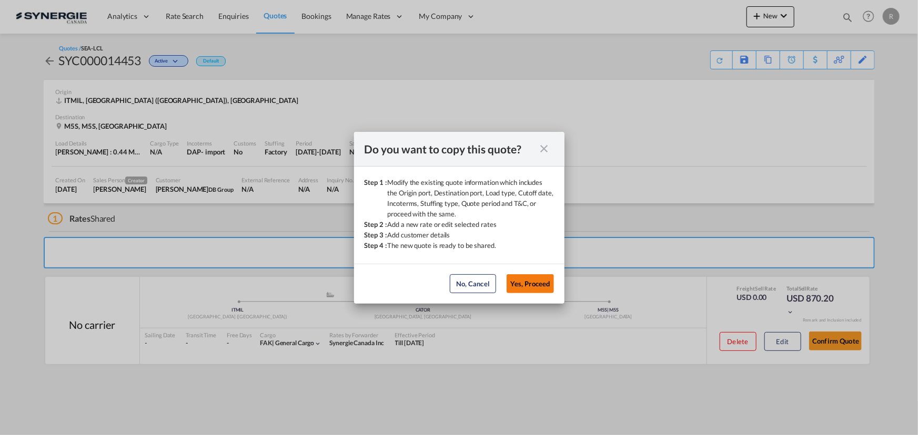
click at [524, 289] on button "Yes, Proceed" at bounding box center [529, 283] width 47 height 19
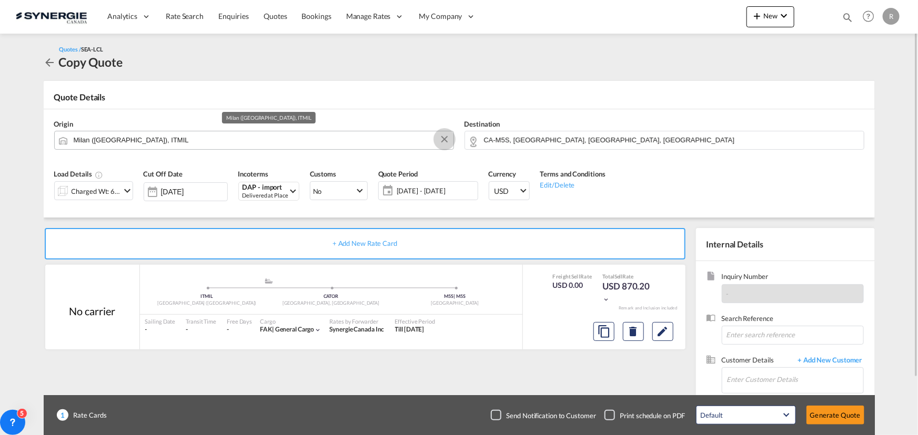
click at [444, 142] on button "Clear Input" at bounding box center [444, 139] width 16 height 16
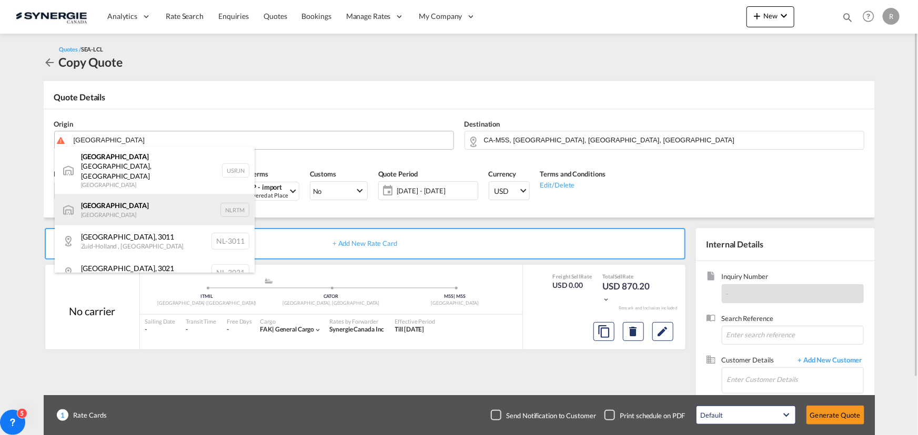
click at [117, 197] on div "[GEOGRAPHIC_DATA] [GEOGRAPHIC_DATA] NLRTM" at bounding box center [155, 210] width 200 height 32
type input "[GEOGRAPHIC_DATA], NLRTM"
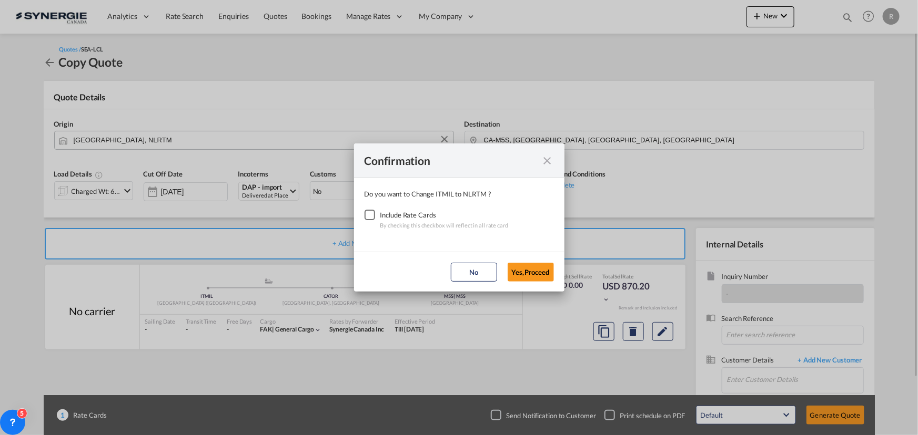
click at [367, 218] on div "Checkbox No Ink" at bounding box center [369, 215] width 11 height 11
click at [536, 277] on button "Yes,Proceed" at bounding box center [530, 272] width 46 height 19
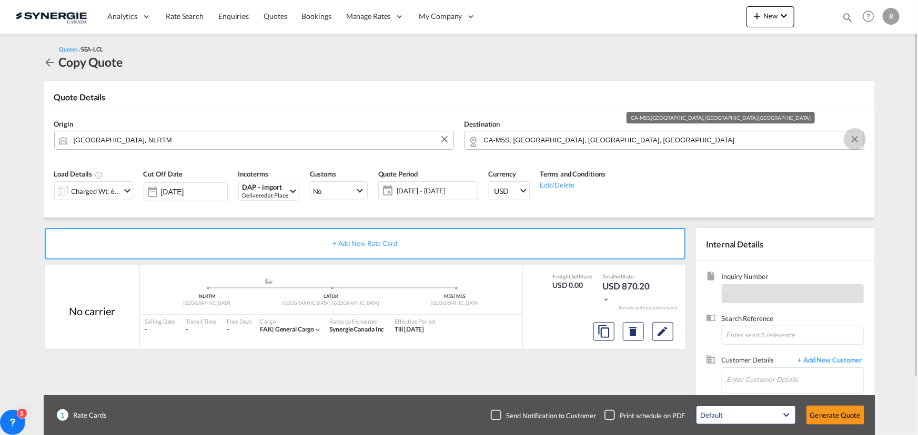
click at [852, 142] on button "Clear Input" at bounding box center [855, 139] width 16 height 16
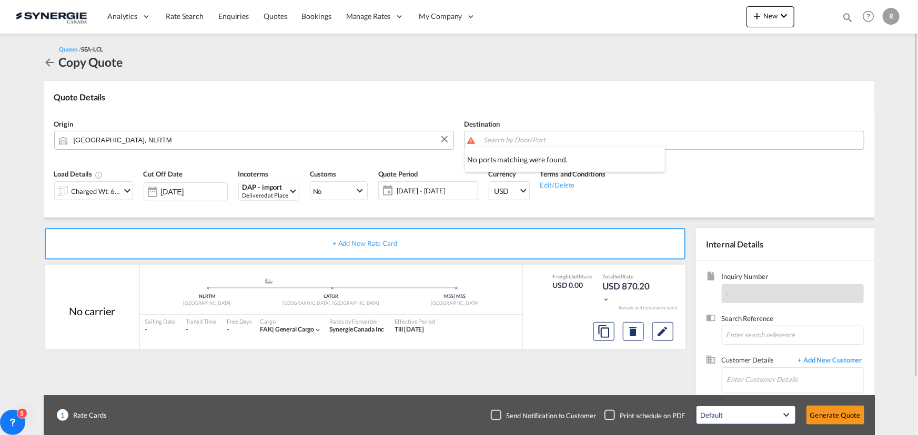
click at [771, 139] on body "Analytics Reports Dashboard Rate Search Enquiries Quotes Bookings" at bounding box center [459, 217] width 918 height 435
click at [509, 162] on div "Brampton, [GEOGRAPHIC_DATA] , L6T [GEOGRAPHIC_DATA] [GEOGRAPHIC_DATA] [GEOGRAPH…" at bounding box center [565, 174] width 200 height 54
type input "CA-L6T, [GEOGRAPHIC_DATA], [GEOGRAPHIC_DATA], [GEOGRAPHIC_DATA]"
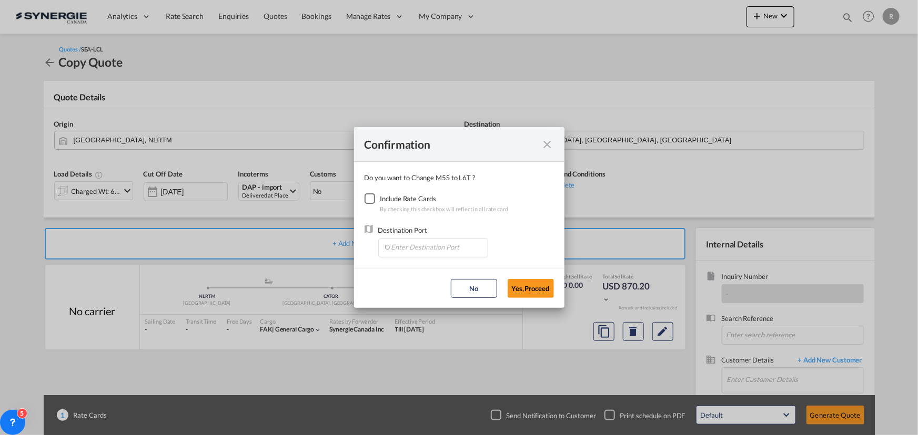
click at [368, 199] on div "Checkbox No Ink" at bounding box center [369, 199] width 11 height 11
click at [419, 243] on input "Enter Destination Port" at bounding box center [435, 247] width 104 height 16
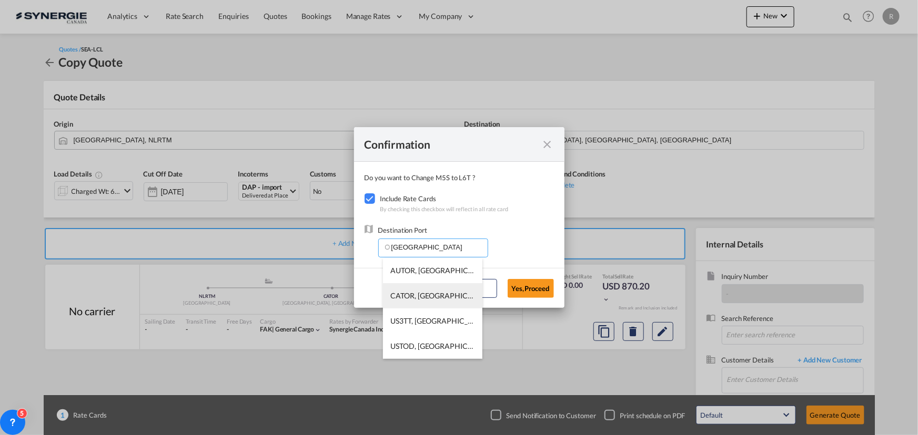
click at [415, 297] on span "CATOR, [GEOGRAPHIC_DATA], [GEOGRAPHIC_DATA], [GEOGRAPHIC_DATA], [GEOGRAPHIC_DAT…" at bounding box center [596, 295] width 411 height 9
type input "CATOR, [GEOGRAPHIC_DATA], [GEOGRAPHIC_DATA], [GEOGRAPHIC_DATA], [GEOGRAPHIC_DAT…"
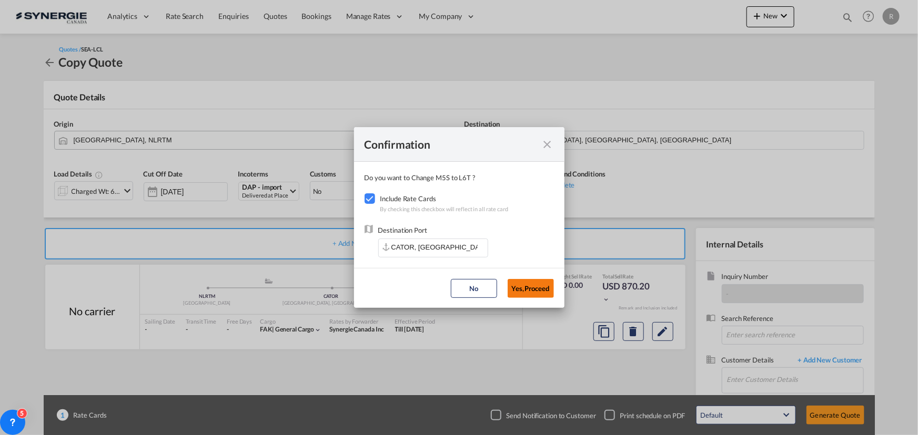
click at [532, 289] on button "Yes,Proceed" at bounding box center [530, 288] width 46 height 19
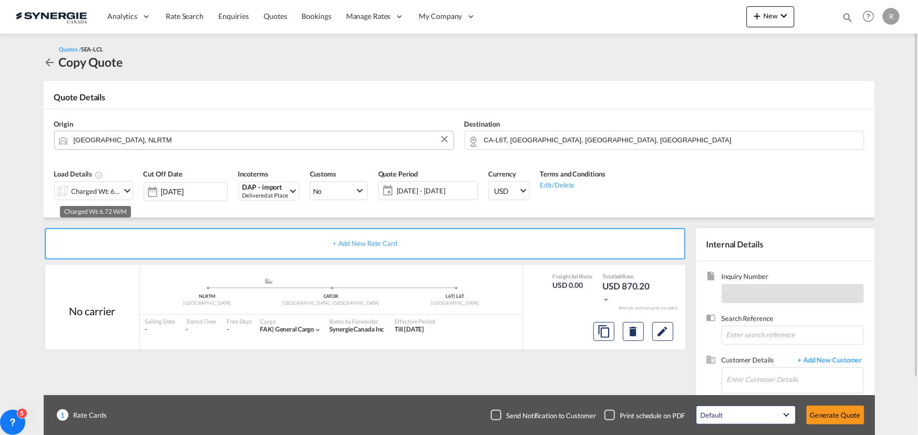
click at [106, 193] on div "Charged Wt: 6.72 W/M" at bounding box center [96, 191] width 49 height 15
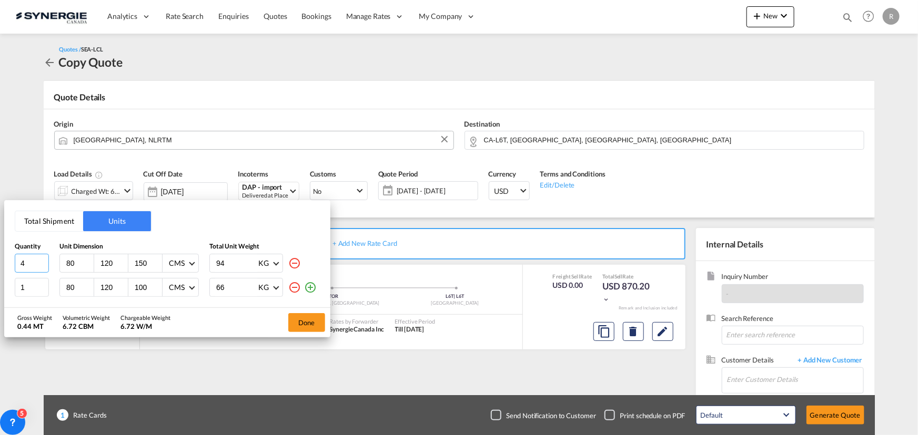
drag, startPoint x: 30, startPoint y: 262, endPoint x: -25, endPoint y: 255, distance: 56.2
click at [0, 255] on html "Analytics Reports Dashboard Rate Search Enquiries Quotes" at bounding box center [459, 217] width 918 height 435
type input "7"
type input "120"
type input "102"
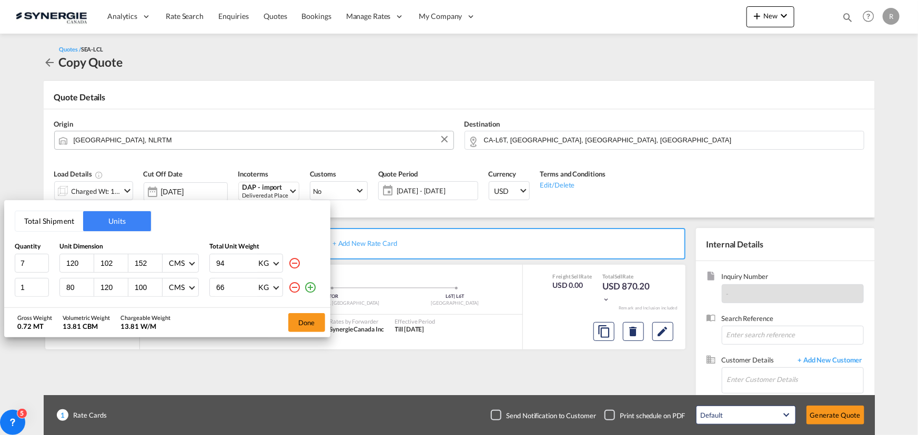
type input "152"
type input "200"
click at [299, 289] on md-icon "icon-minus-circle-outline" at bounding box center [294, 287] width 13 height 13
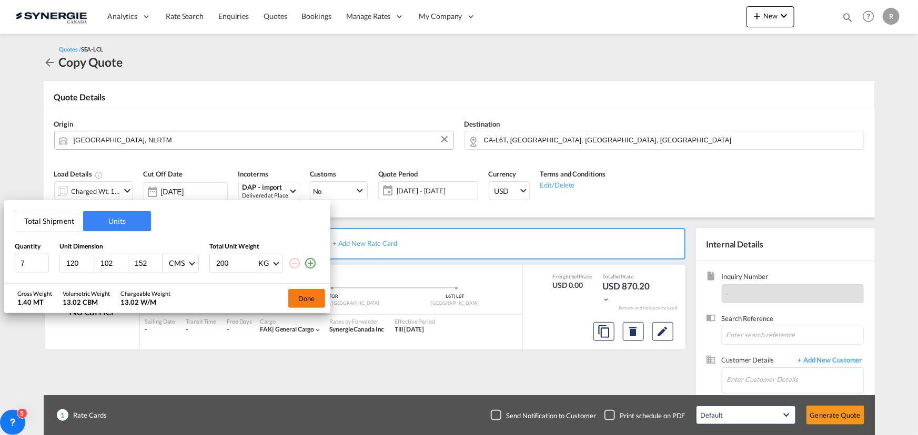
click at [309, 297] on button "Done" at bounding box center [306, 298] width 37 height 19
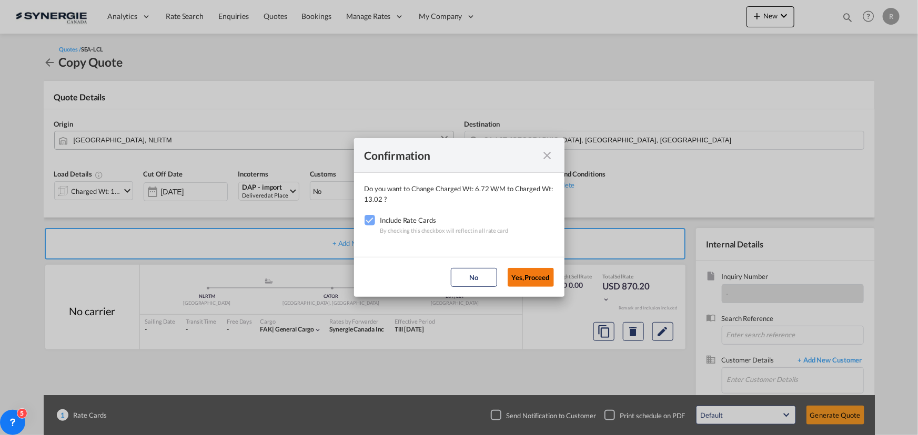
click at [539, 279] on button "Yes,Proceed" at bounding box center [530, 277] width 46 height 19
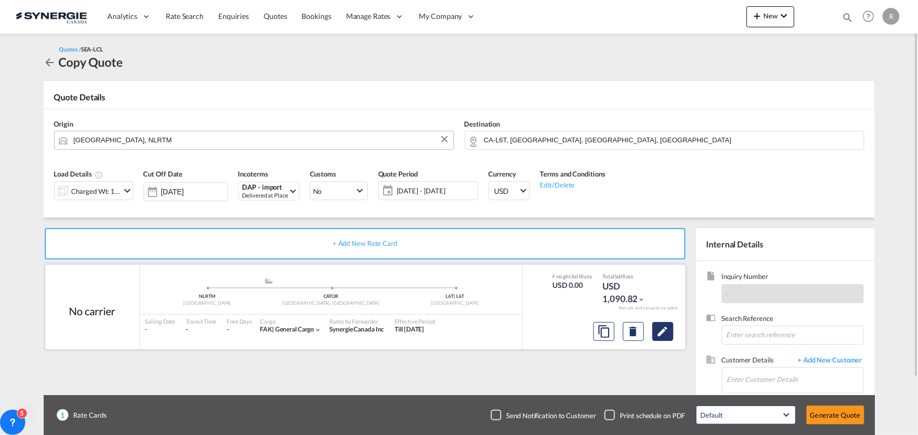
click at [663, 332] on md-icon "Edit" at bounding box center [662, 332] width 13 height 13
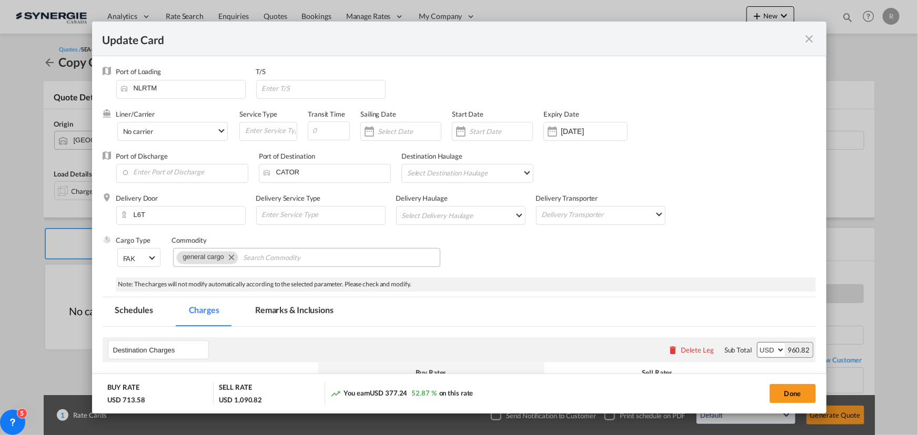
select select "flat"
select select "per_shipment"
select select "per_w/m"
select select "per_shipment"
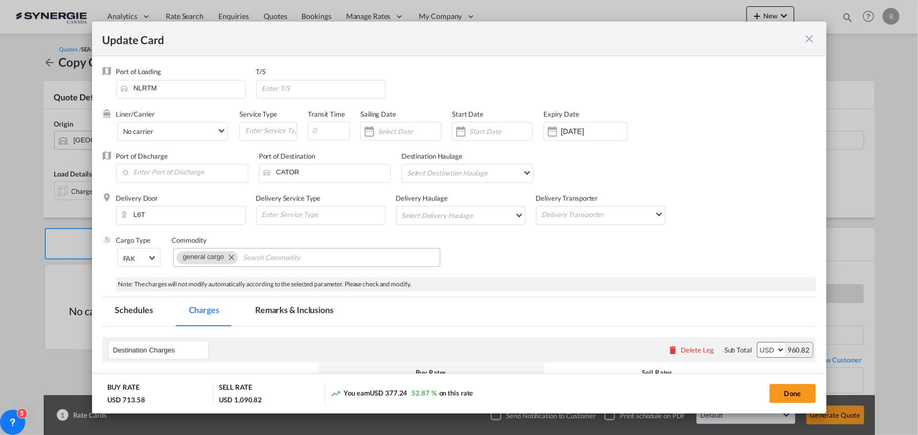
select select "per_bl"
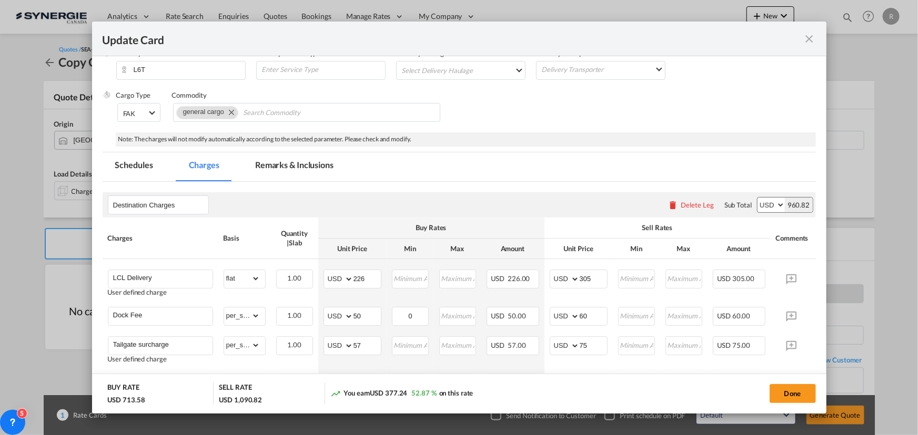
scroll to position [143, 0]
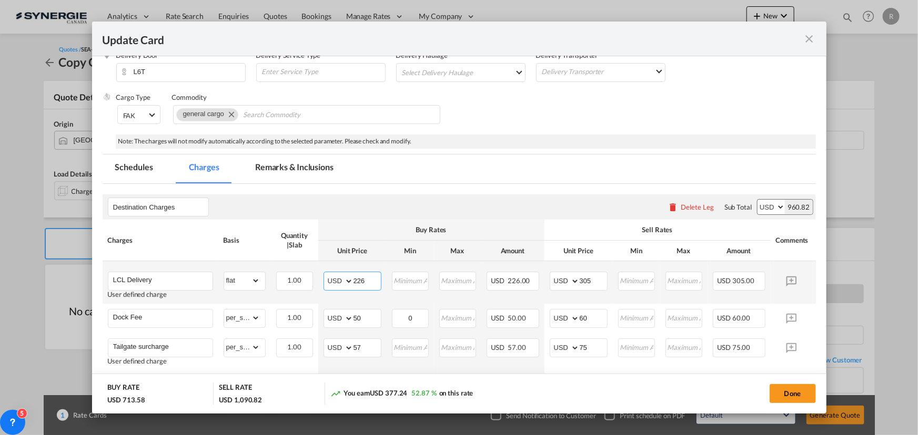
drag, startPoint x: 375, startPoint y: 281, endPoint x: 319, endPoint y: 273, distance: 56.3
click at [319, 273] on td "AED AFN ALL AMD ANG AOA ARS AUD AWG AZN BAM BBD BDT BGN BHD BIF BMD BND [PERSON…" at bounding box center [352, 282] width 68 height 43
type input "128"
drag, startPoint x: 594, startPoint y: 279, endPoint x: 543, endPoint y: 269, distance: 51.9
click at [543, 269] on tr "LCL Delivery User defined charge Please Enter Already Exists gross_weight volum…" at bounding box center [475, 282] width 745 height 43
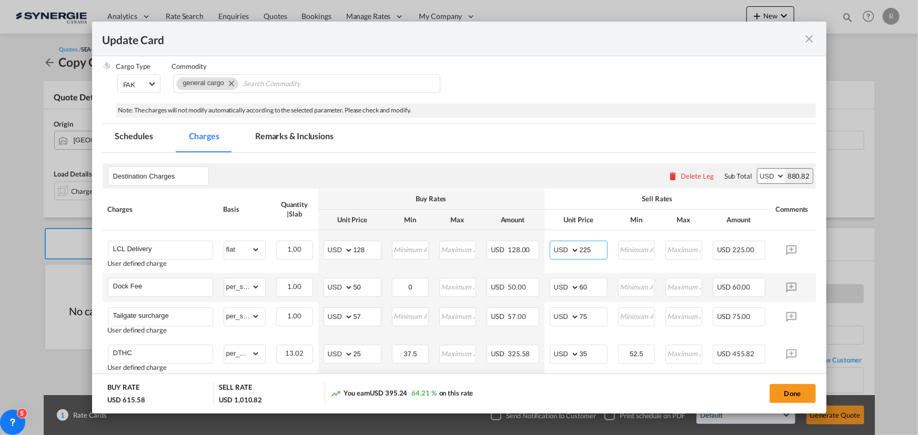
scroll to position [191, 0]
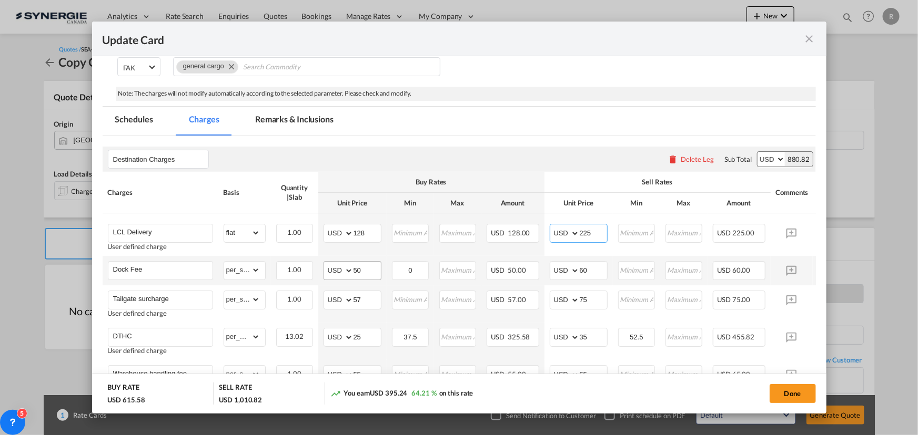
type input "225"
drag, startPoint x: 370, startPoint y: 268, endPoint x: 312, endPoint y: 266, distance: 57.4
click at [312, 266] on tr "Dock Fee Please Enter Already Exists gross_weight volumetric_weight per_shipmen…" at bounding box center [475, 270] width 745 height 29
type input "60"
drag, startPoint x: 589, startPoint y: 268, endPoint x: 545, endPoint y: 262, distance: 44.5
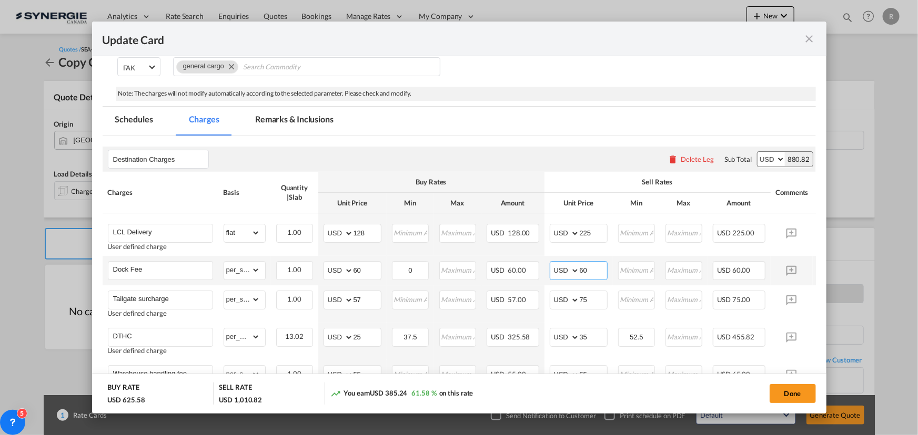
click at [545, 262] on td "AED AFN ALL AMD ANG AOA ARS AUD AWG AZN BAM BBD BDT BGN BHD BIF BMD BND [PERSON…" at bounding box center [578, 270] width 68 height 29
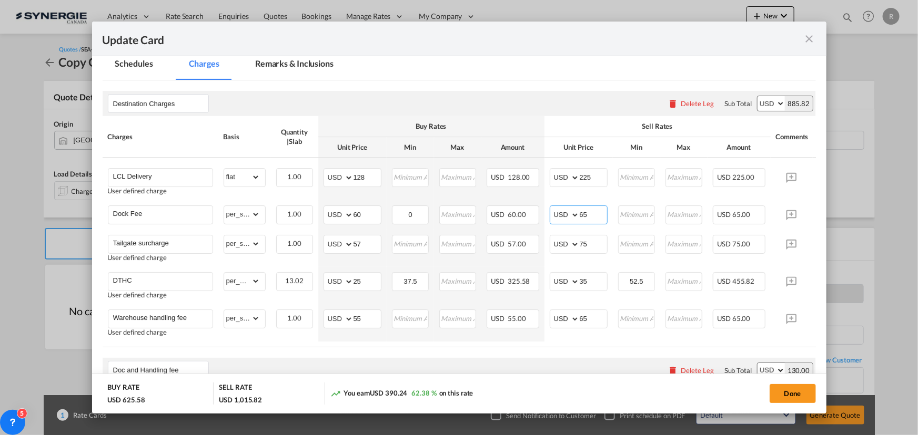
scroll to position [287, 0]
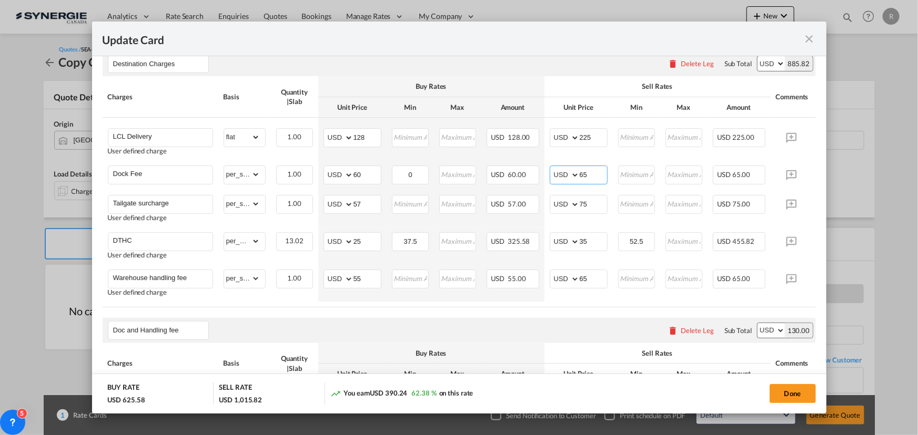
type input "65"
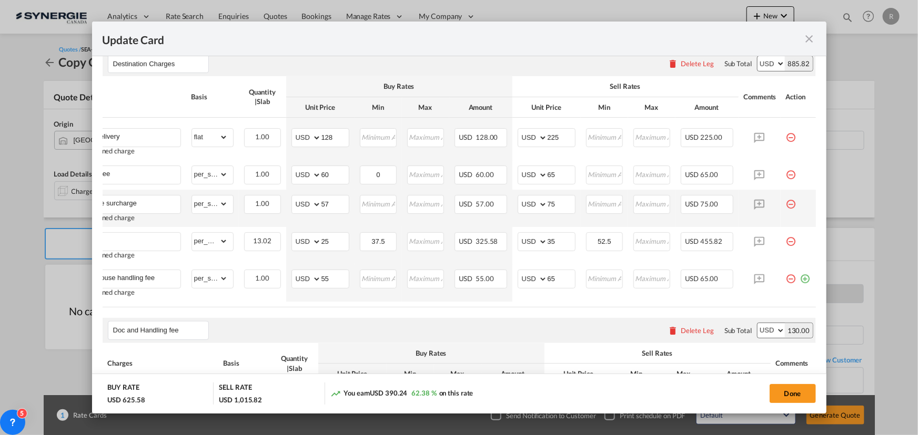
click at [786, 206] on md-icon "icon-minus-circle-outline red-400-fg pt-7" at bounding box center [791, 200] width 11 height 11
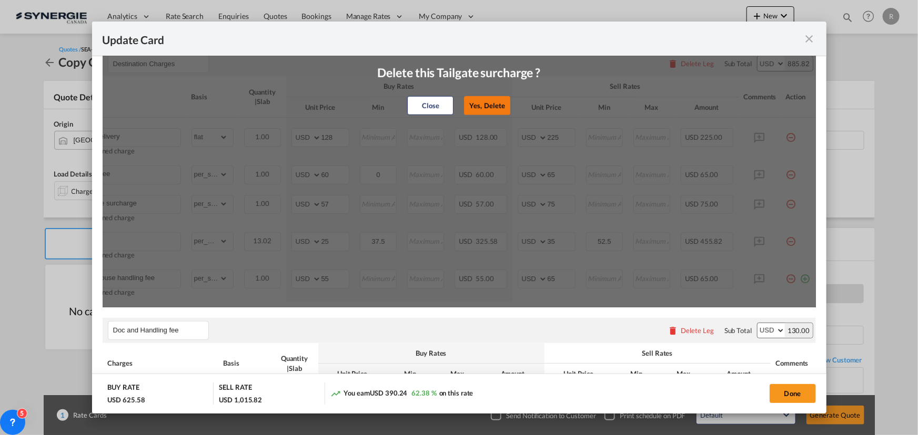
click at [478, 100] on button "Yes, Delete" at bounding box center [487, 105] width 46 height 19
type input "DTHC"
select select "per_w/m"
type input "25"
type input "37.5"
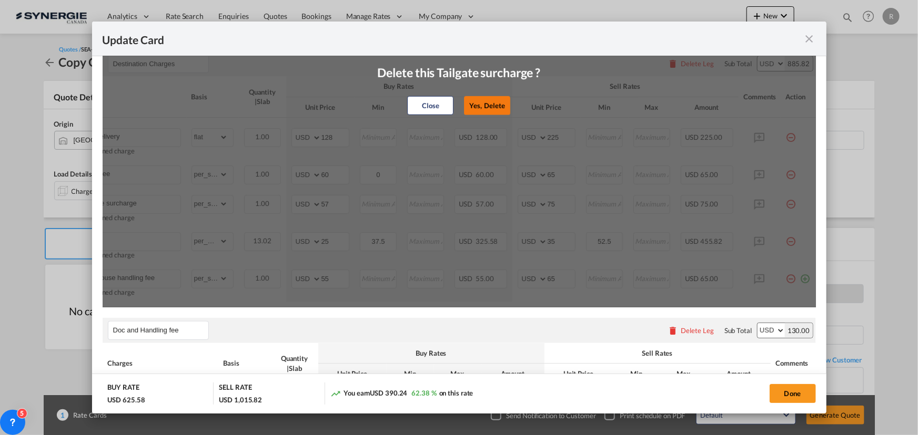
type input "35"
type input "52.5"
type input "Warehouse handling fee"
select select "per_shipment"
type input "55"
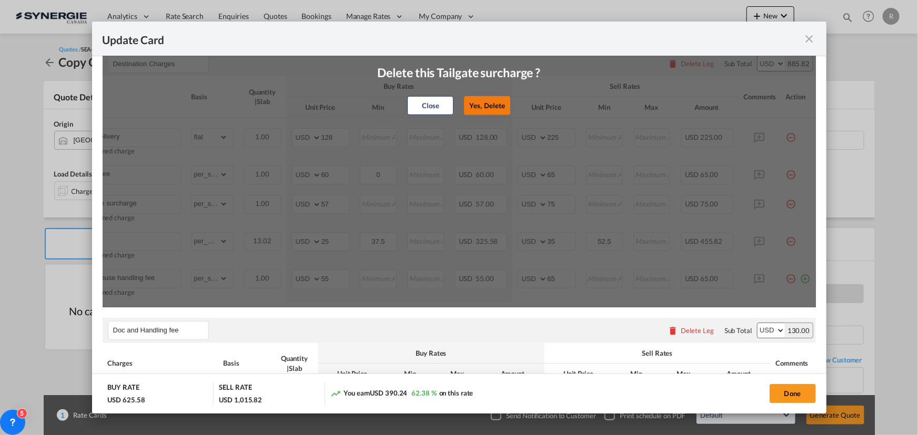
type input "65"
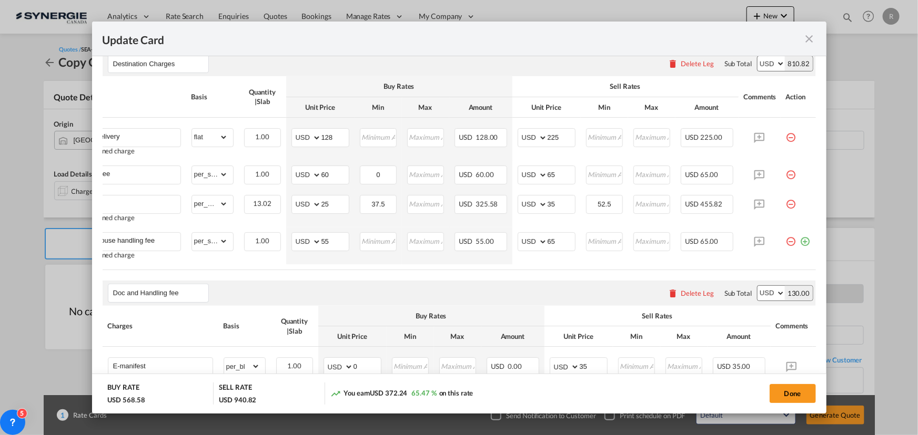
scroll to position [0, 0]
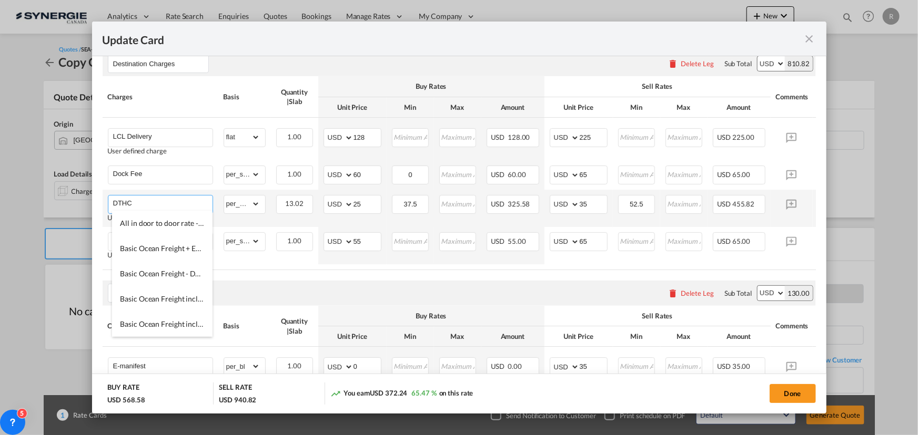
click at [174, 201] on input "DTHC" at bounding box center [162, 204] width 99 height 16
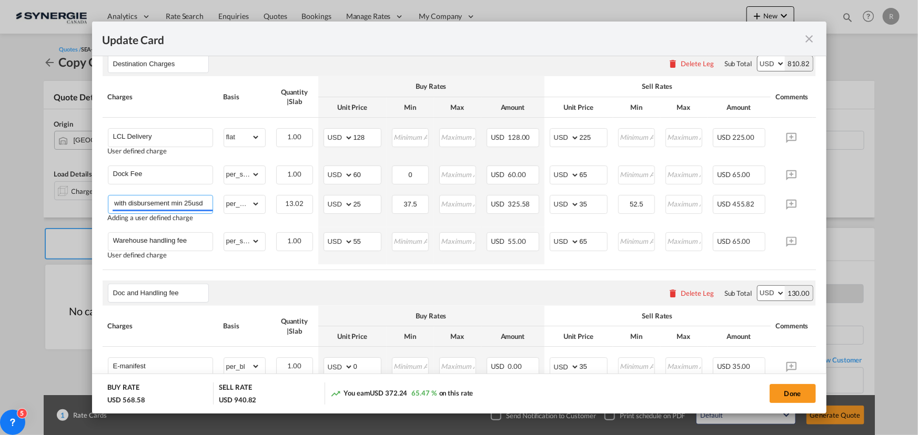
scroll to position [0, 48]
type input "DTHC ( at cost with disbursement min 25usd)"
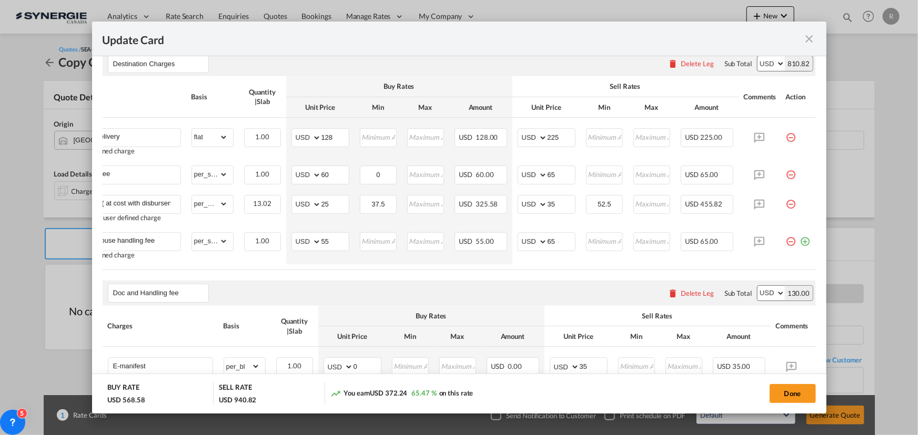
scroll to position [0, 39]
click at [786, 241] on md-icon "icon-minus-circle-outline red-400-fg pt-7" at bounding box center [791, 237] width 11 height 11
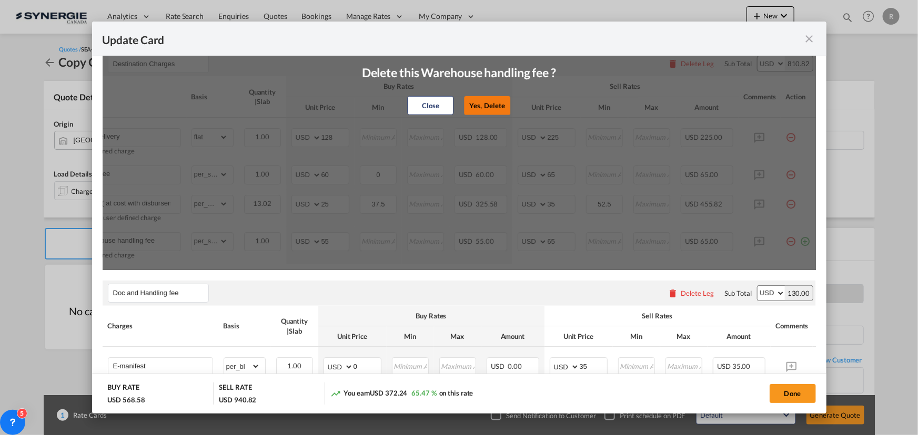
click at [477, 101] on button "Yes, Delete" at bounding box center [487, 105] width 46 height 19
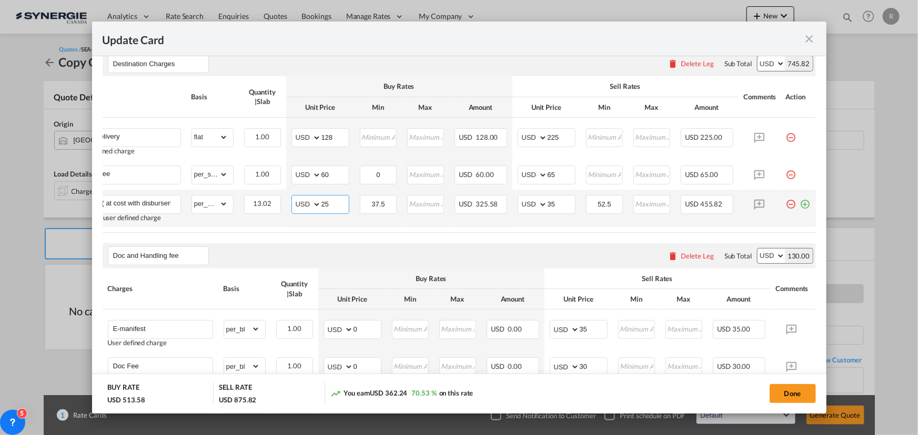
drag, startPoint x: 324, startPoint y: 201, endPoint x: 305, endPoint y: 200, distance: 19.5
click at [305, 200] on md-input-container "AED AFN ALL AMD ANG AOA ARS AUD AWG AZN BAM BBD BDT BGN BHD BIF BMD BND [PERSON…" at bounding box center [320, 204] width 58 height 19
type input "0"
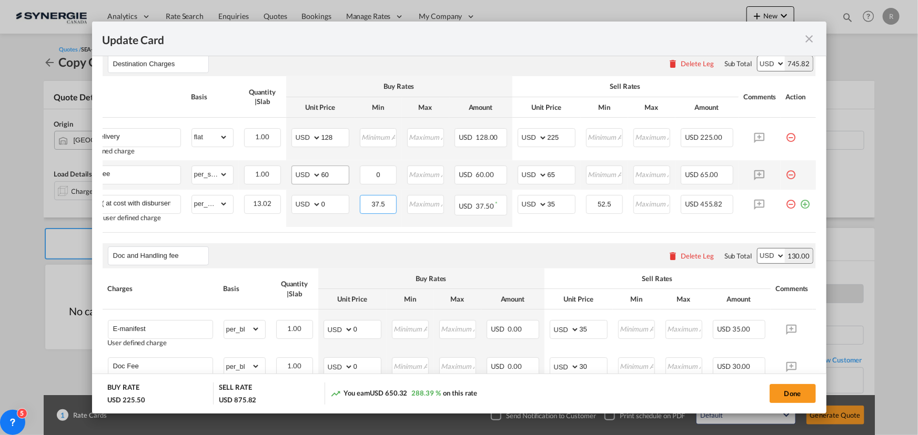
drag, startPoint x: 383, startPoint y: 201, endPoint x: 320, endPoint y: 181, distance: 65.7
click at [326, 188] on tbody "LCL Delivery User defined charge Please Enter Already Exists gross_weight volum…" at bounding box center [442, 172] width 745 height 109
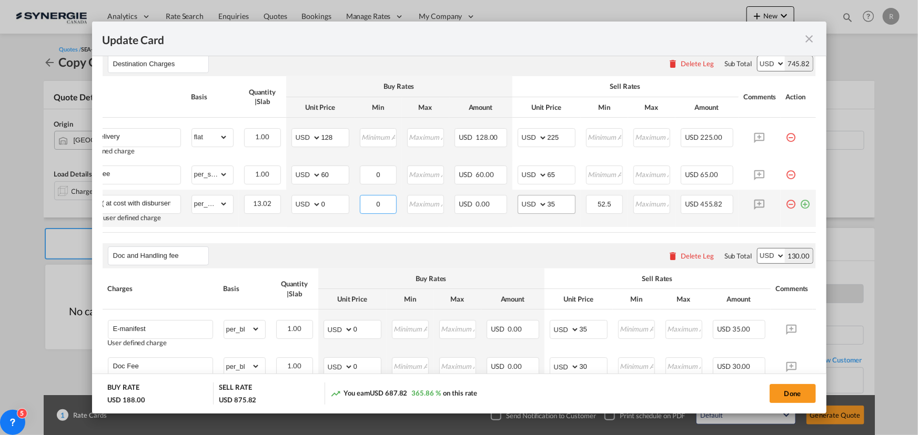
type input "0"
drag, startPoint x: 561, startPoint y: 205, endPoint x: 496, endPoint y: 179, distance: 69.8
click at [512, 194] on td "AED AFN ALL AMD ANG AOA ARS AUD AWG AZN BAM BBD BDT BGN BHD BIF BMD BND [PERSON…" at bounding box center [546, 208] width 68 height 37
type input "0"
drag, startPoint x: 608, startPoint y: 200, endPoint x: 536, endPoint y: 191, distance: 72.6
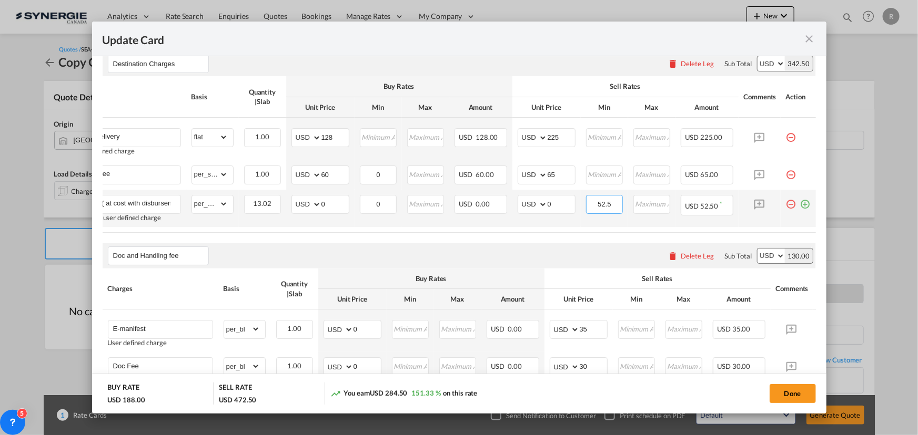
click at [537, 191] on tr "DTHC ( at cost with disbursement min 25usd) Adding a user defined charge Please…" at bounding box center [442, 208] width 745 height 37
type input "0"
click at [212, 207] on select "gross_weight volumetric_weight per_shipment per_bl per_km per_hawb per_kg flat …" at bounding box center [210, 204] width 36 height 17
select select "per_shipment"
click at [192, 196] on select "gross_weight volumetric_weight per_shipment per_bl per_km per_hawb per_kg flat …" at bounding box center [210, 204] width 36 height 17
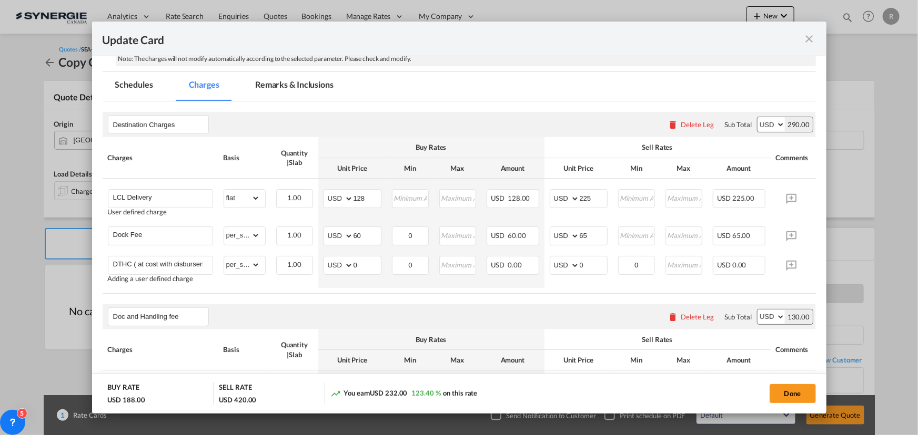
scroll to position [239, 0]
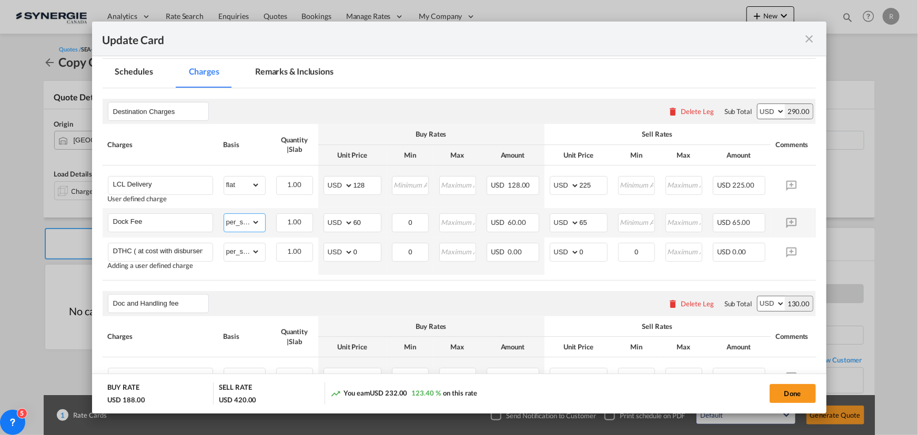
click at [258, 226] on select "gross_weight volumetric_weight per_shipment per_bl per_km per_hawb per_kg flat …" at bounding box center [242, 222] width 36 height 17
select select "per_cbm"
click at [224, 214] on select "gross_weight volumetric_weight per_shipment per_bl per_km per_hawb per_kg flat …" at bounding box center [242, 222] width 36 height 17
drag, startPoint x: 370, startPoint y: 220, endPoint x: 323, endPoint y: 213, distance: 47.3
click at [324, 213] on md-input-container "AED AFN ALL AMD ANG AOA ARS AUD AWG AZN BAM BBD BDT BGN BHD BIF BMD BND [PERSON…" at bounding box center [352, 222] width 58 height 19
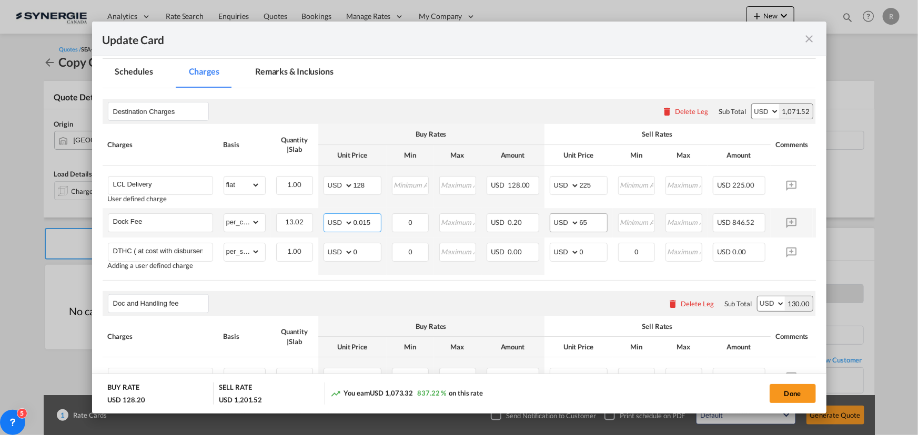
type input "0.015"
drag, startPoint x: 590, startPoint y: 221, endPoint x: 542, endPoint y: 216, distance: 48.7
click at [542, 216] on tr "Dock Fee Please Enter Already Exists gross_weight volumetric_weight per_shipmen…" at bounding box center [475, 222] width 745 height 29
type input "0."
drag, startPoint x: 421, startPoint y: 221, endPoint x: 406, endPoint y: 220, distance: 14.2
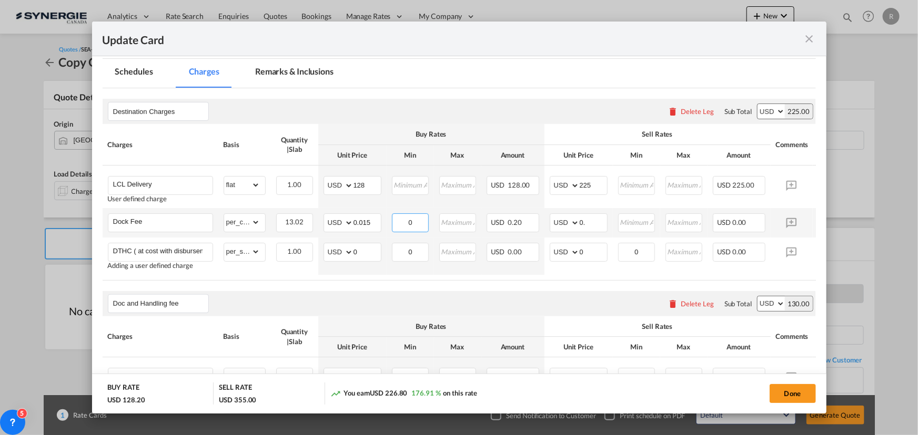
click at [406, 220] on input "0" at bounding box center [410, 222] width 35 height 16
click at [251, 222] on select "gross_weight volumetric_weight per_shipment per_bl per_km per_hawb per_kg flat …" at bounding box center [242, 222] width 36 height 17
select select "per_shipment"
click at [224, 214] on select "gross_weight volumetric_weight per_shipment per_bl per_km per_hawb per_kg flat …" at bounding box center [242, 222] width 36 height 17
drag, startPoint x: 376, startPoint y: 221, endPoint x: 335, endPoint y: 218, distance: 41.2
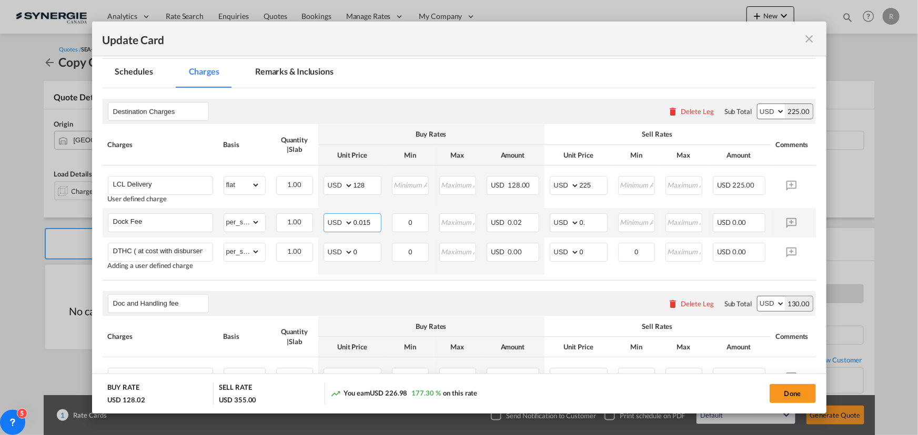
click at [335, 218] on md-input-container "AED AFN ALL AMD ANG AOA ARS AUD AWG AZN BAM BBD BDT BGN BHD BIF BMD BND [PERSON…" at bounding box center [352, 222] width 58 height 19
type input "60"
drag, startPoint x: 599, startPoint y: 221, endPoint x: 537, endPoint y: 210, distance: 63.5
click at [537, 210] on tr "Dock Fee Please Enter Already Exists gross_weight volumetric_weight per_shipmen…" at bounding box center [475, 222] width 745 height 29
type input "75"
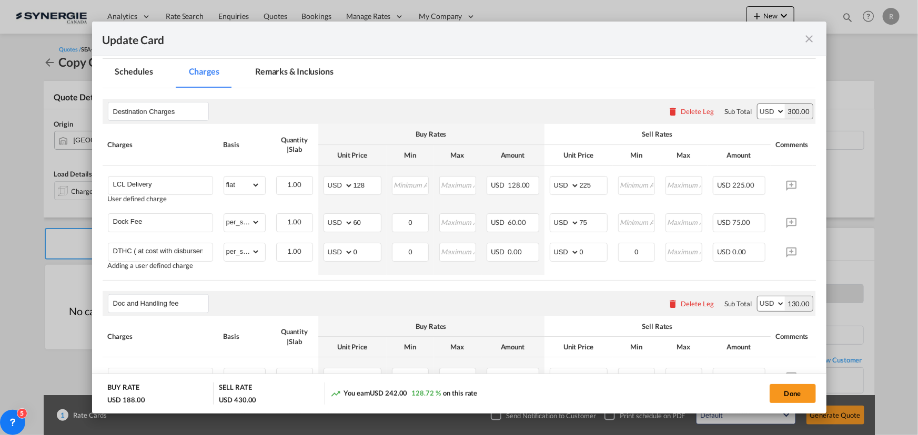
click at [494, 278] on table "Charges Basis Quantity | Slab Buy Rates Sell Rates Comments Action Unit Price M…" at bounding box center [475, 202] width 745 height 156
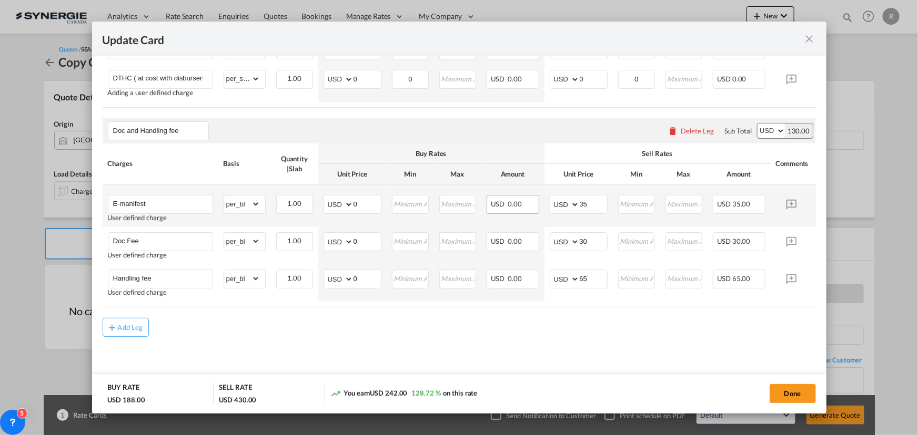
scroll to position [416, 0]
drag, startPoint x: 595, startPoint y: 204, endPoint x: 507, endPoint y: 171, distance: 93.9
click at [541, 196] on tr "E-manifest User defined charge Please Enter Already Exists gross_weight volumet…" at bounding box center [475, 206] width 745 height 43
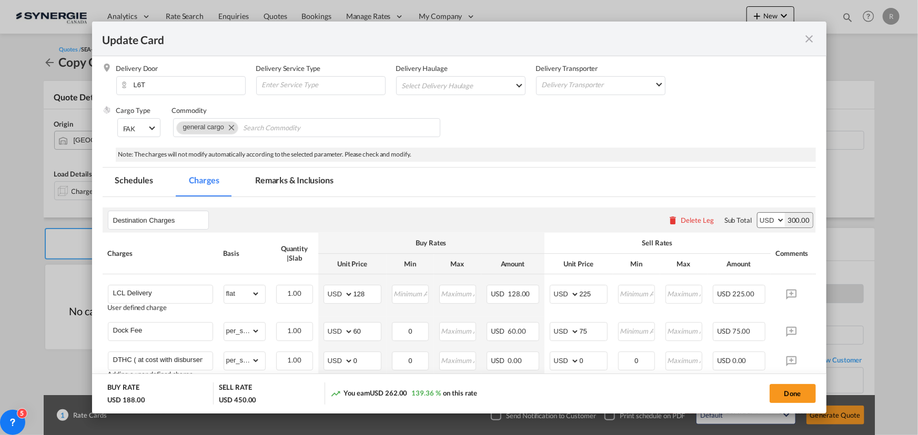
scroll to position [129, 0]
type input "55"
click at [281, 181] on md-tab-item "Remarks & Inclusions" at bounding box center [294, 182] width 104 height 29
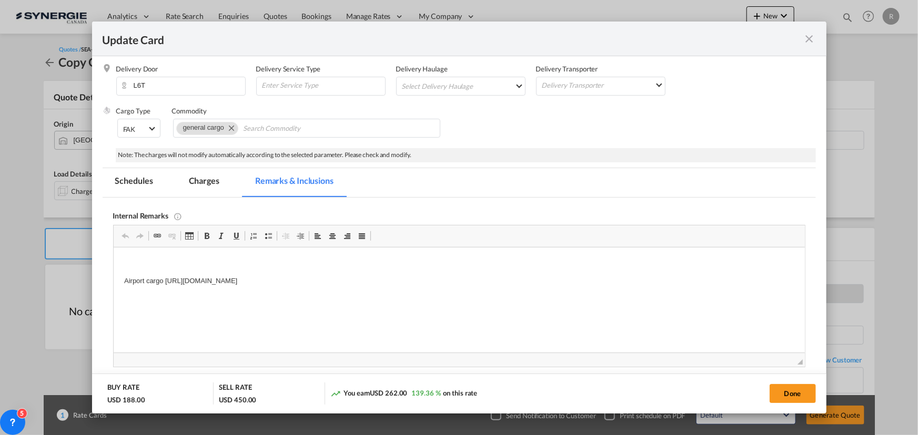
scroll to position [0, 0]
drag, startPoint x: 164, startPoint y: 279, endPoint x: 475, endPoint y: 297, distance: 311.8
click at [475, 297] on html "Airport cargo [URL][DOMAIN_NAME]" at bounding box center [458, 273] width 691 height 50
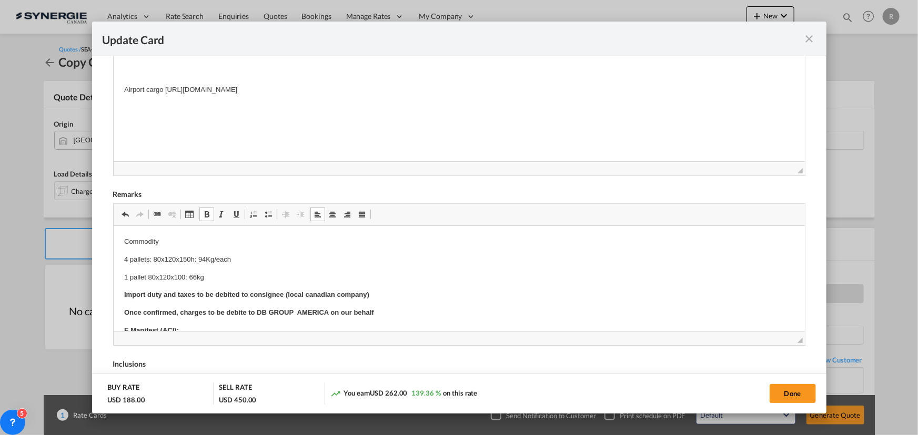
drag, startPoint x: 121, startPoint y: 258, endPoint x: 226, endPoint y: 480, distance: 245.1
click at [134, 255] on p "4 pallets: 80x120x150h: 94Kg/each" at bounding box center [459, 260] width 670 height 11
drag, startPoint x: 123, startPoint y: 257, endPoint x: 222, endPoint y: 278, distance: 101.7
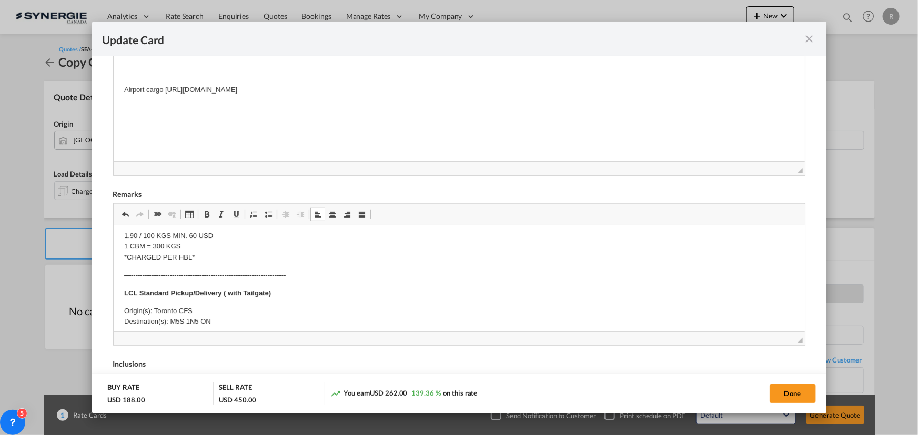
scroll to position [334, 0]
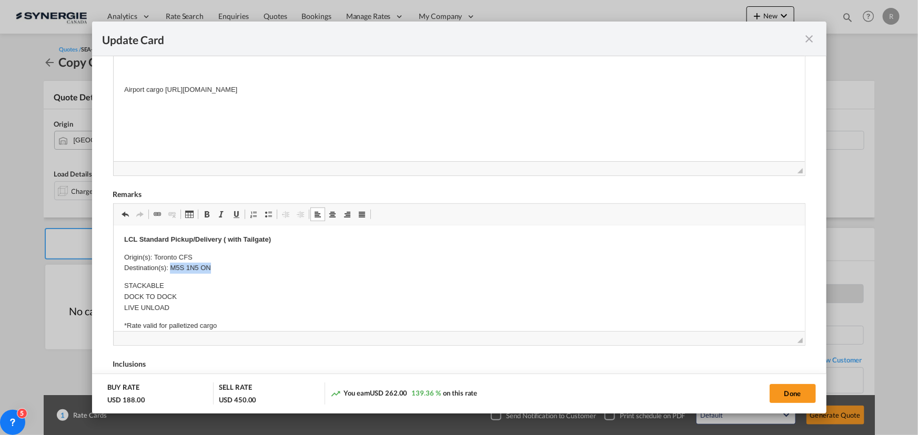
drag, startPoint x: 171, startPoint y: 268, endPoint x: 212, endPoint y: 270, distance: 41.6
click at [212, 270] on p "Origin(s): Toronto CFS Destination(s): M5S 1N5 ON" at bounding box center [459, 263] width 670 height 22
click at [790, 394] on button "Done" at bounding box center [792, 393] width 46 height 19
type input "[DATE]"
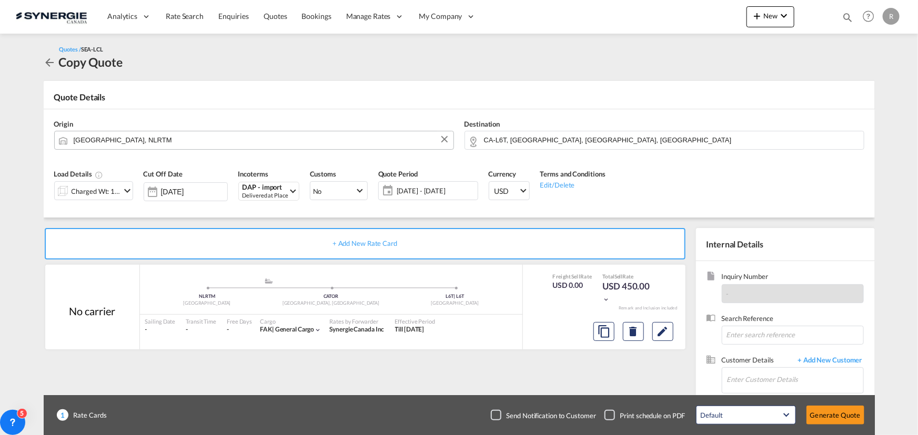
scroll to position [158, 0]
click at [754, 380] on input "Enter Customer Details" at bounding box center [795, 380] width 136 height 24
paste input "[EMAIL_ADDRESS][PERSON_NAME][DOMAIN_NAME]"
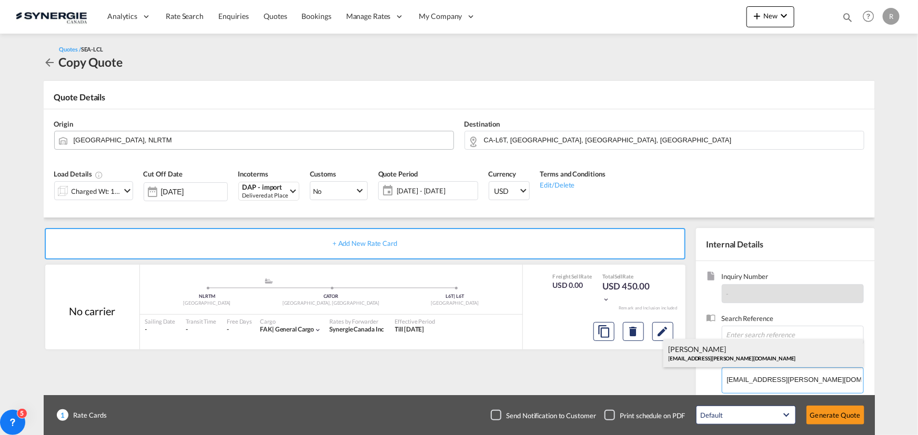
click at [699, 355] on div "[PERSON_NAME] [EMAIL_ADDRESS][PERSON_NAME][DOMAIN_NAME]" at bounding box center [763, 353] width 200 height 28
type input "MTI Worldwide Logistics, [PERSON_NAME], [EMAIL_ADDRESS][PERSON_NAME][DOMAIN_NAM…"
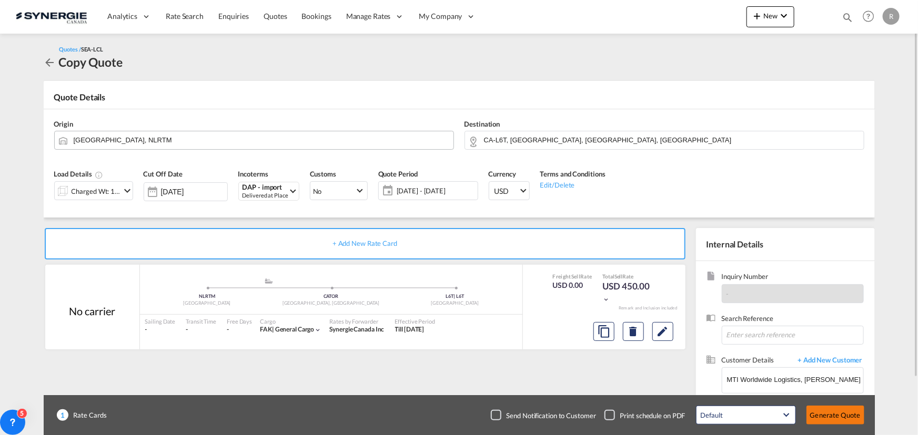
click at [834, 422] on button "Generate Quote" at bounding box center [835, 415] width 58 height 19
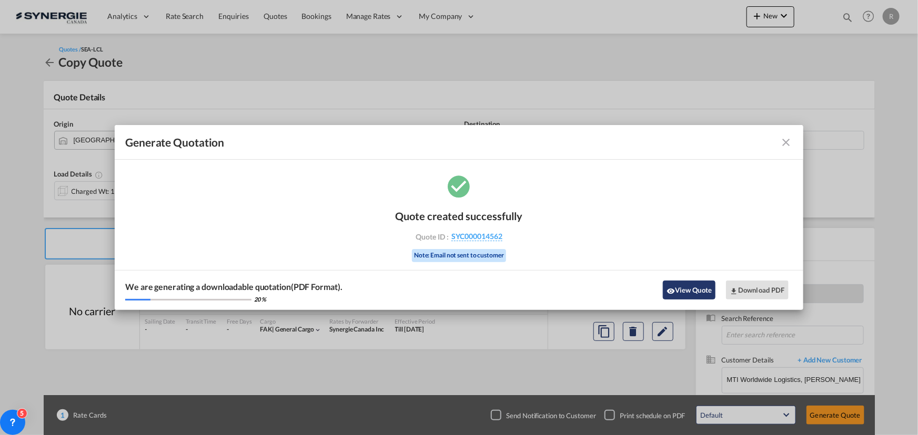
click at [694, 290] on button "View Quote" at bounding box center [689, 290] width 53 height 19
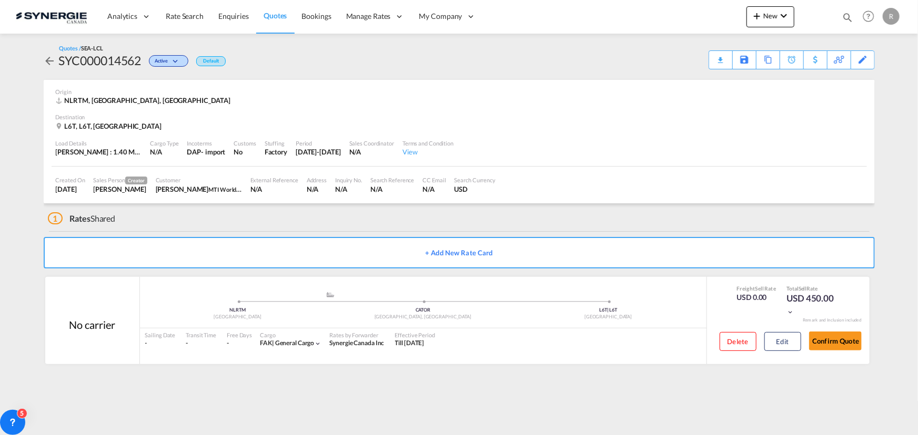
click at [0, 0] on div "Download Quote" at bounding box center [0, 0] width 0 height 0
